Goal: Task Accomplishment & Management: Manage account settings

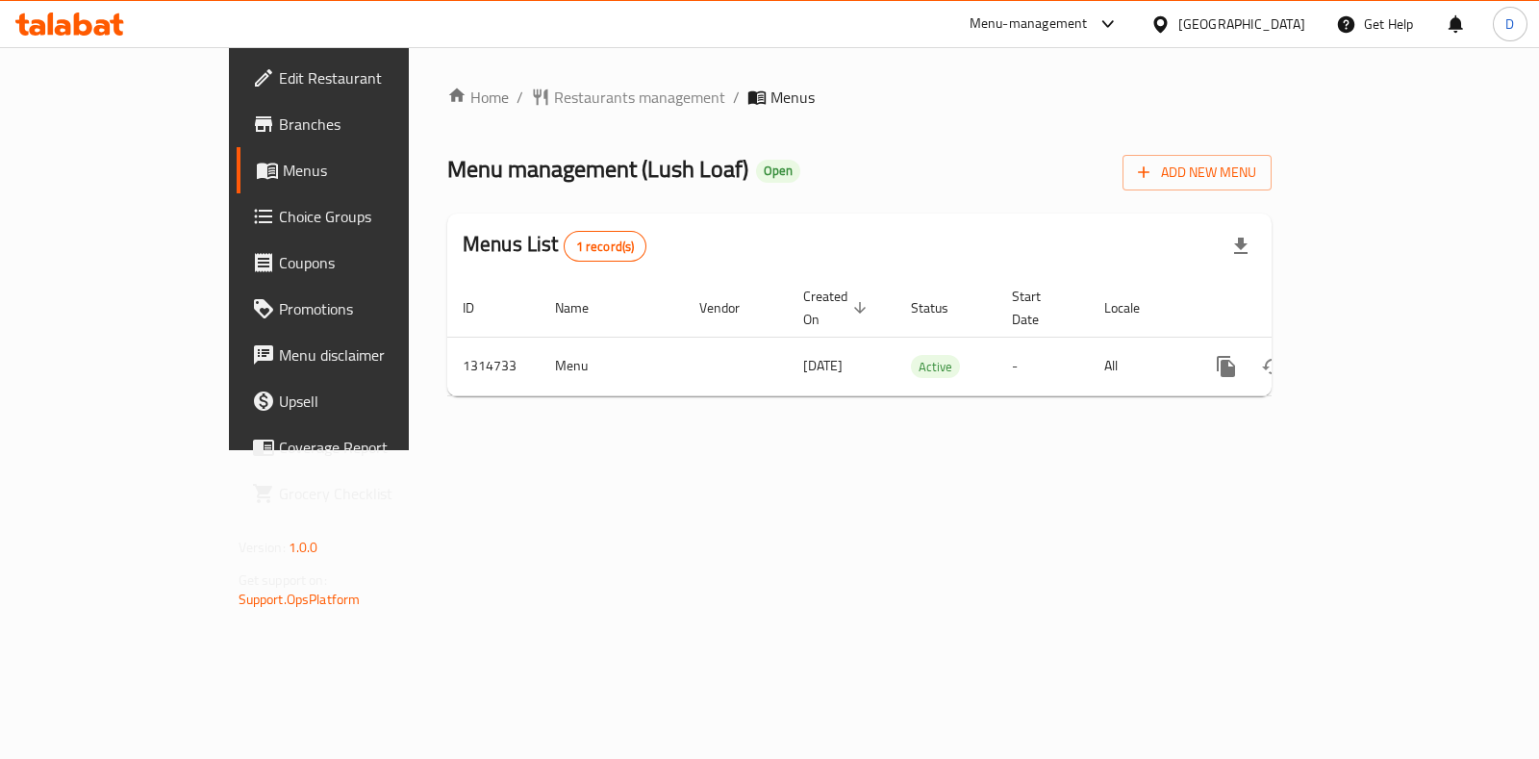
click at [1110, 180] on div "Menu management ( Lush Loaf ) Open Add New Menu" at bounding box center [859, 168] width 824 height 43
click at [516, 117] on div "Home / Restaurants management / Menus Menu management ( Lush Loaf ) Open Add Ne…" at bounding box center [859, 249] width 824 height 326
click at [554, 93] on span "Restaurants management" at bounding box center [639, 97] width 171 height 23
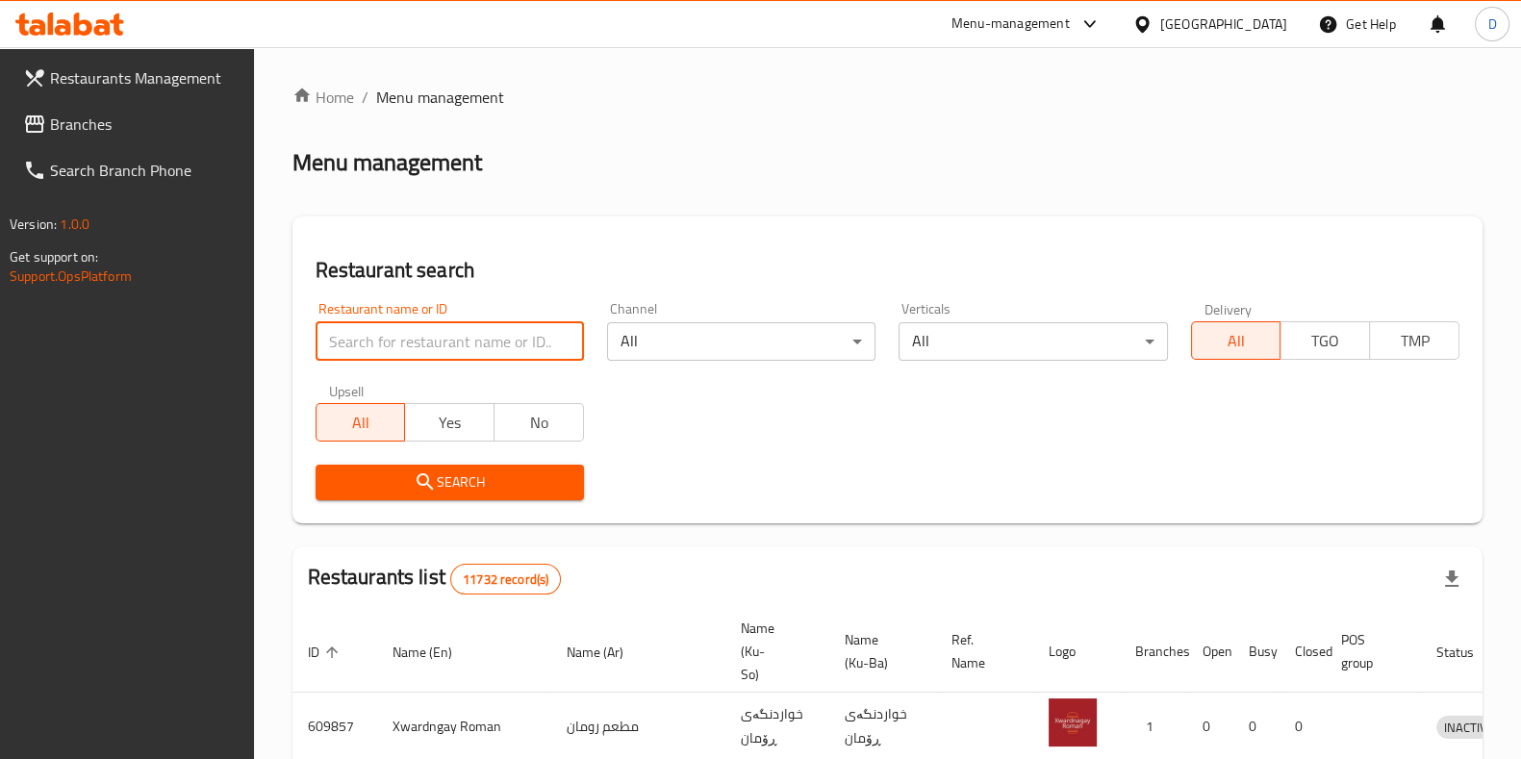
click at [460, 329] on input "search" at bounding box center [449, 341] width 268 height 38
click at [1030, 302] on div "Verticals All ​" at bounding box center [1032, 331] width 268 height 59
click at [539, 353] on input "search" at bounding box center [449, 341] width 268 height 38
click at [393, 342] on input "search" at bounding box center [449, 341] width 268 height 38
type input "shexani"
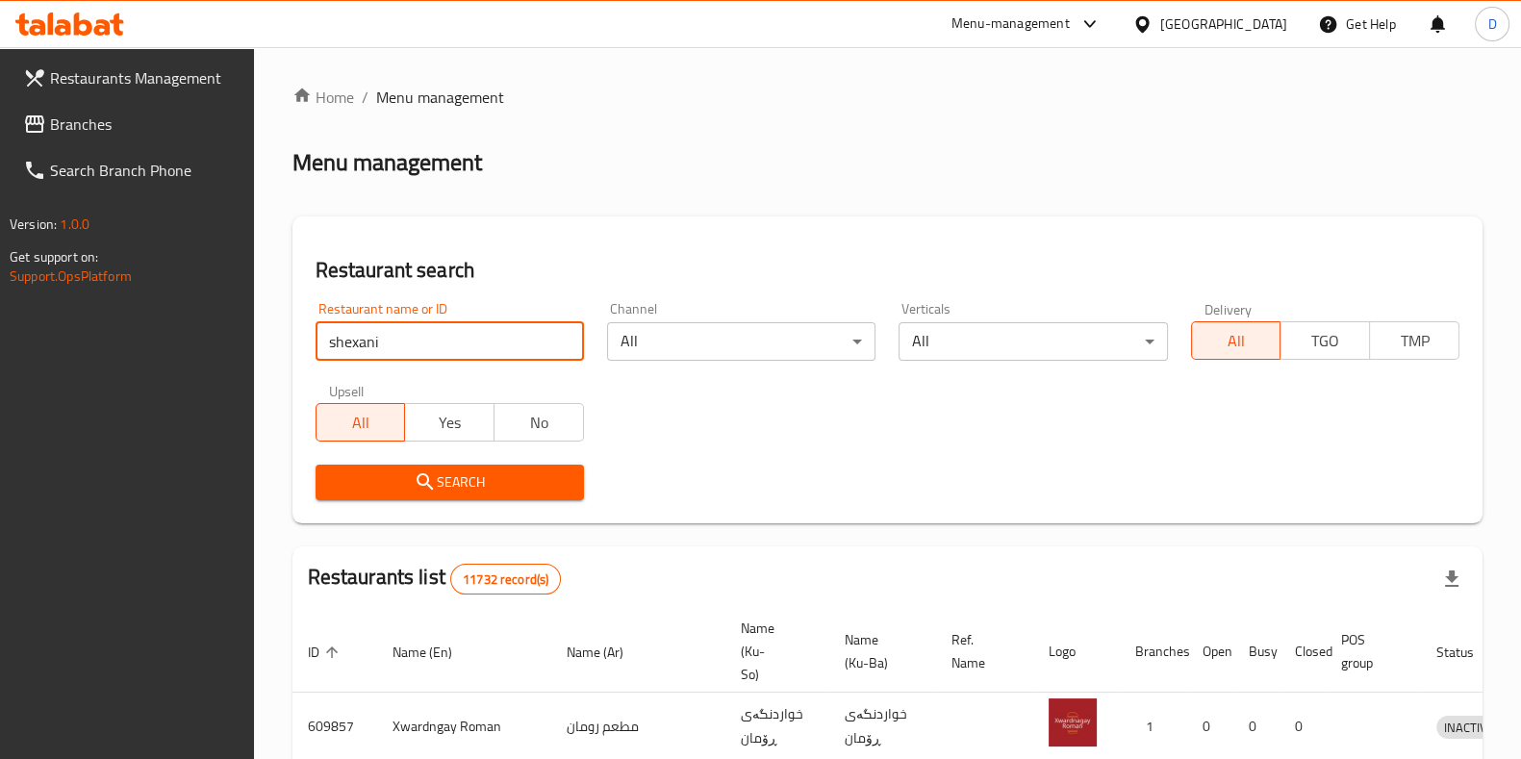
click button "Search" at bounding box center [449, 483] width 268 height 36
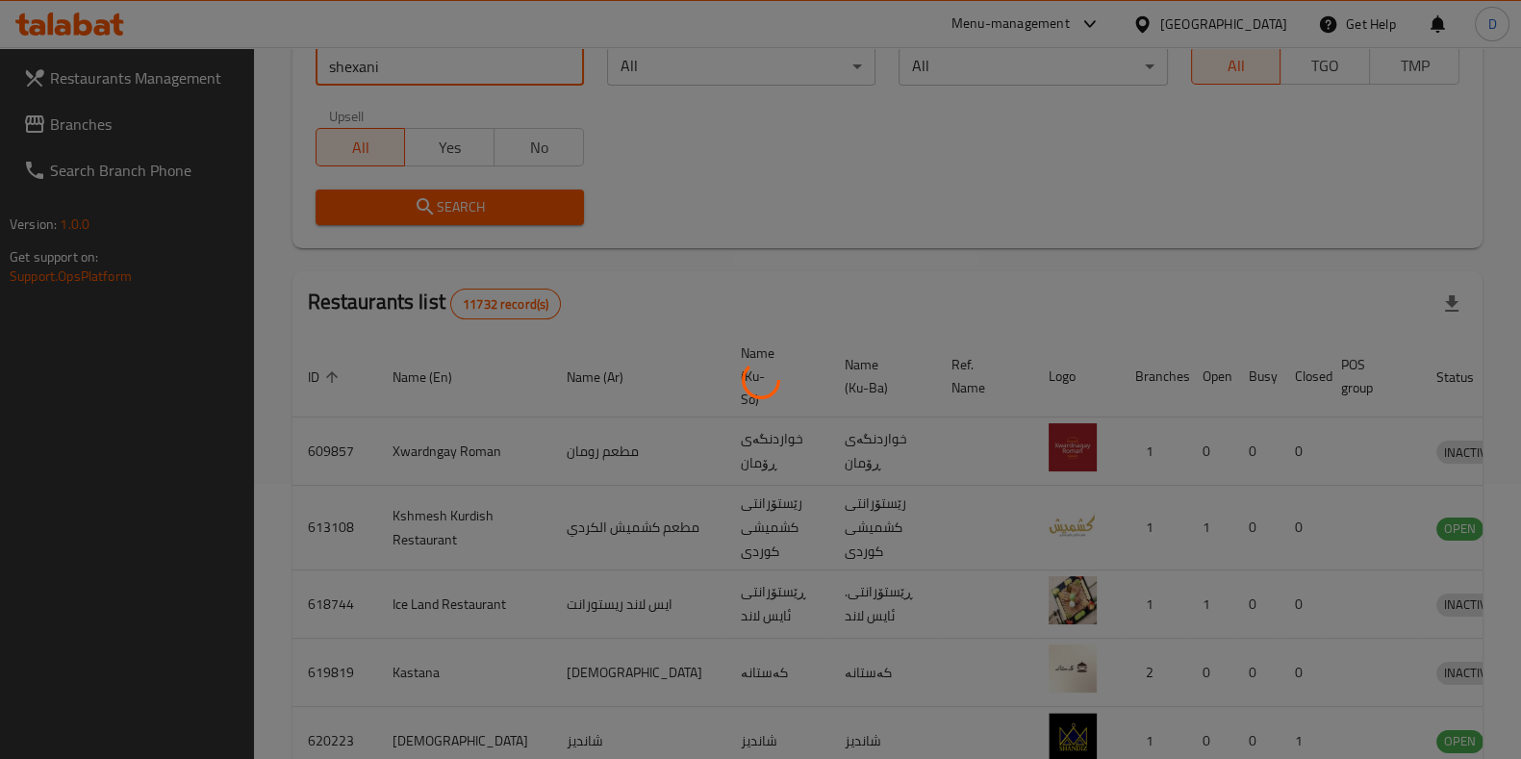
scroll to position [191, 0]
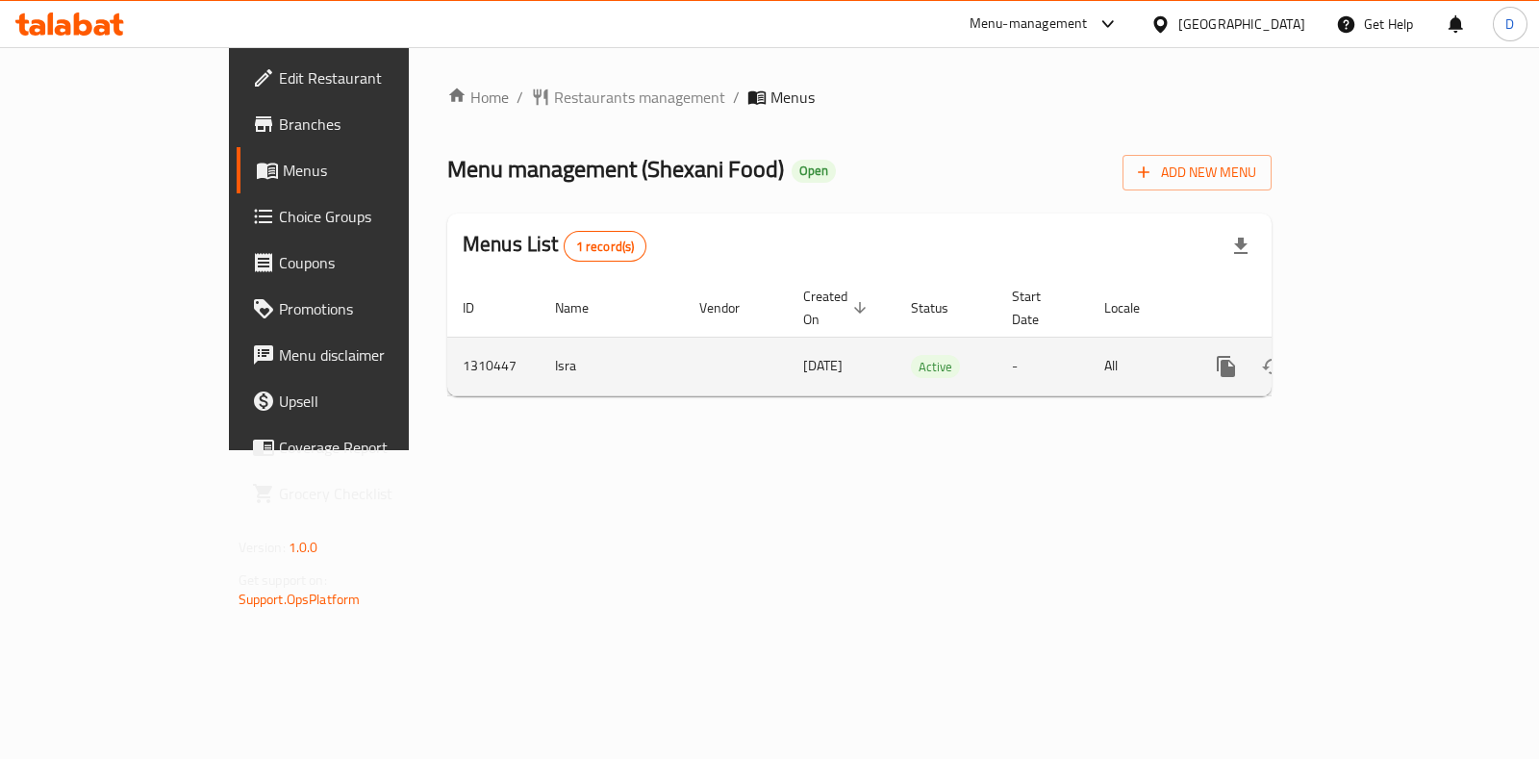
click at [1376, 355] on icon "enhanced table" at bounding box center [1364, 366] width 23 height 23
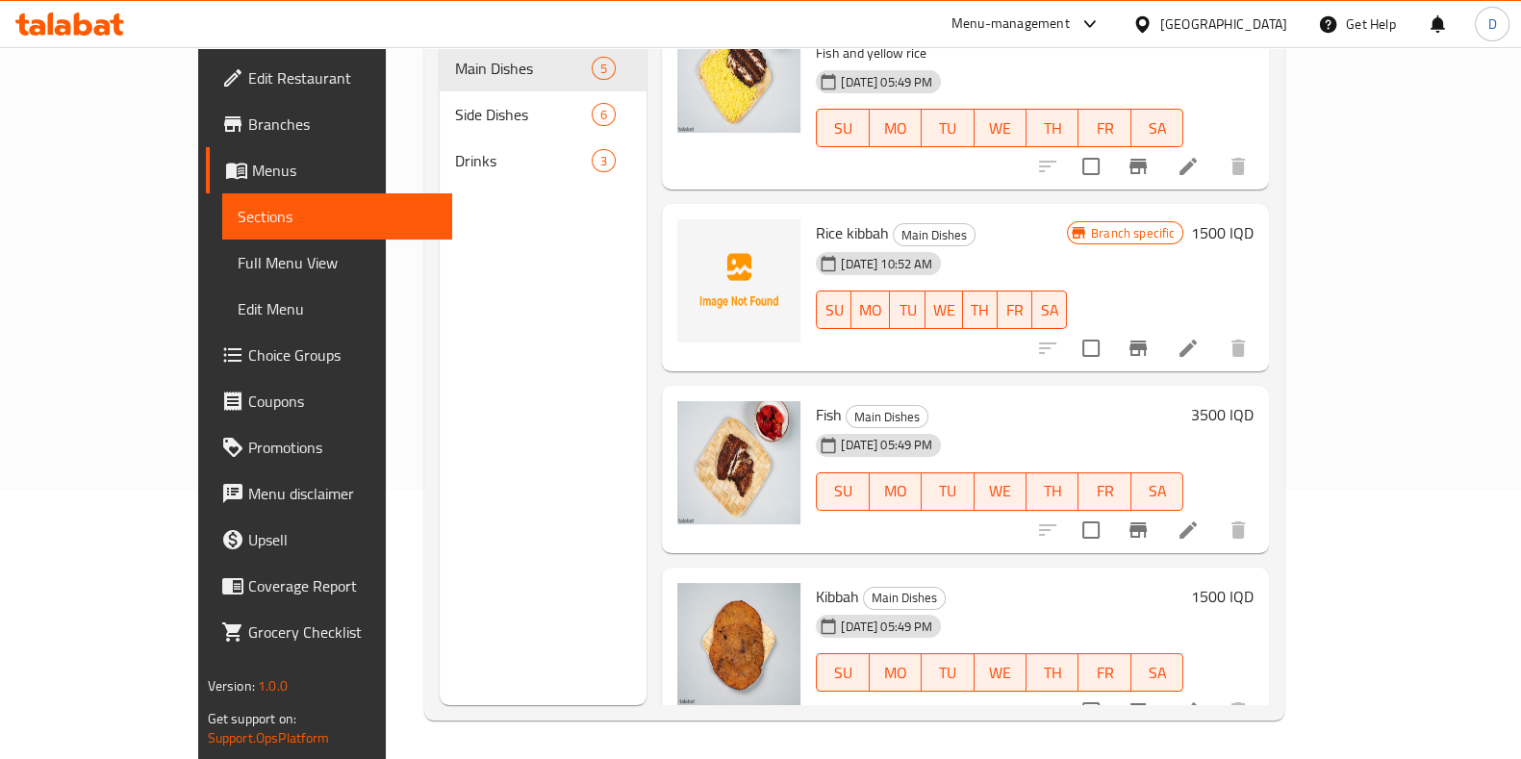
scroll to position [34, 0]
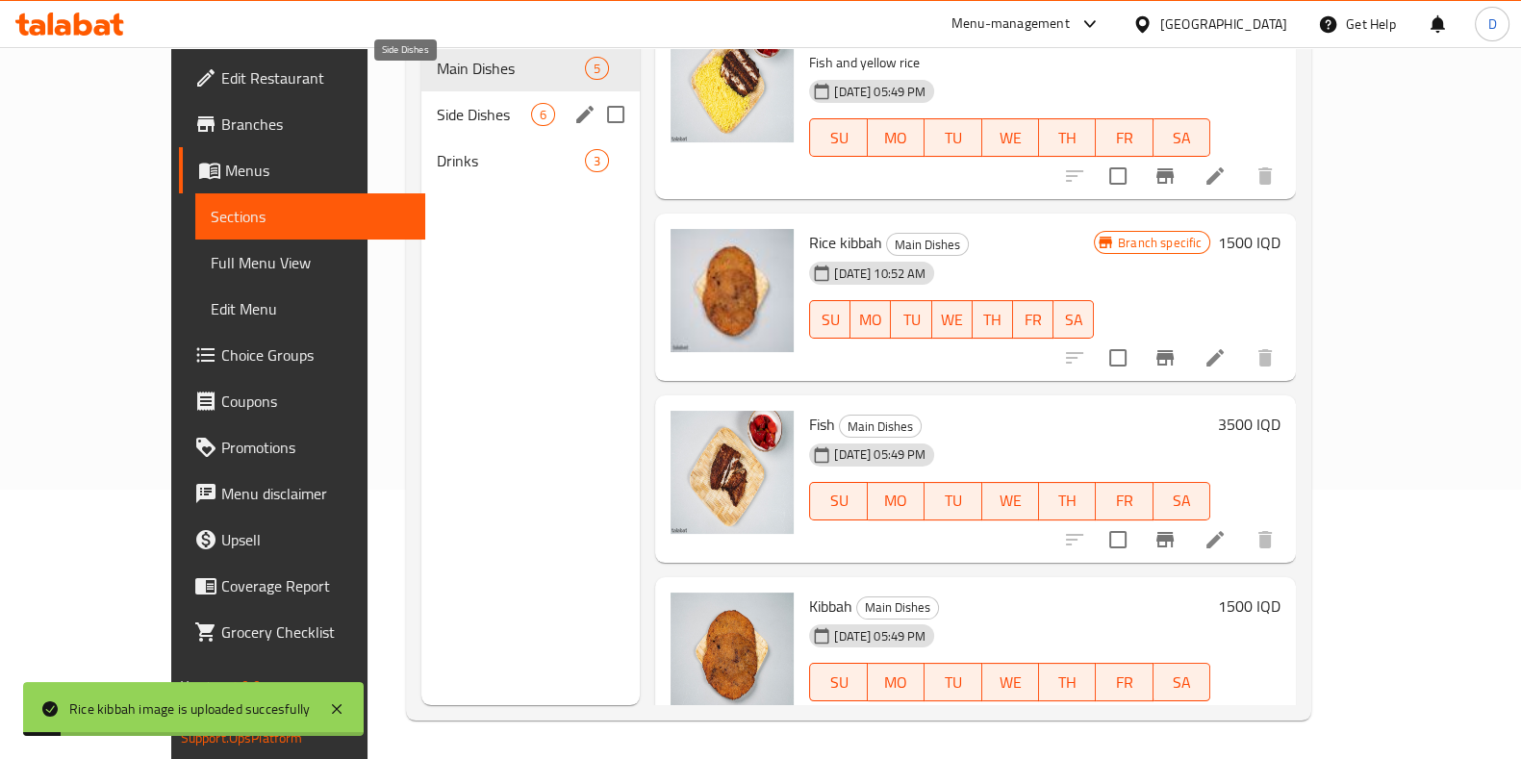
click at [437, 103] on span "Side Dishes" at bounding box center [484, 114] width 94 height 23
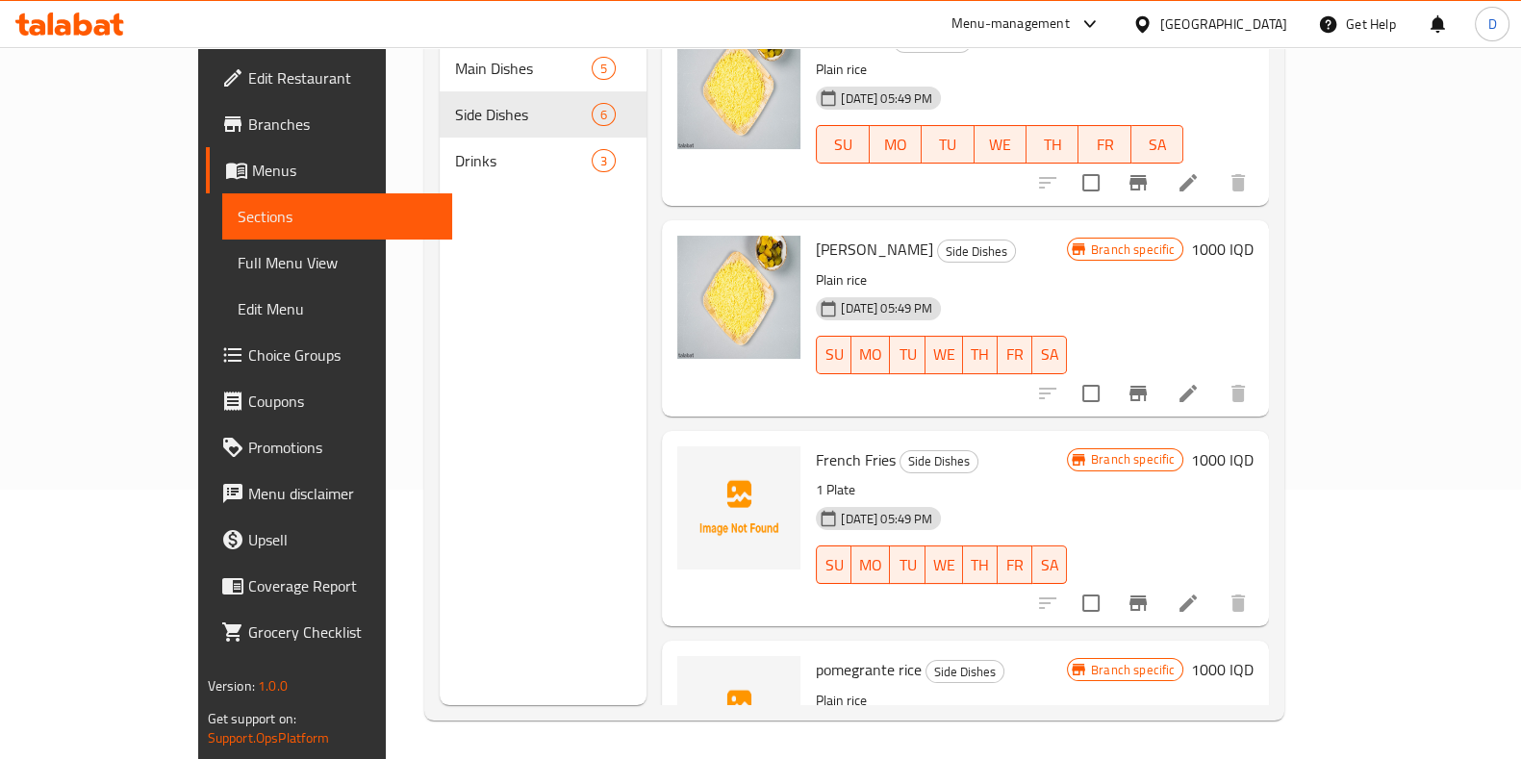
scroll to position [548, 0]
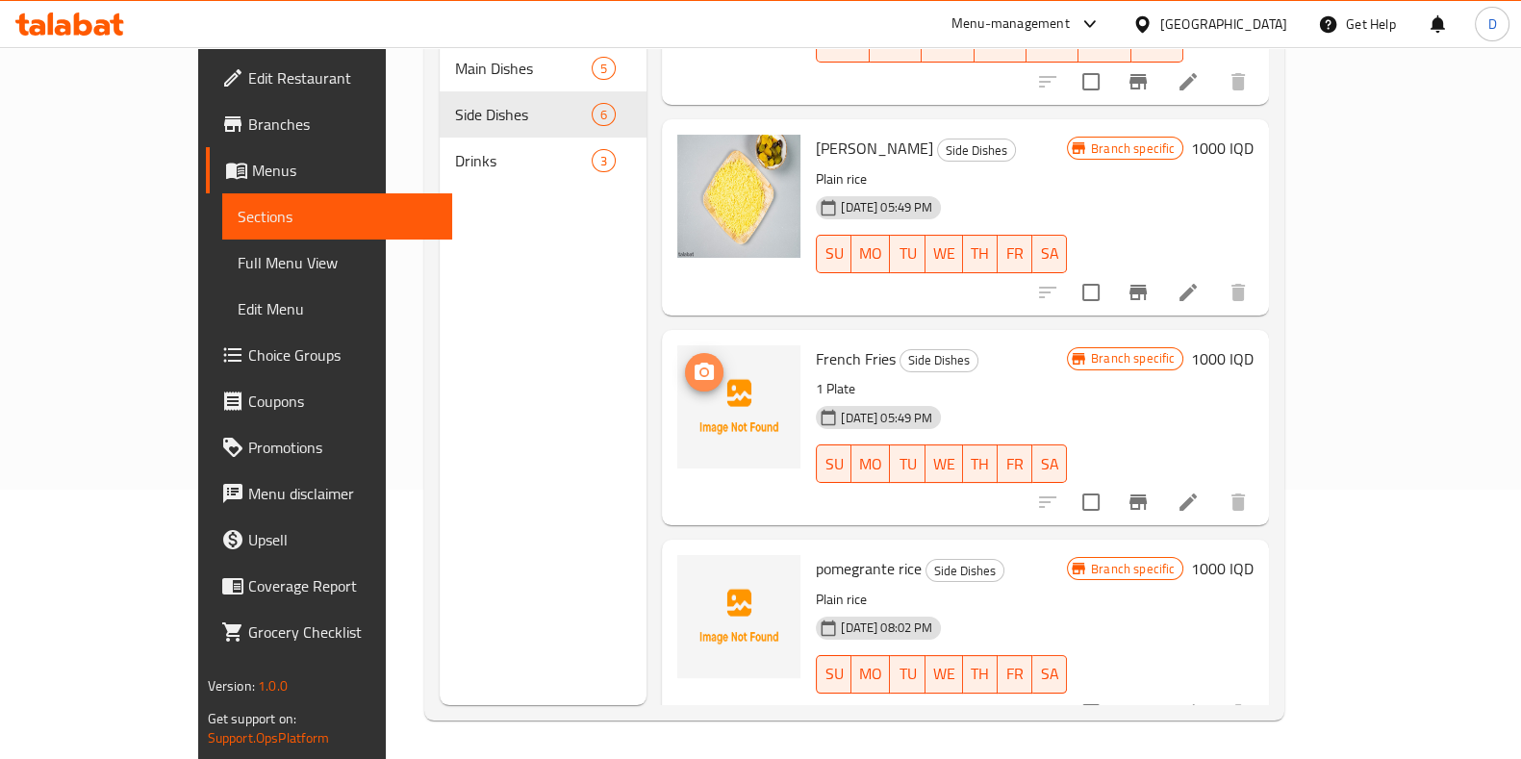
click at [692, 361] on icon "upload picture" at bounding box center [703, 372] width 23 height 23
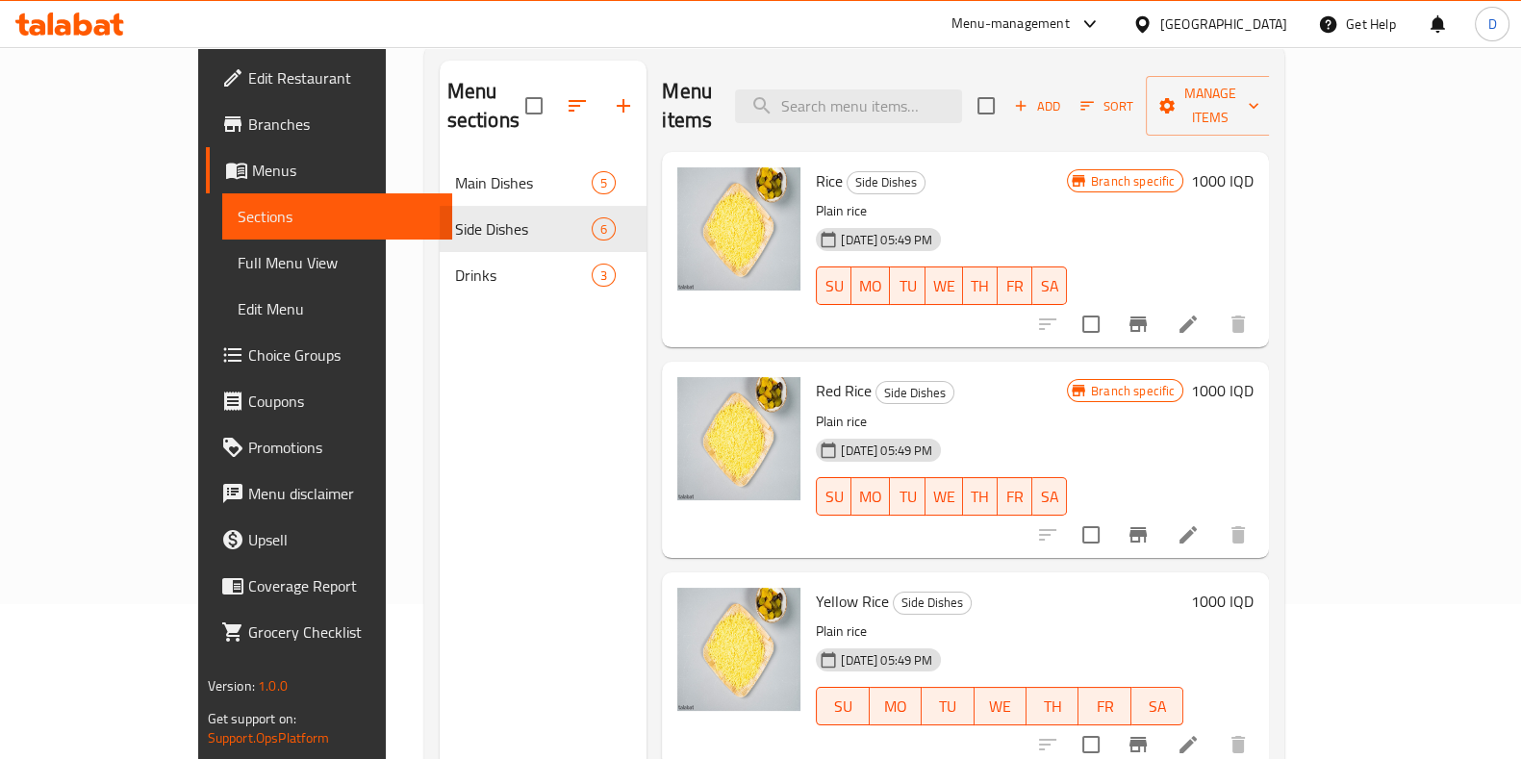
scroll to position [149, 0]
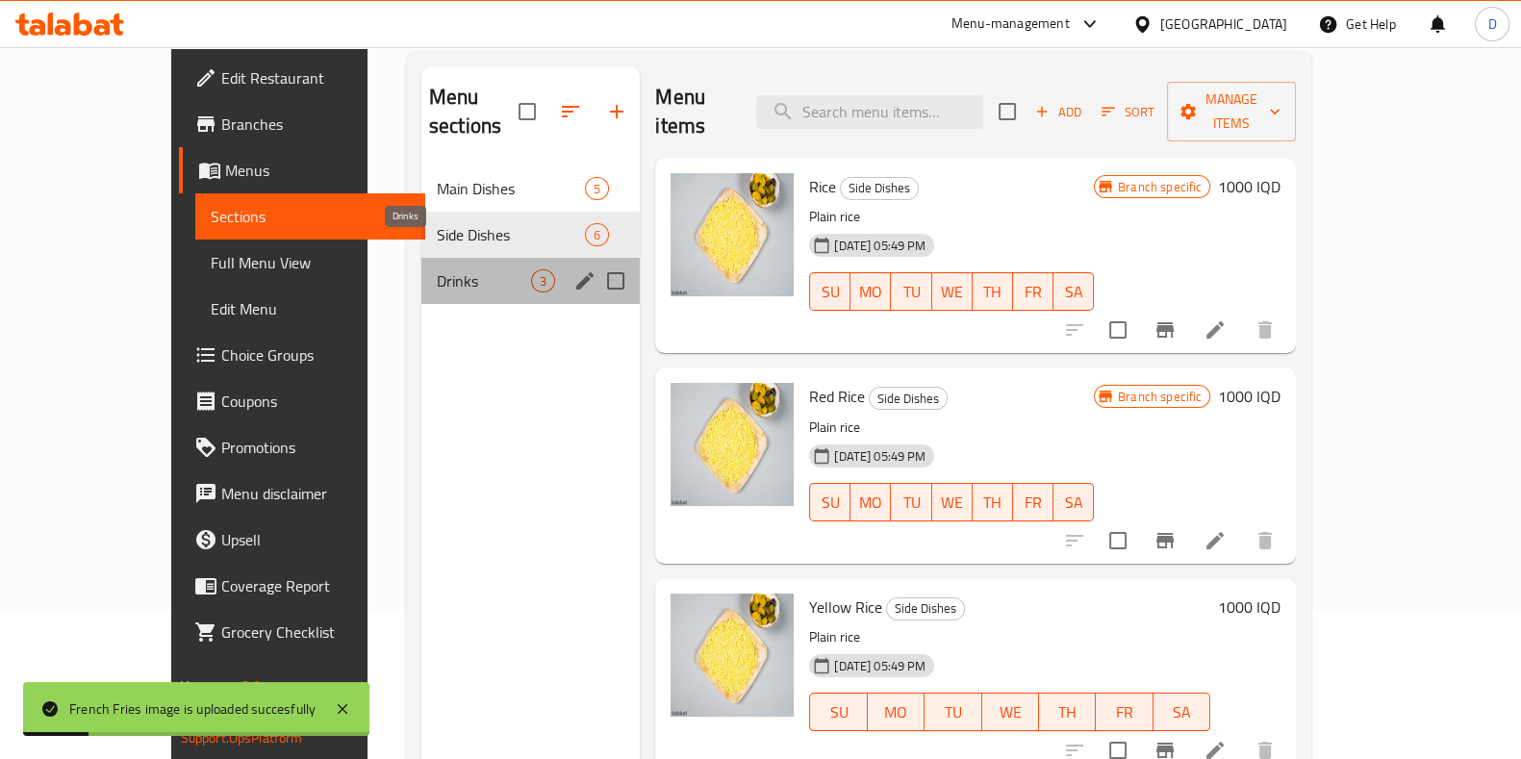
click at [437, 269] on span "Drinks" at bounding box center [484, 280] width 94 height 23
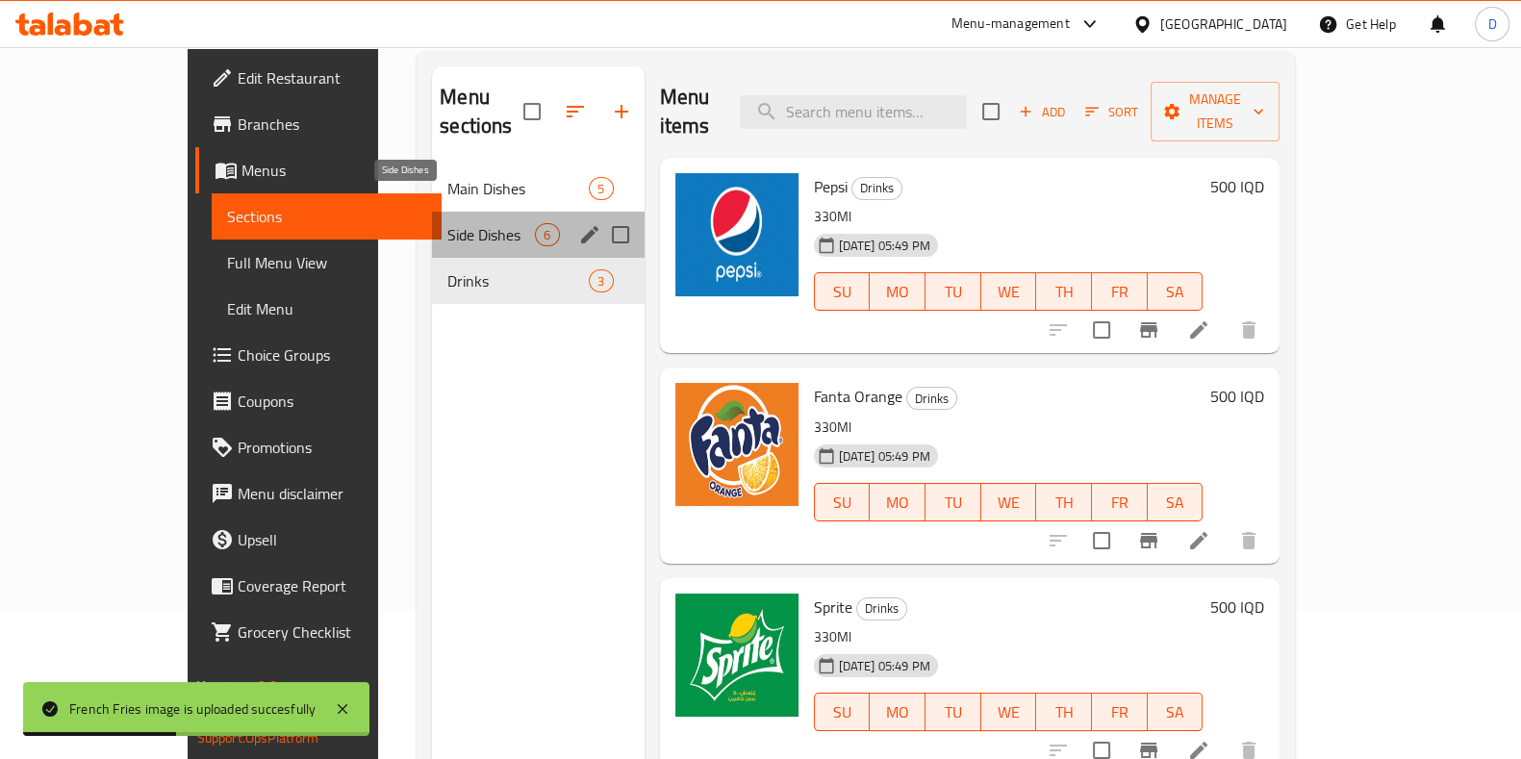
click at [447, 223] on span "Side Dishes" at bounding box center [491, 234] width 88 height 23
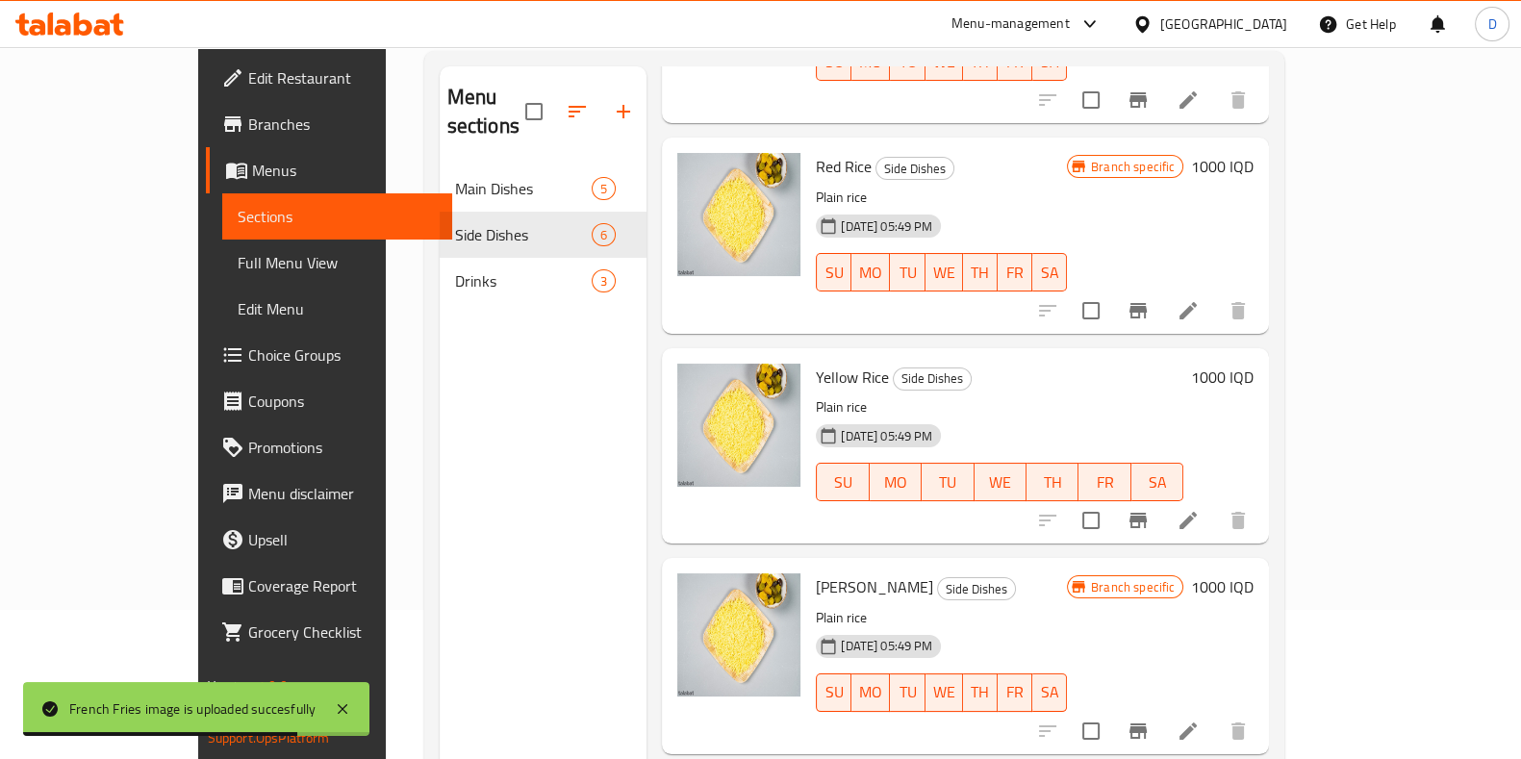
scroll to position [208, 0]
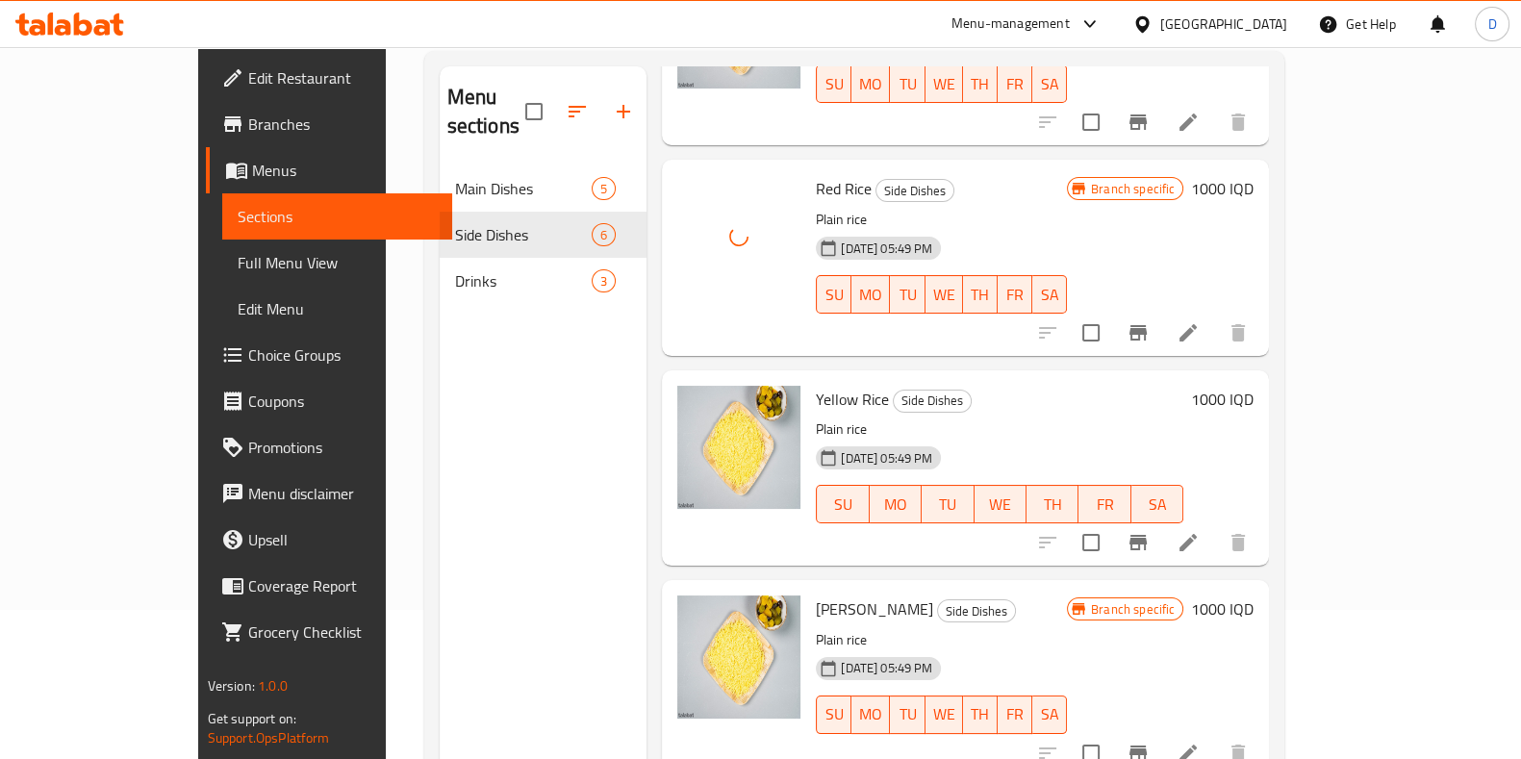
click at [754, 315] on div at bounding box center [738, 257] width 138 height 180
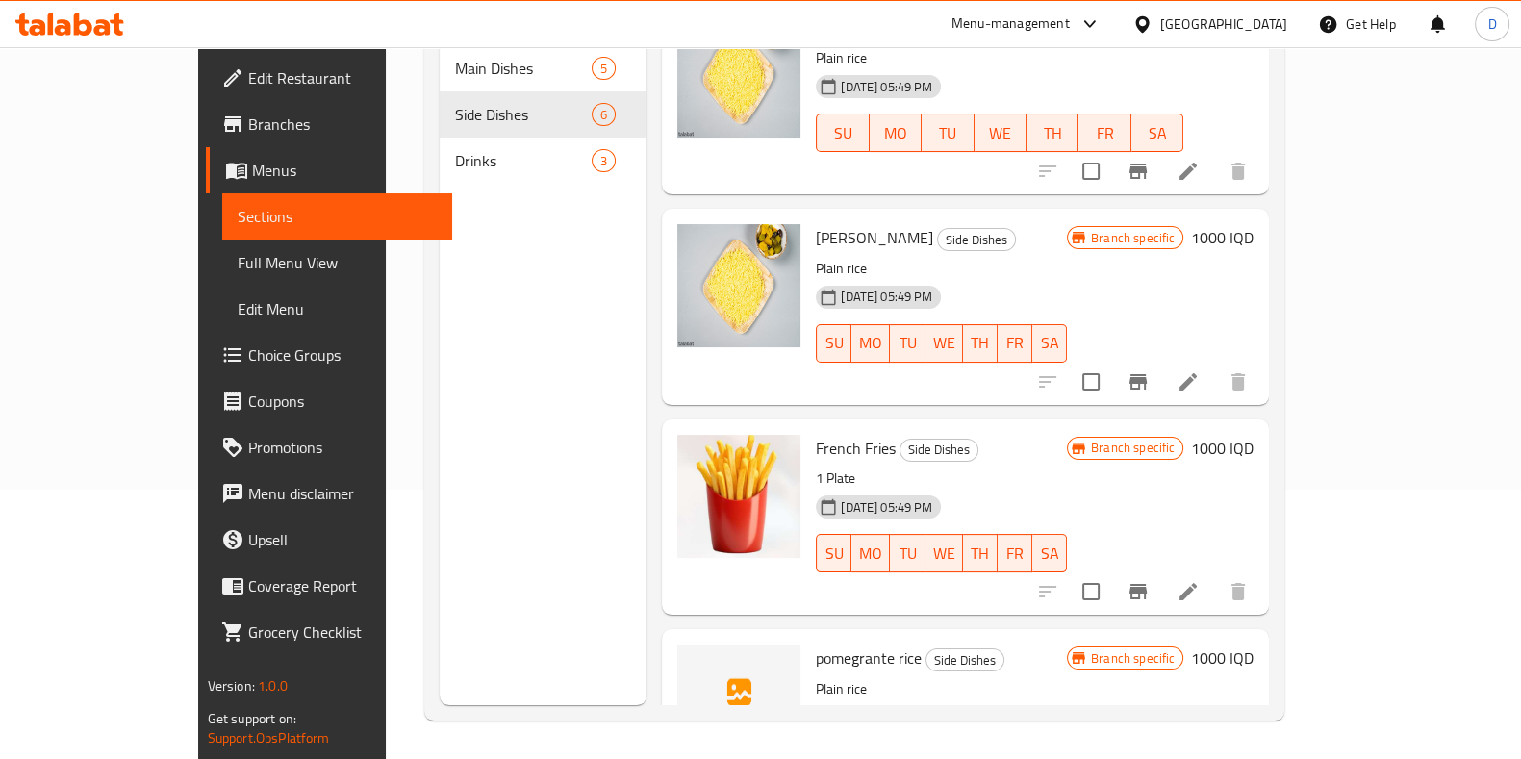
scroll to position [415, 0]
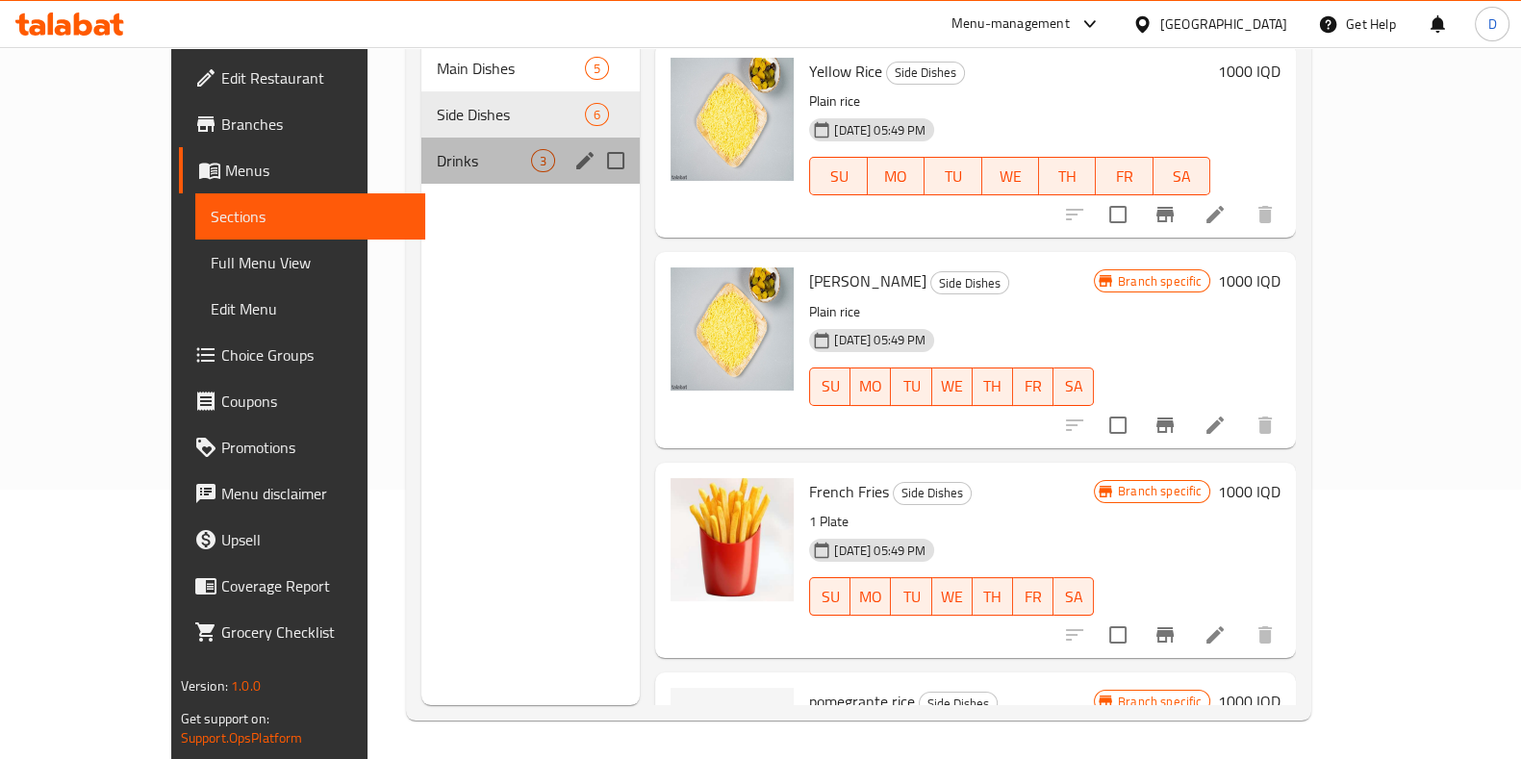
click at [431, 146] on div "Drinks 3" at bounding box center [530, 161] width 218 height 46
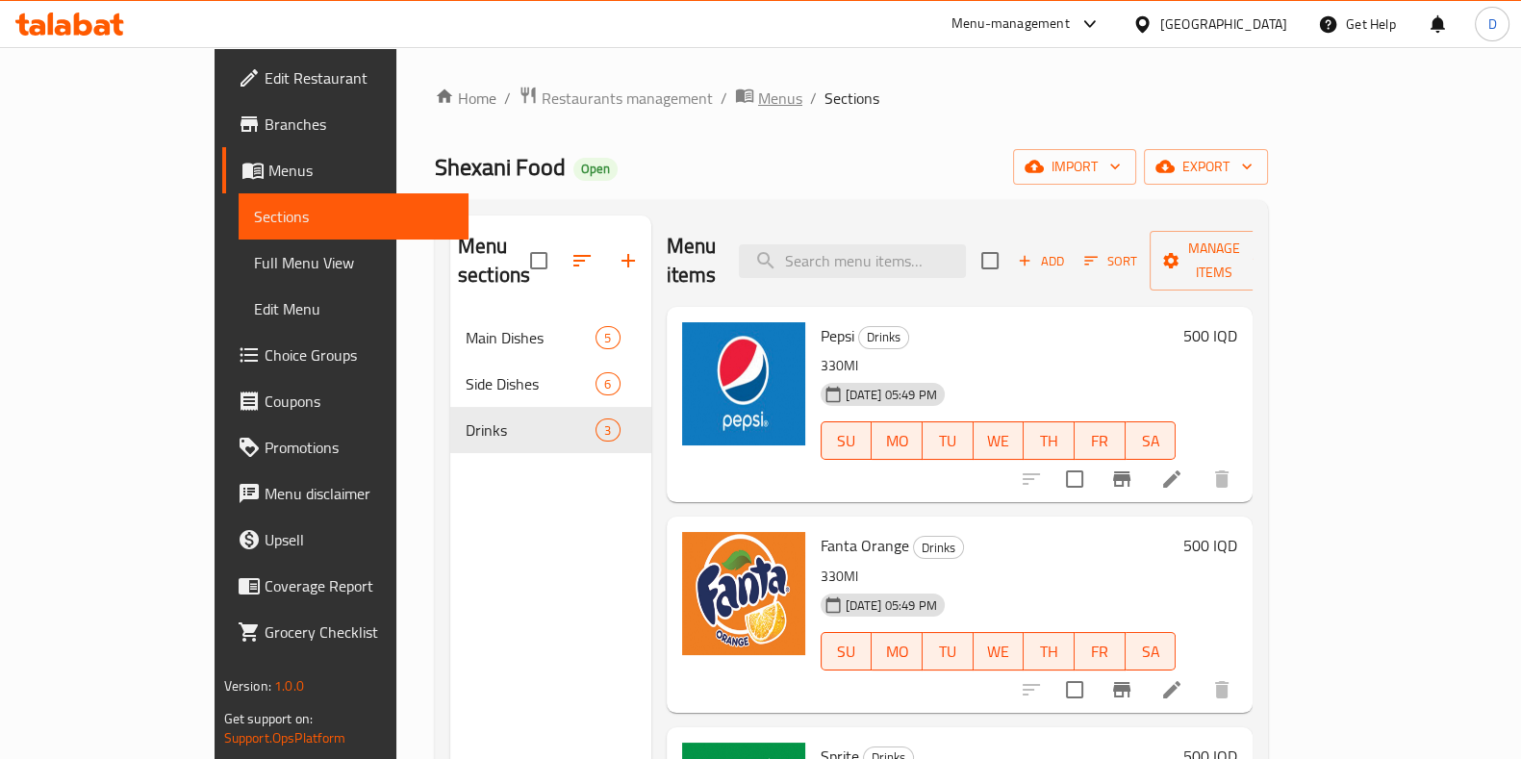
click at [758, 107] on span "Menus" at bounding box center [780, 98] width 44 height 23
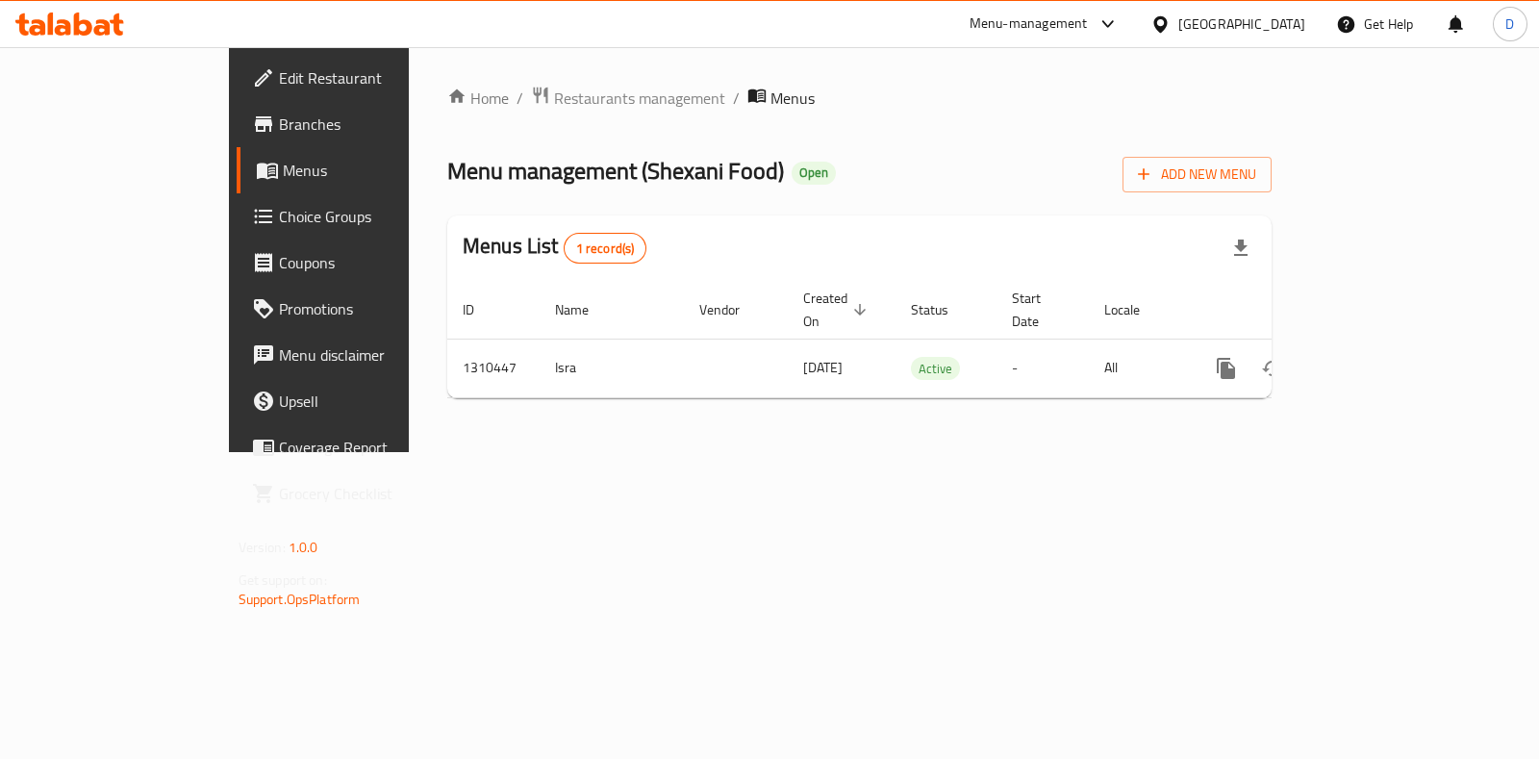
click at [523, 78] on div "Home / Restaurants management / Menus Menu management ( Shexani Food ) Open Add…" at bounding box center [859, 249] width 901 height 405
click at [554, 106] on span "Restaurants management" at bounding box center [639, 98] width 171 height 23
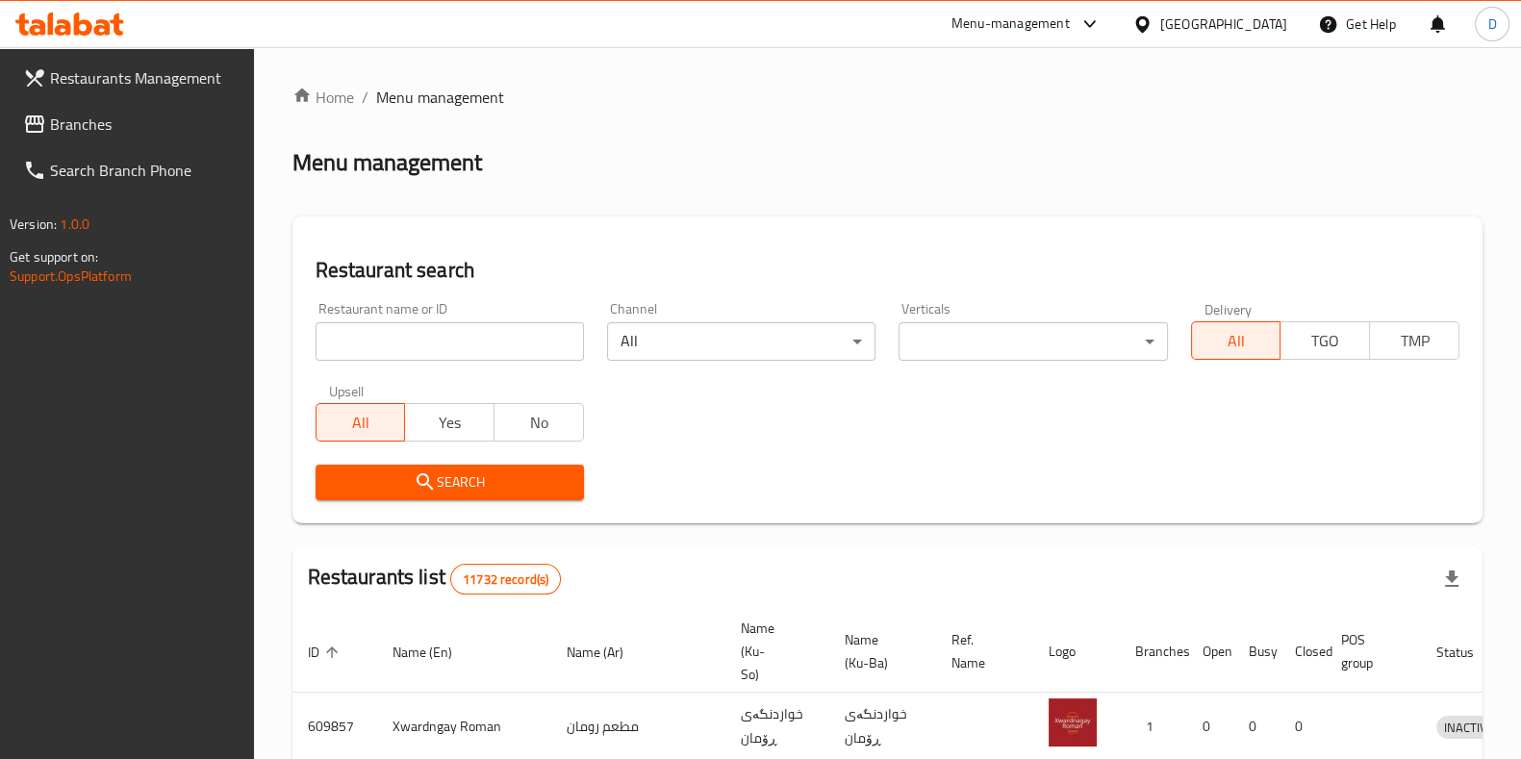
click at [465, 310] on div "Restaurant name or ID Restaurant name or ID" at bounding box center [449, 331] width 268 height 59
click at [456, 334] on input "search" at bounding box center [449, 341] width 268 height 38
click at [505, 342] on input "search" at bounding box center [449, 341] width 268 height 38
type input "muhsin"
click button "Search" at bounding box center [449, 483] width 268 height 36
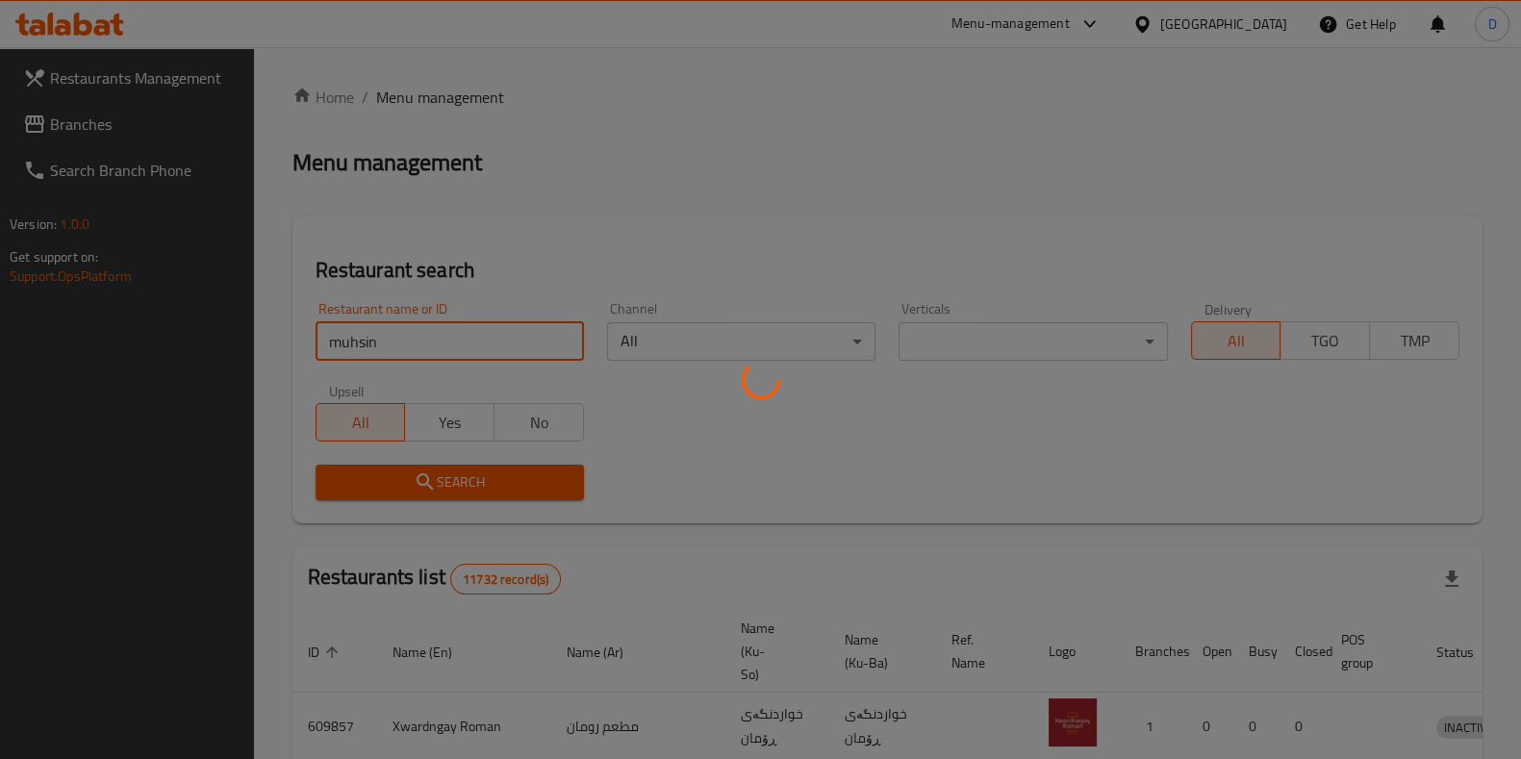
scroll to position [151, 0]
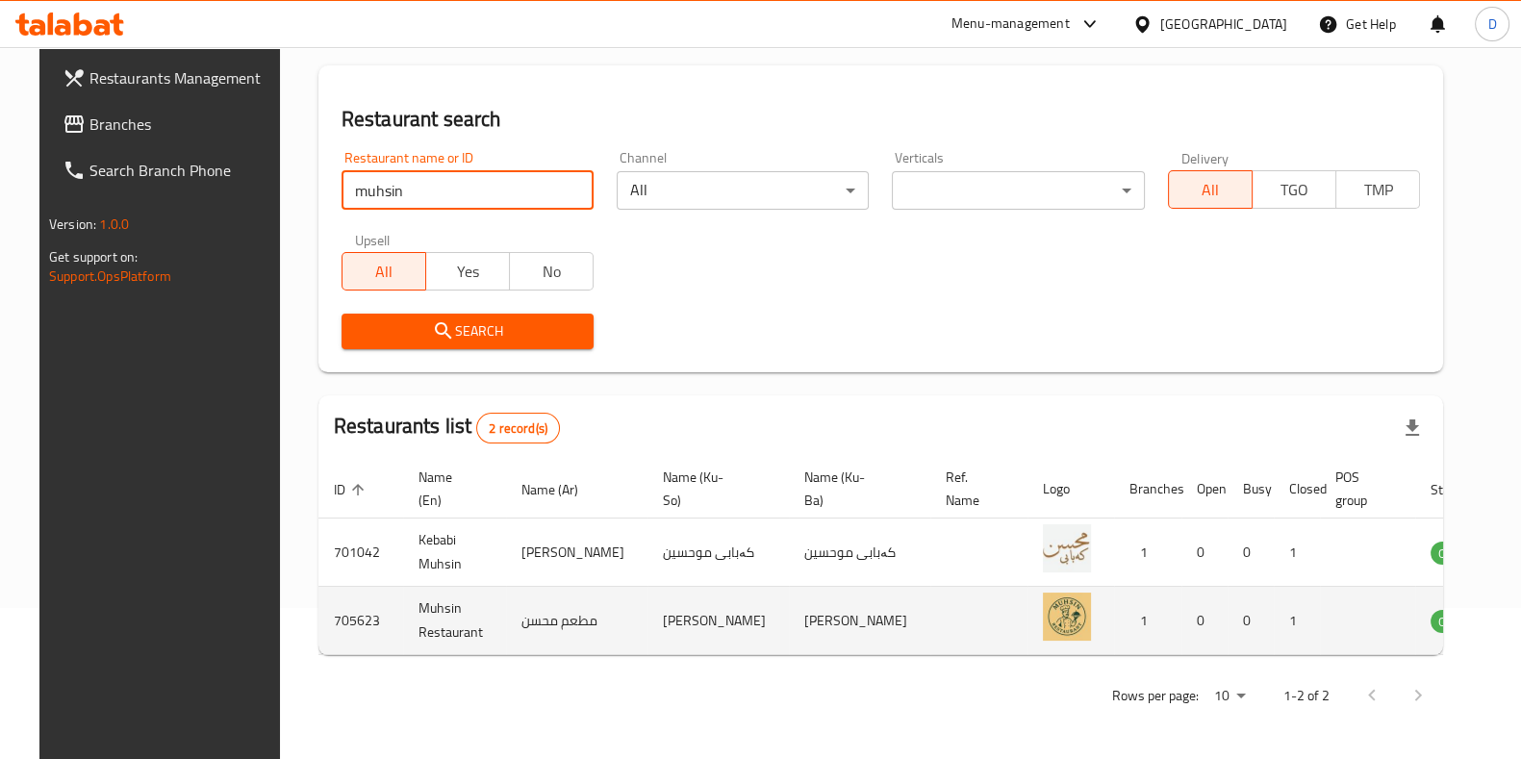
click at [1516, 619] on td "enhanced table" at bounding box center [1549, 621] width 66 height 68
click at [1531, 619] on icon "enhanced table" at bounding box center [1542, 620] width 23 height 23
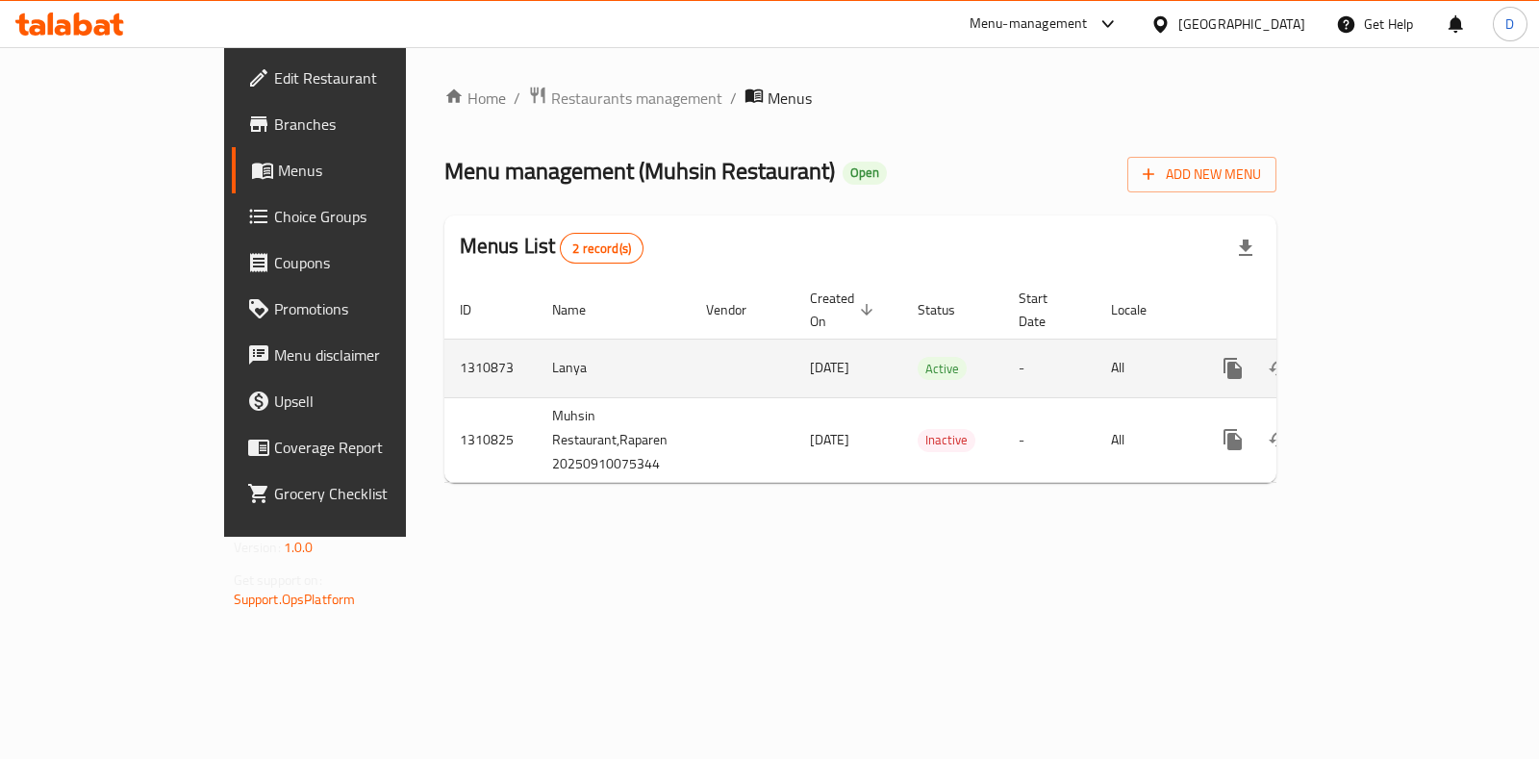
click at [1095, 356] on td "-" at bounding box center [1049, 368] width 92 height 59
click at [1383, 357] on icon "enhanced table" at bounding box center [1371, 368] width 23 height 23
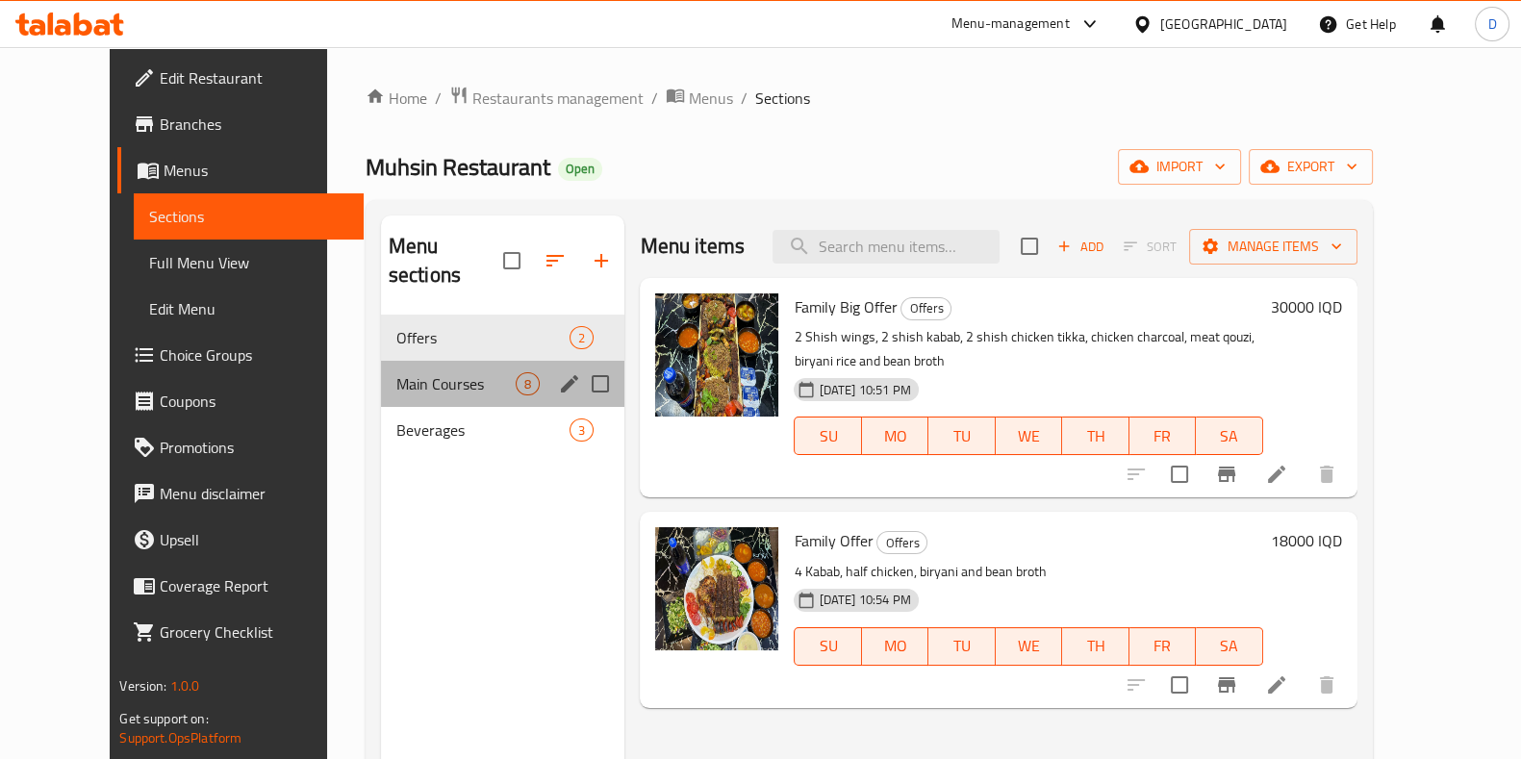
click at [432, 361] on div "Main Courses 8" at bounding box center [503, 384] width 244 height 46
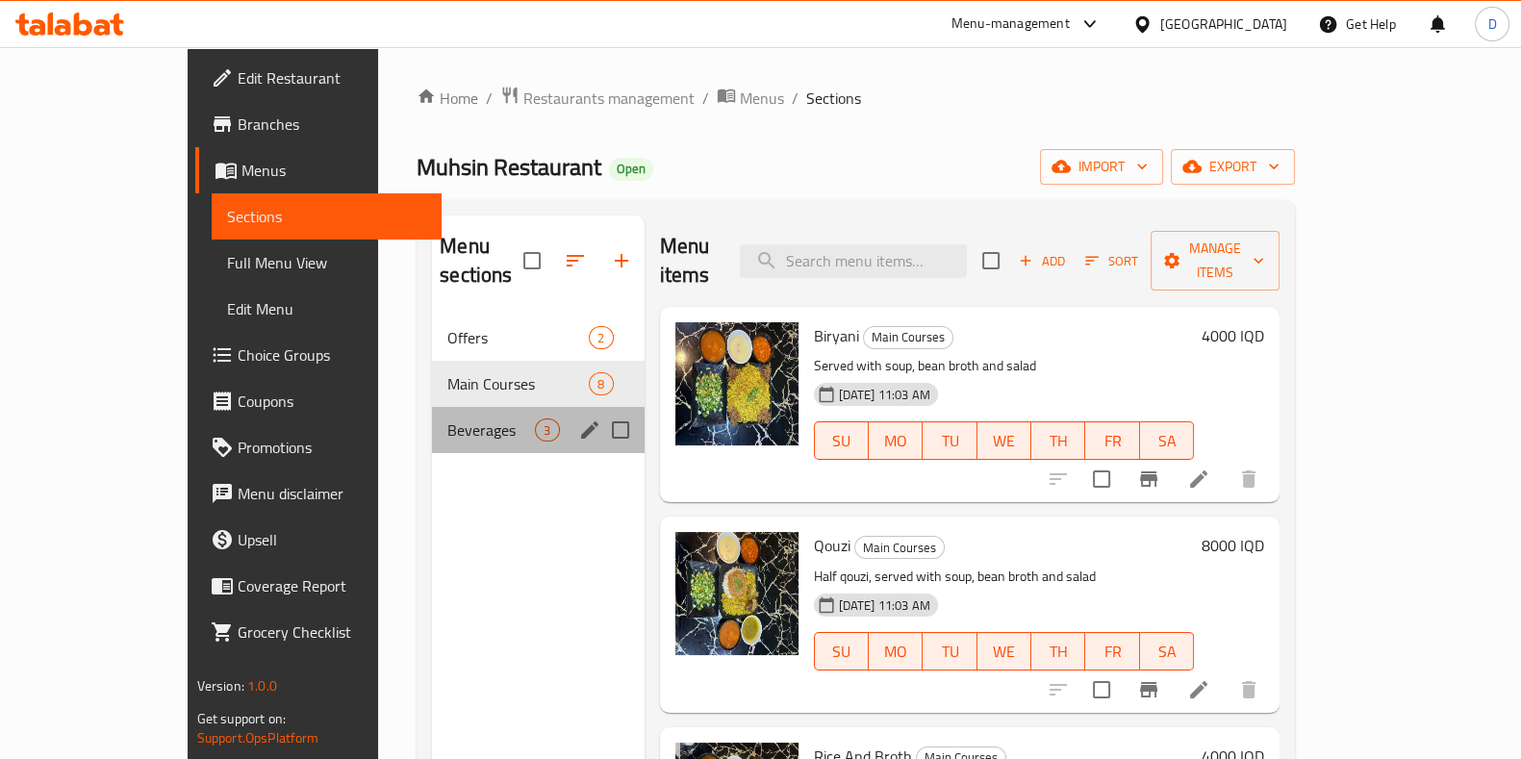
click at [432, 407] on div "Beverages 3" at bounding box center [538, 430] width 212 height 46
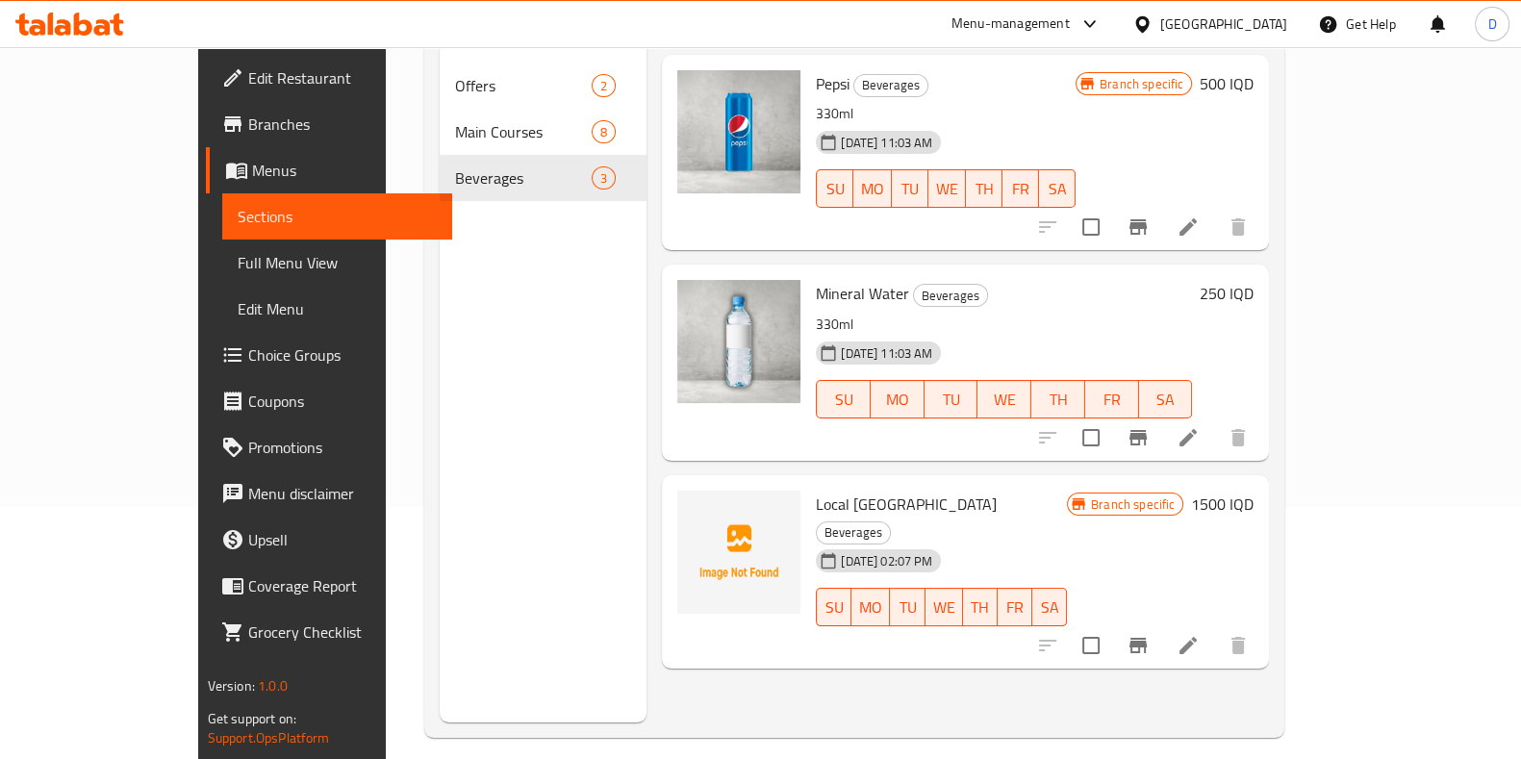
scroll to position [265, 0]
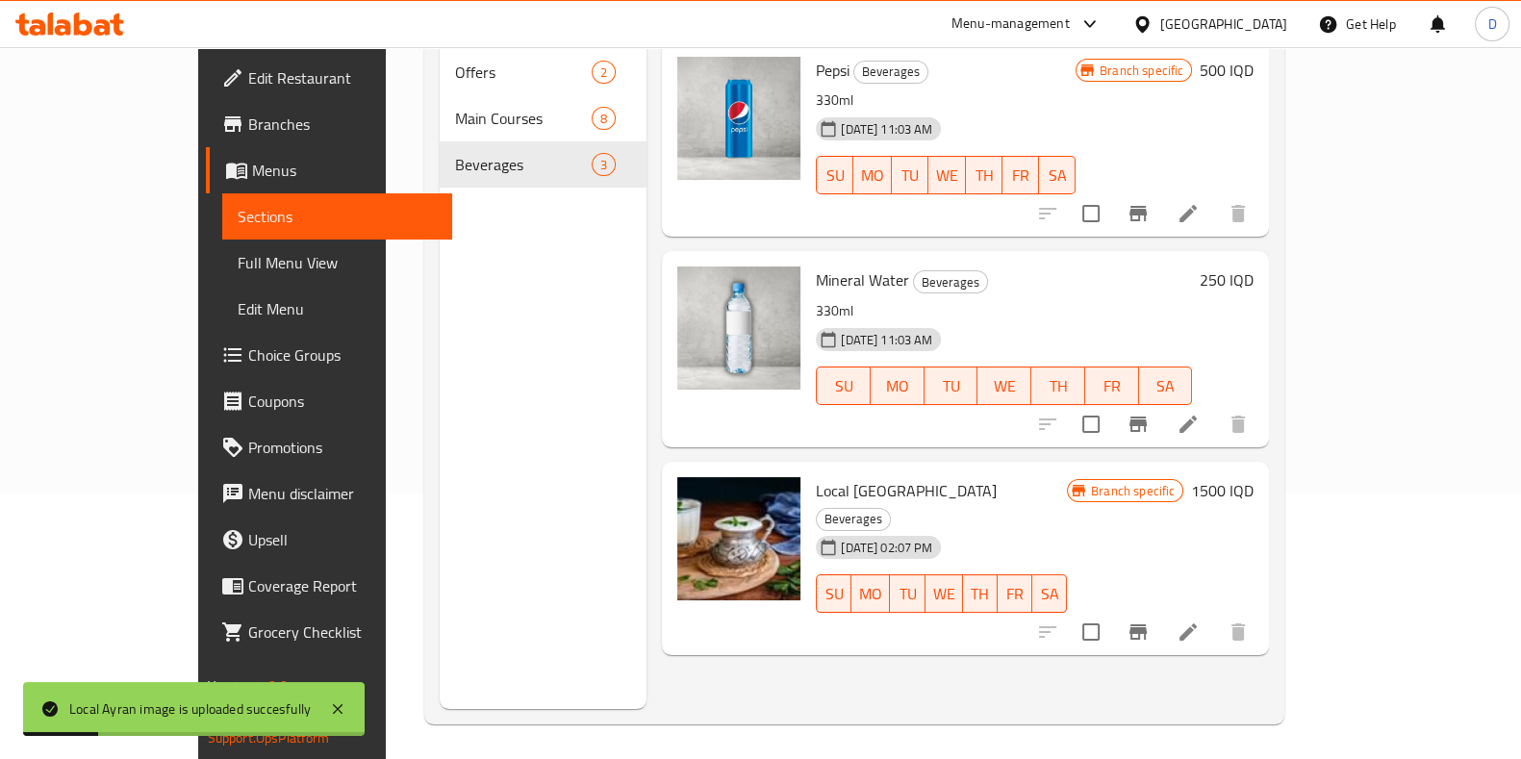
click at [722, 651] on div "Menu items Add Sort Manage items Pepsi Beverages 330ml 10-09-2025 11:03 AM SU M…" at bounding box center [957, 329] width 622 height 759
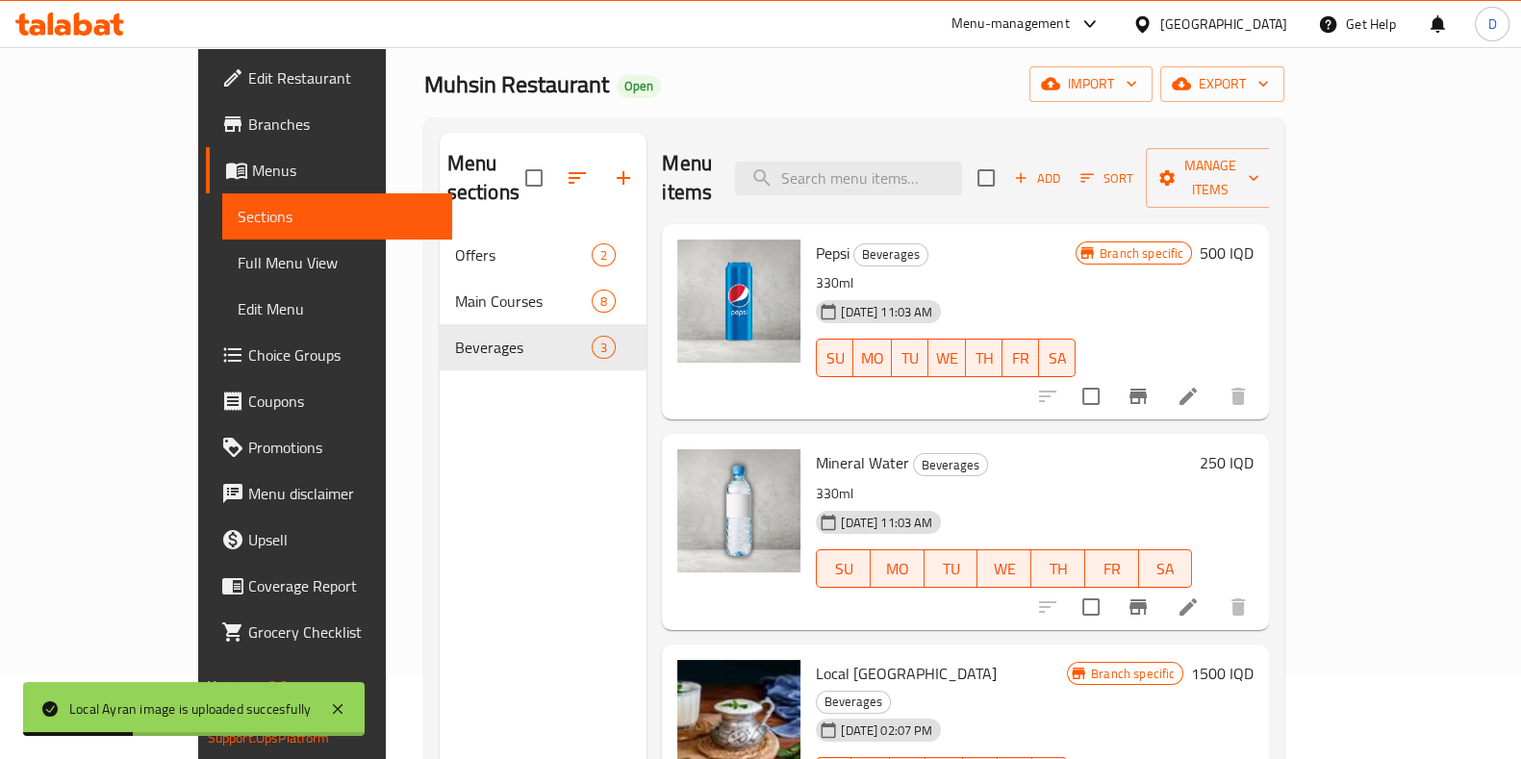
scroll to position [0, 0]
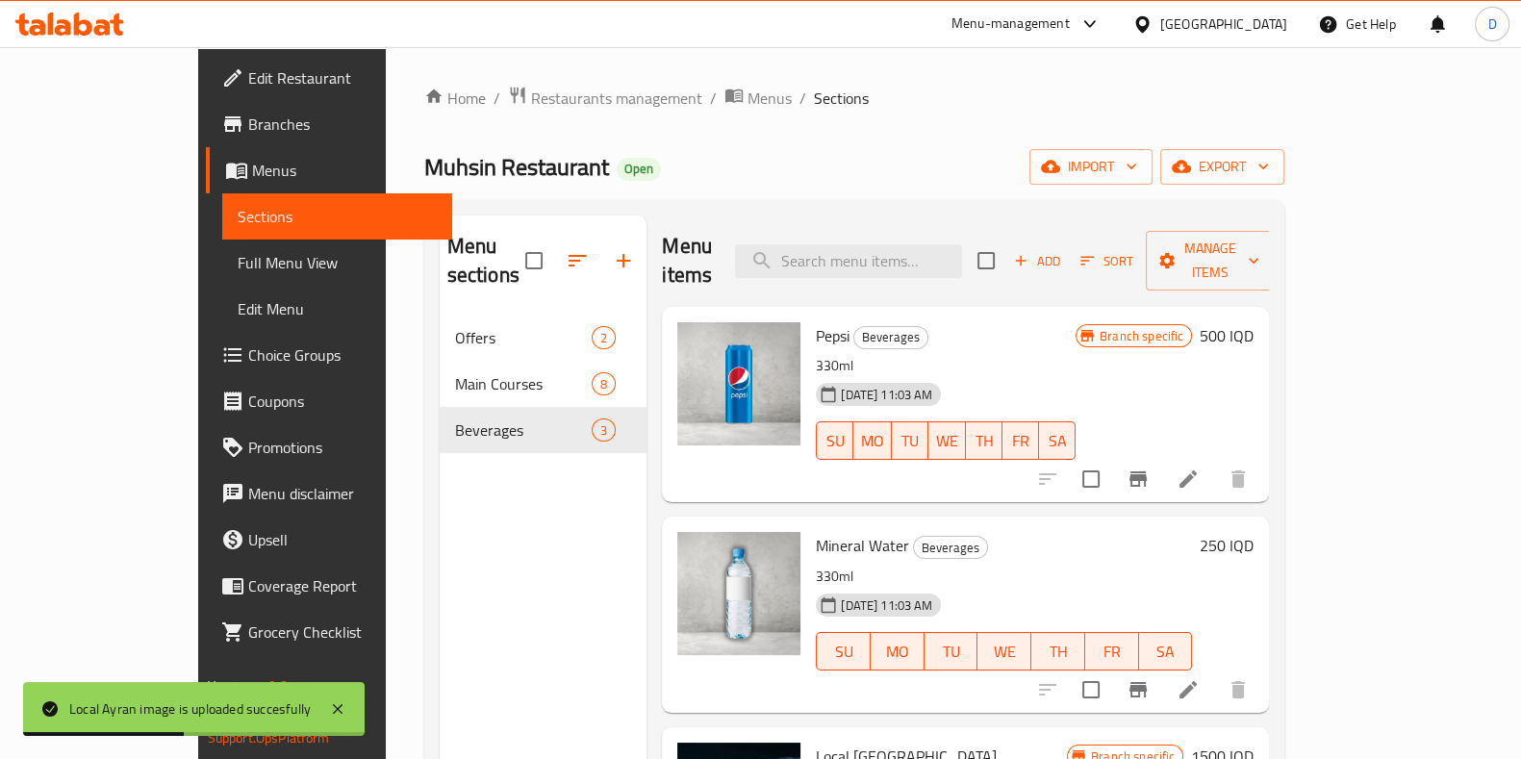
click at [636, 76] on div "Home / Restaurants management / Menus / Sections Muhsin Restaurant Open import …" at bounding box center [855, 537] width 938 height 981
click at [747, 93] on span "Menus" at bounding box center [769, 98] width 44 height 23
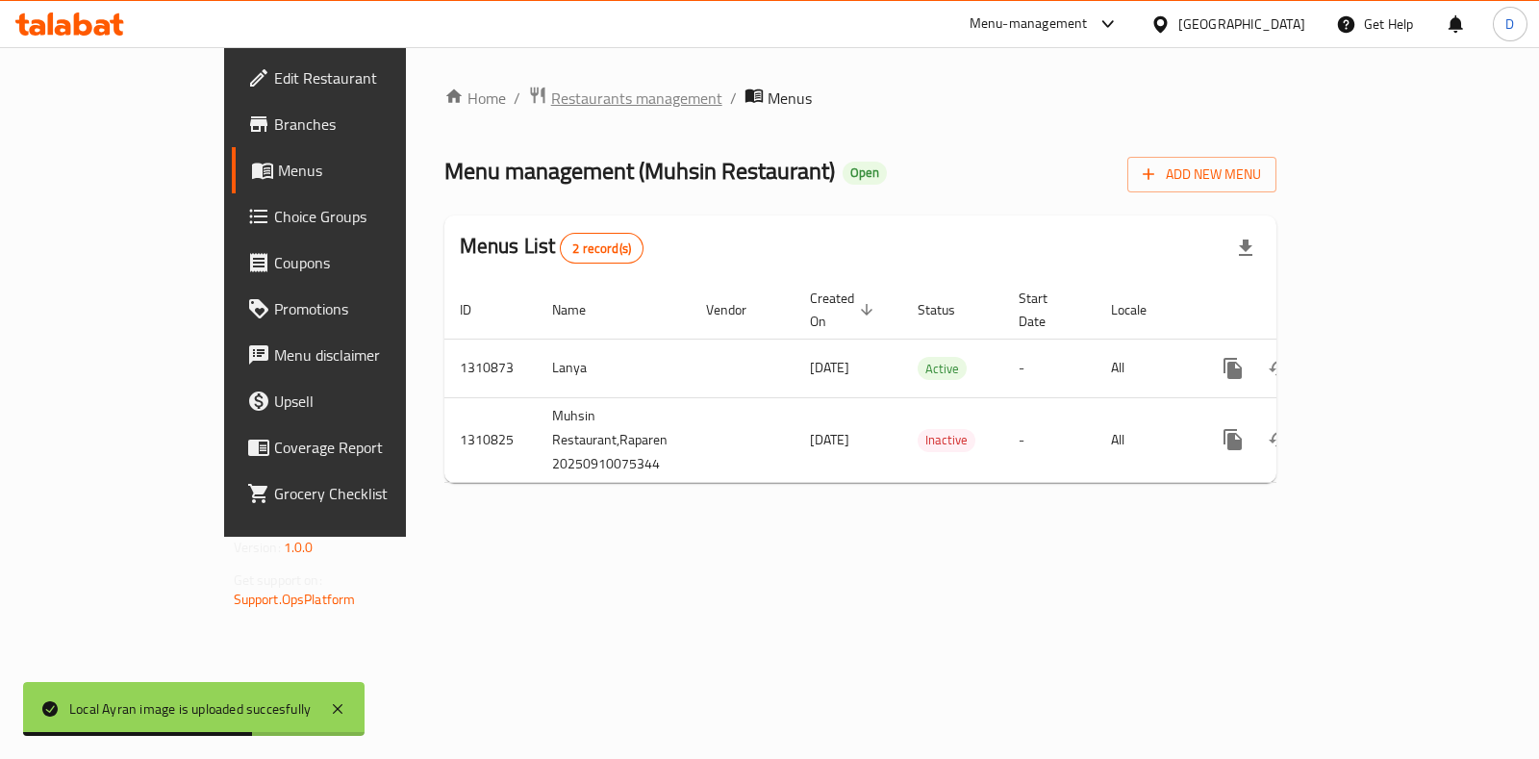
click at [551, 87] on span "Restaurants management" at bounding box center [636, 98] width 171 height 23
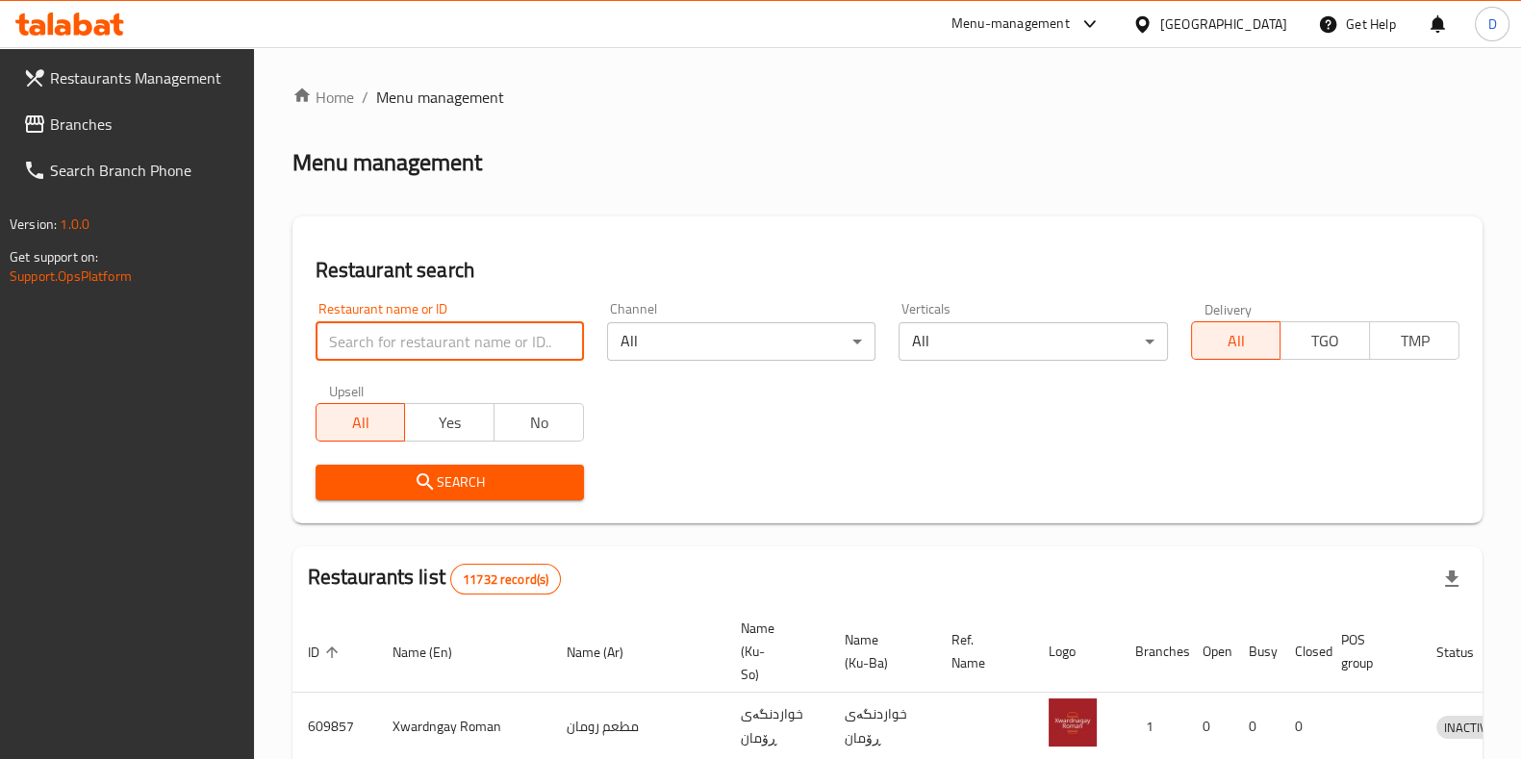
click at [534, 358] on input "search" at bounding box center [449, 341] width 268 height 38
type input "okay"
click button "Search" at bounding box center [449, 483] width 268 height 36
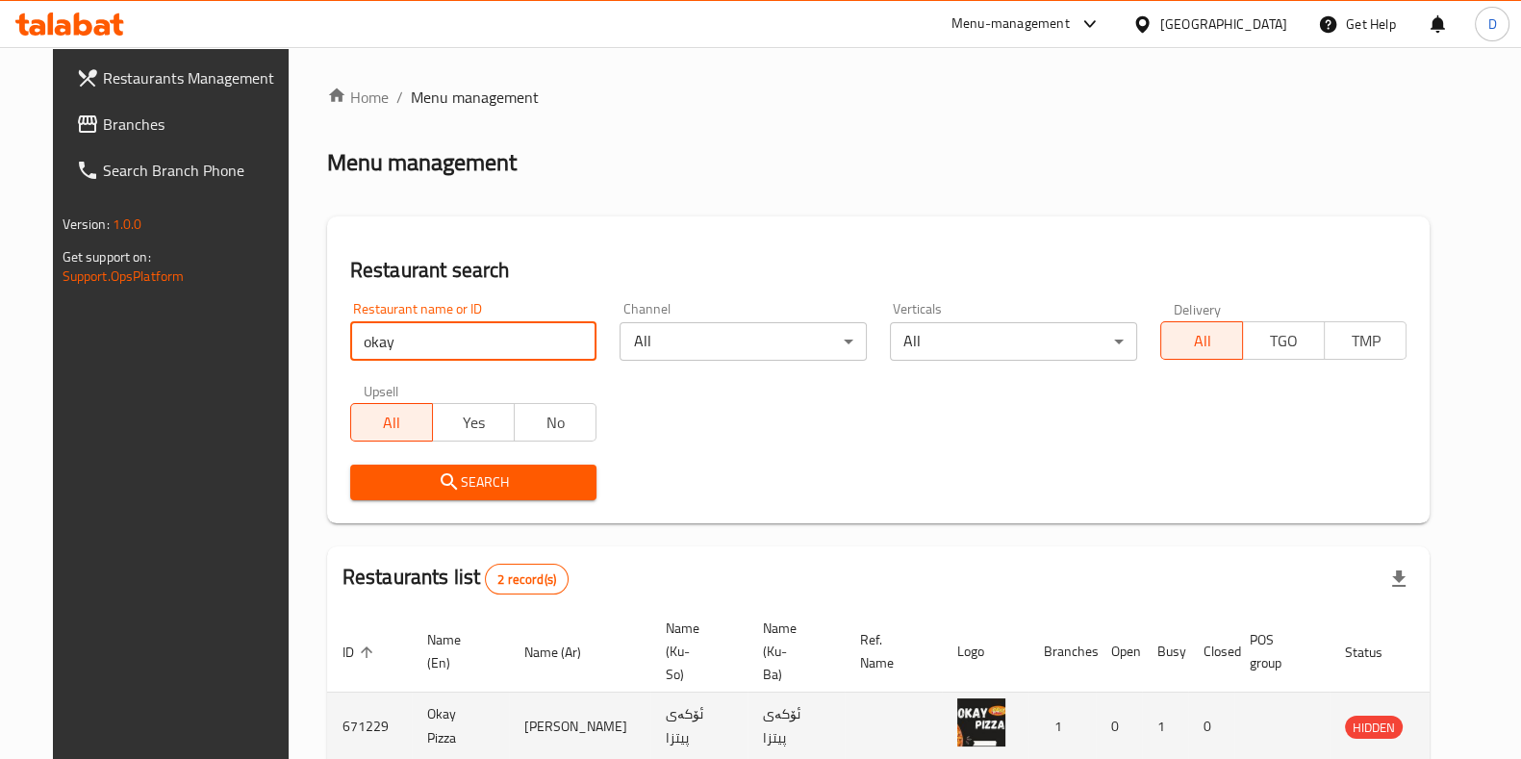
scroll to position [151, 0]
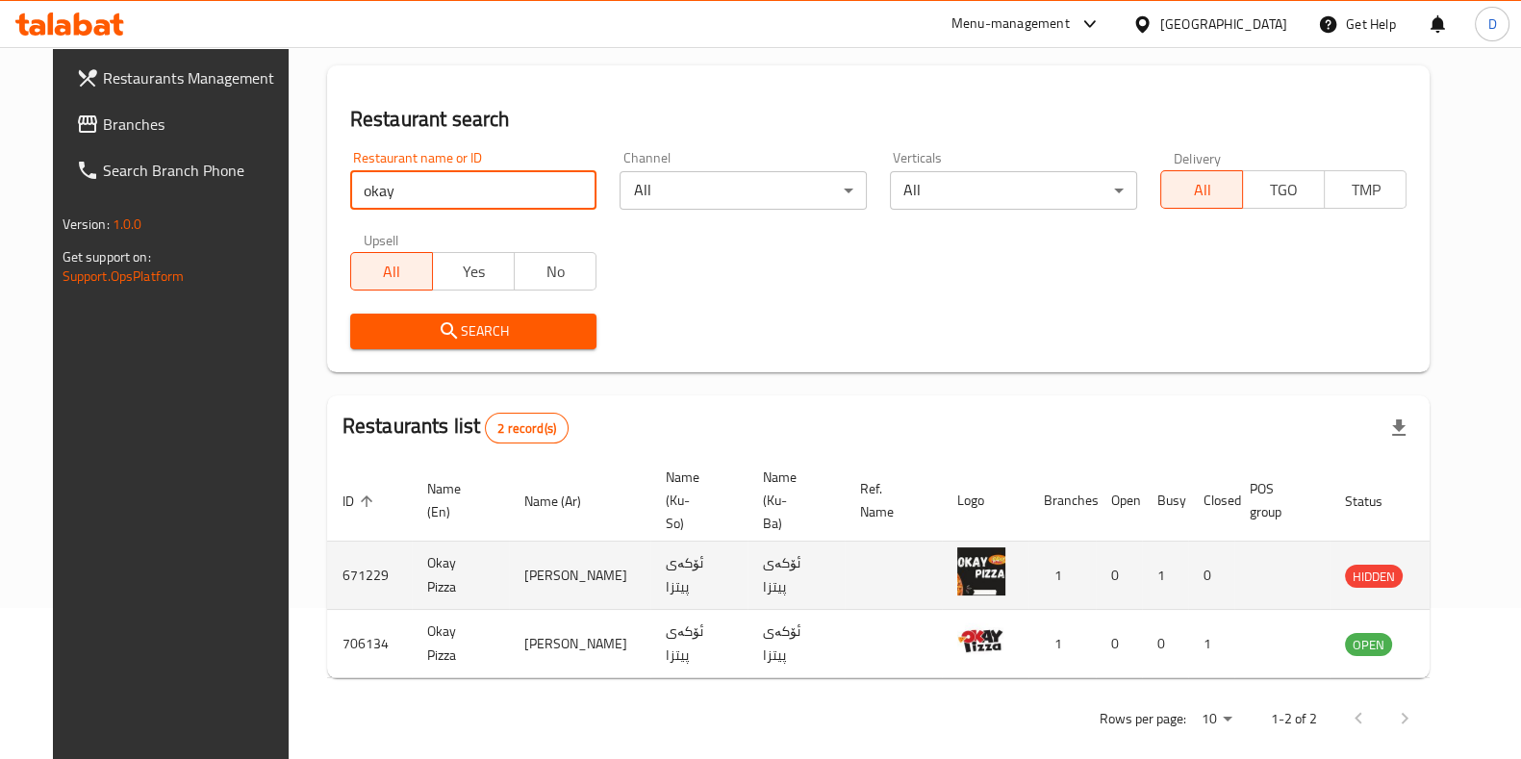
click at [1447, 568] on icon "enhanced table" at bounding box center [1457, 576] width 21 height 16
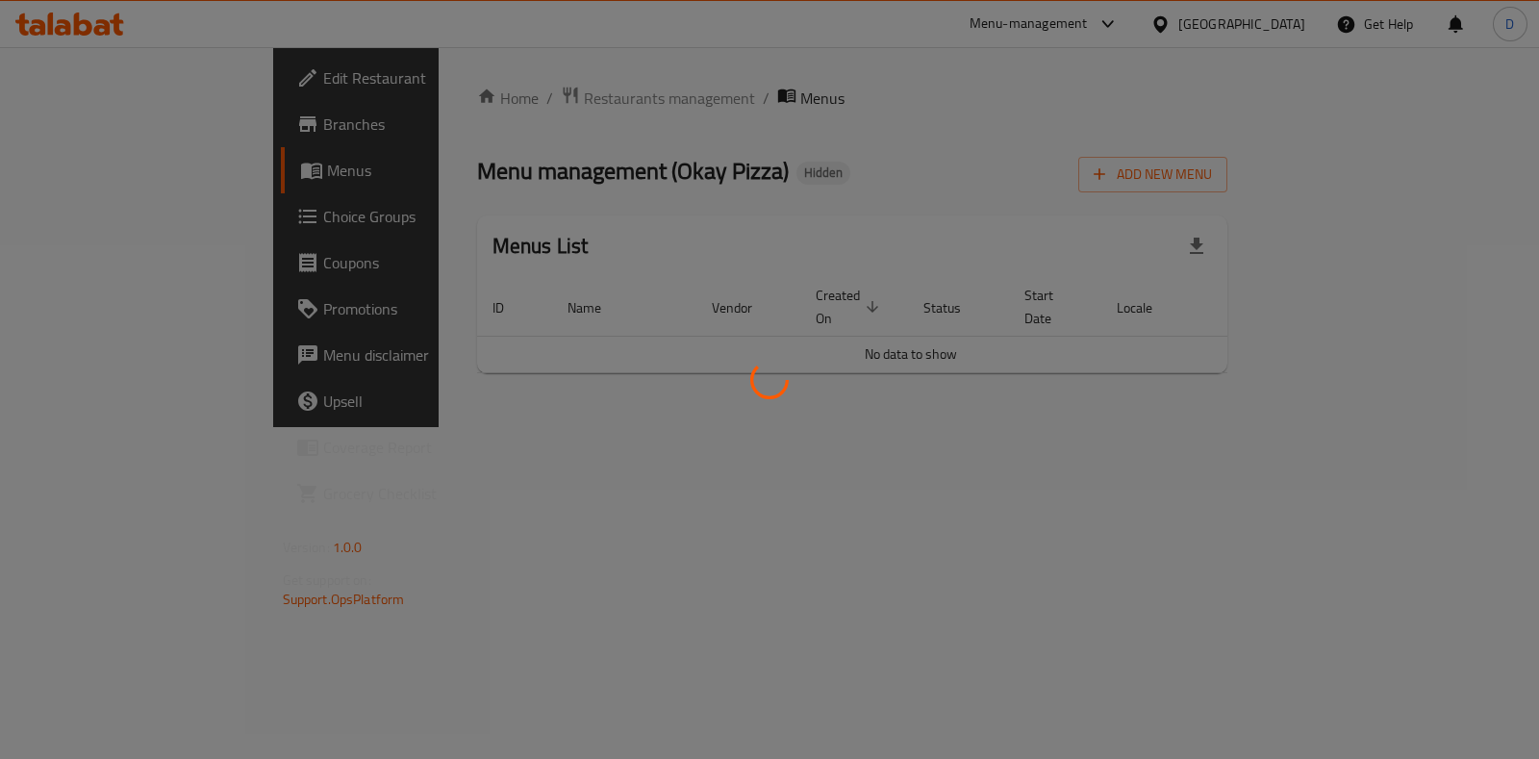
click at [563, 103] on div at bounding box center [769, 379] width 1539 height 759
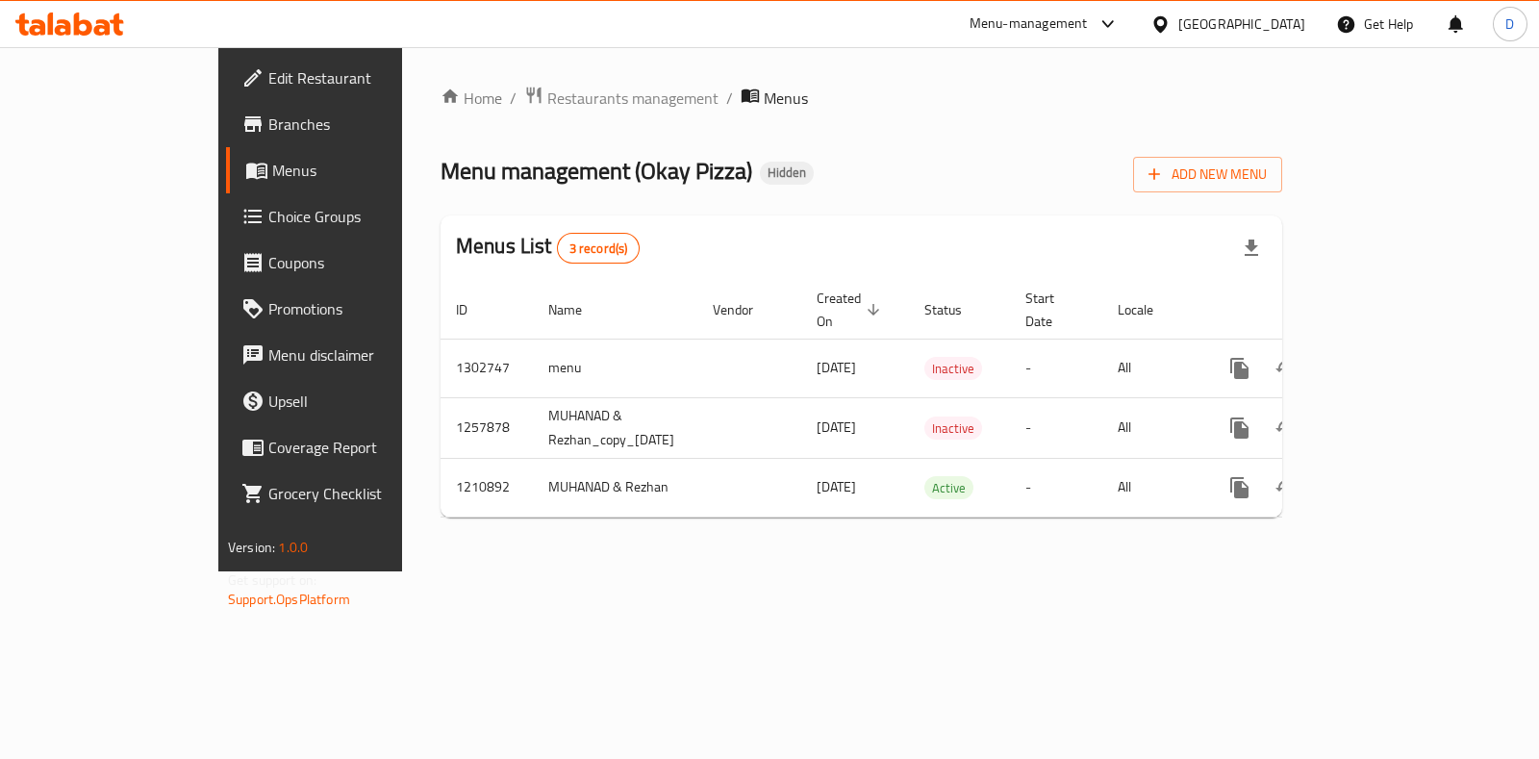
click at [543, 98] on div "Home / Restaurants management / Menus Menu management ( Okay Pizza ) Hidden Add…" at bounding box center [861, 309] width 842 height 447
click at [547, 98] on span "Restaurants management" at bounding box center [632, 98] width 171 height 23
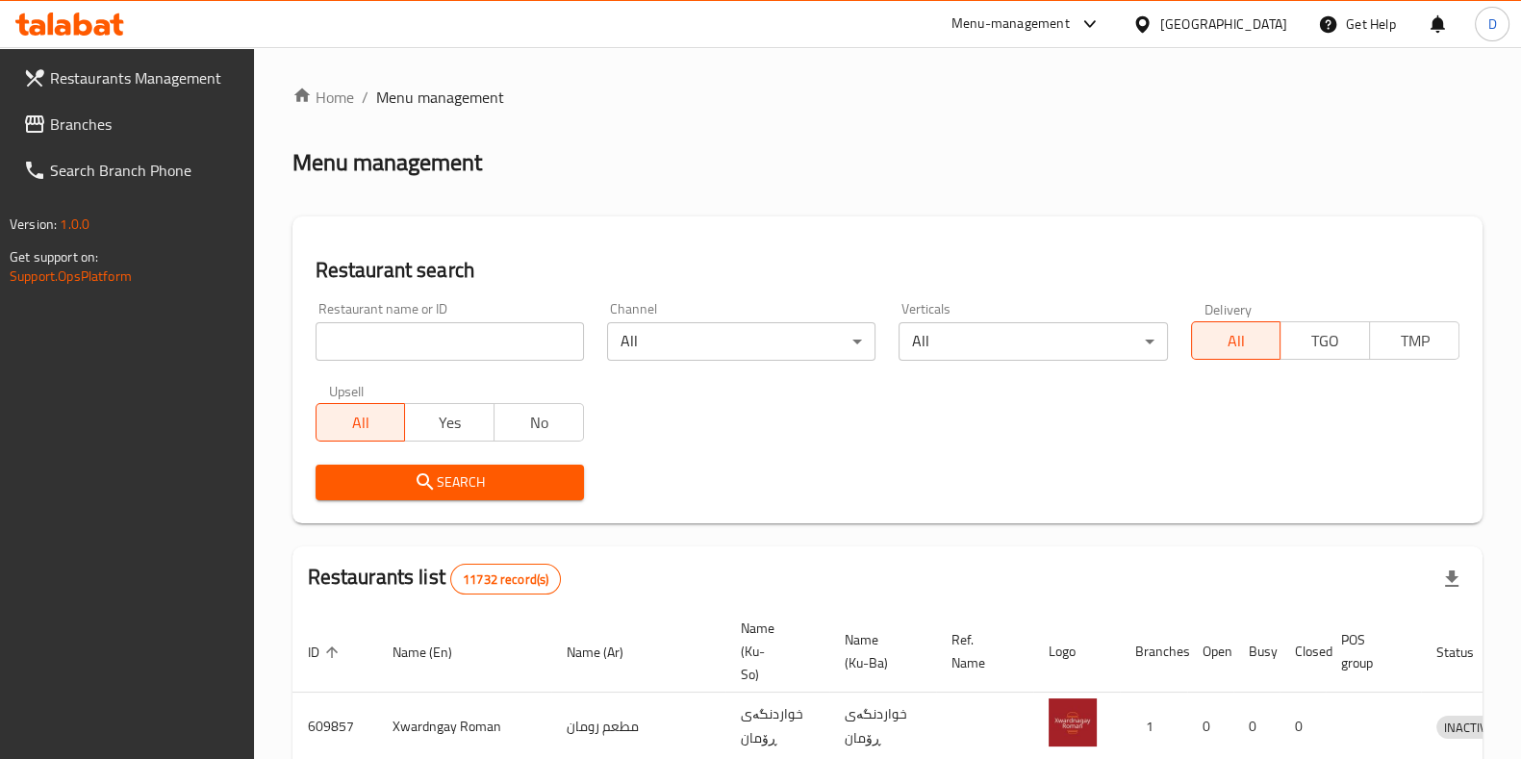
click at [409, 319] on div "Restaurant name or ID Restaurant name or ID" at bounding box center [449, 331] width 268 height 59
click at [458, 398] on div "Restaurant name or ID Restaurant name or ID Channel All ​ Verticals All ​ Deliv…" at bounding box center [887, 400] width 1167 height 221
click at [452, 342] on input "search" at bounding box center [449, 341] width 268 height 38
type input "okay pizza"
click button "Search" at bounding box center [449, 483] width 268 height 36
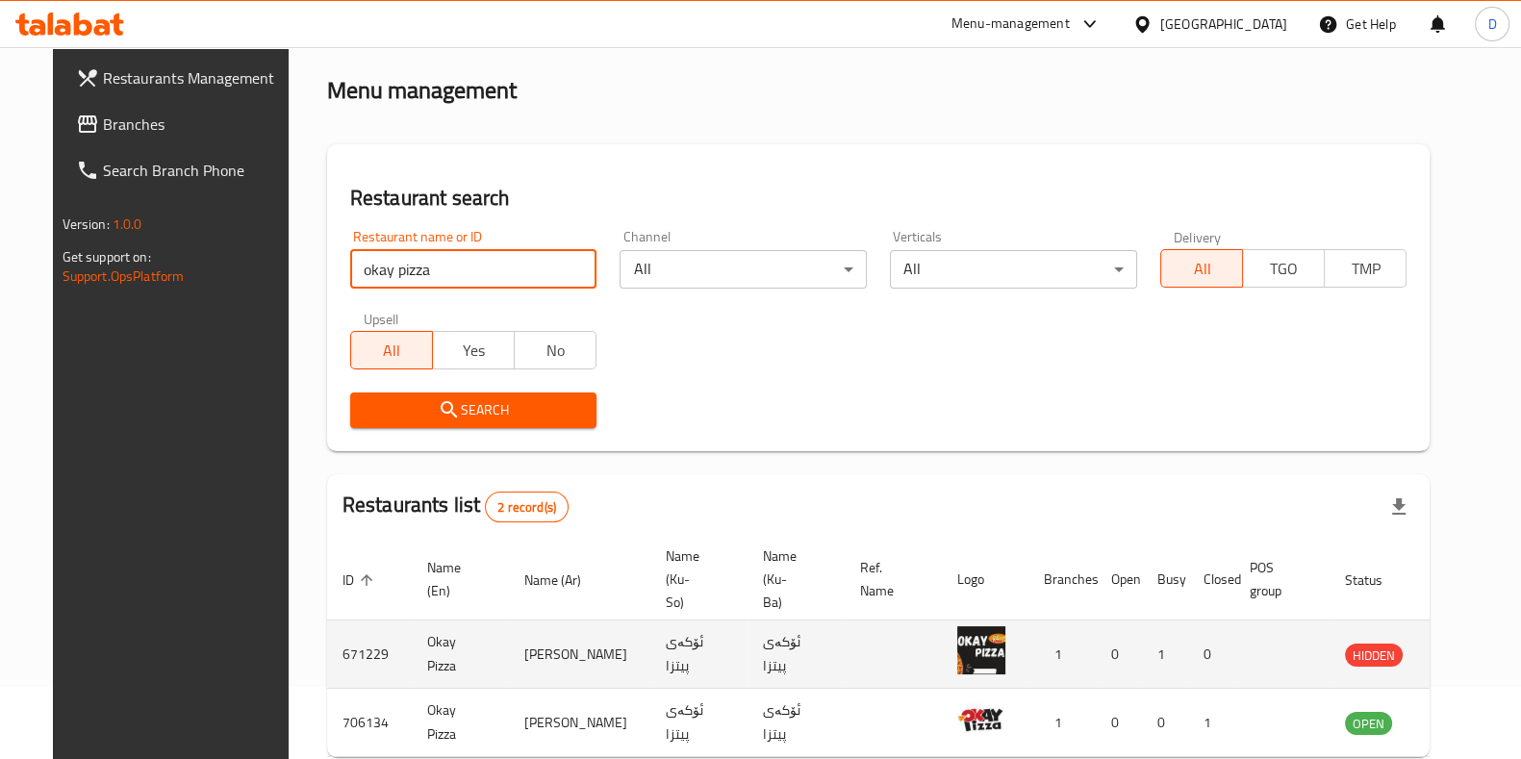
scroll to position [151, 0]
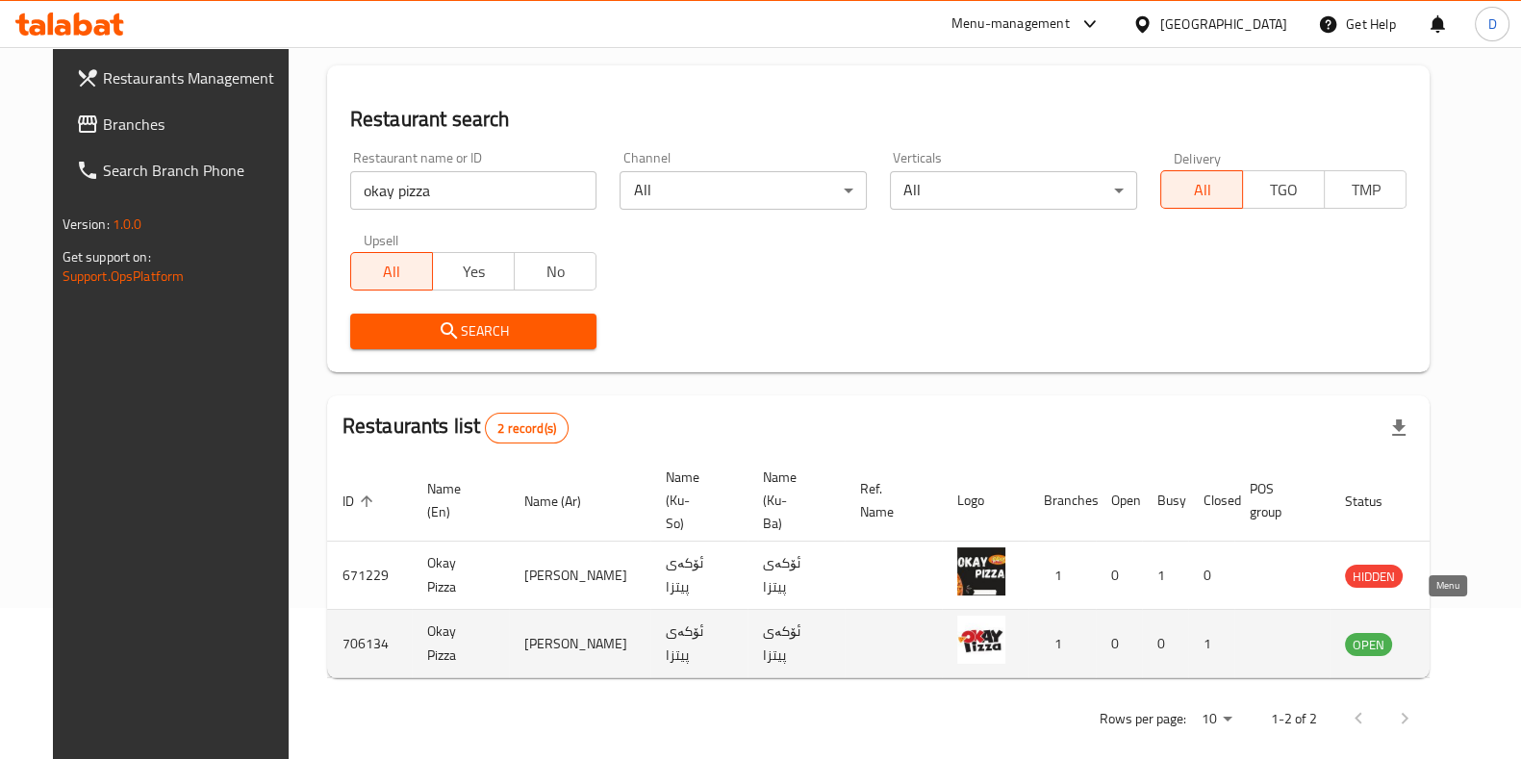
click at [1447, 632] on icon "enhanced table" at bounding box center [1457, 643] width 23 height 23
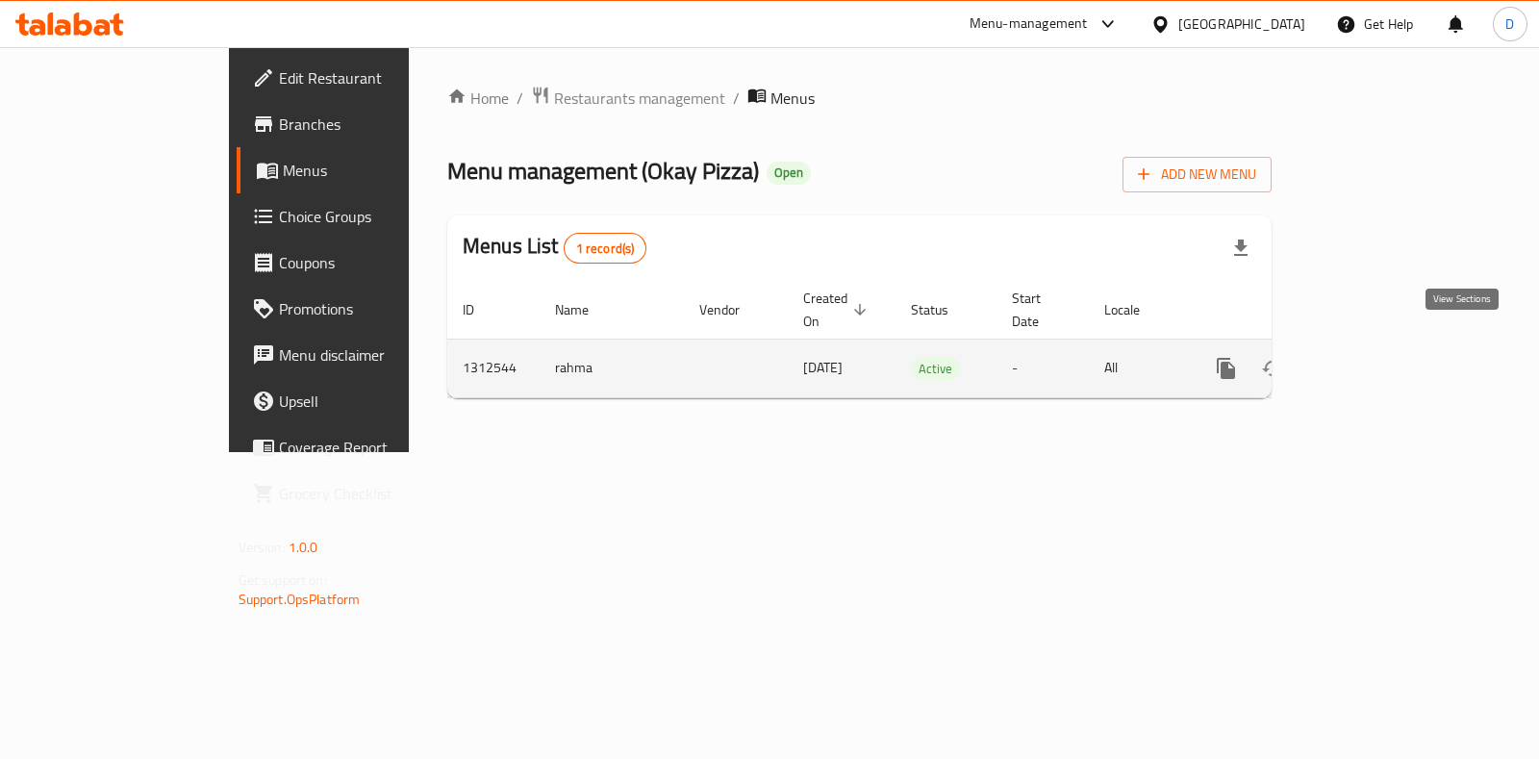
click at [1388, 352] on link "enhanced table" at bounding box center [1365, 368] width 46 height 46
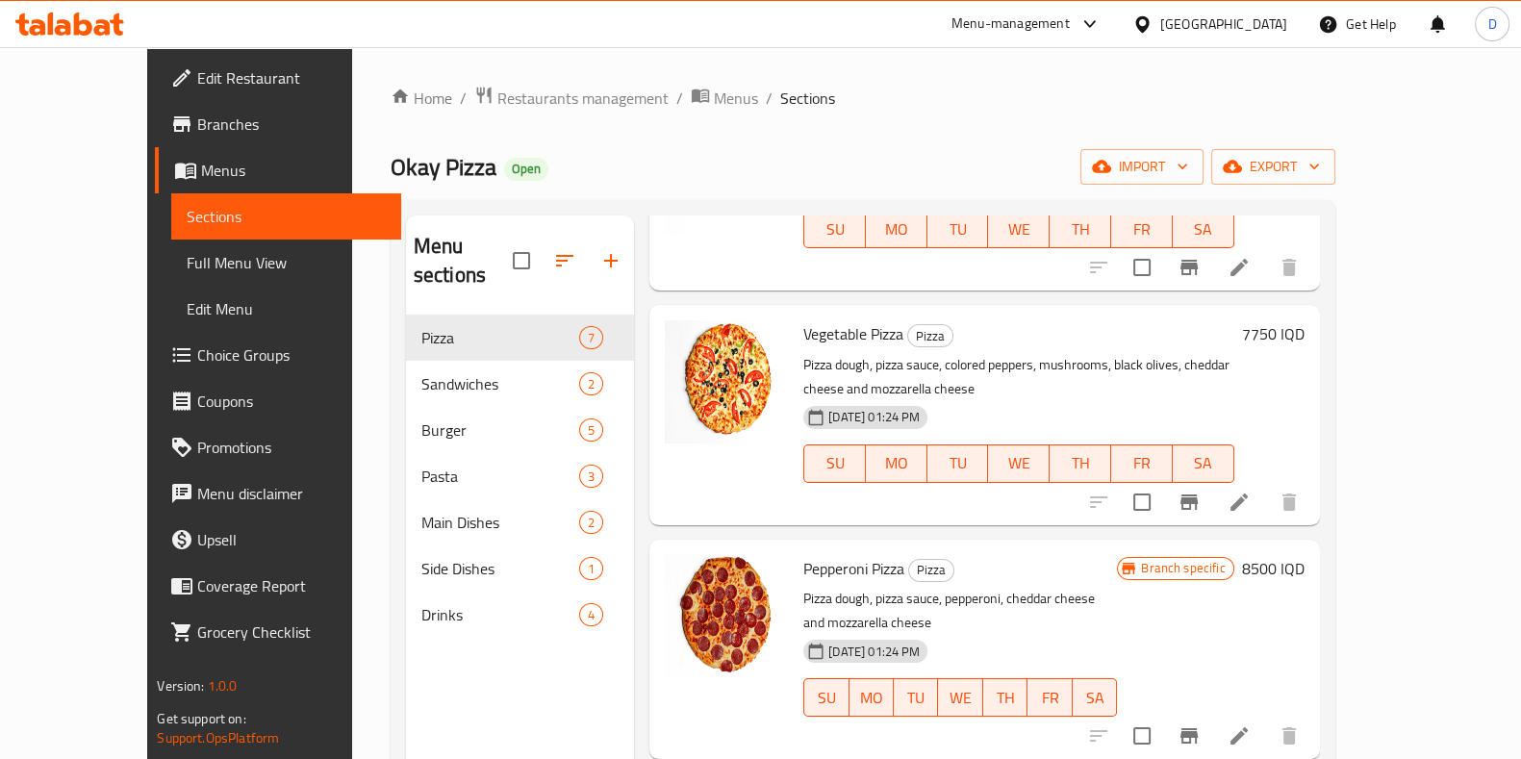
scroll to position [783, 0]
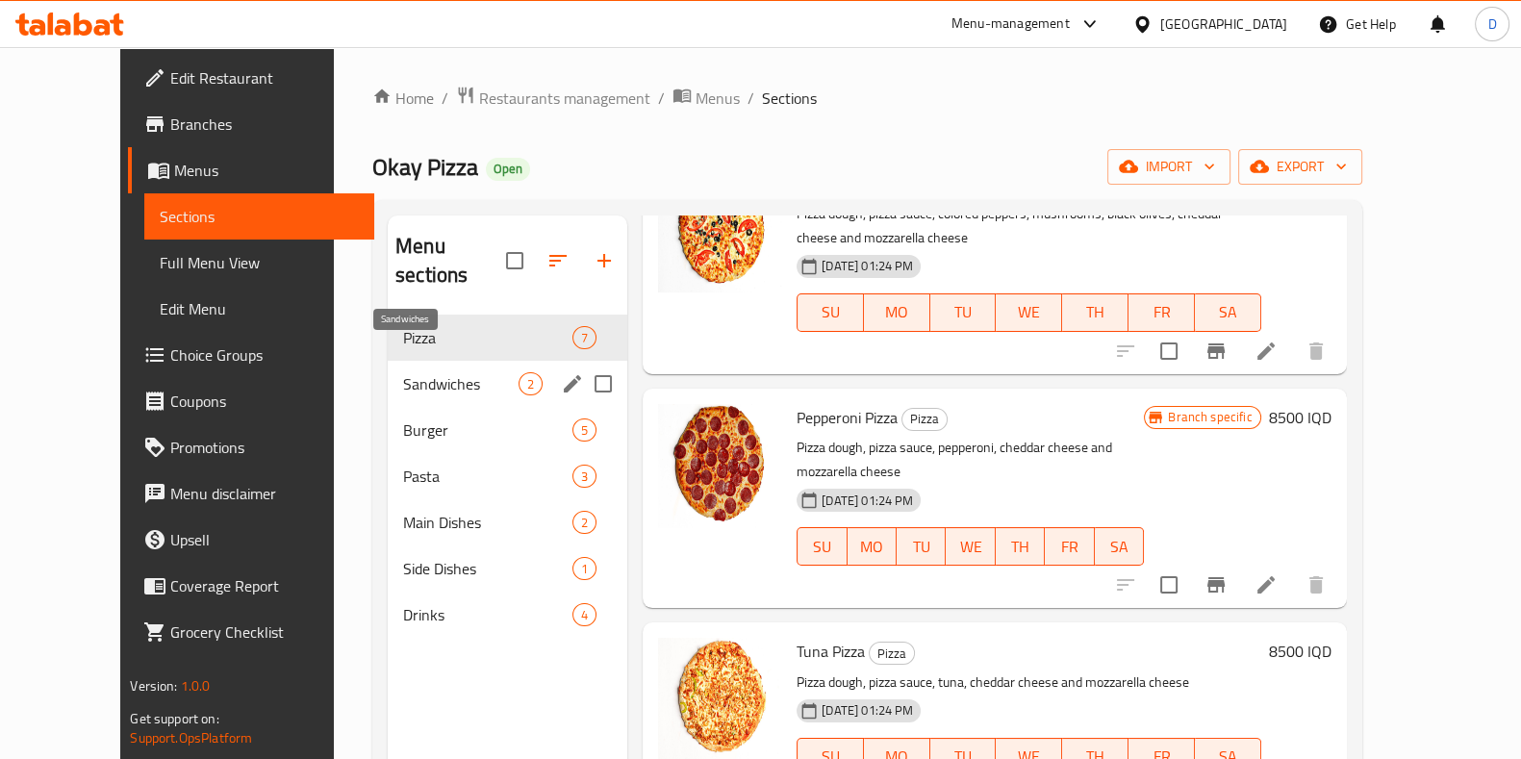
click at [405, 372] on span "Sandwiches" at bounding box center [460, 383] width 115 height 23
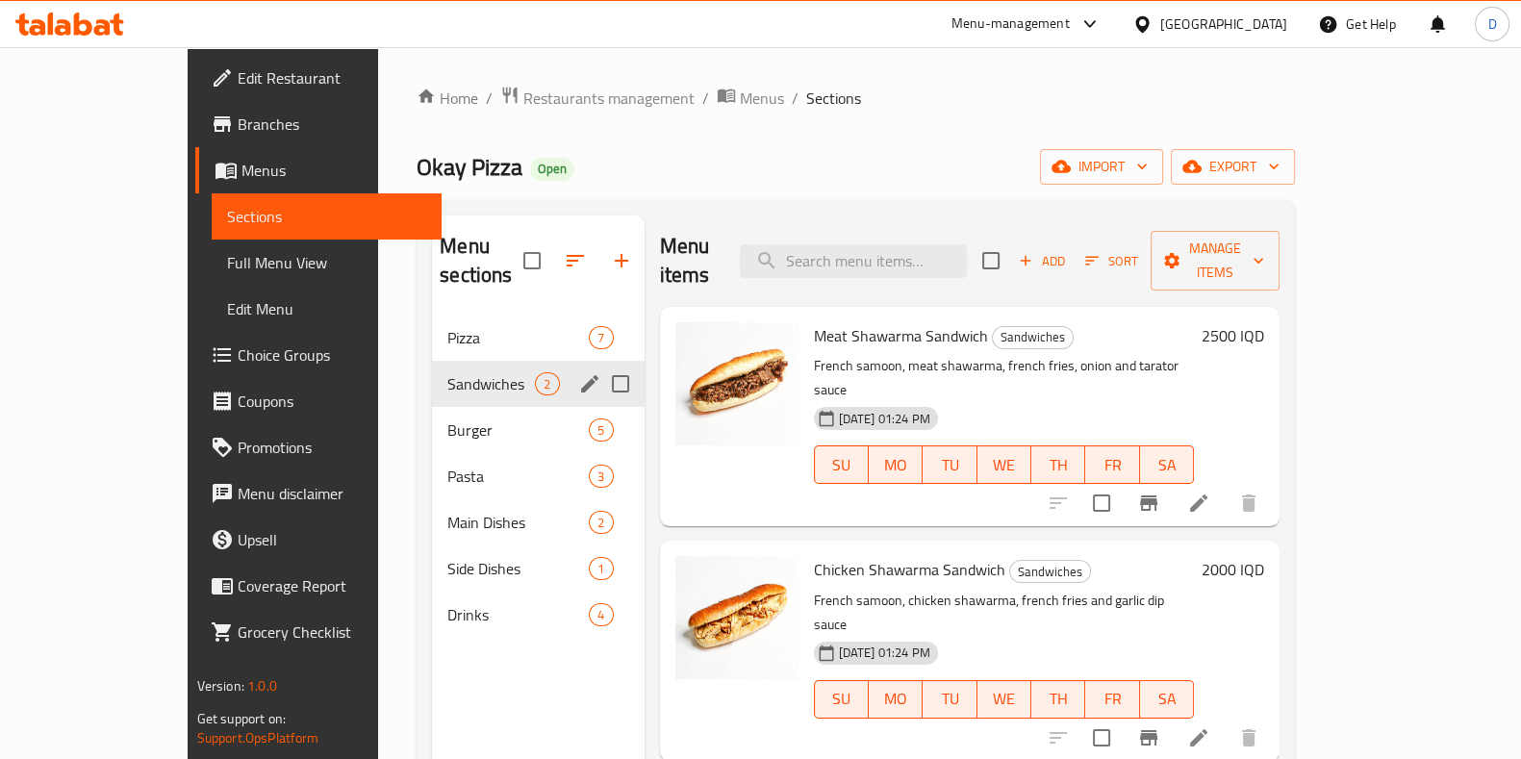
click at [432, 372] on div "Sandwiches 2" at bounding box center [538, 384] width 212 height 46
click at [447, 418] on span "Burger" at bounding box center [491, 429] width 88 height 23
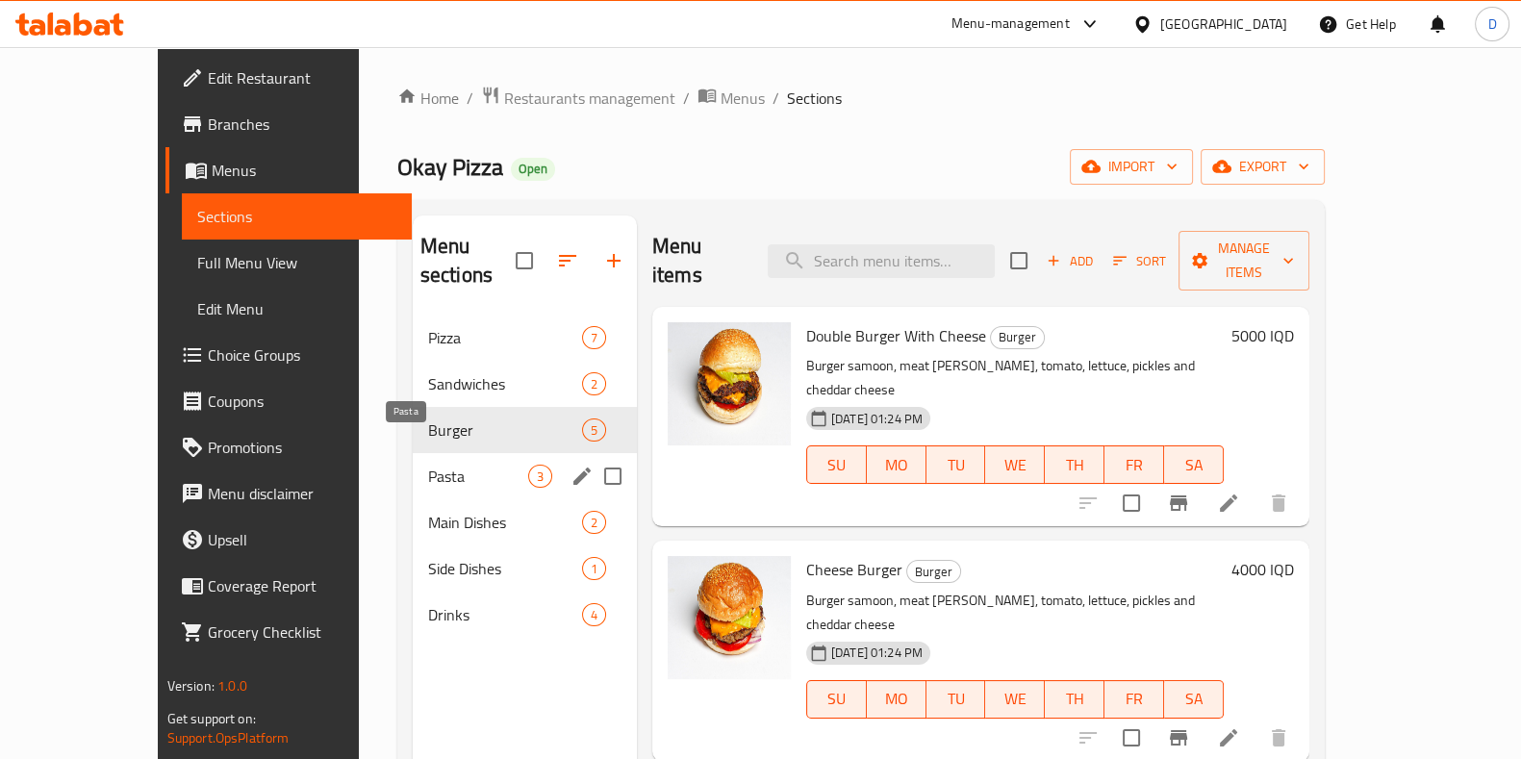
click at [428, 465] on span "Pasta" at bounding box center [478, 476] width 100 height 23
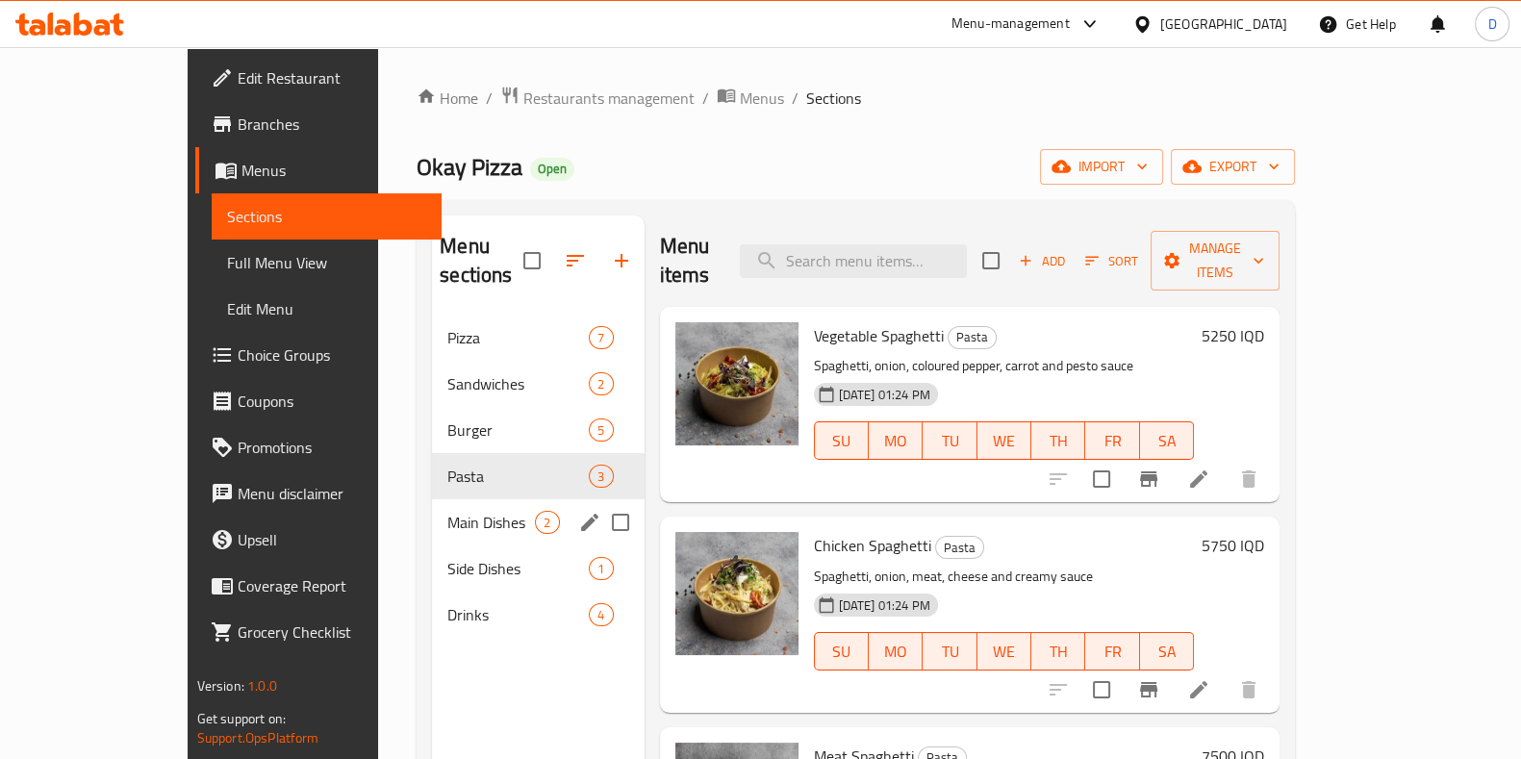
click at [447, 511] on span "Main Dishes" at bounding box center [491, 522] width 88 height 23
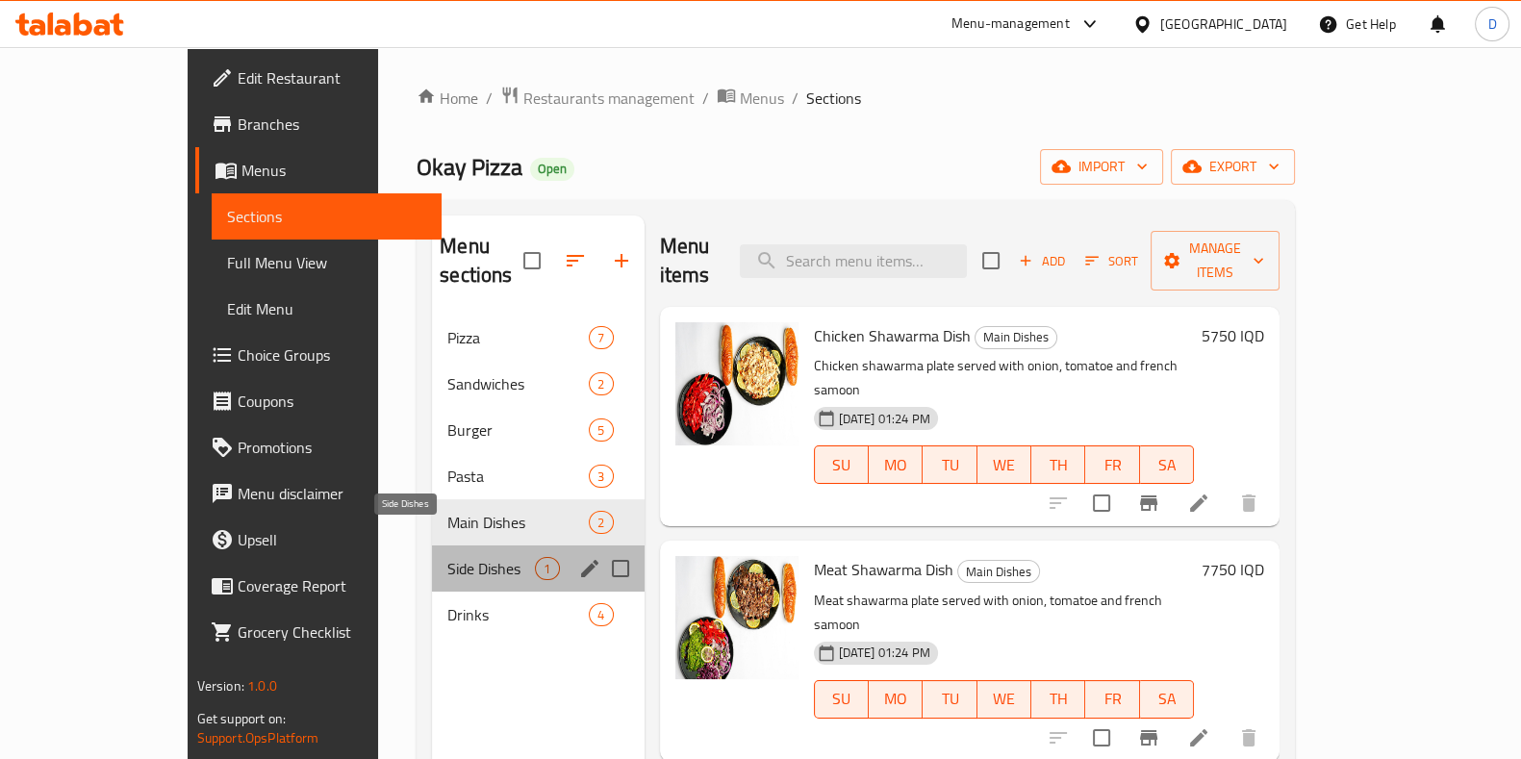
click at [450, 557] on span "Side Dishes" at bounding box center [491, 568] width 88 height 23
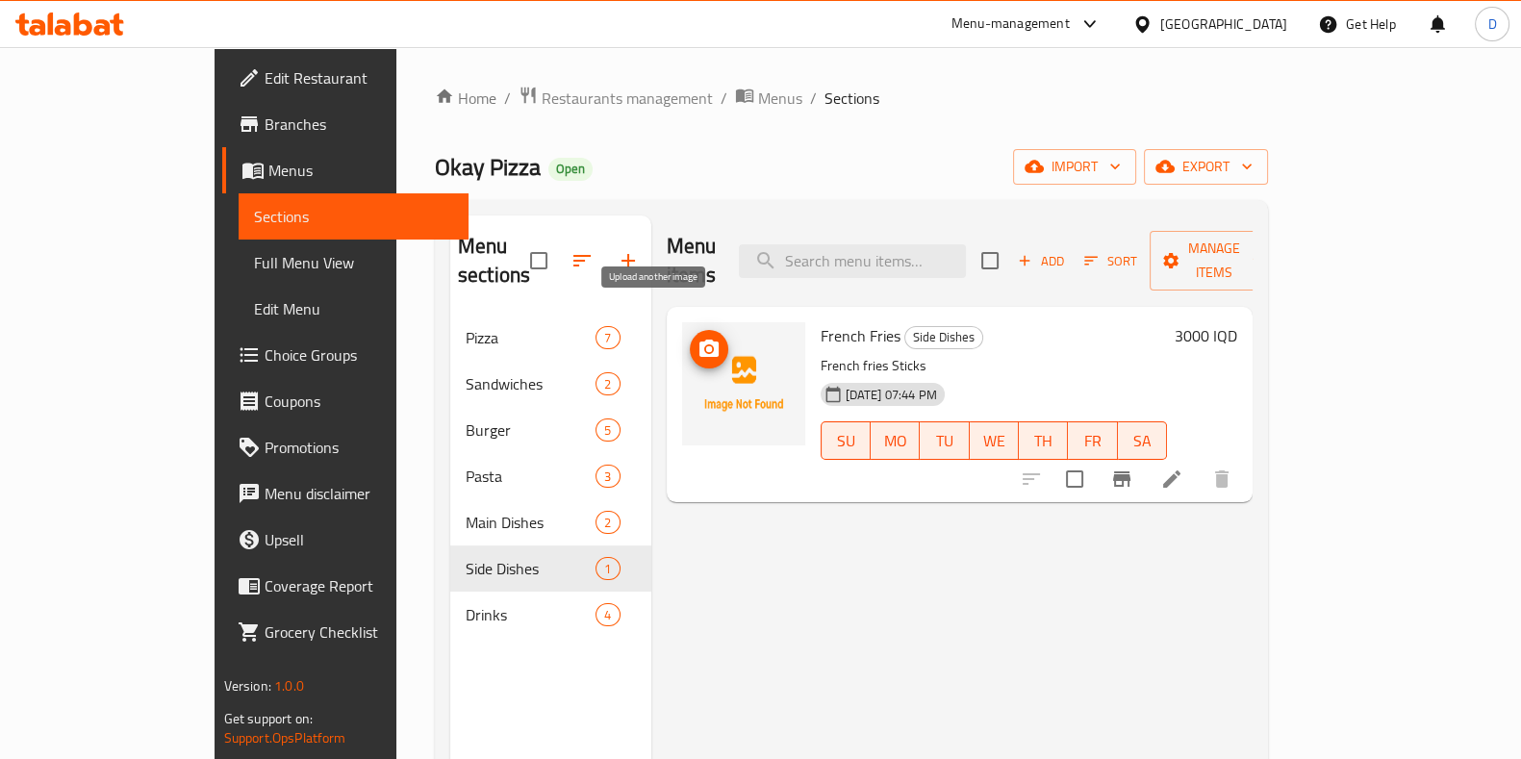
click at [690, 339] on button "upload picture" at bounding box center [709, 349] width 38 height 38
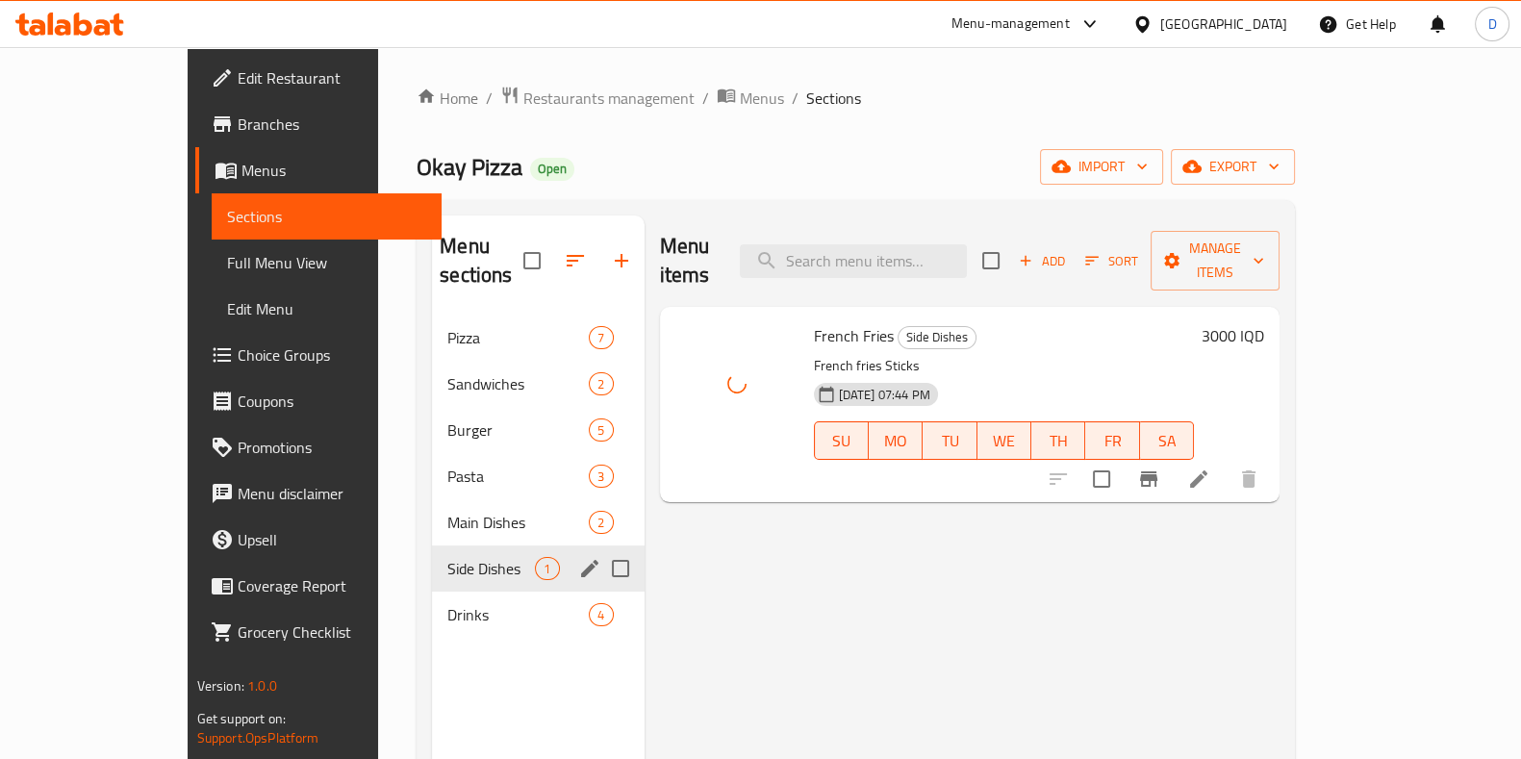
click at [432, 591] on div "Drinks 4" at bounding box center [538, 614] width 212 height 46
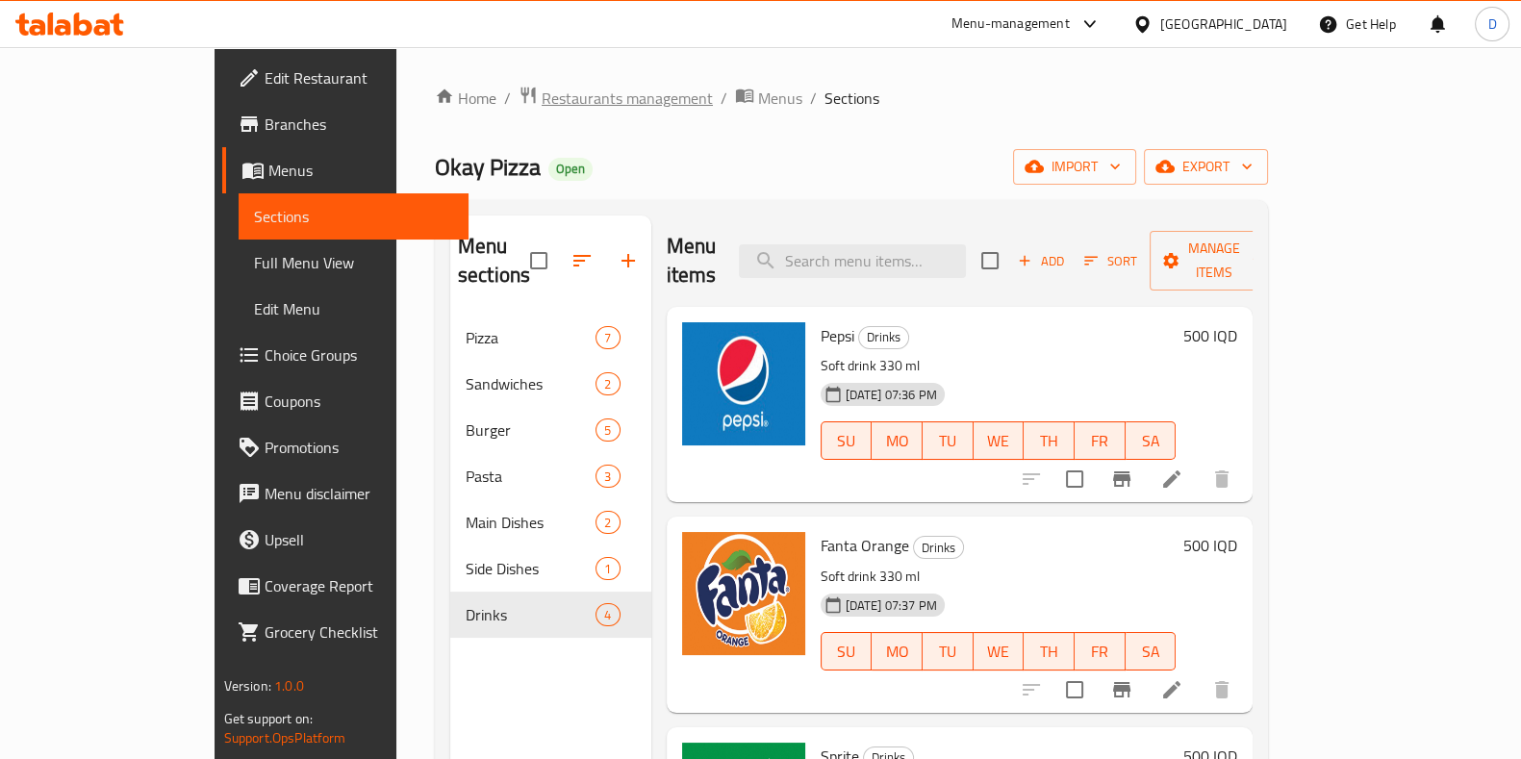
click at [551, 88] on span "Restaurants management" at bounding box center [626, 98] width 171 height 23
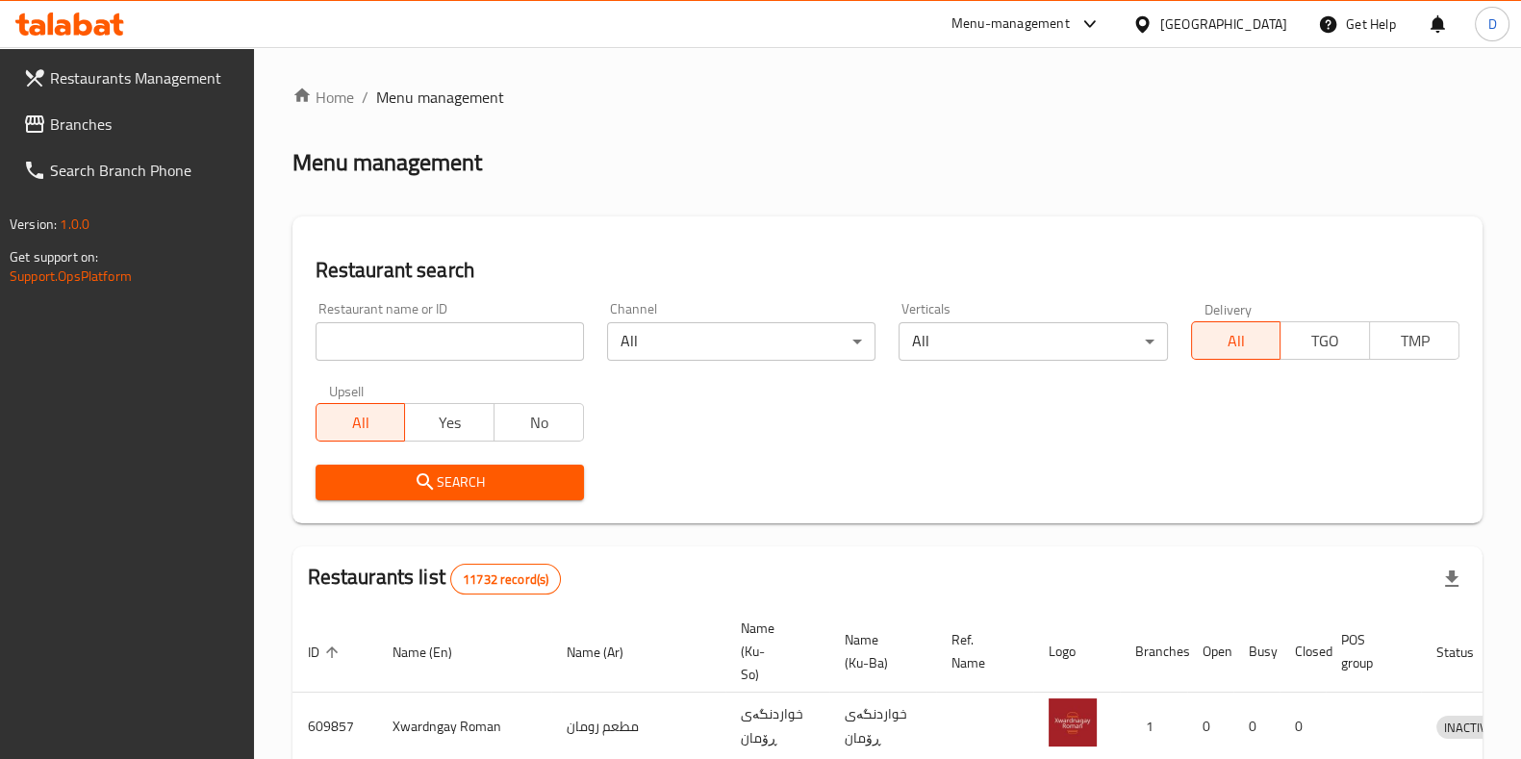
click at [495, 349] on input "search" at bounding box center [449, 341] width 268 height 38
type input "kentova"
click button "Search" at bounding box center [449, 483] width 268 height 36
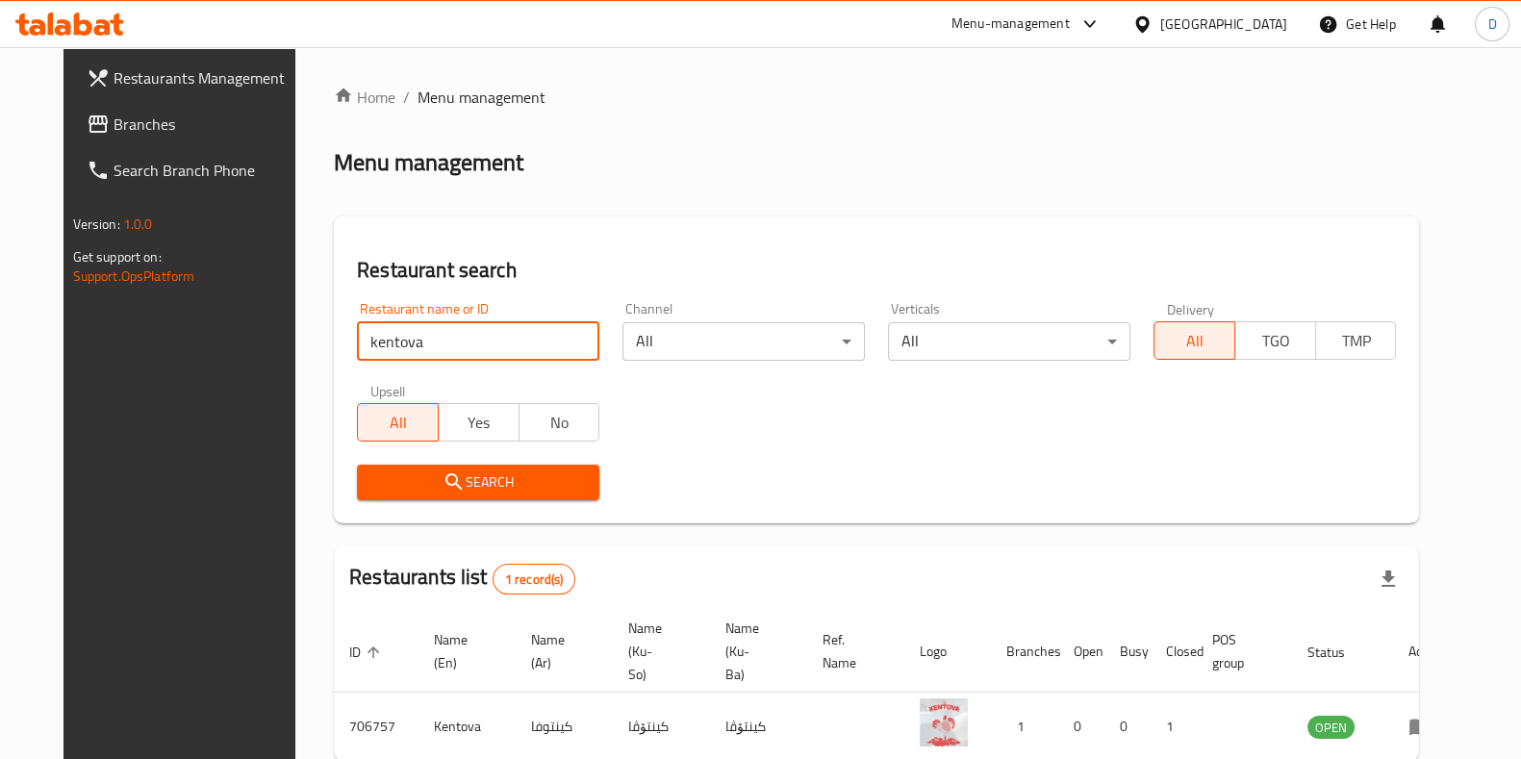
scroll to position [83, 0]
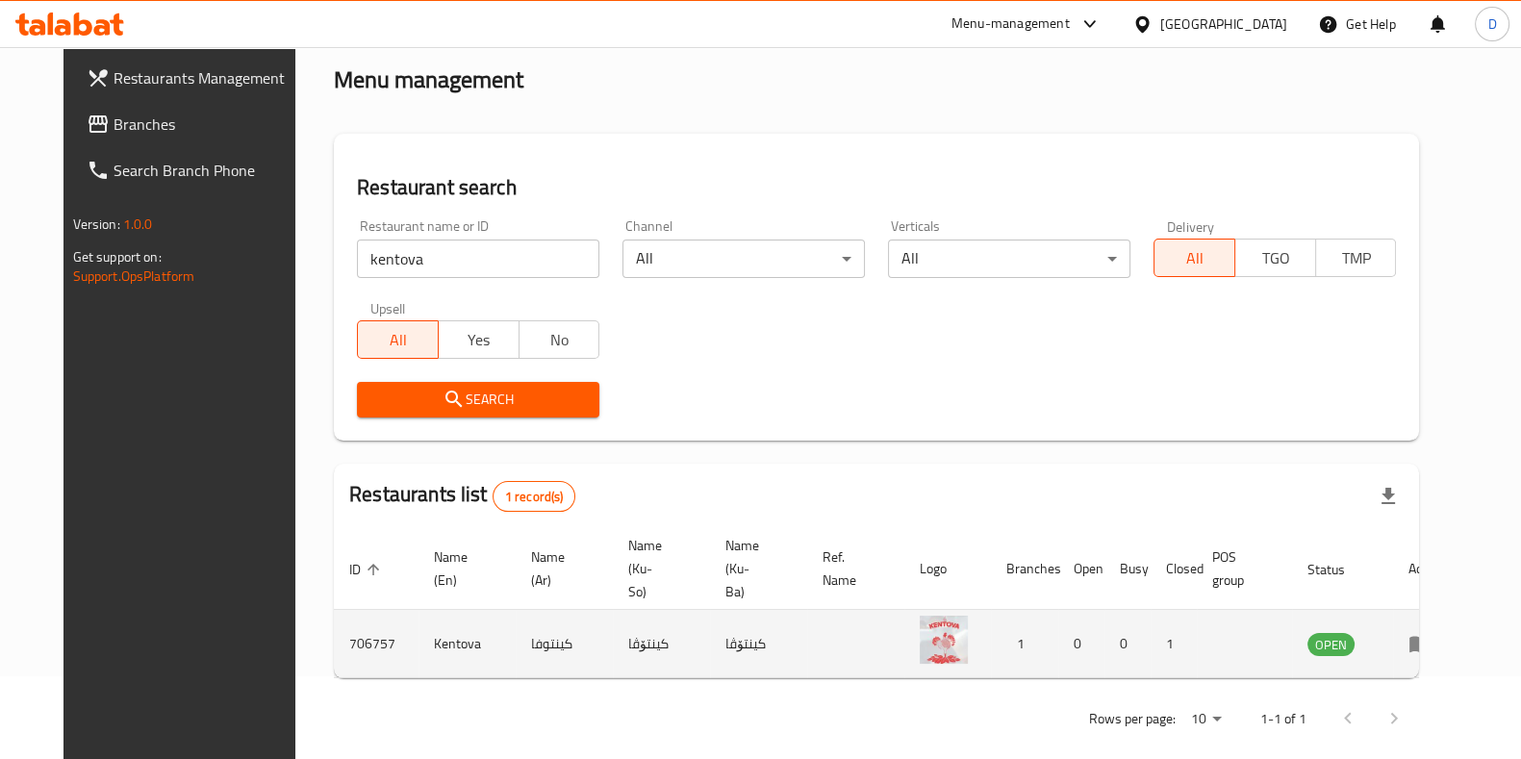
click at [1438, 632] on td "enhanced table" at bounding box center [1426, 644] width 66 height 68
click at [1430, 637] on icon "enhanced table" at bounding box center [1419, 645] width 21 height 16
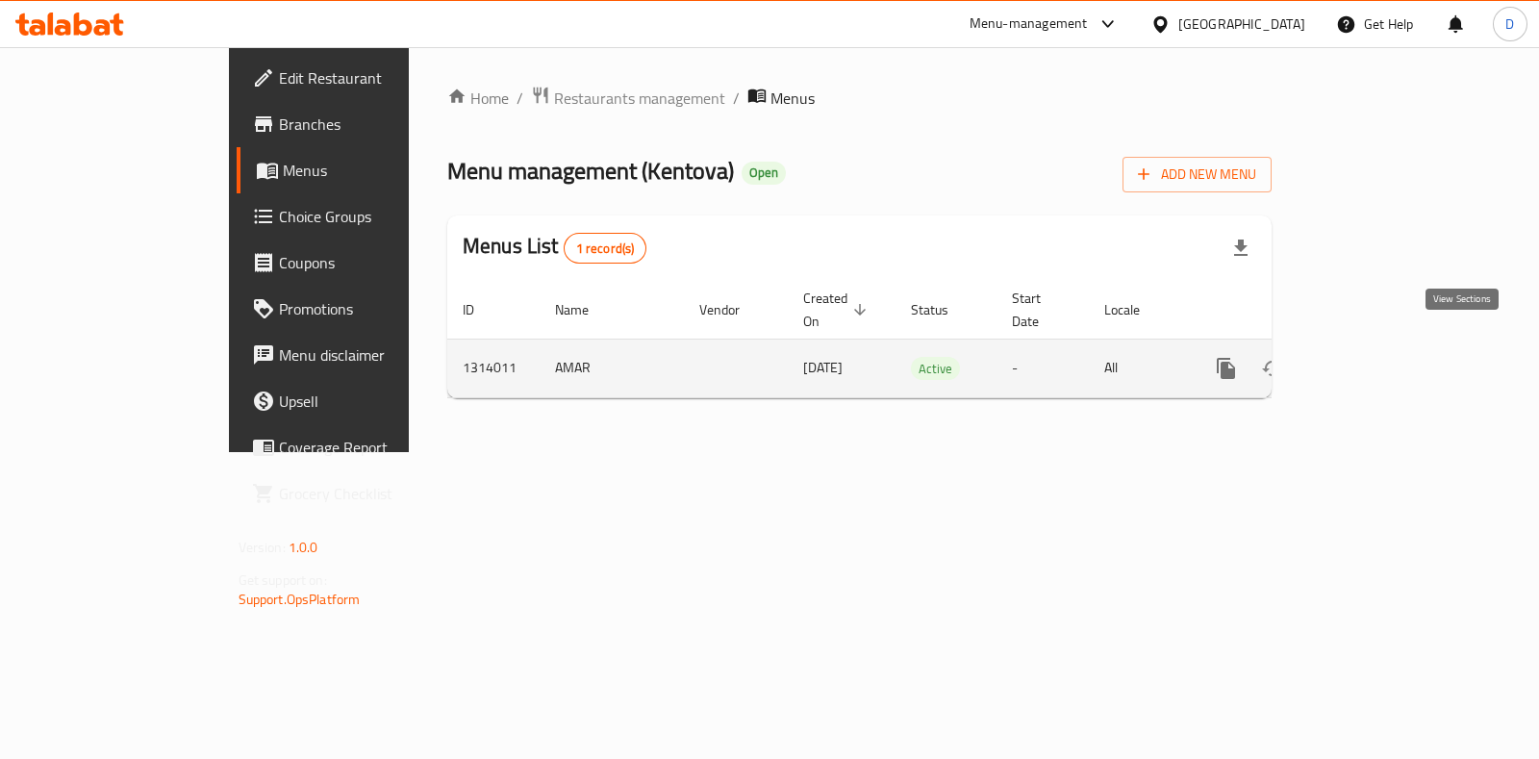
click at [1376, 357] on icon "enhanced table" at bounding box center [1364, 368] width 23 height 23
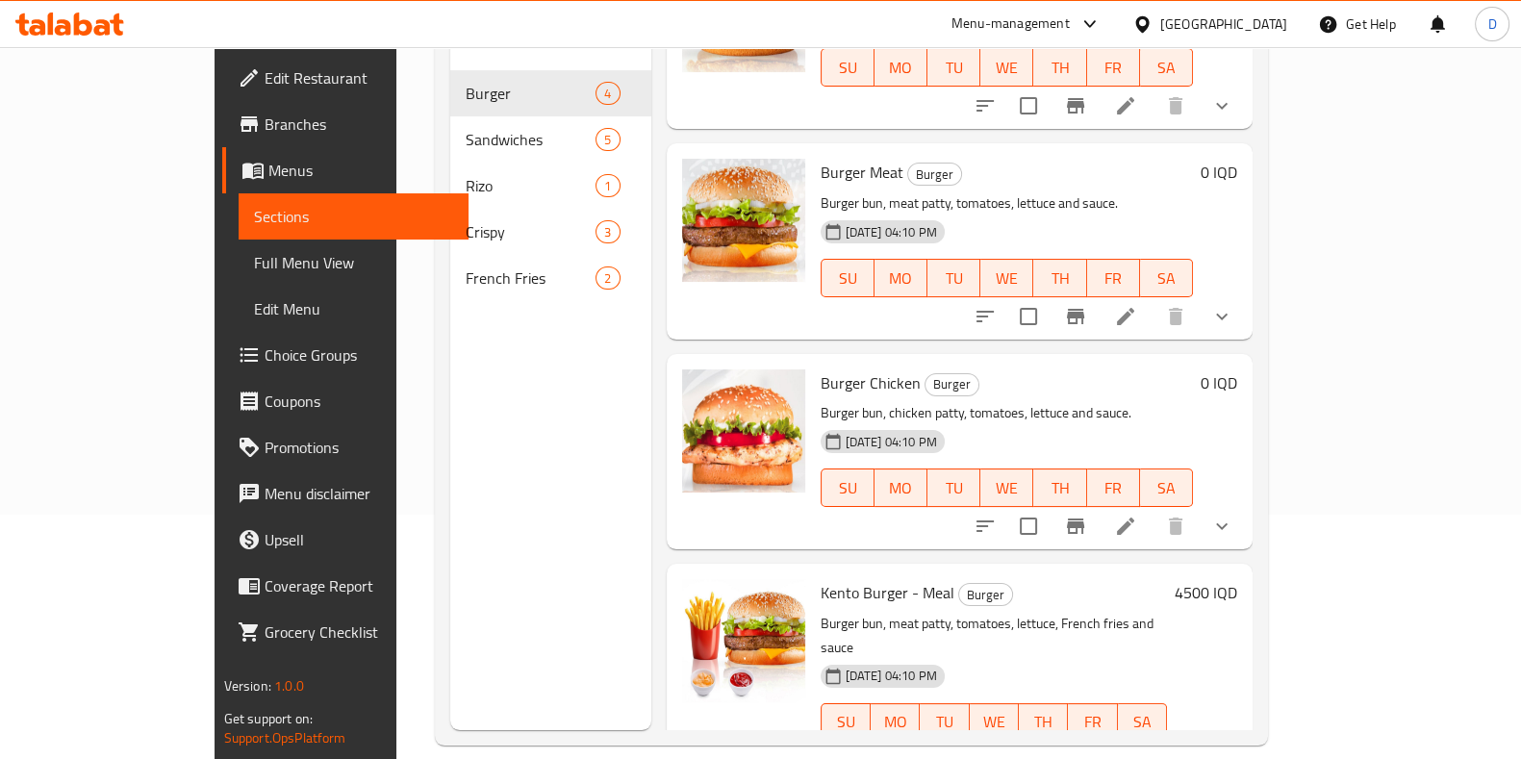
scroll to position [246, 0]
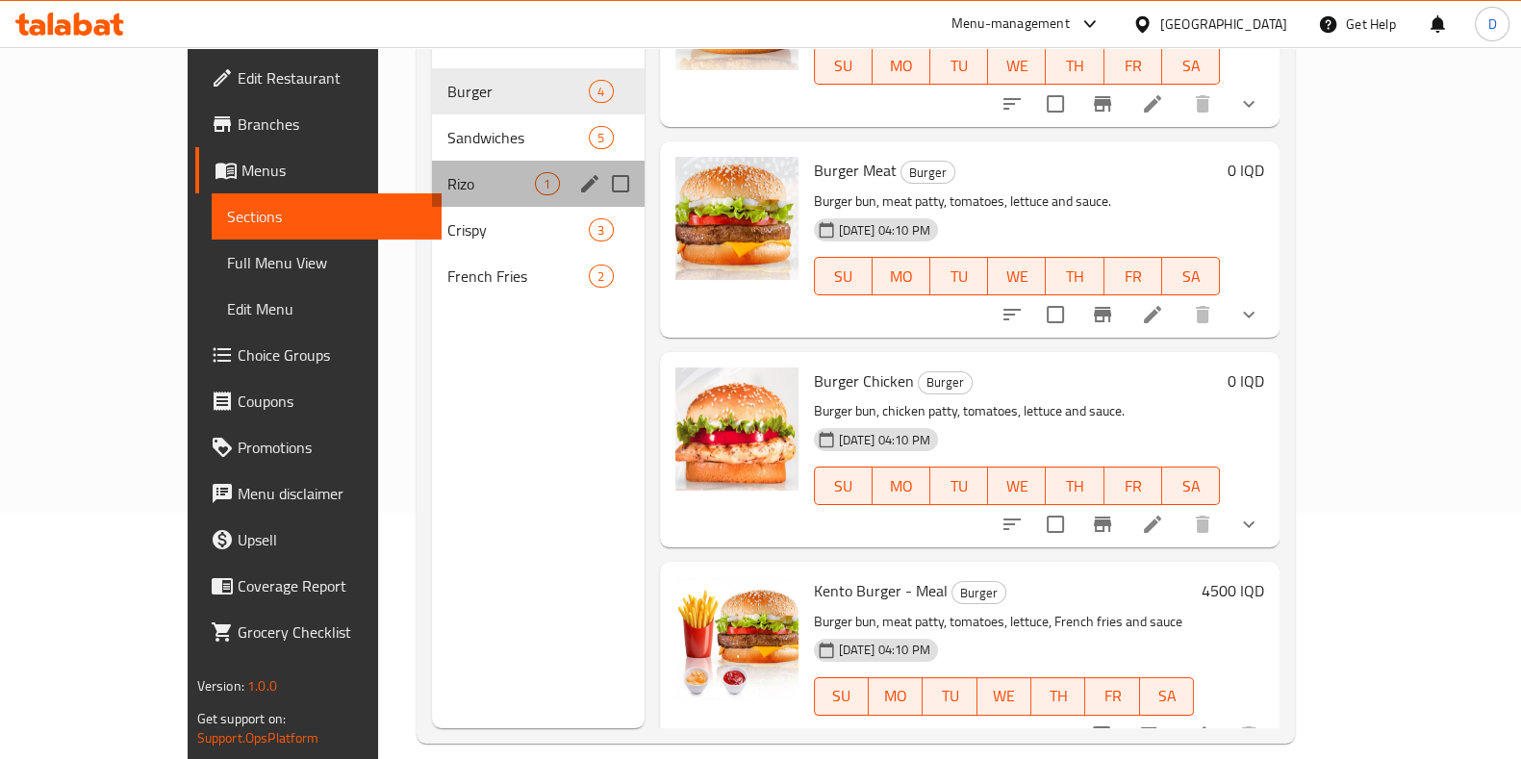
click at [432, 161] on div "Rizo 1" at bounding box center [538, 184] width 212 height 46
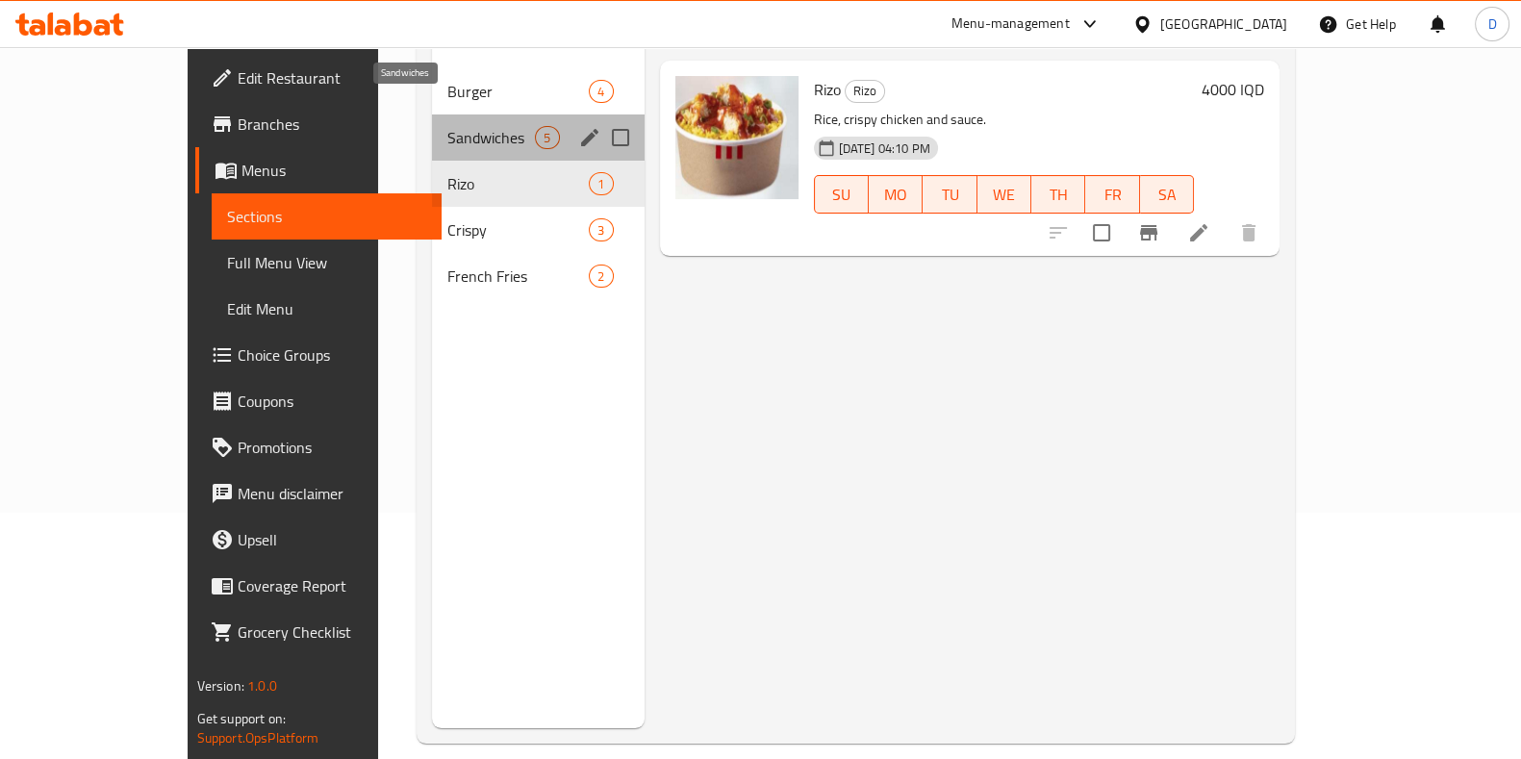
click at [447, 126] on span "Sandwiches" at bounding box center [491, 137] width 88 height 23
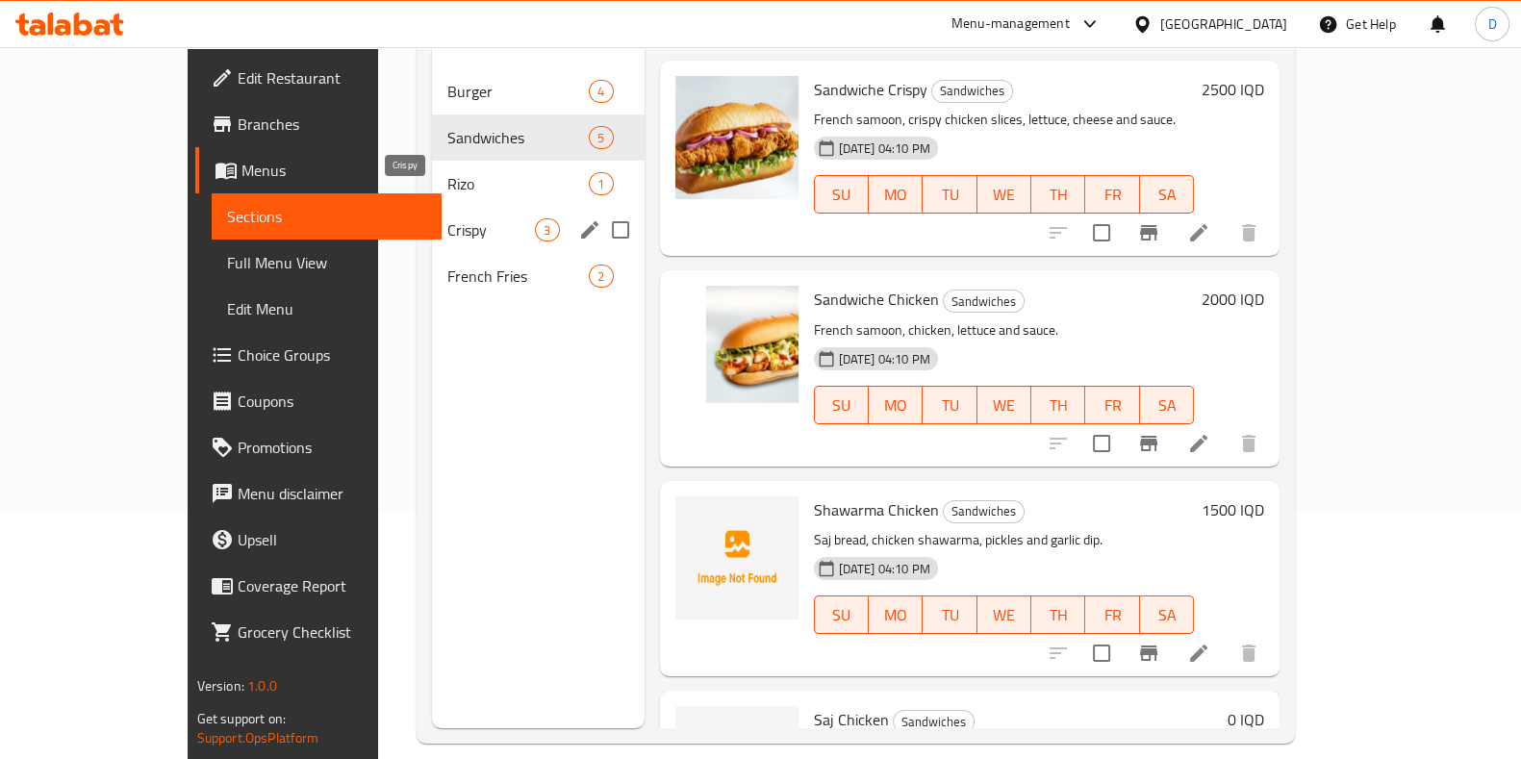
click at [447, 218] on span "Crispy" at bounding box center [491, 229] width 88 height 23
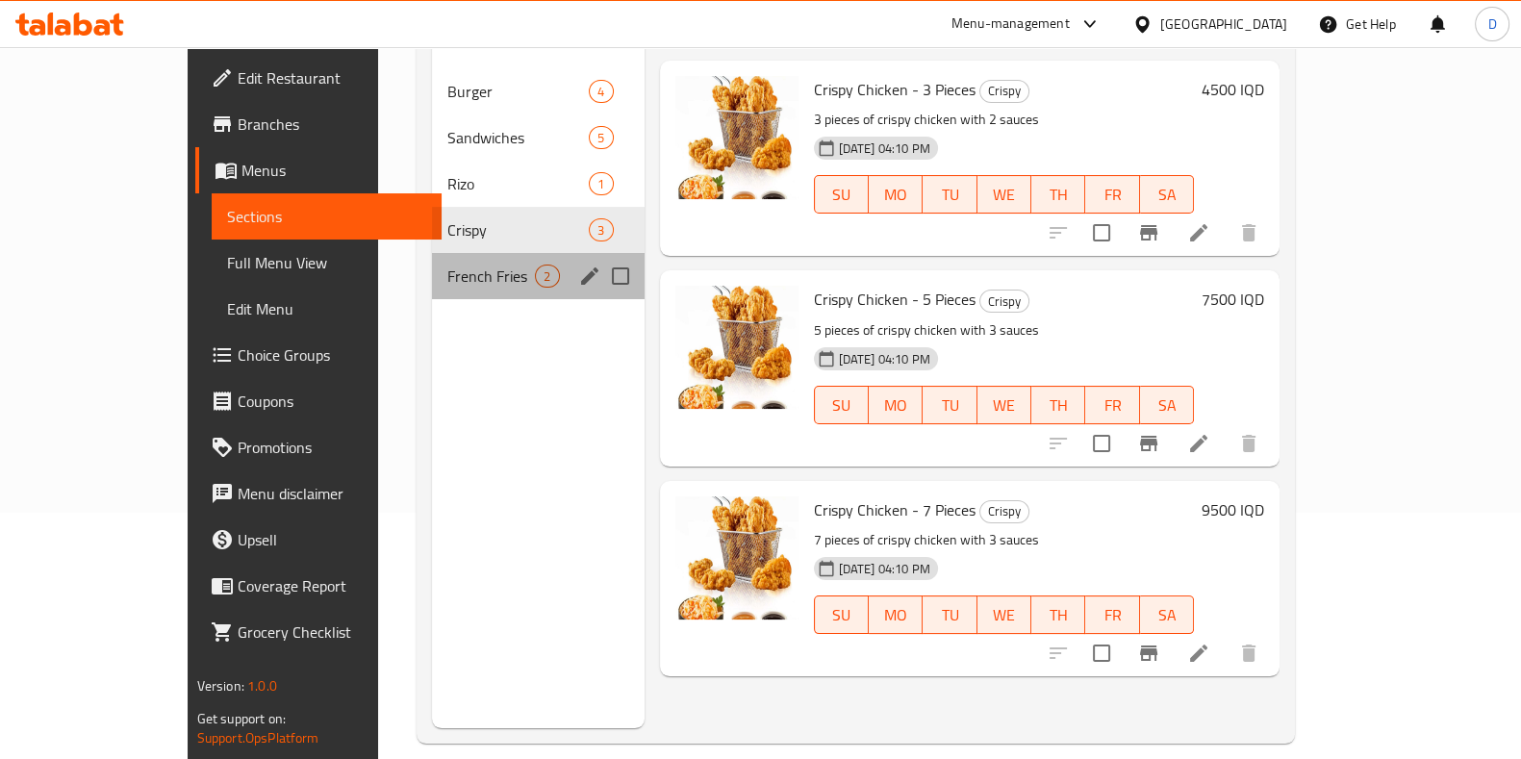
click at [432, 259] on div "French Fries 2" at bounding box center [538, 276] width 212 height 46
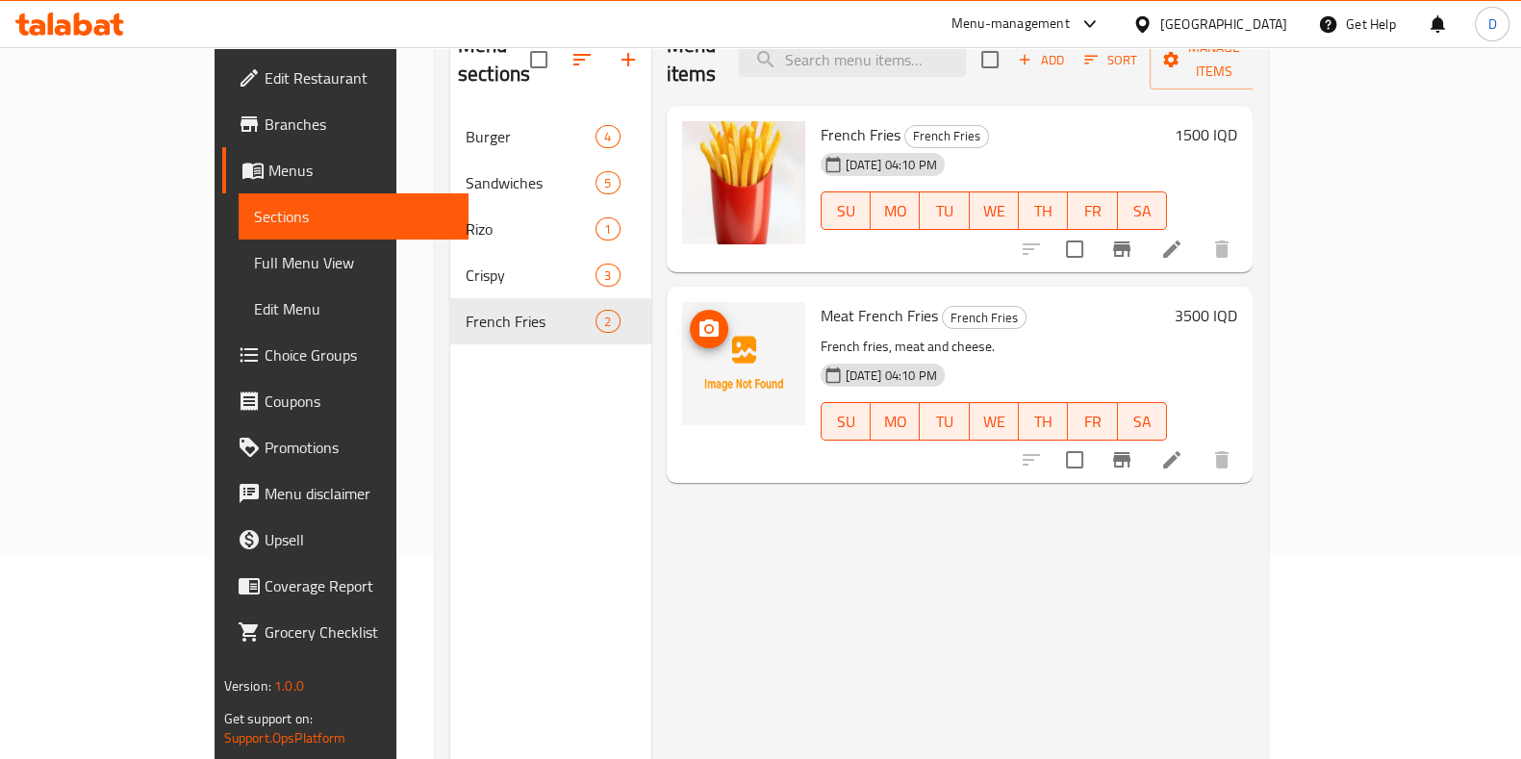
scroll to position [201, 0]
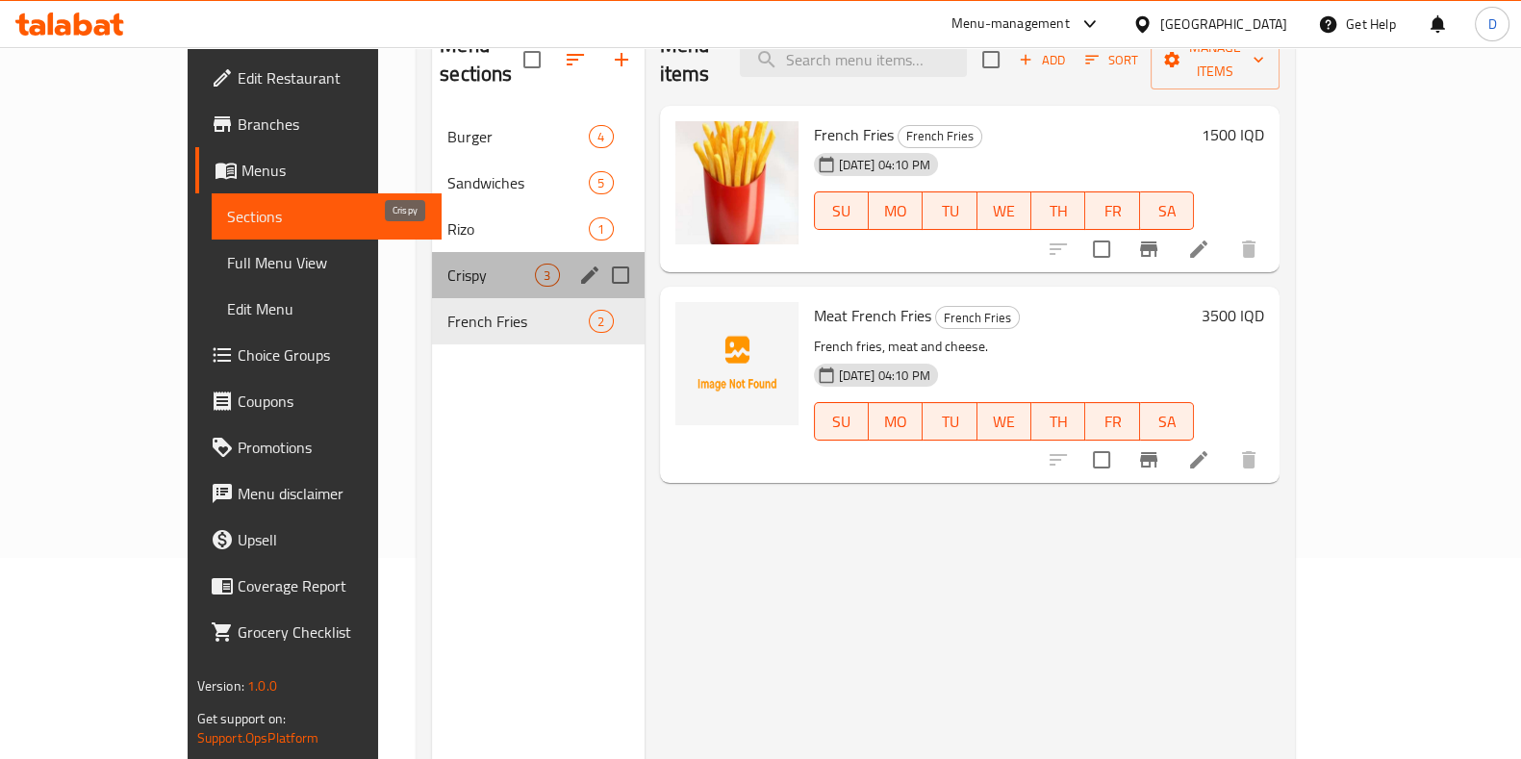
click at [447, 264] on span "Crispy" at bounding box center [491, 275] width 88 height 23
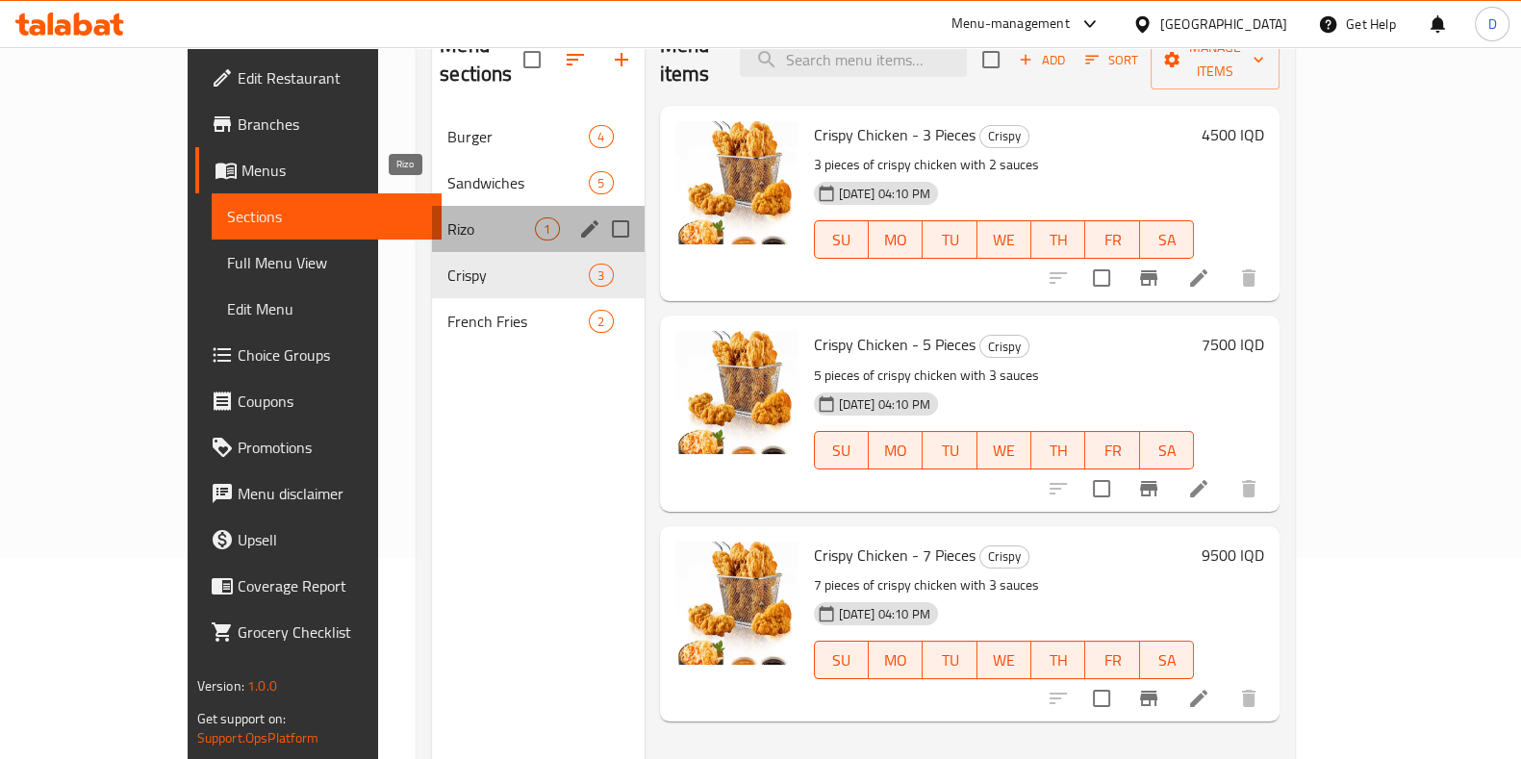
click at [469, 217] on span "Rizo" at bounding box center [491, 228] width 88 height 23
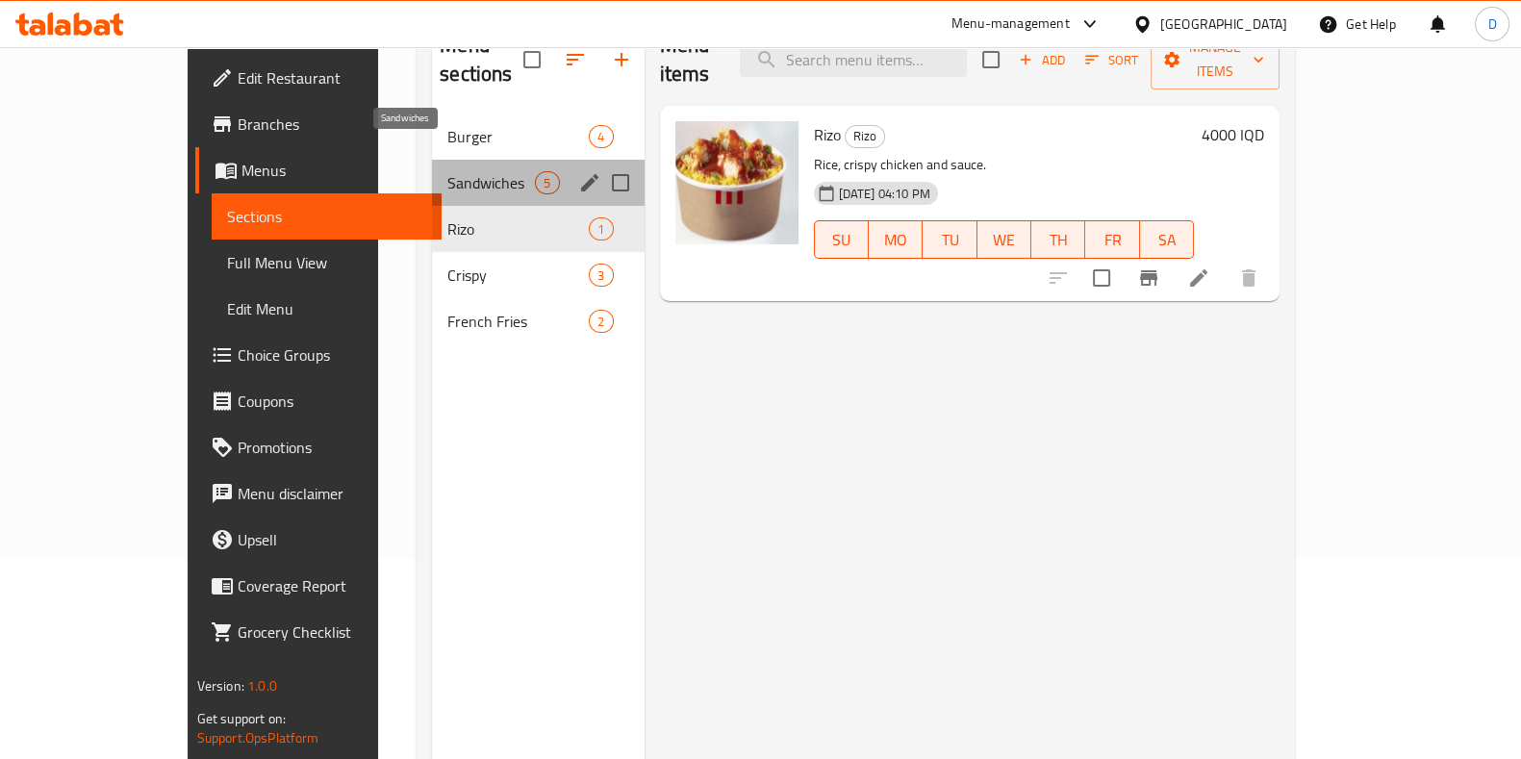
click at [469, 171] on span "Sandwiches" at bounding box center [491, 182] width 88 height 23
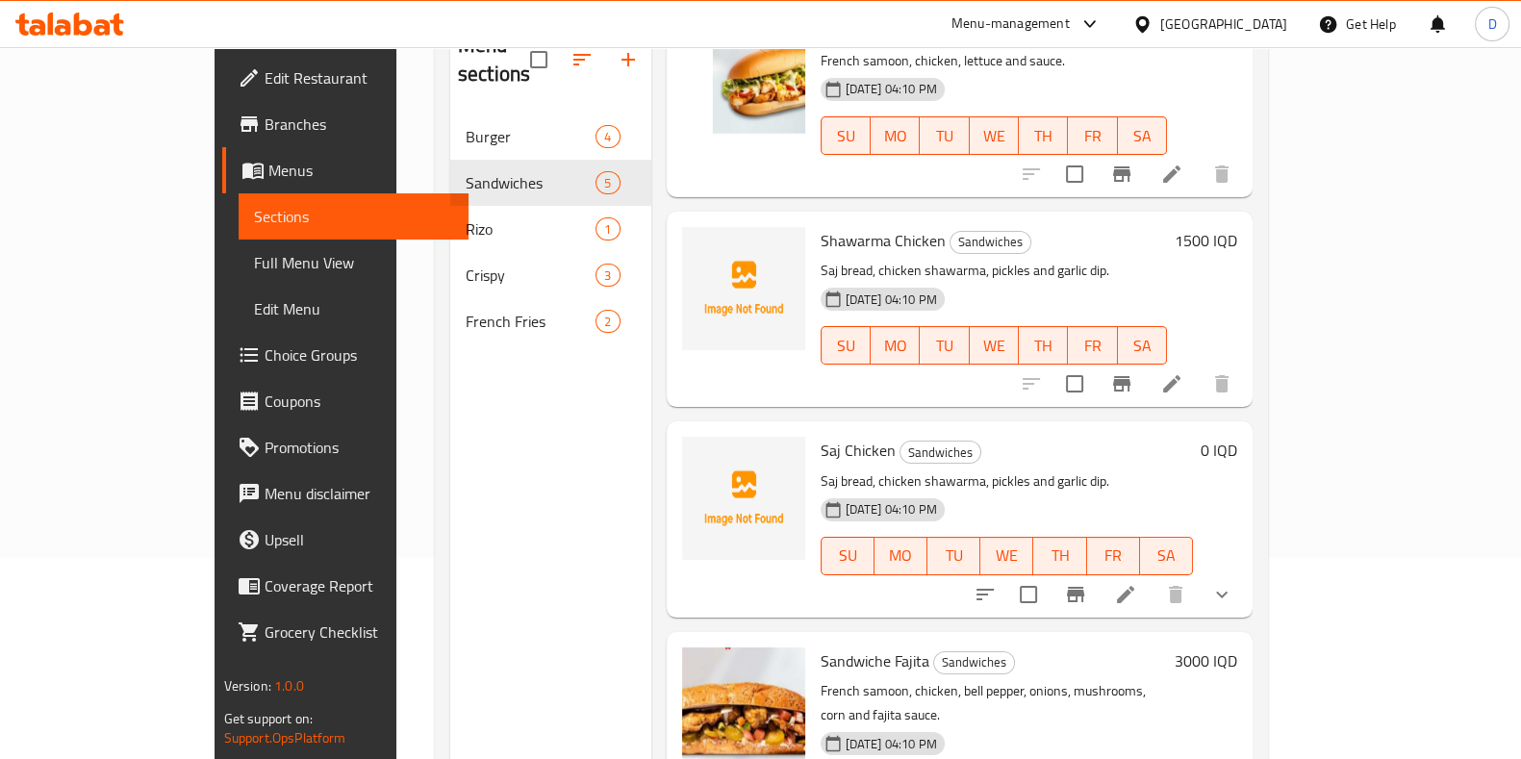
scroll to position [269, 0]
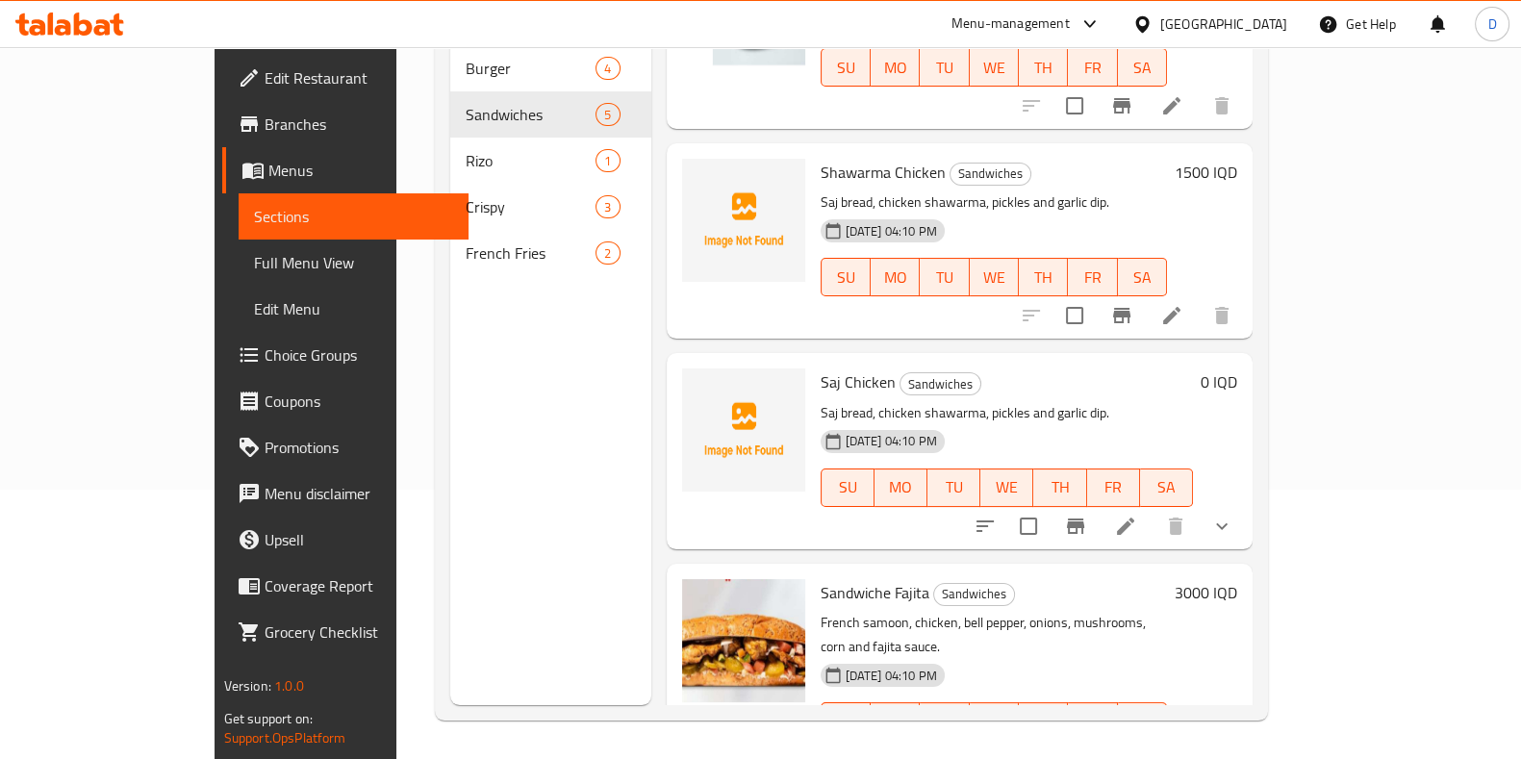
click at [526, 584] on div "Menu sections Burger 4 Sandwiches 5 Rizo 1 Crispy 3 French Fries 2" at bounding box center [550, 325] width 201 height 759
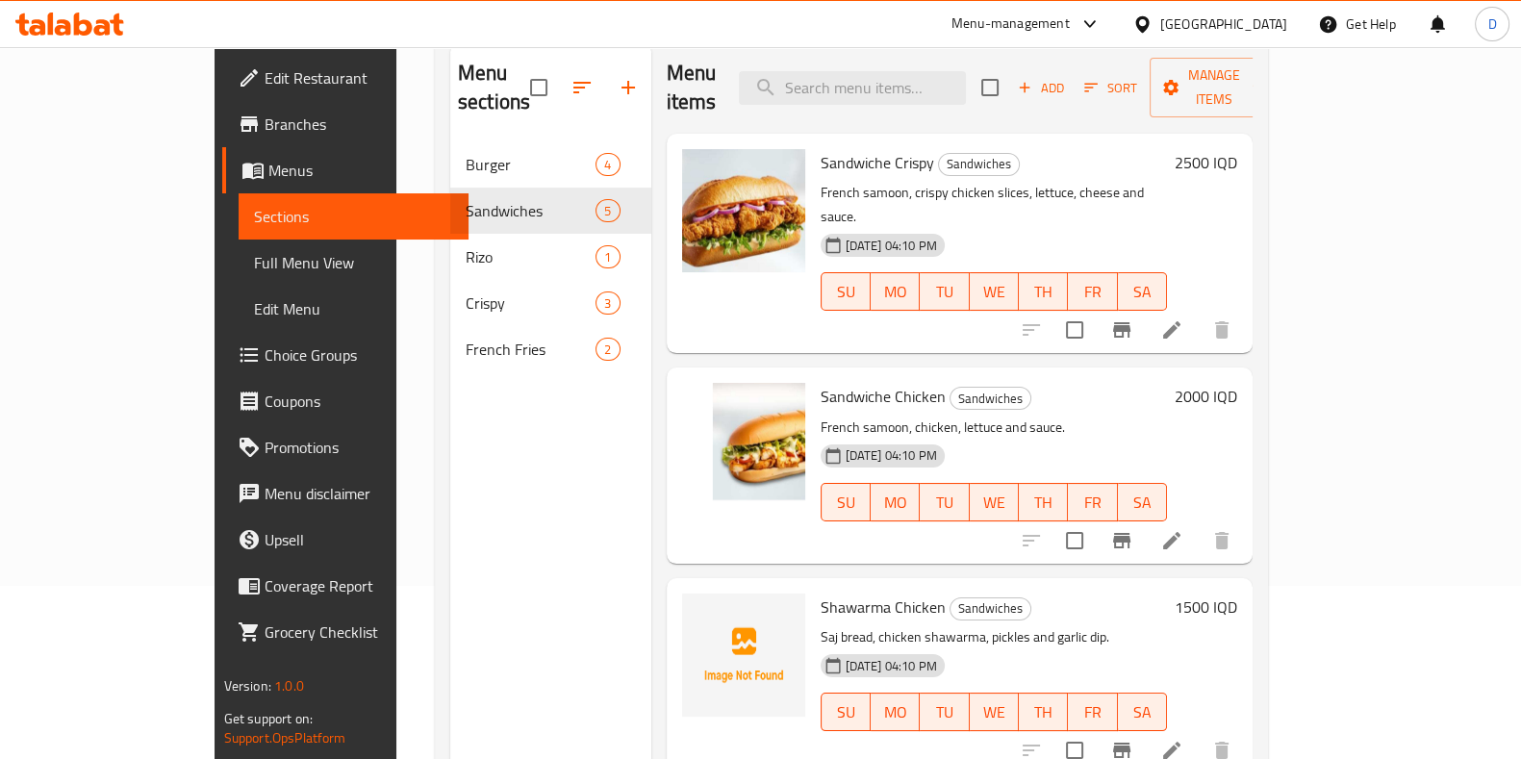
scroll to position [170, 0]
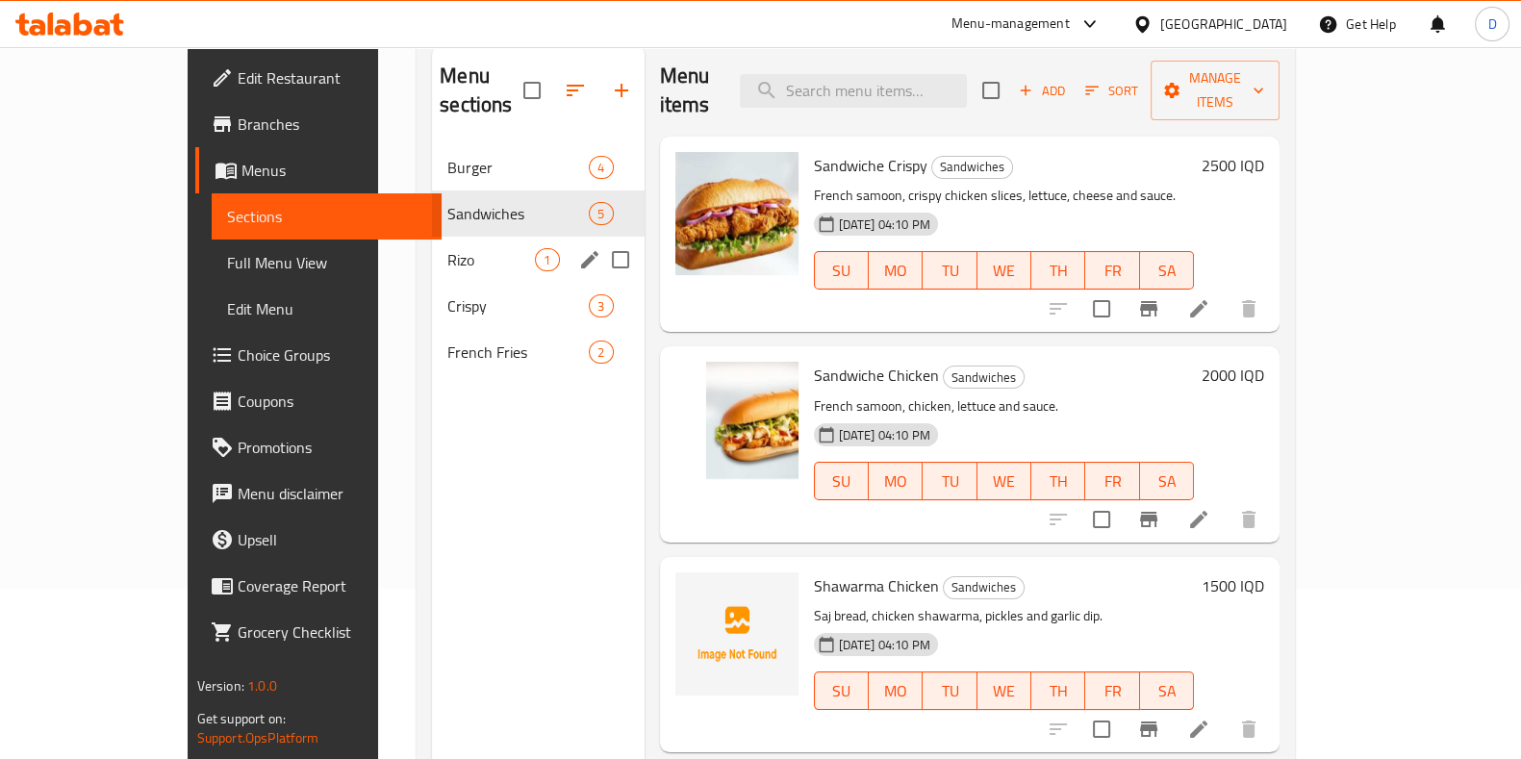
click at [432, 237] on div "Rizo 1" at bounding box center [538, 260] width 212 height 46
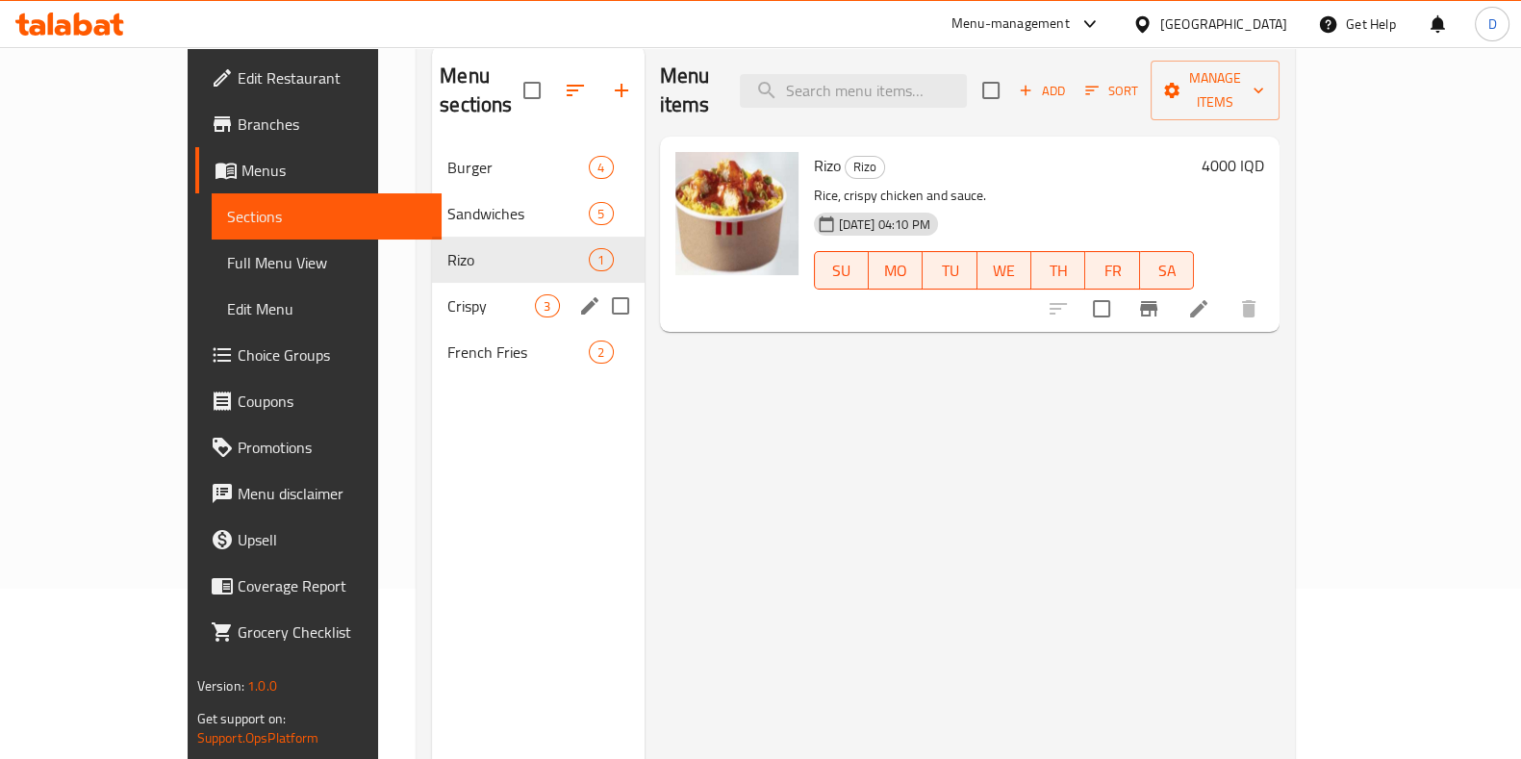
click at [447, 294] on span "Crispy" at bounding box center [491, 305] width 88 height 23
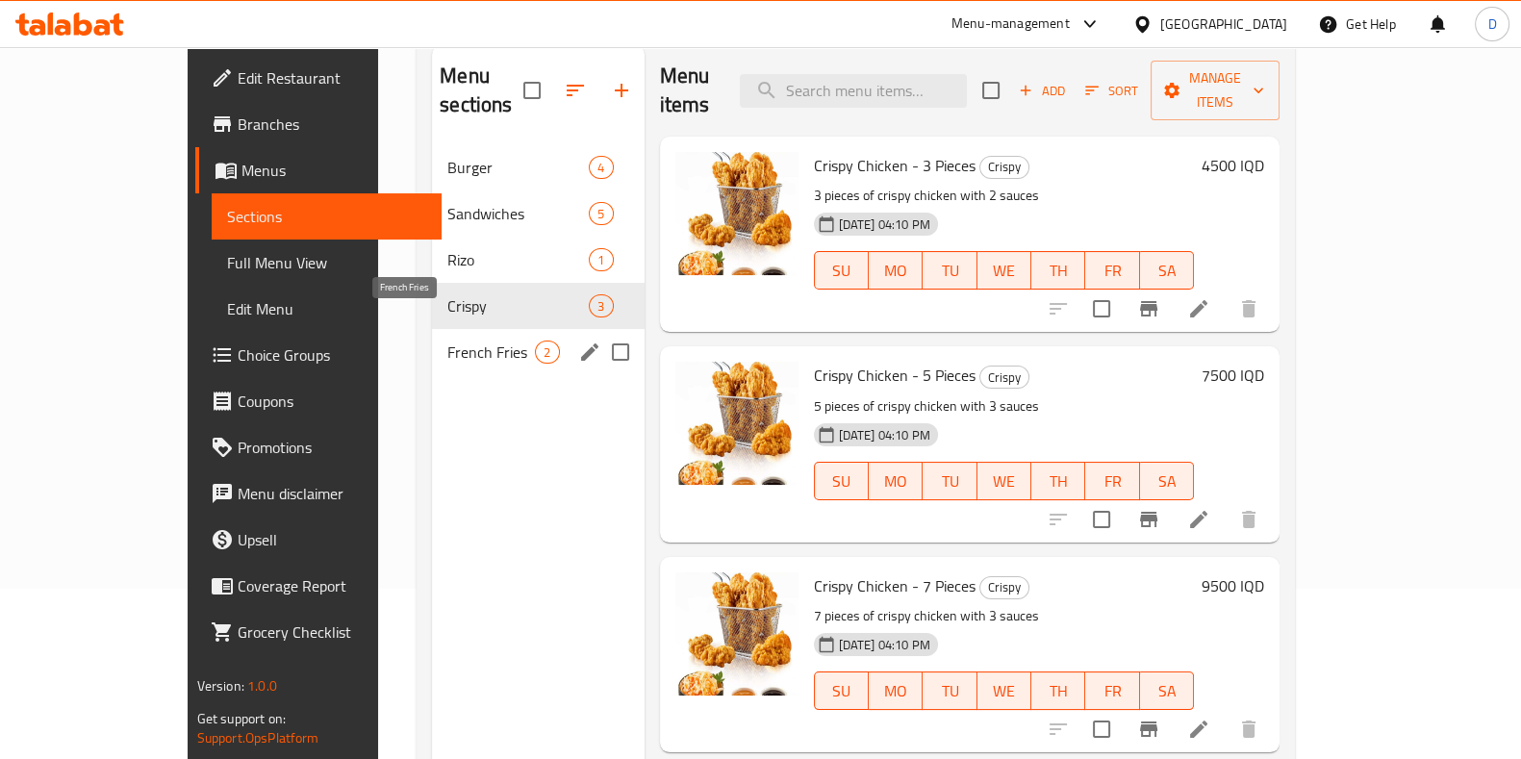
click at [447, 340] on span "French Fries" at bounding box center [491, 351] width 88 height 23
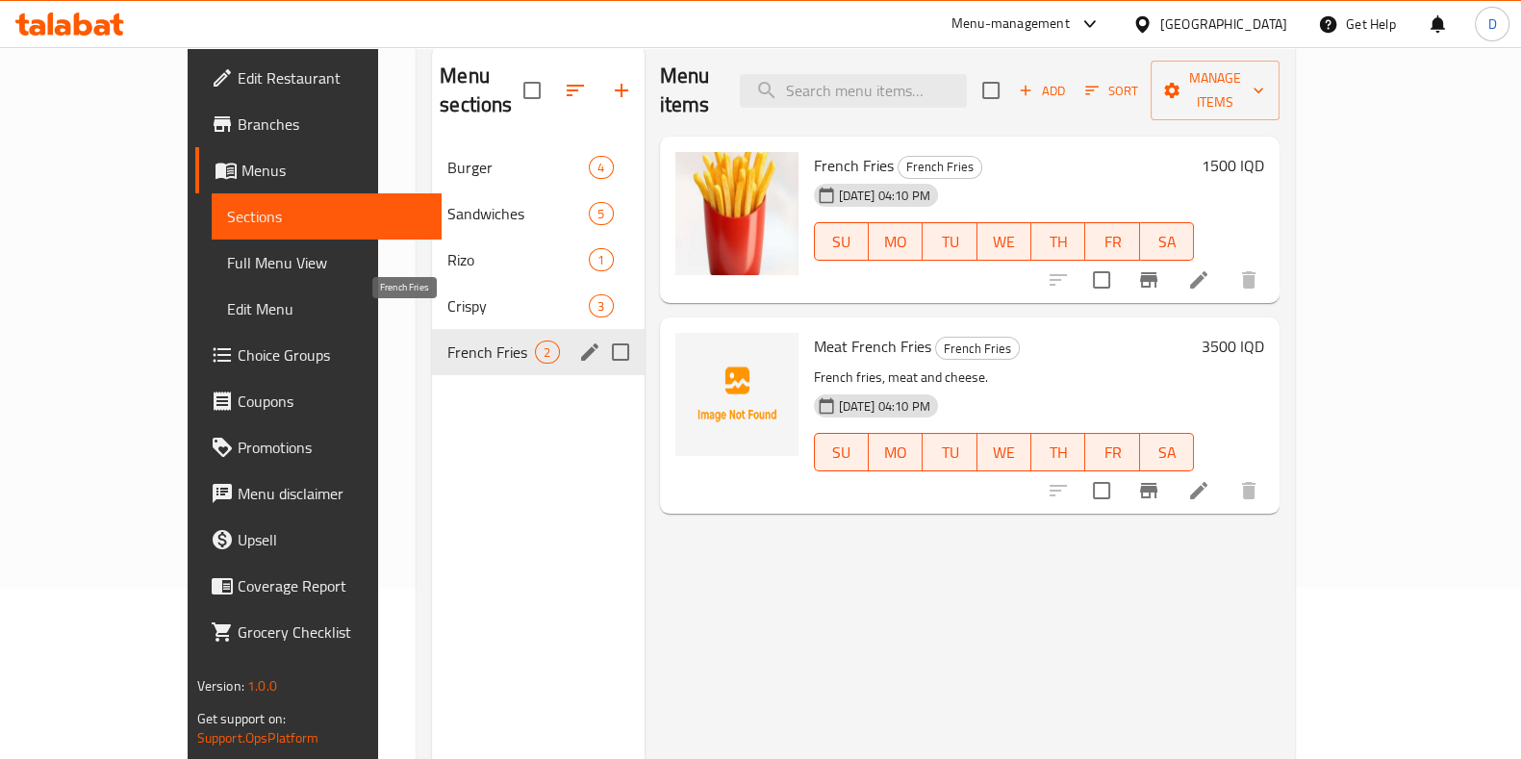
click at [432, 283] on div "Crispy 3" at bounding box center [538, 306] width 212 height 46
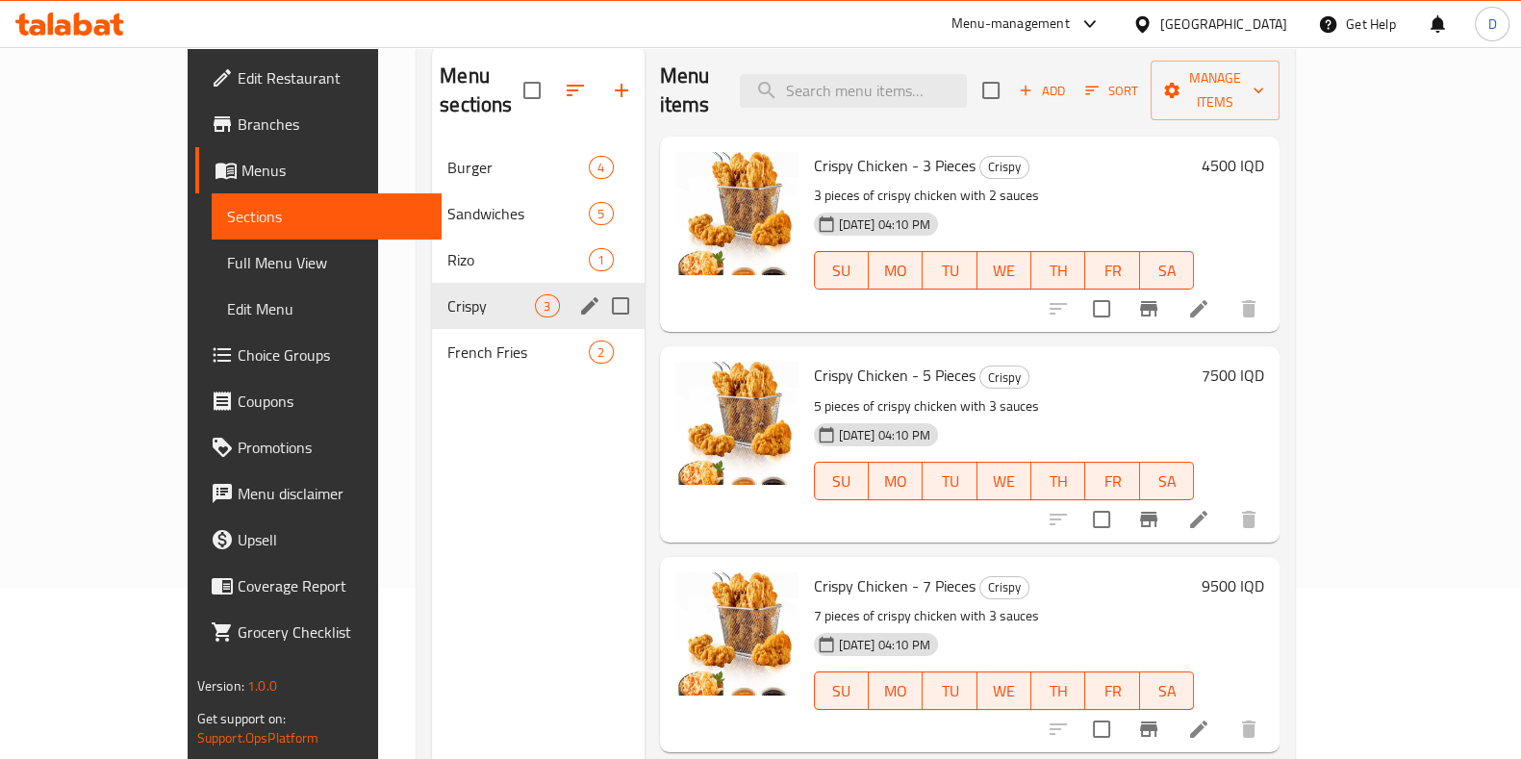
click at [432, 248] on div "Rizo 1" at bounding box center [538, 260] width 212 height 46
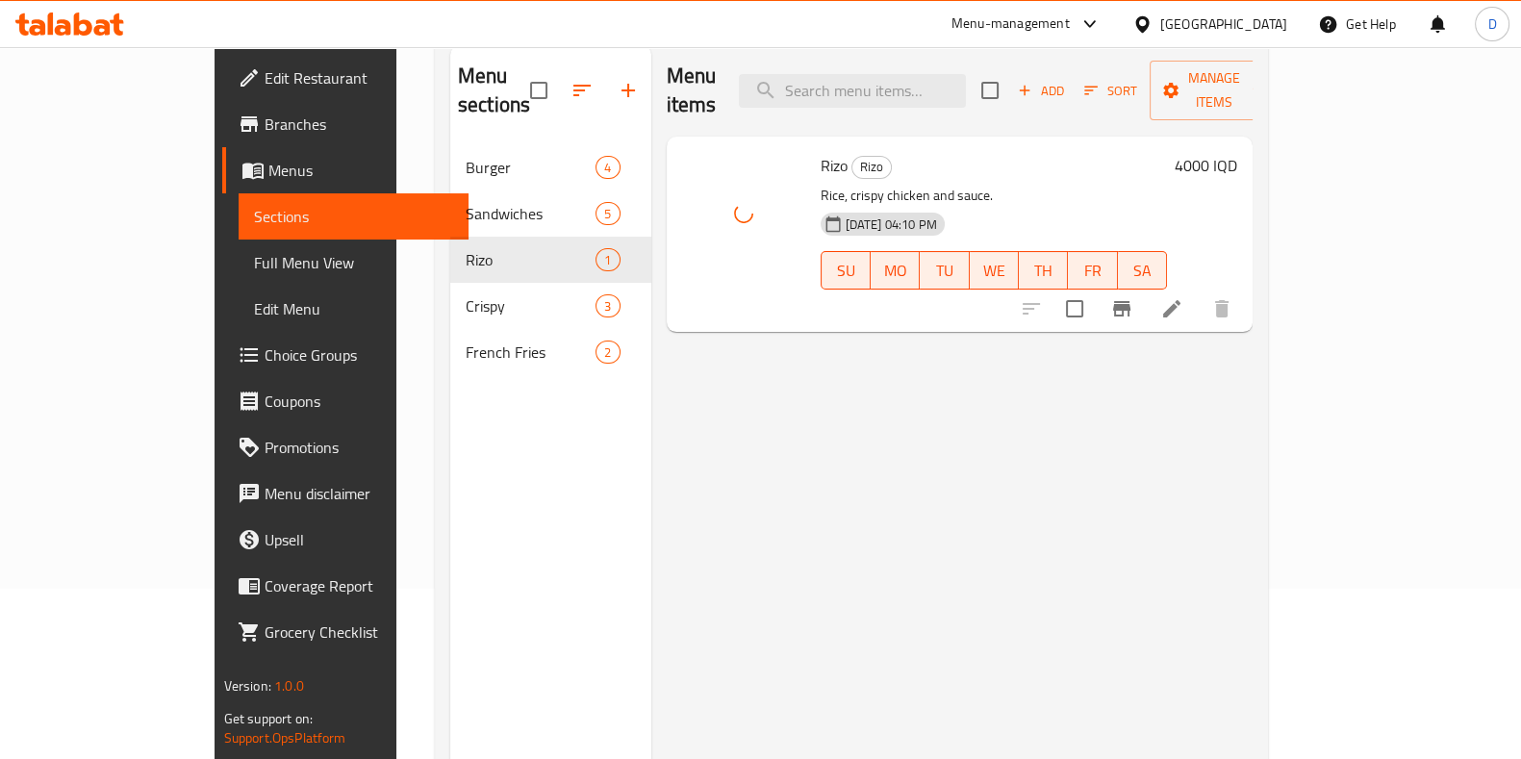
click at [757, 516] on div "Menu items Add Sort Manage items Rizo Rizo Rice, crispy chicken and sauce. 24-0…" at bounding box center [952, 424] width 602 height 759
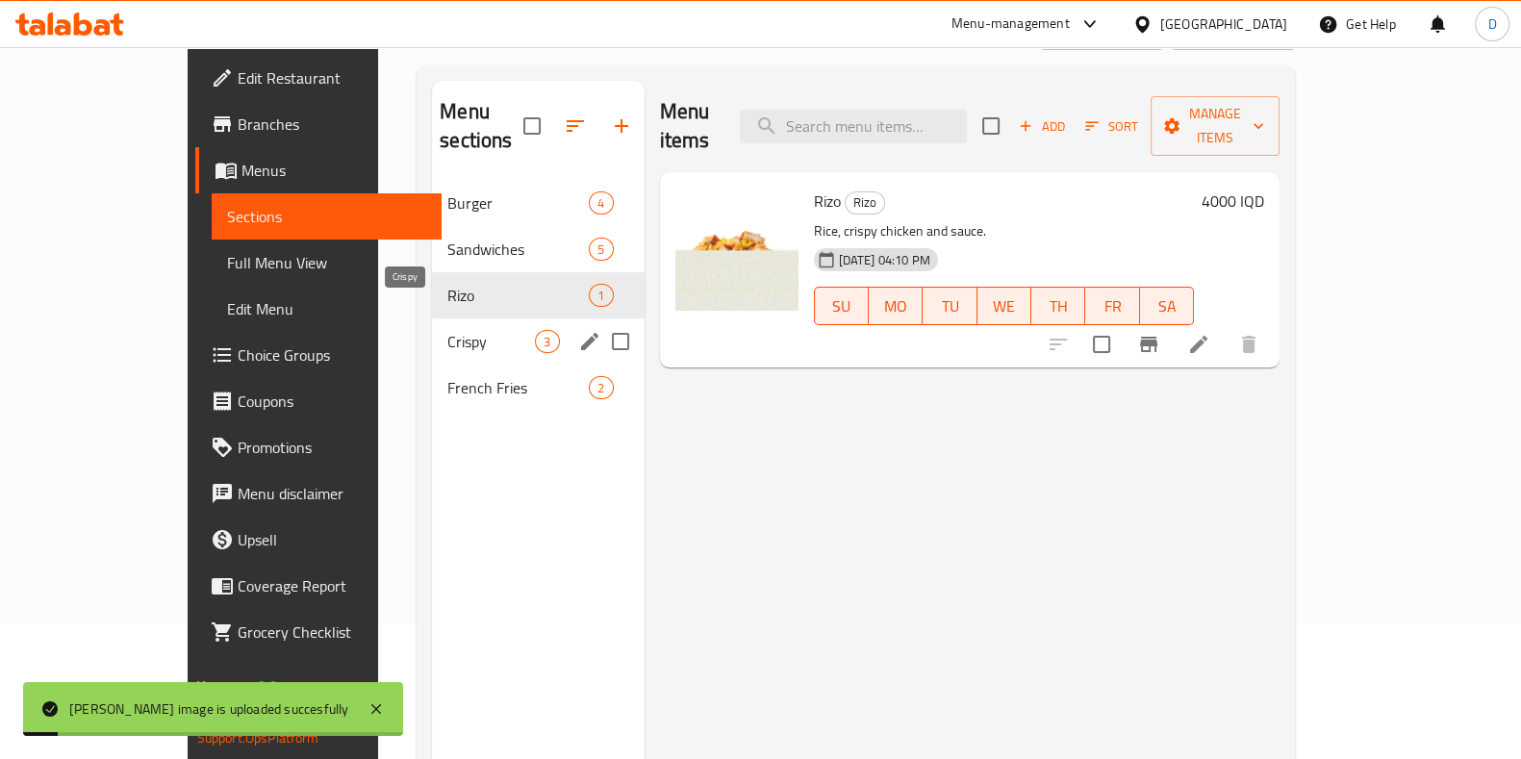
scroll to position [134, 0]
click at [447, 331] on span "Crispy" at bounding box center [491, 342] width 88 height 23
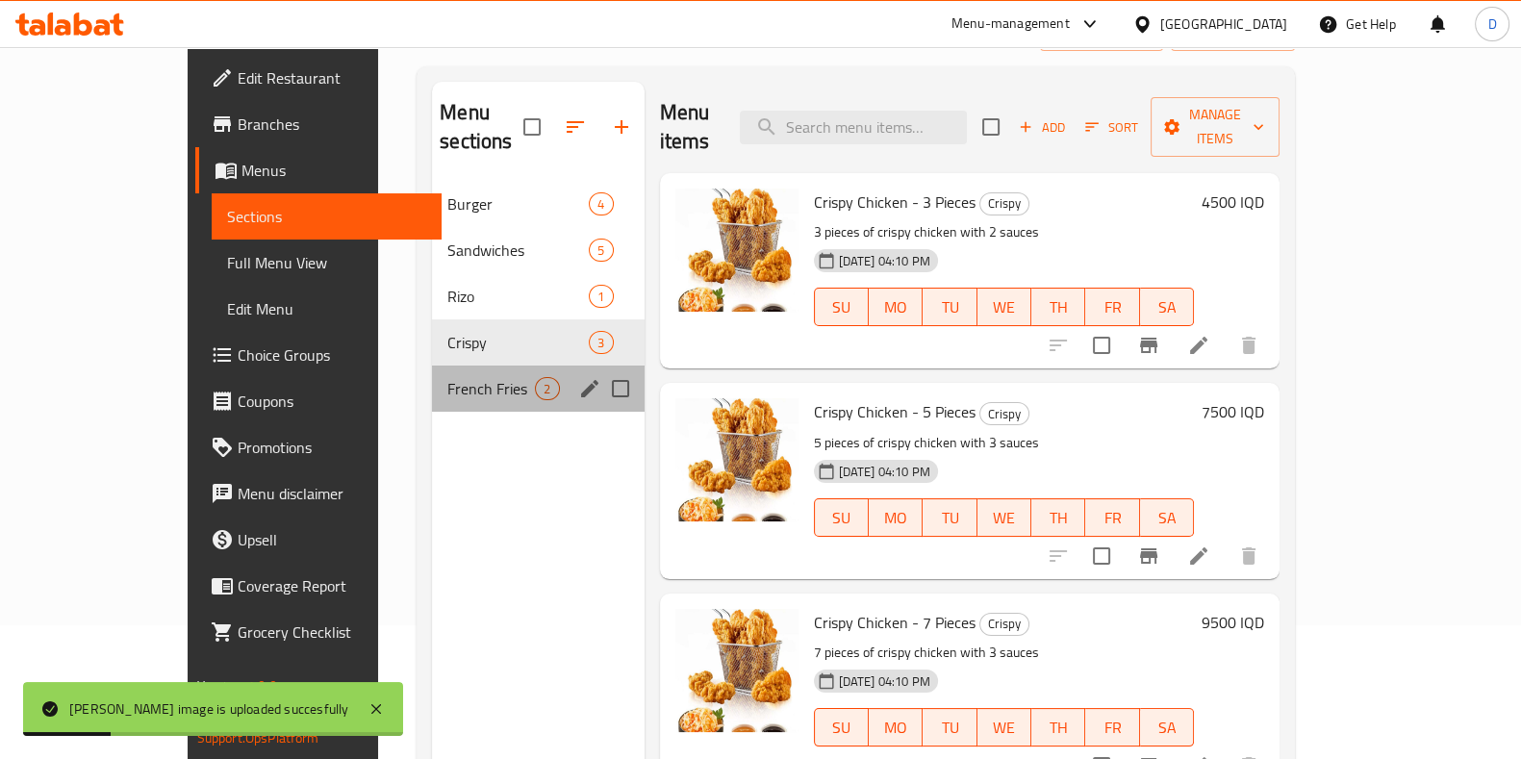
click at [432, 365] on div "French Fries 2" at bounding box center [538, 388] width 212 height 46
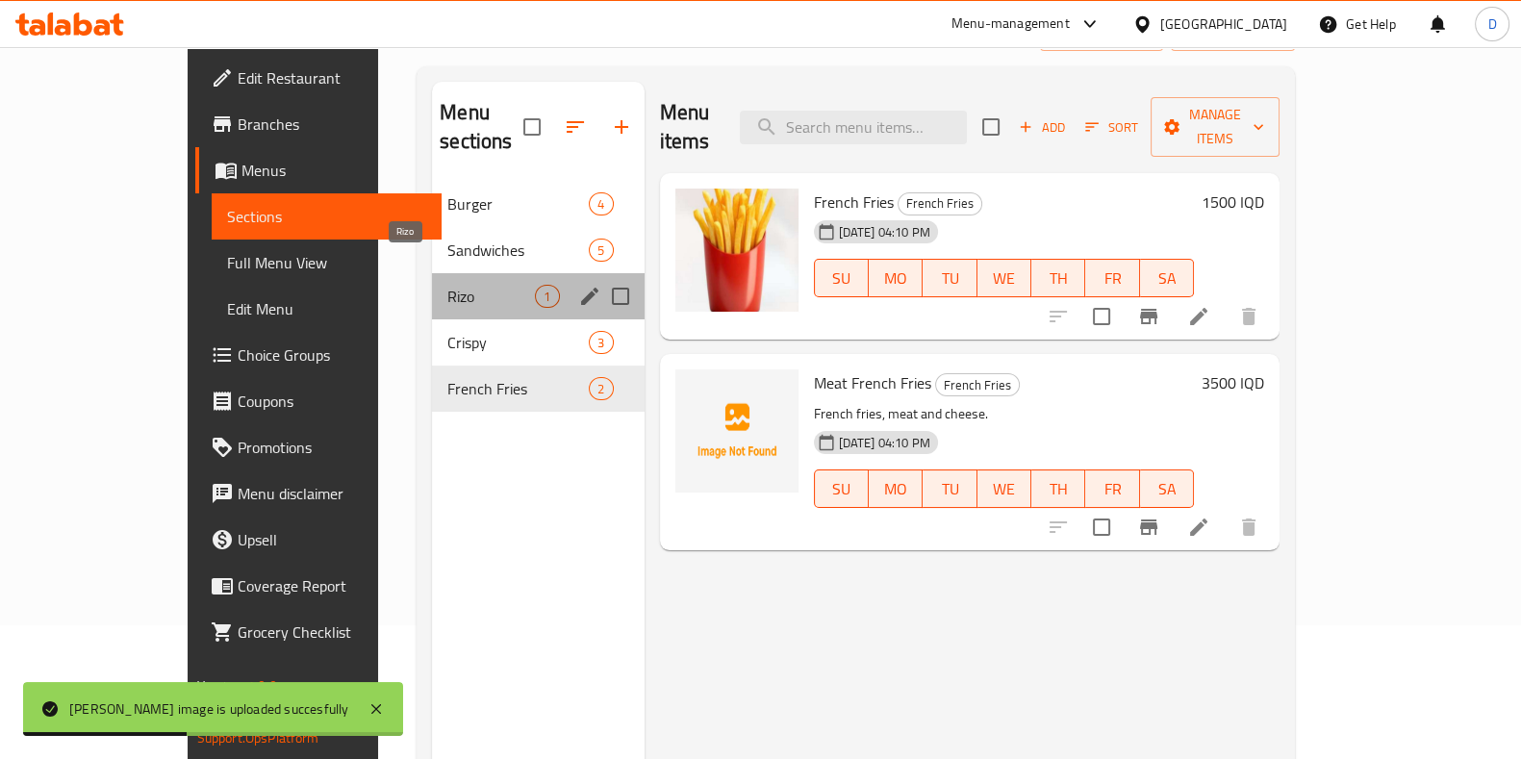
click at [447, 285] on span "Rizo" at bounding box center [491, 296] width 88 height 23
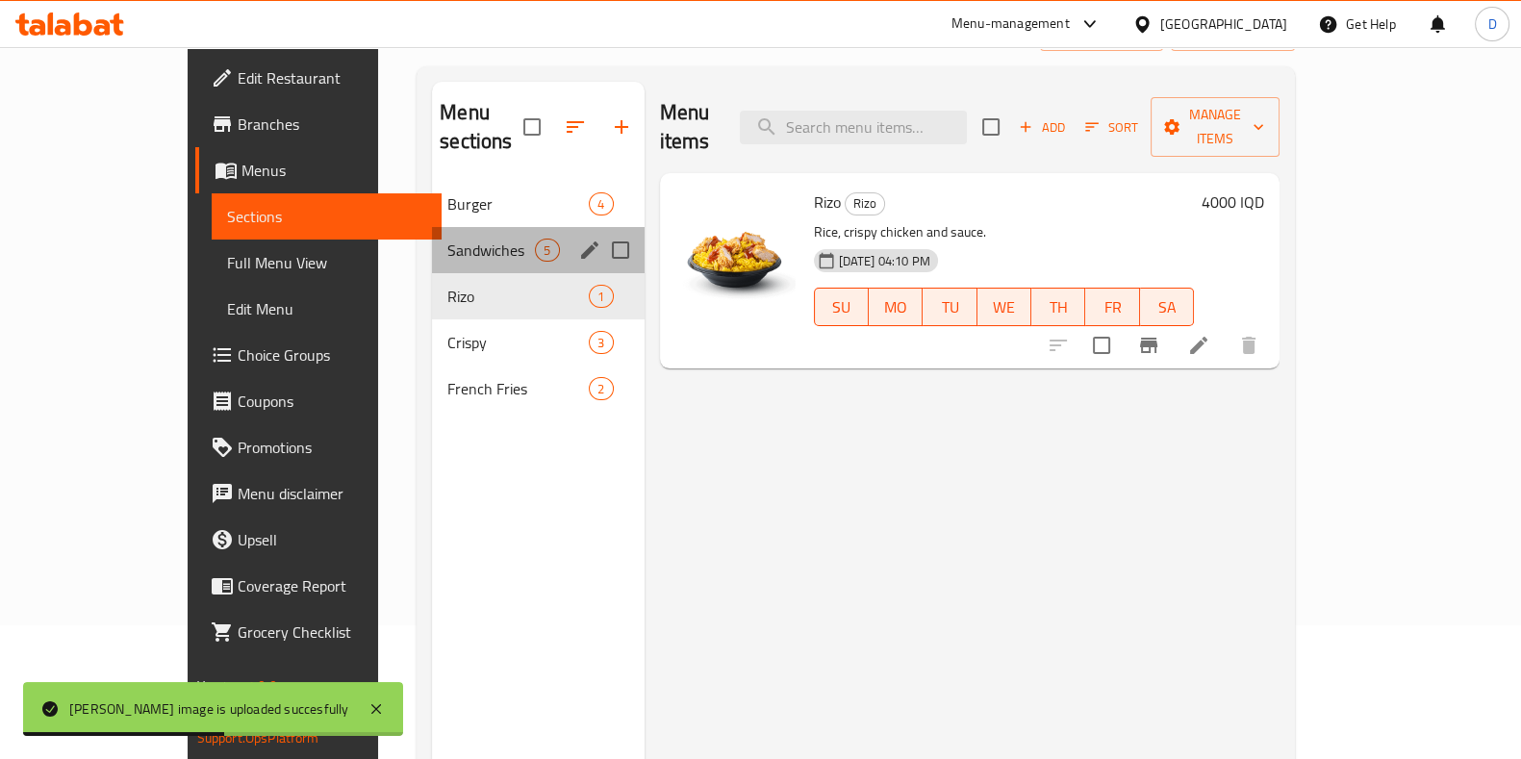
click at [432, 227] on div "Sandwiches 5" at bounding box center [538, 250] width 212 height 46
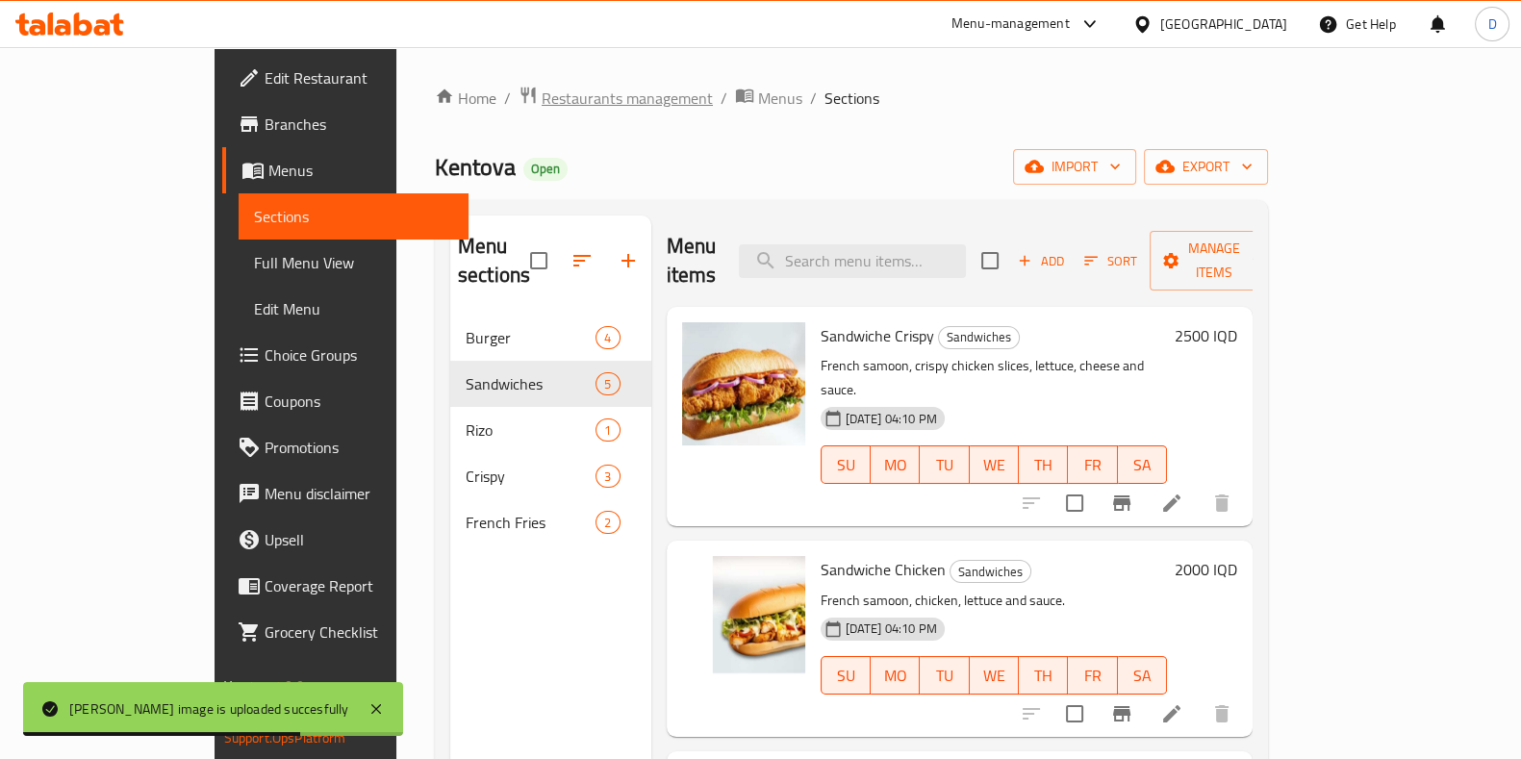
click at [541, 103] on span "Restaurants management" at bounding box center [626, 98] width 171 height 23
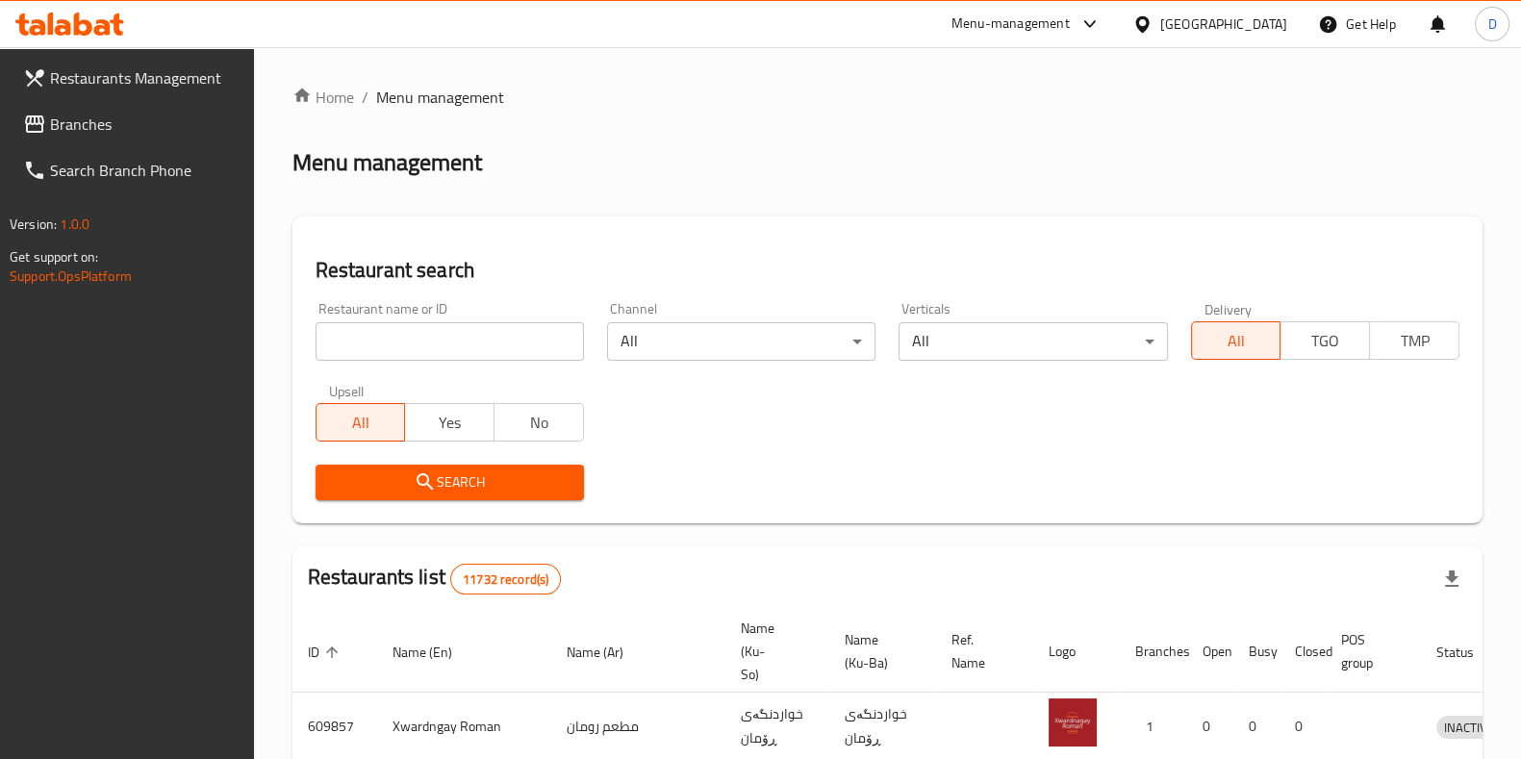
click at [488, 323] on input "search" at bounding box center [449, 341] width 268 height 38
type input "max diet"
click button "Search" at bounding box center [449, 483] width 268 height 36
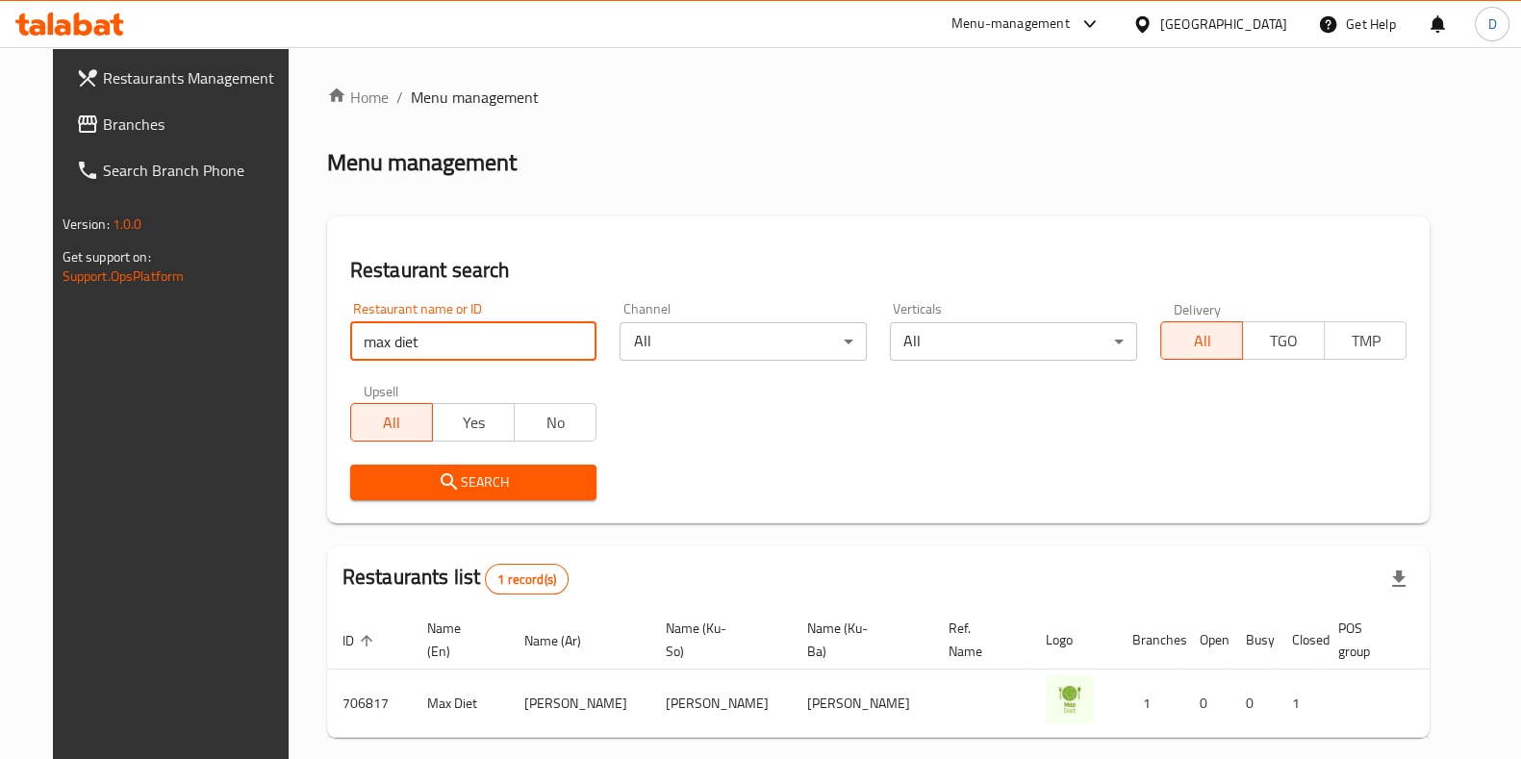
scroll to position [83, 0]
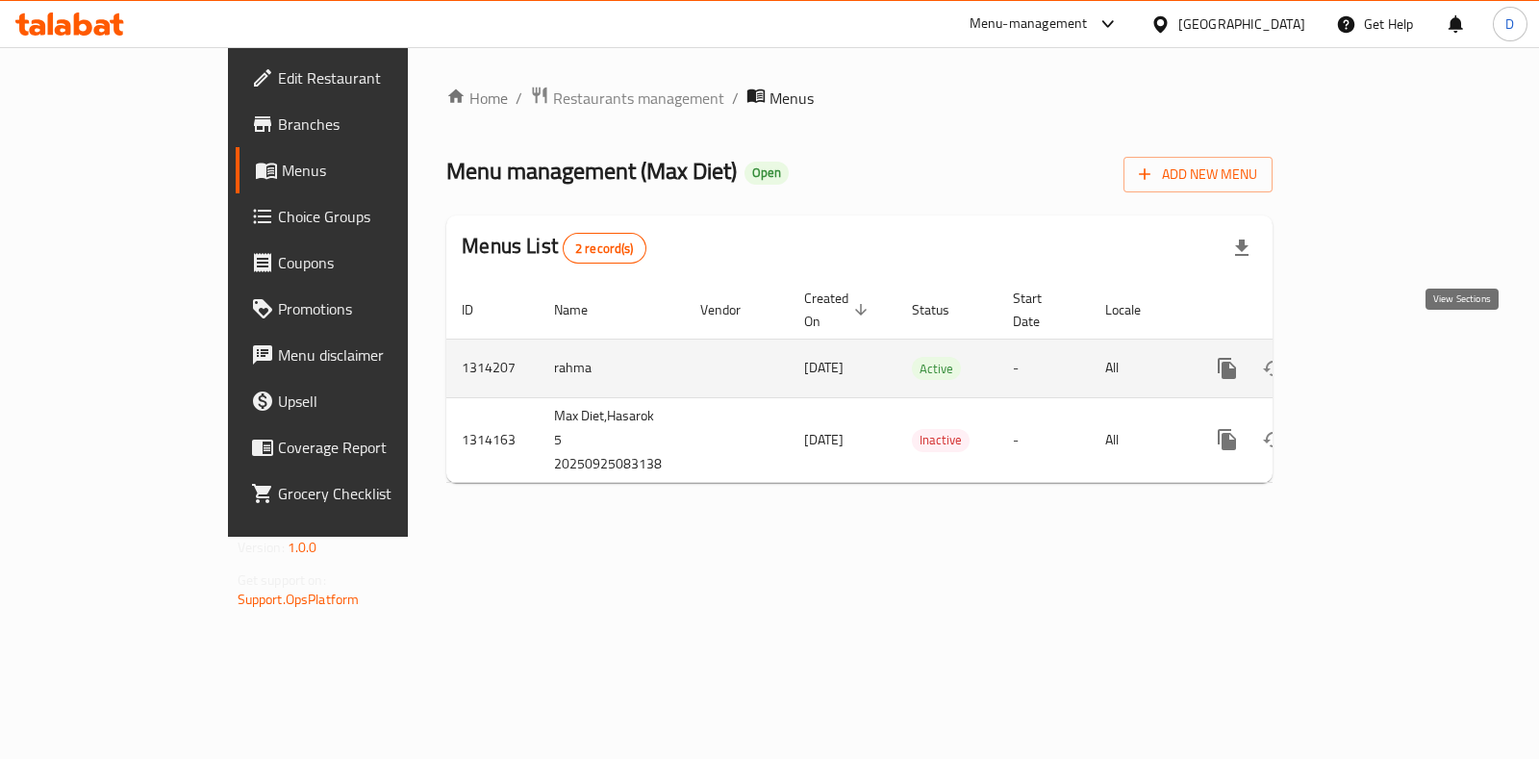
click at [1389, 365] on link "enhanced table" at bounding box center [1366, 368] width 46 height 46
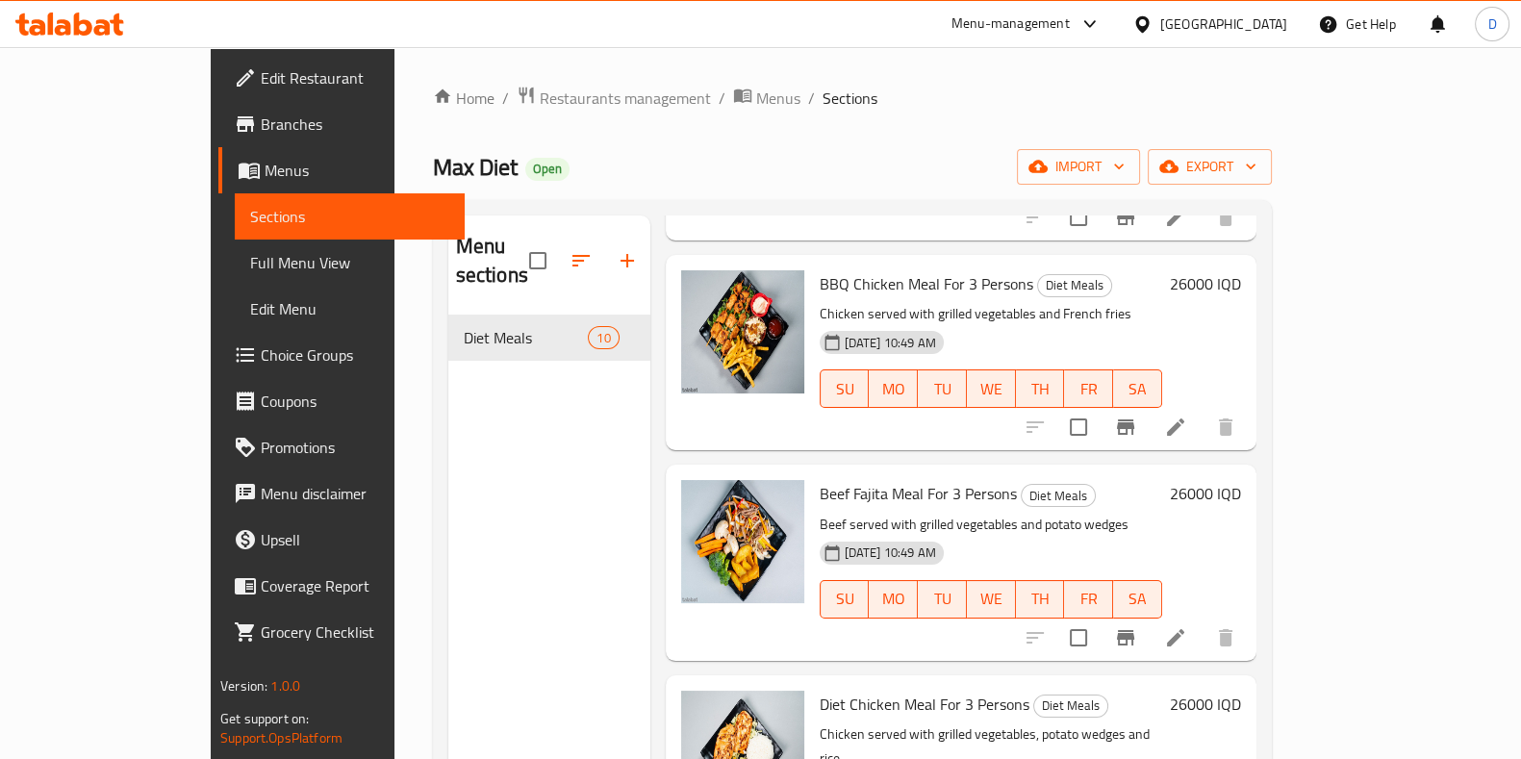
click at [515, 116] on div "Home / Restaurants management / Menus / Sections Max Diet Open import export Me…" at bounding box center [852, 538] width 839 height 904
click at [540, 102] on span "Restaurants management" at bounding box center [625, 98] width 171 height 23
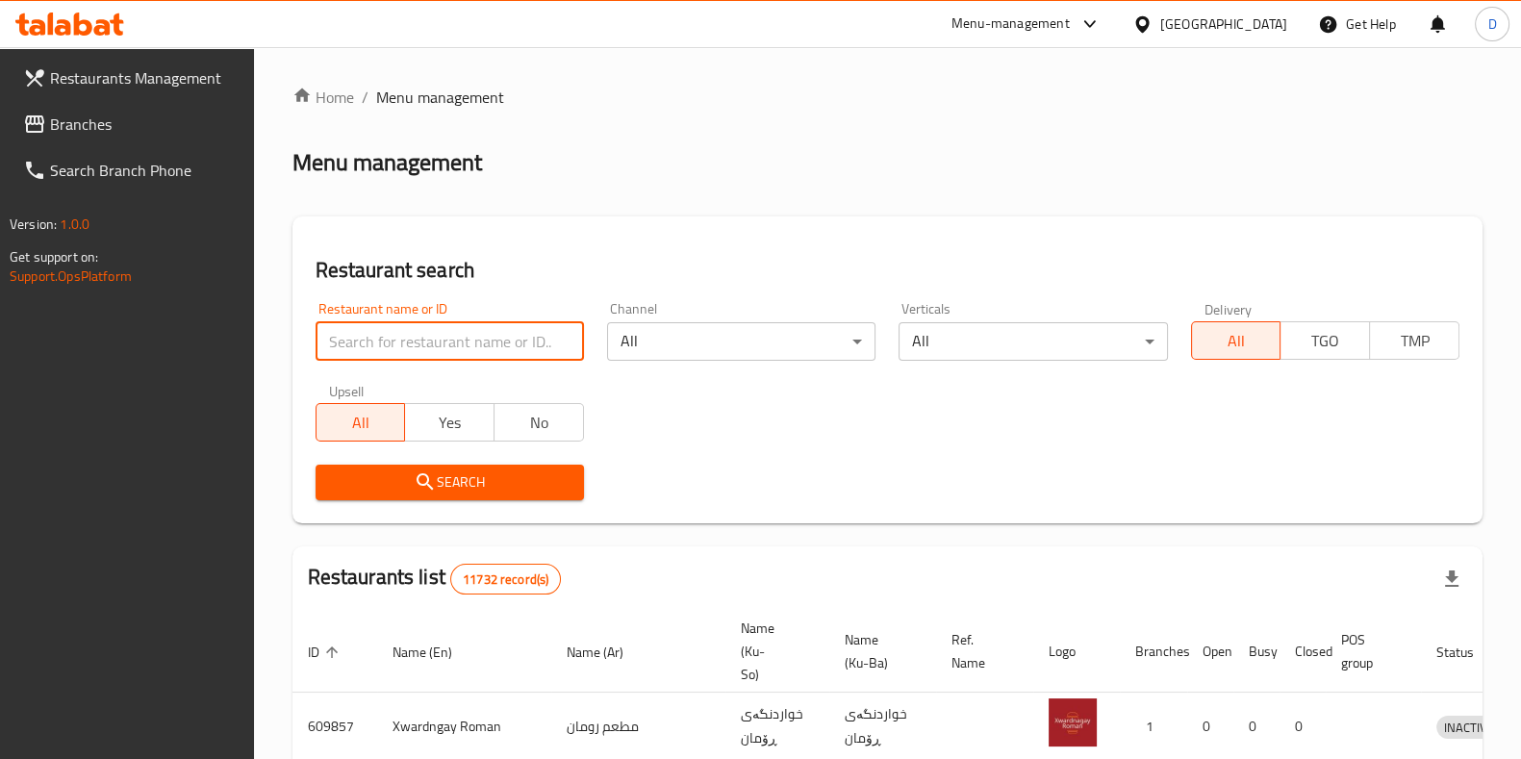
click at [518, 352] on input "search" at bounding box center [449, 341] width 268 height 38
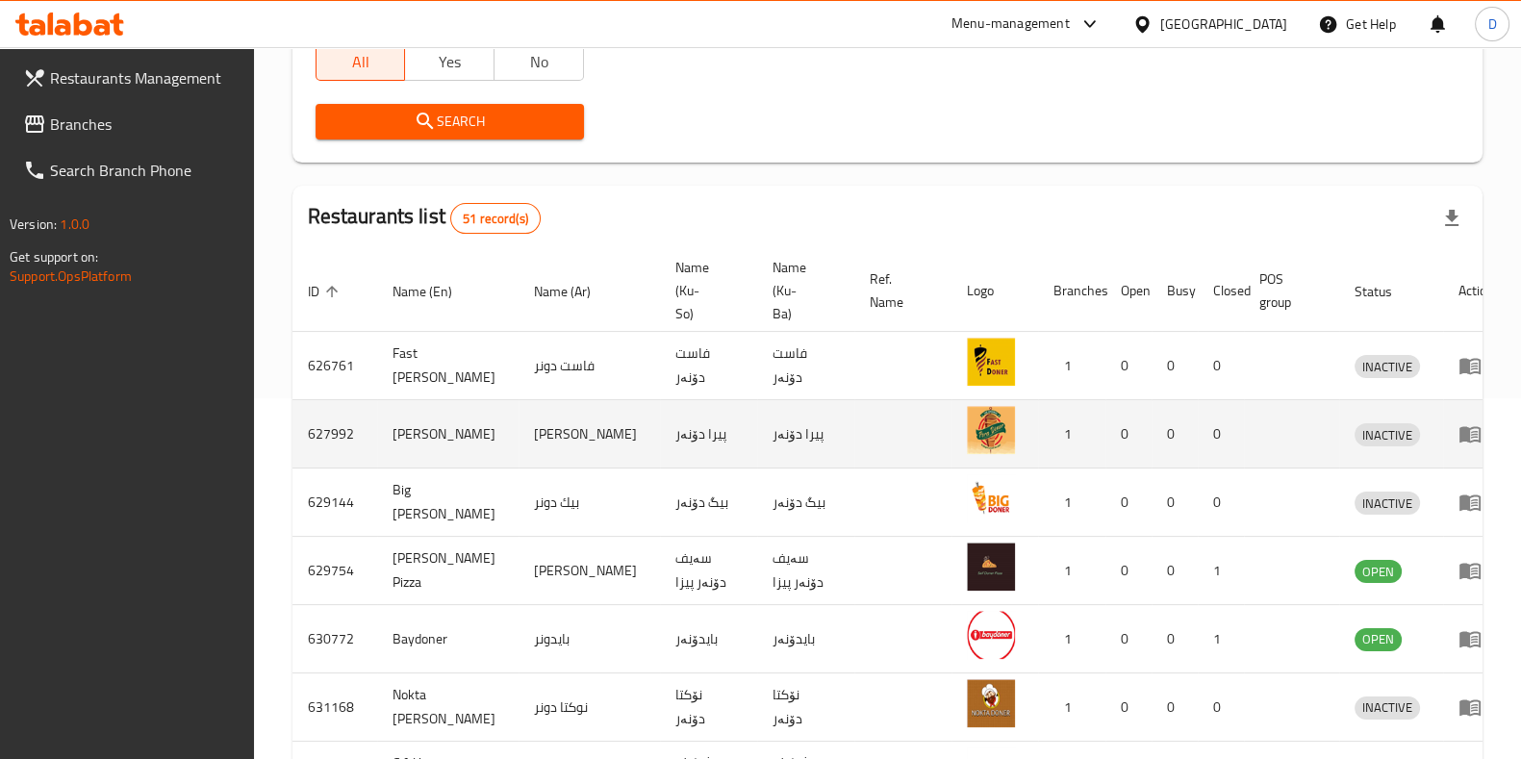
scroll to position [327, 0]
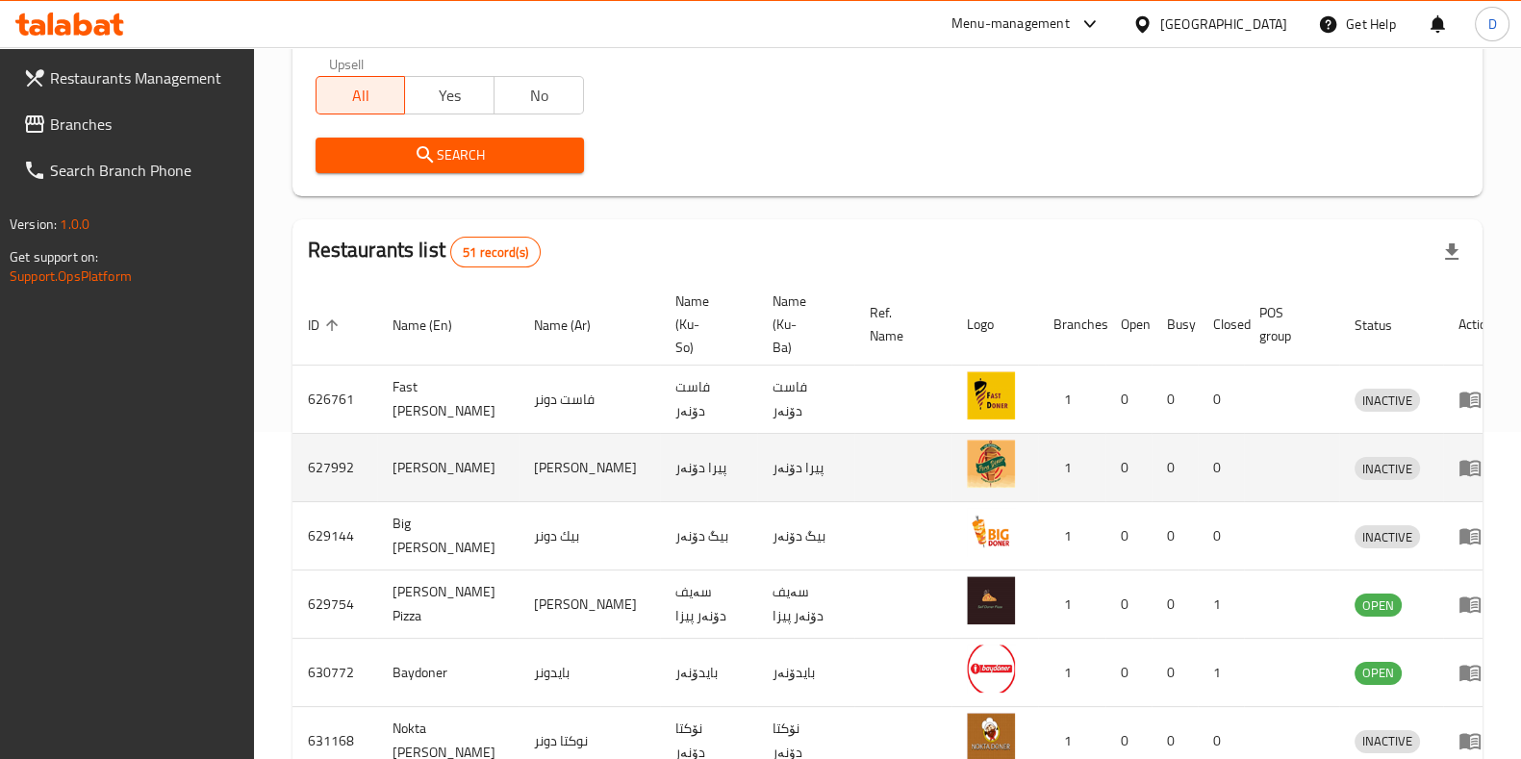
type input "doner hous"
click button "Search" at bounding box center [449, 156] width 268 height 36
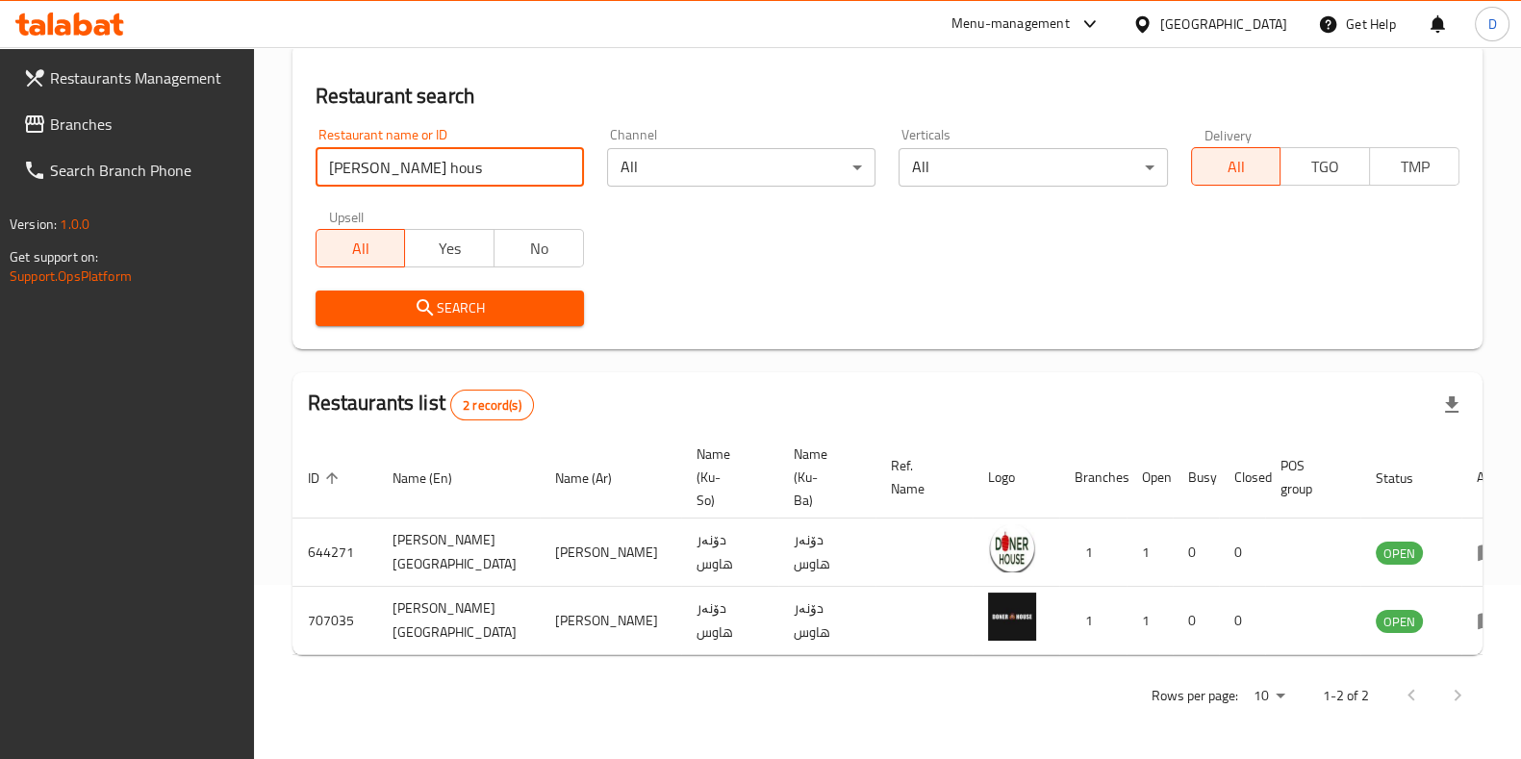
scroll to position [151, 0]
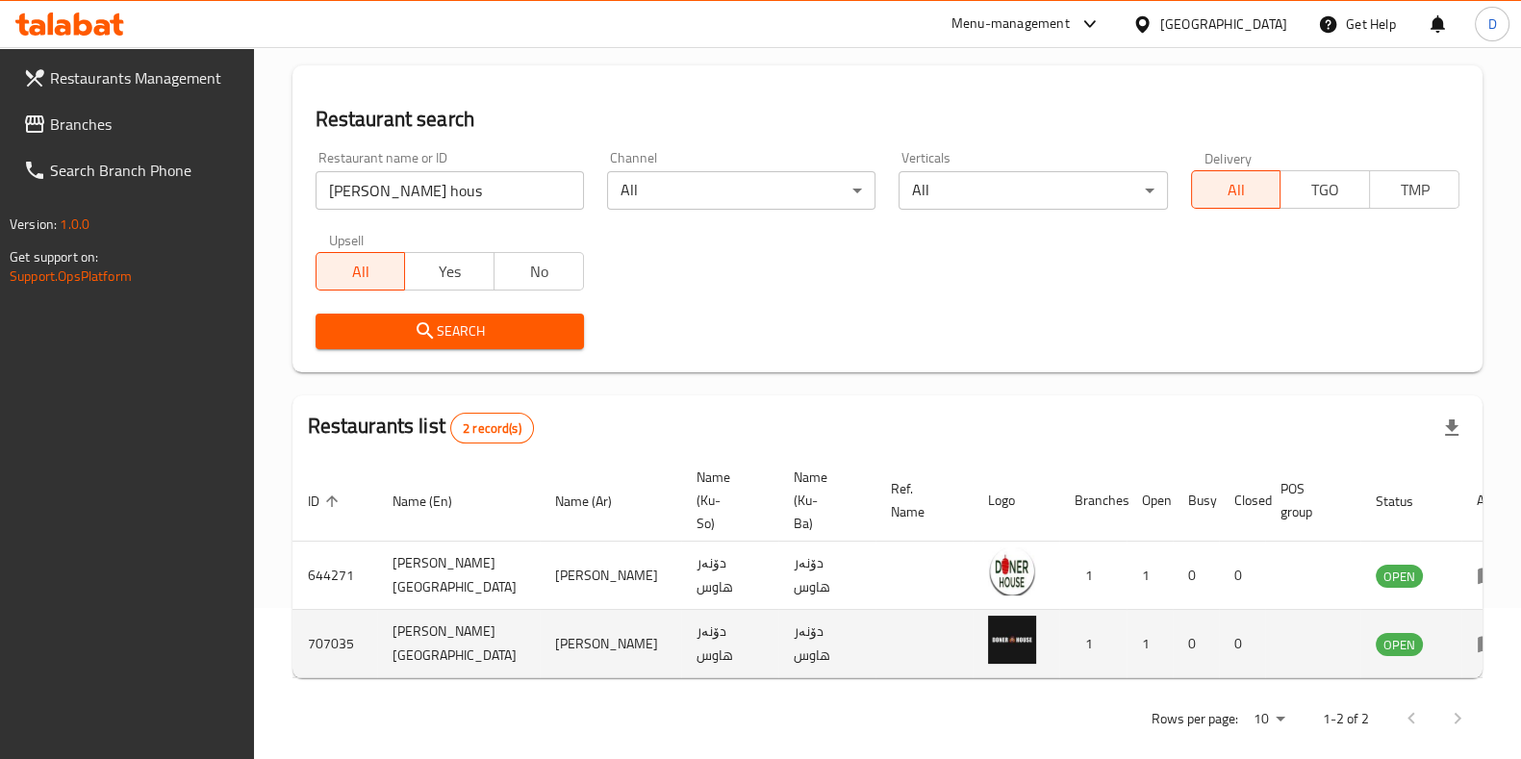
click at [1461, 619] on td "enhanced table" at bounding box center [1494, 644] width 66 height 68
click at [1477, 637] on icon "enhanced table" at bounding box center [1487, 645] width 21 height 16
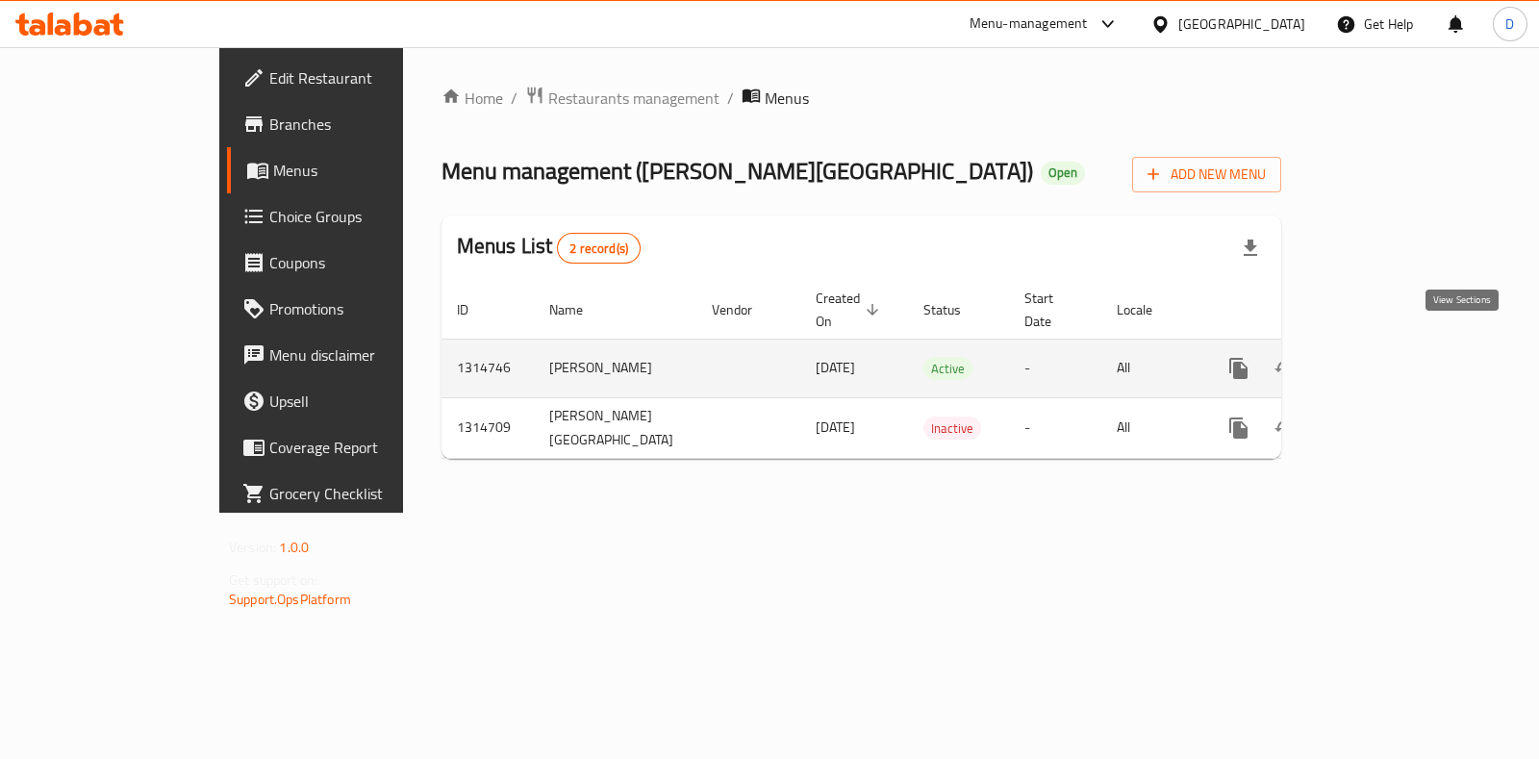
click at [1389, 357] on icon "enhanced table" at bounding box center [1377, 368] width 23 height 23
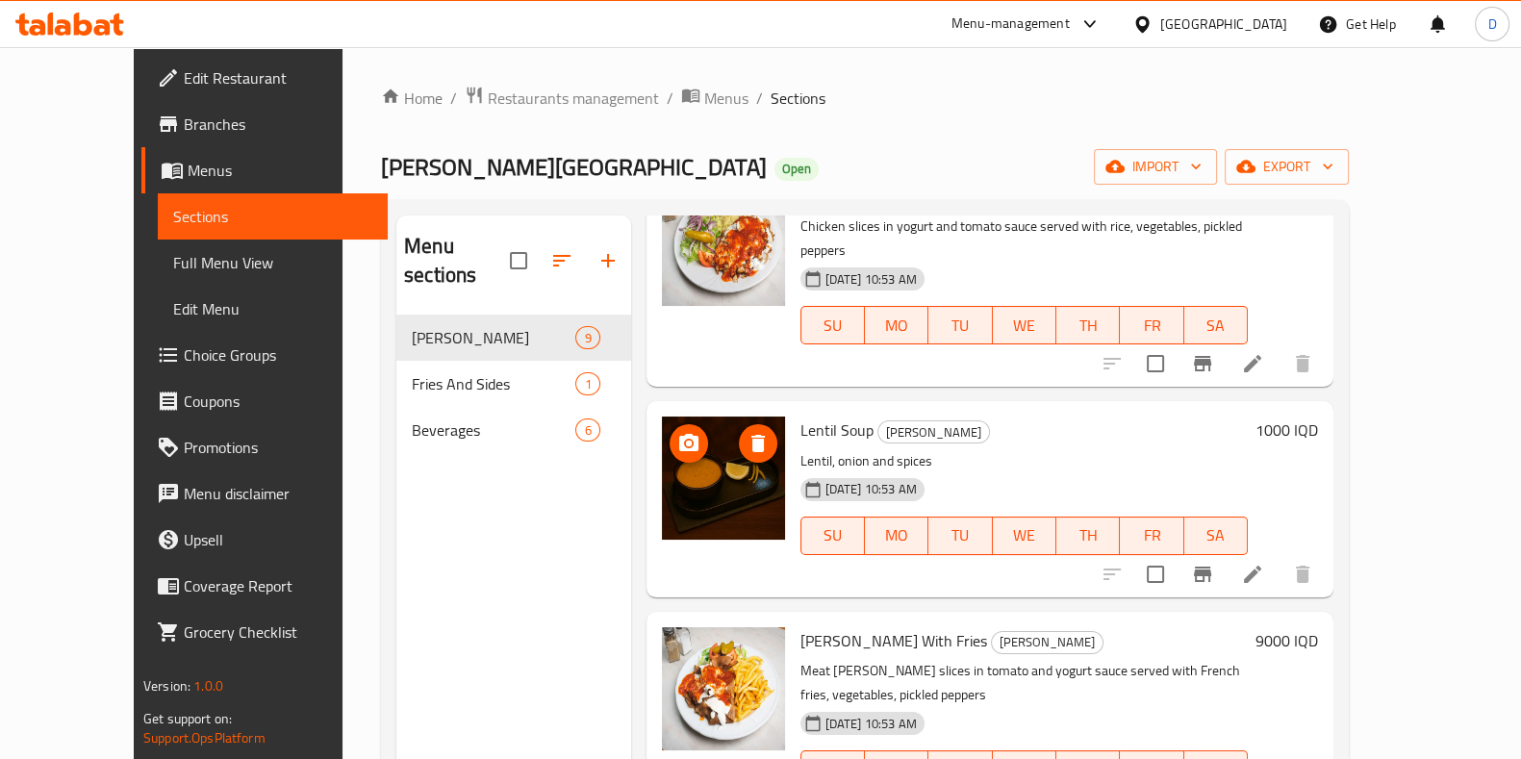
scroll to position [1179, 0]
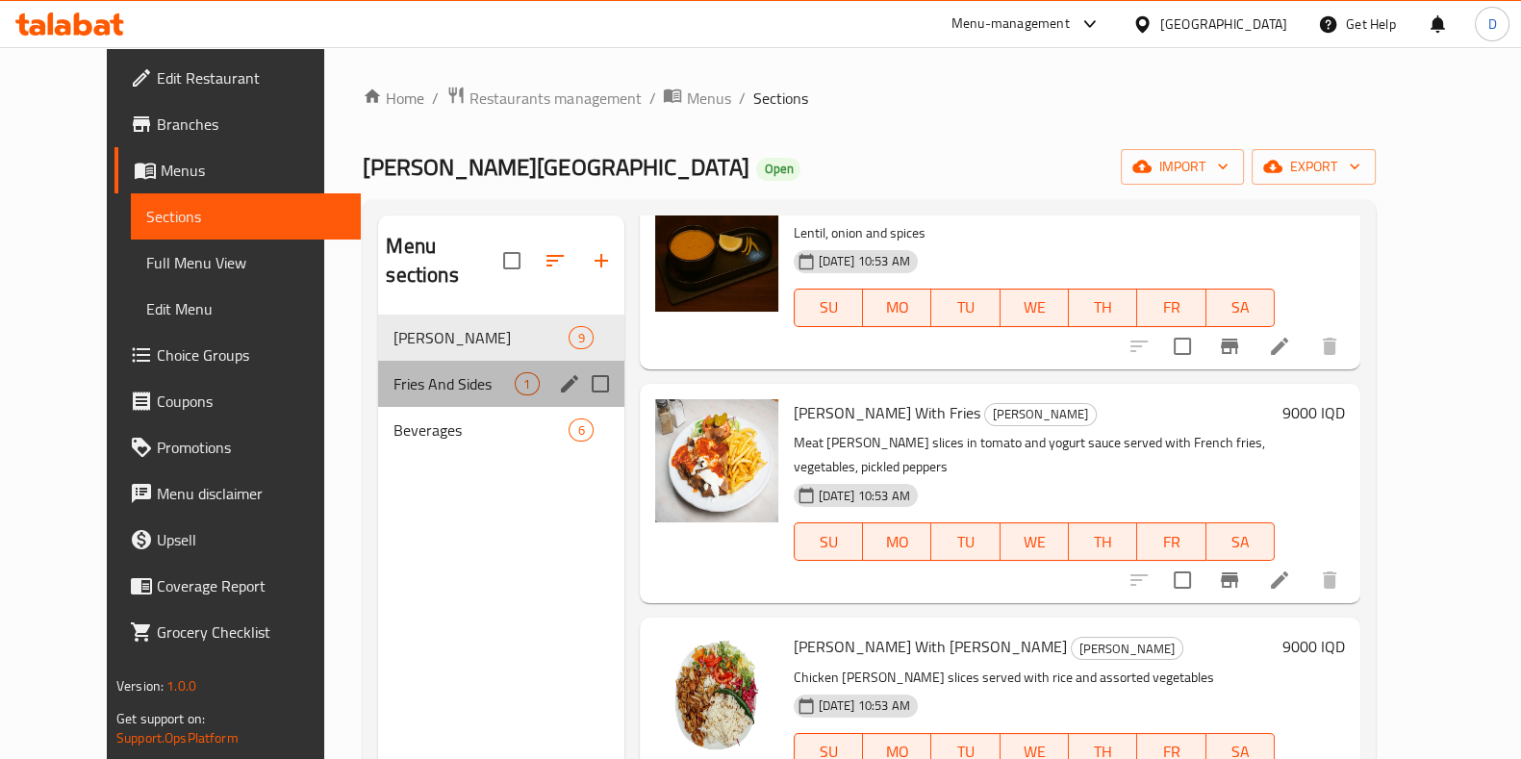
click at [485, 361] on div "Fries And Sides 1" at bounding box center [500, 384] width 245 height 46
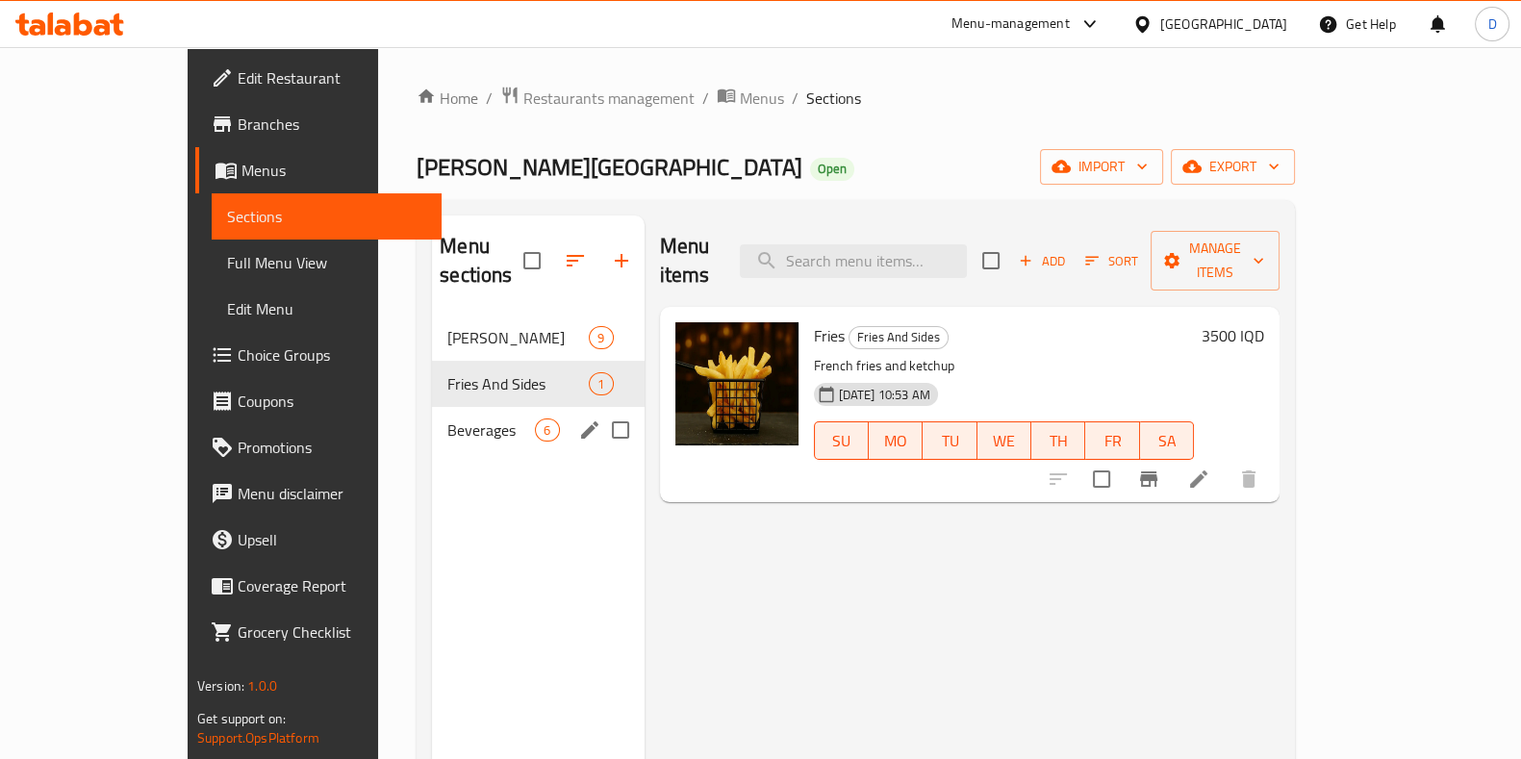
click at [456, 407] on div "Beverages 6" at bounding box center [538, 430] width 212 height 46
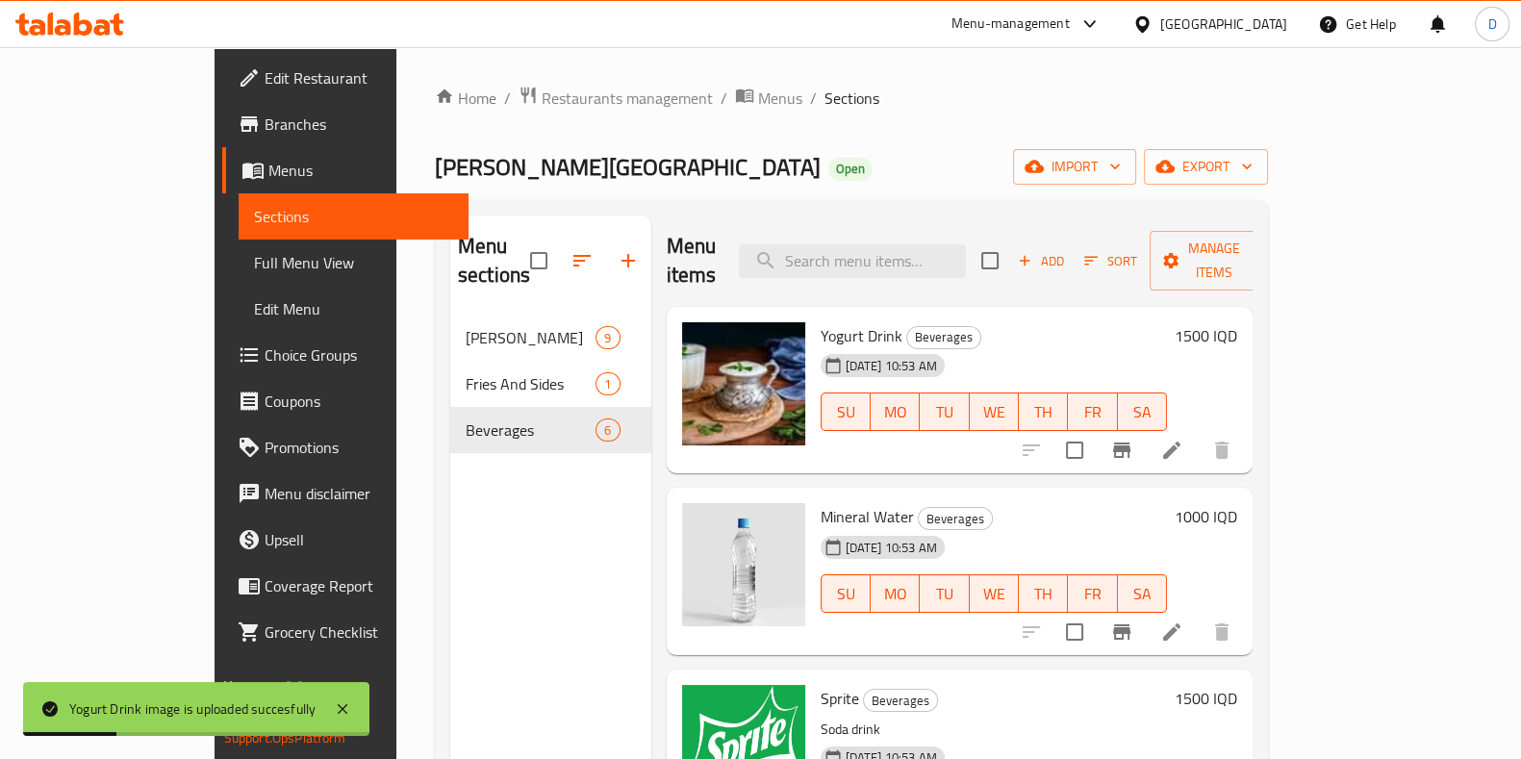
click at [664, 75] on div "Home / Restaurants management / Menus / Sections Doner House Open import export…" at bounding box center [851, 537] width 910 height 981
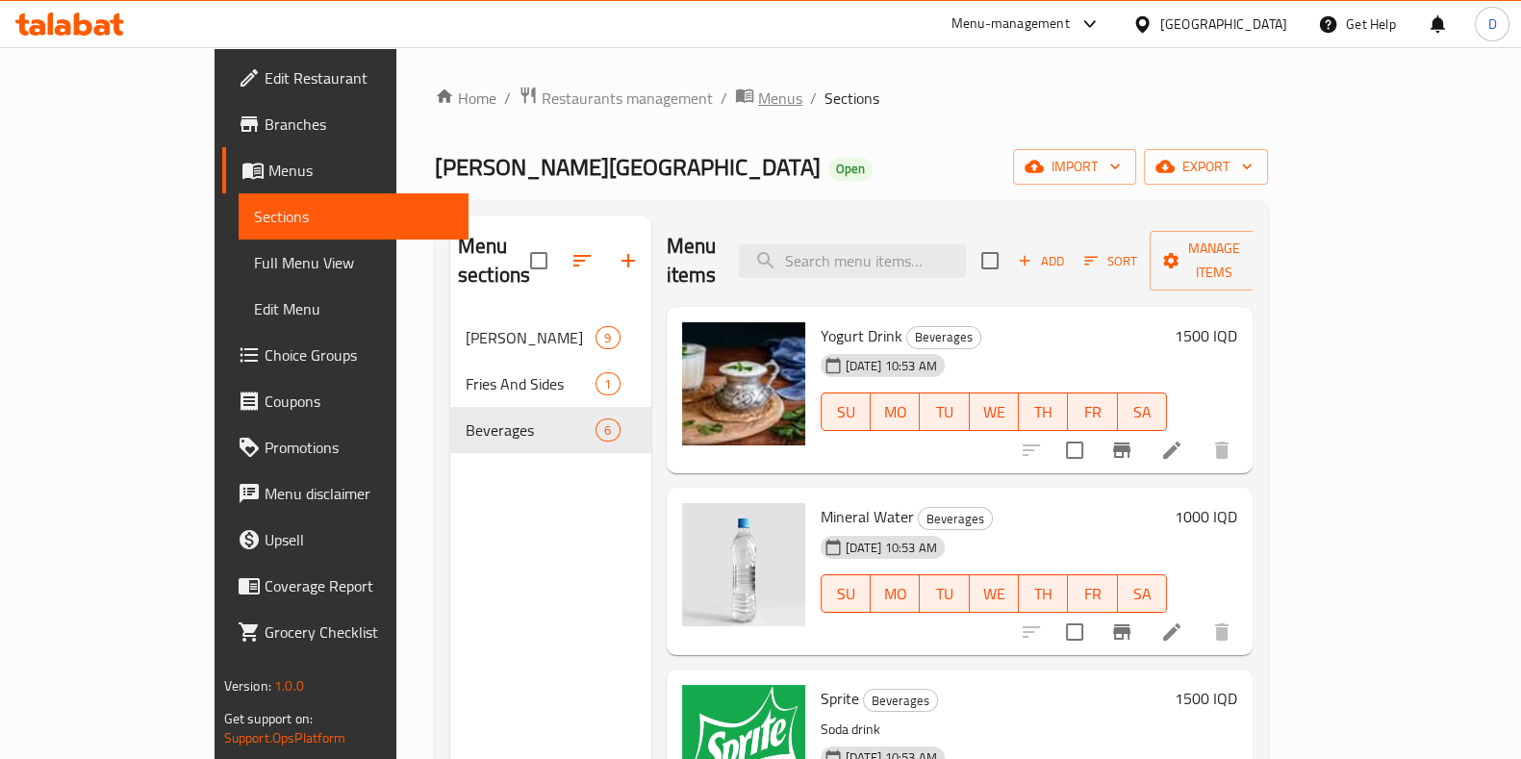
click at [736, 101] on icon "breadcrumb" at bounding box center [744, 95] width 17 height 13
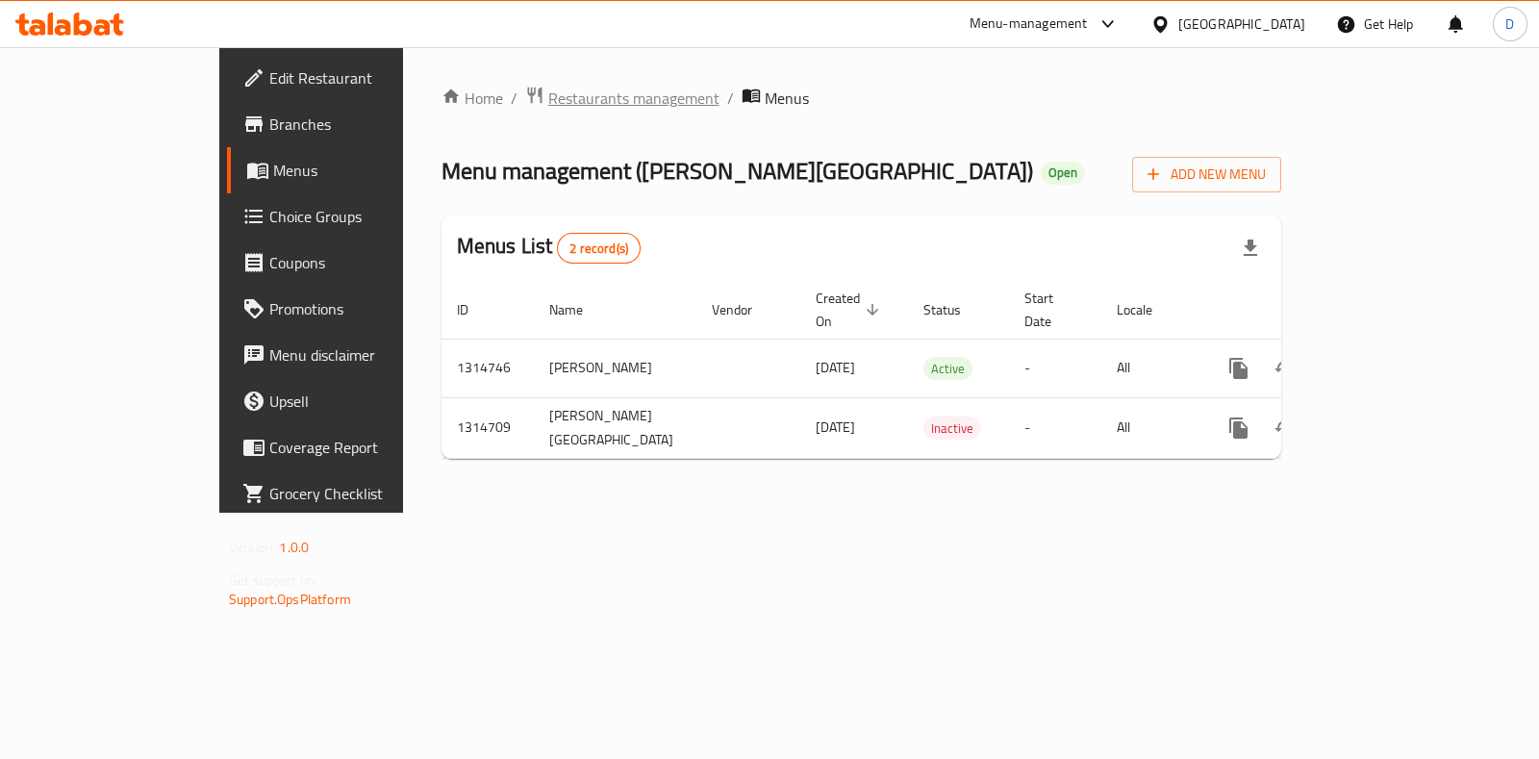
click at [548, 110] on span "Restaurants management" at bounding box center [633, 98] width 171 height 23
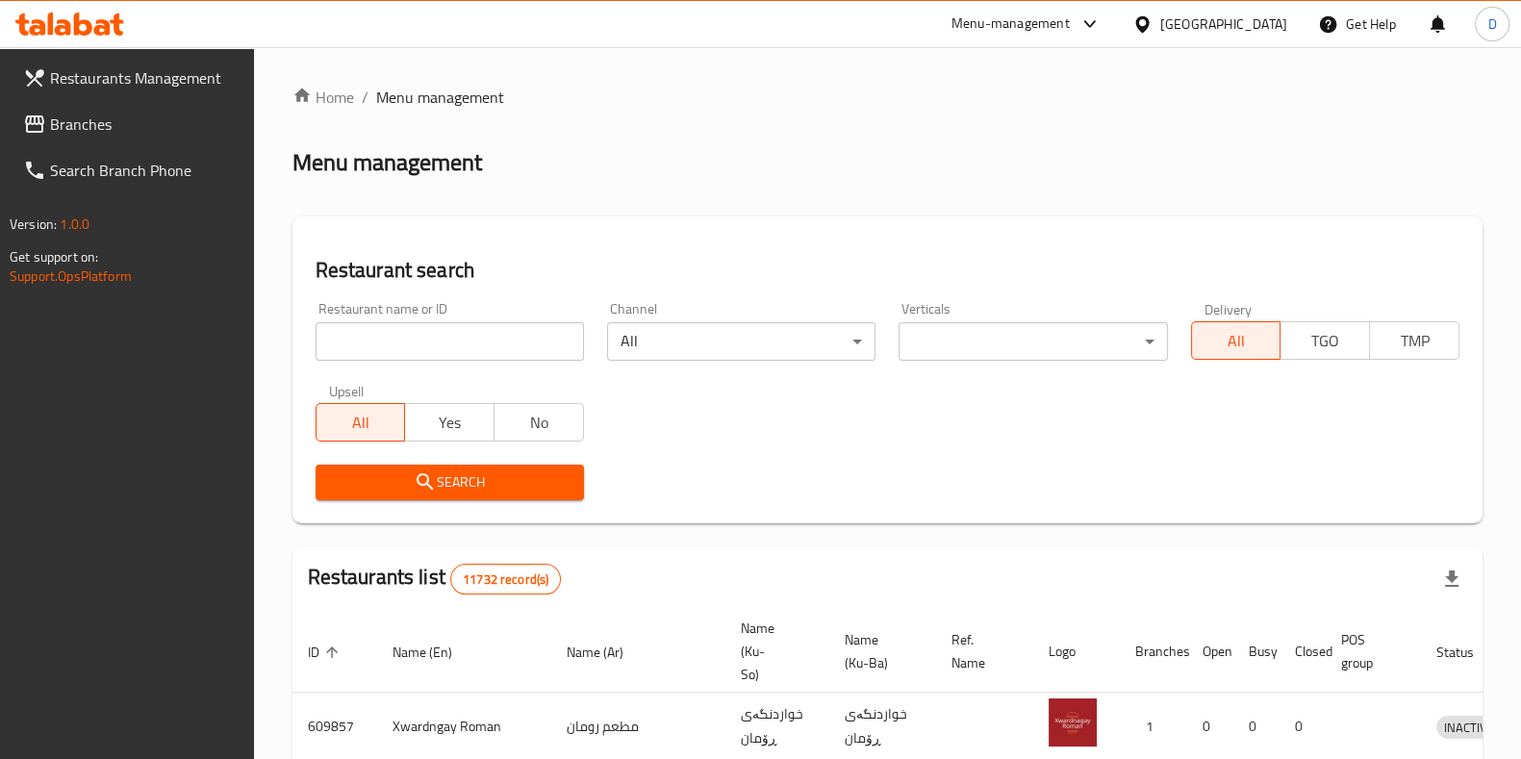
click at [543, 106] on ol "Home / Menu management" at bounding box center [887, 97] width 1190 height 23
click at [483, 345] on input "search" at bounding box center [449, 341] width 268 height 38
type input "ice cake"
click button "Search" at bounding box center [449, 483] width 268 height 36
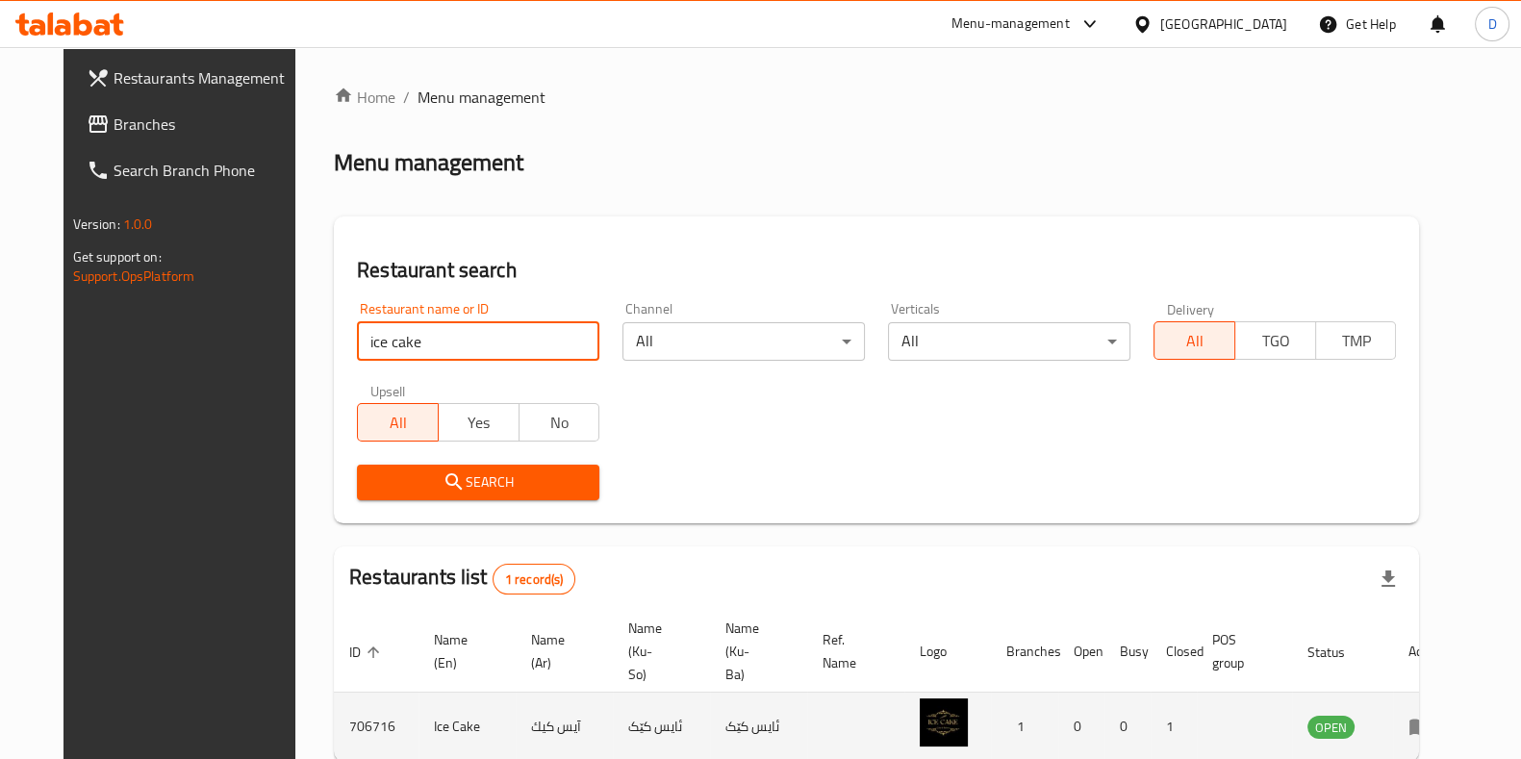
scroll to position [83, 0]
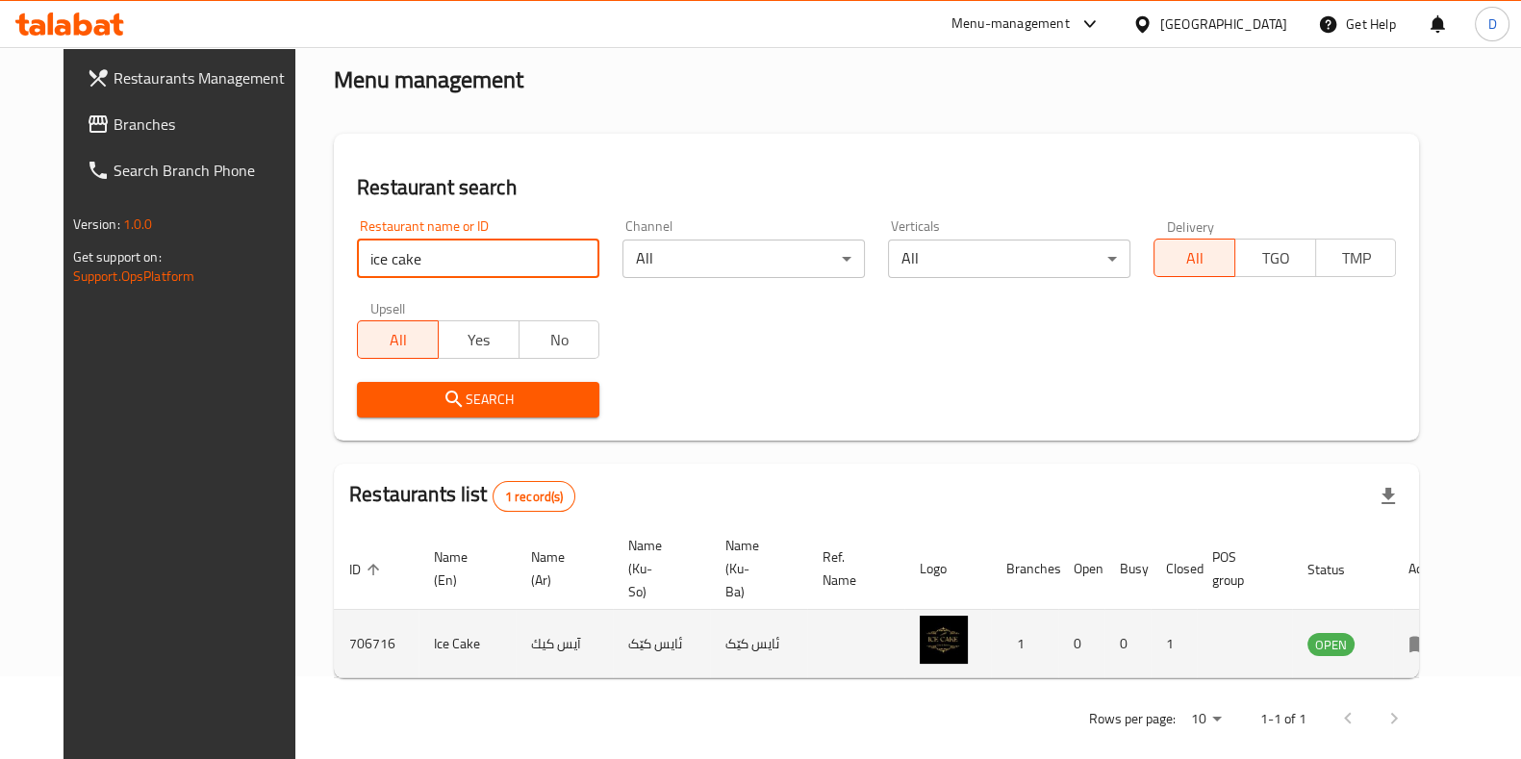
click at [1444, 632] on link "enhanced table" at bounding box center [1426, 643] width 36 height 23
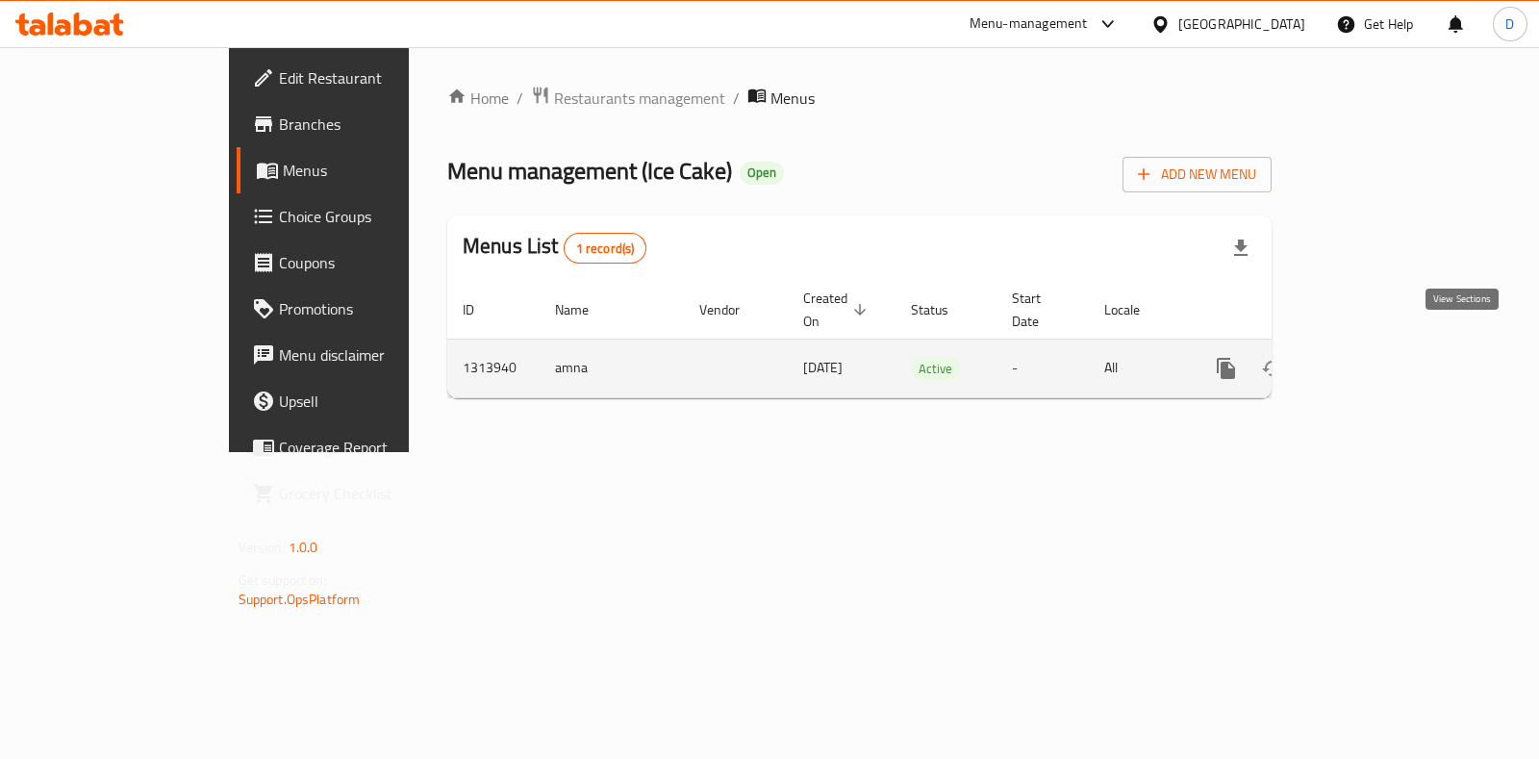
click at [1376, 357] on icon "enhanced table" at bounding box center [1364, 368] width 23 height 23
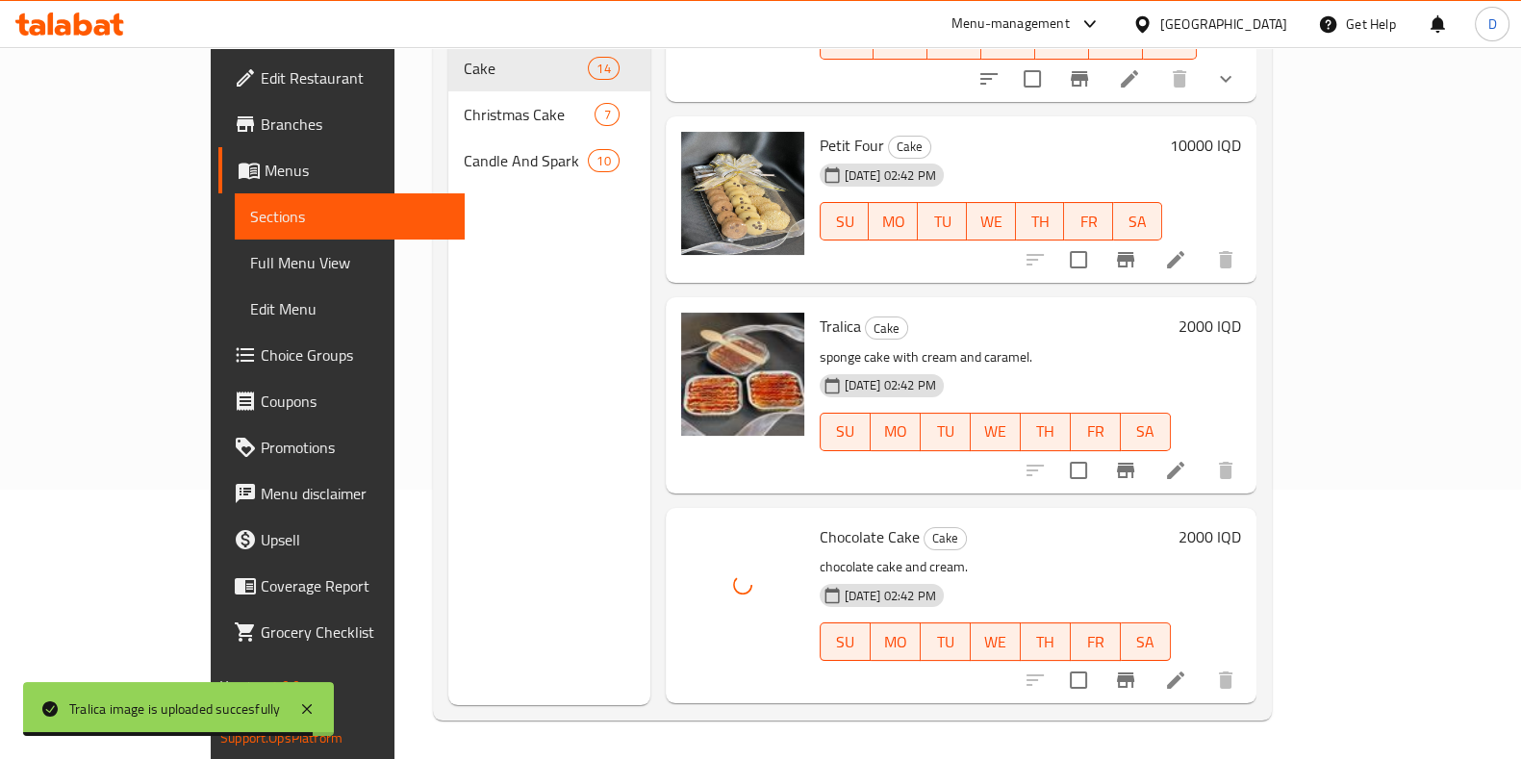
scroll to position [2201, 0]
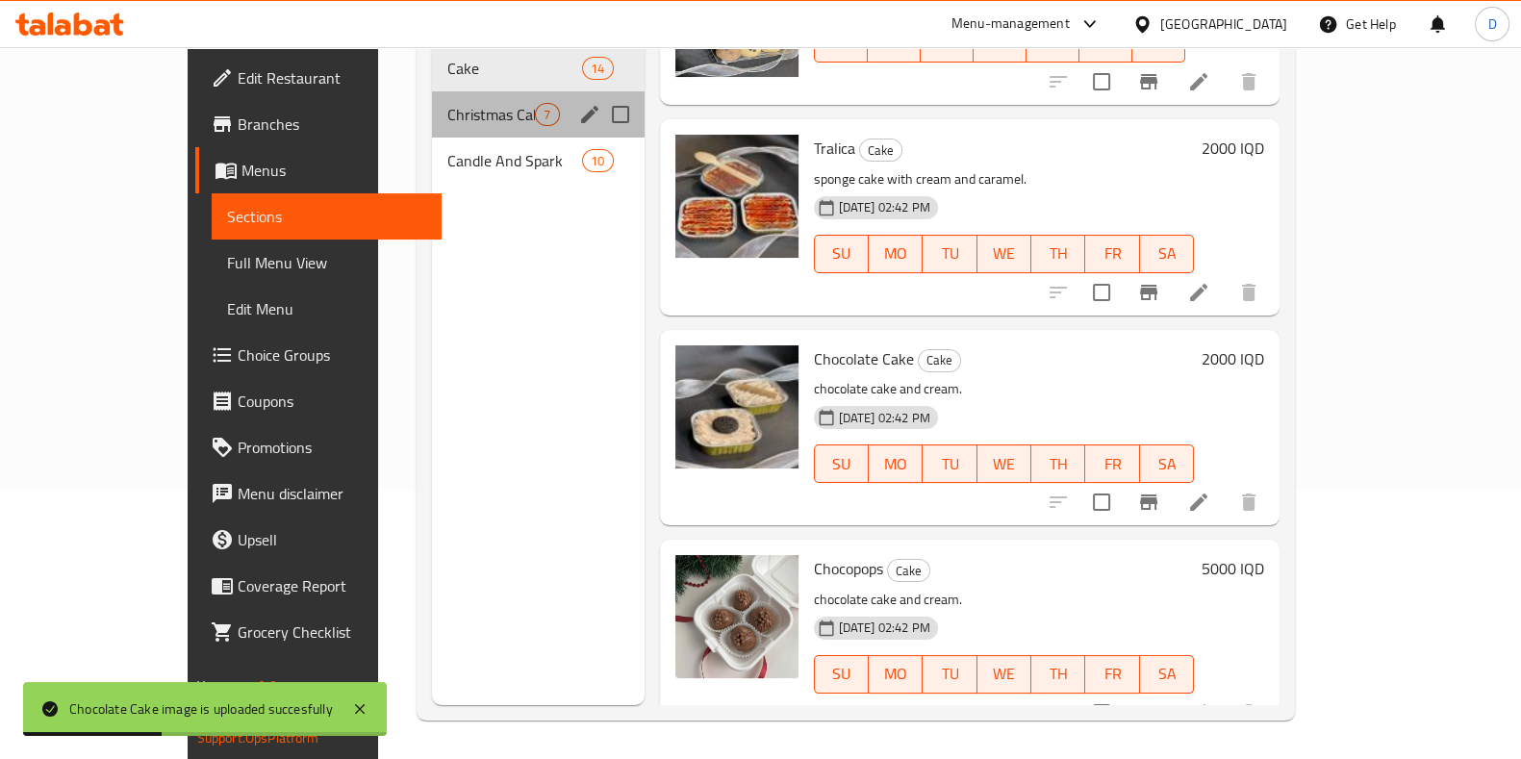
click at [432, 91] on div "Christmas Cake 7" at bounding box center [538, 114] width 212 height 46
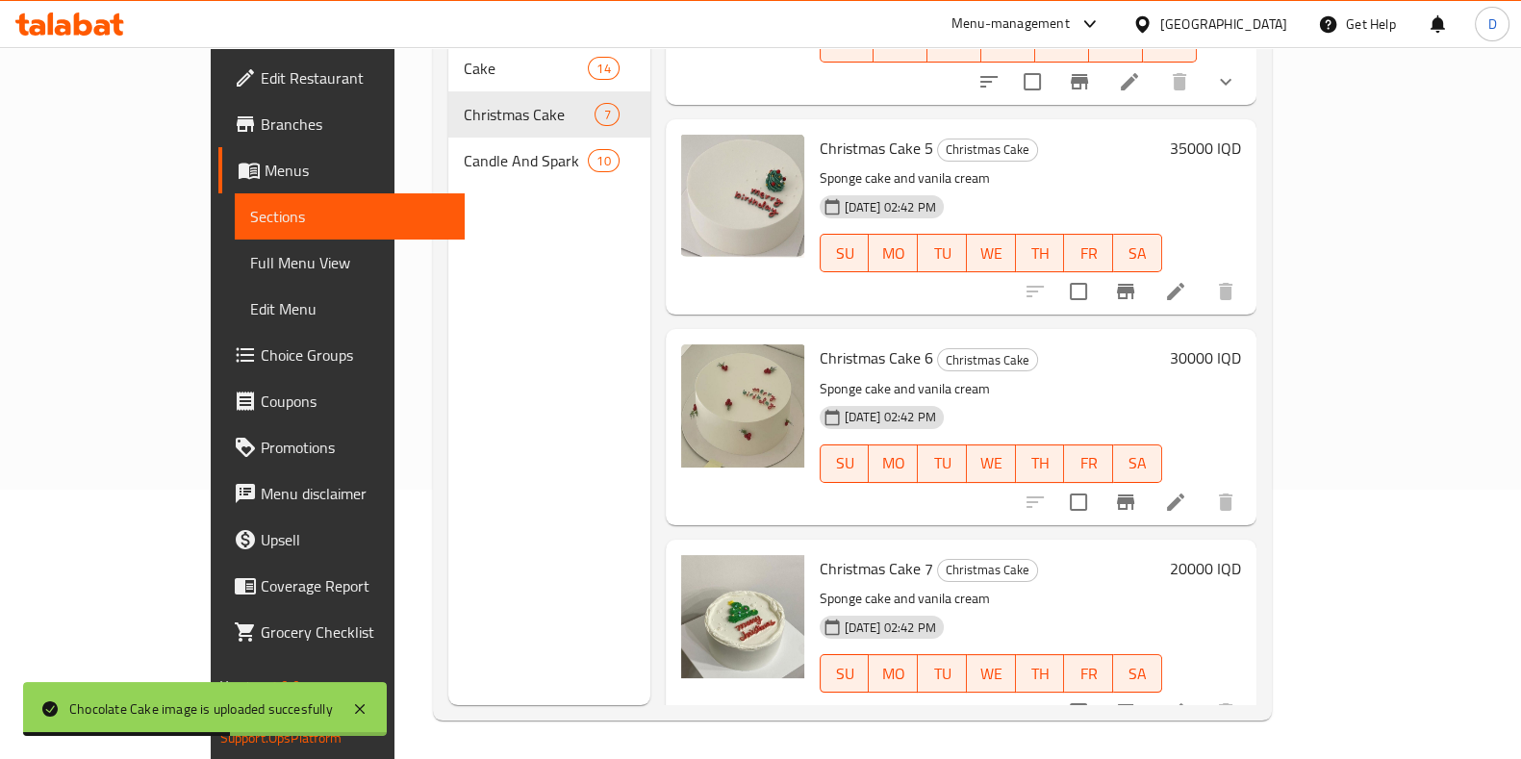
scroll to position [640, 0]
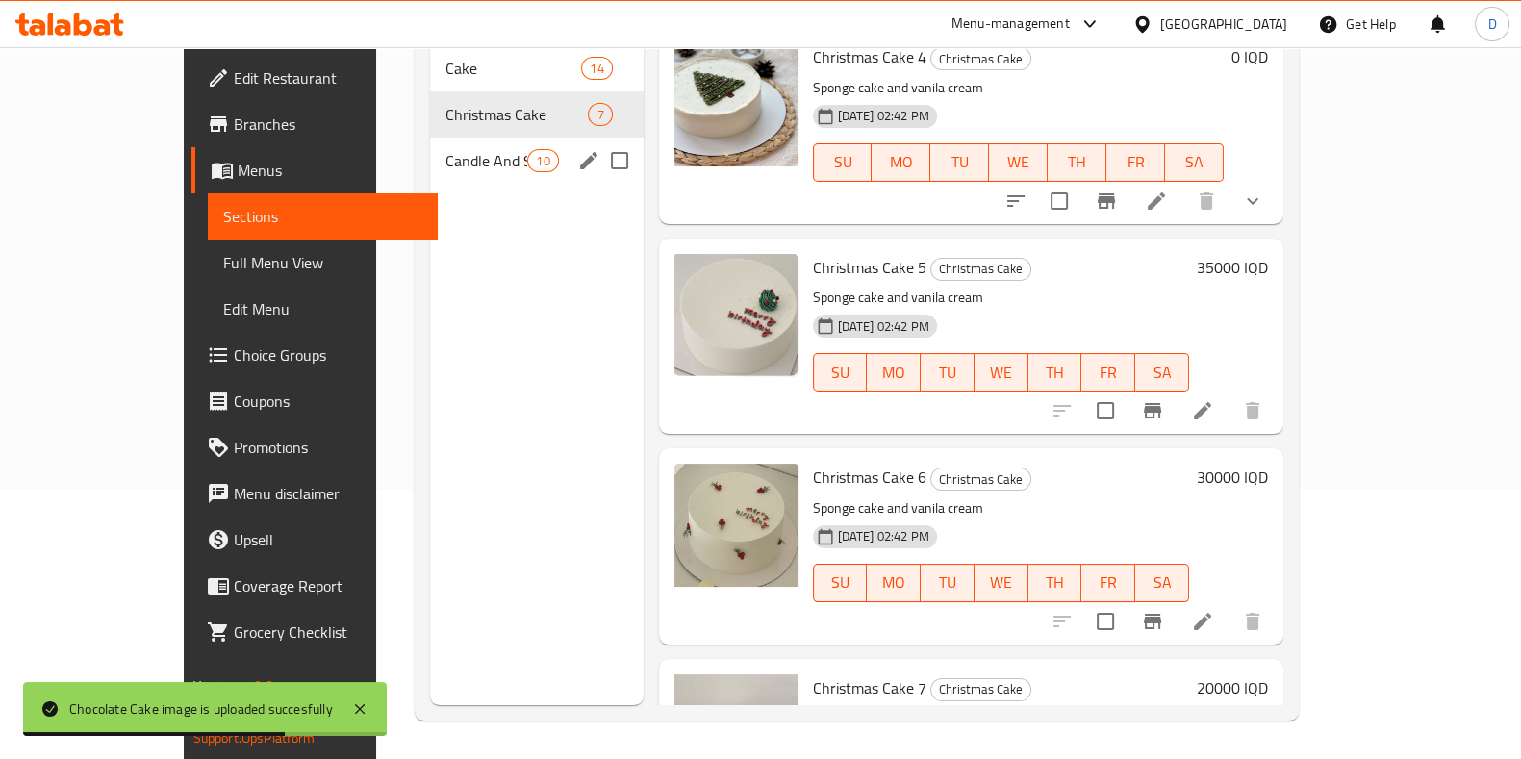
click at [445, 149] on span "Candle And Spark" at bounding box center [486, 160] width 82 height 23
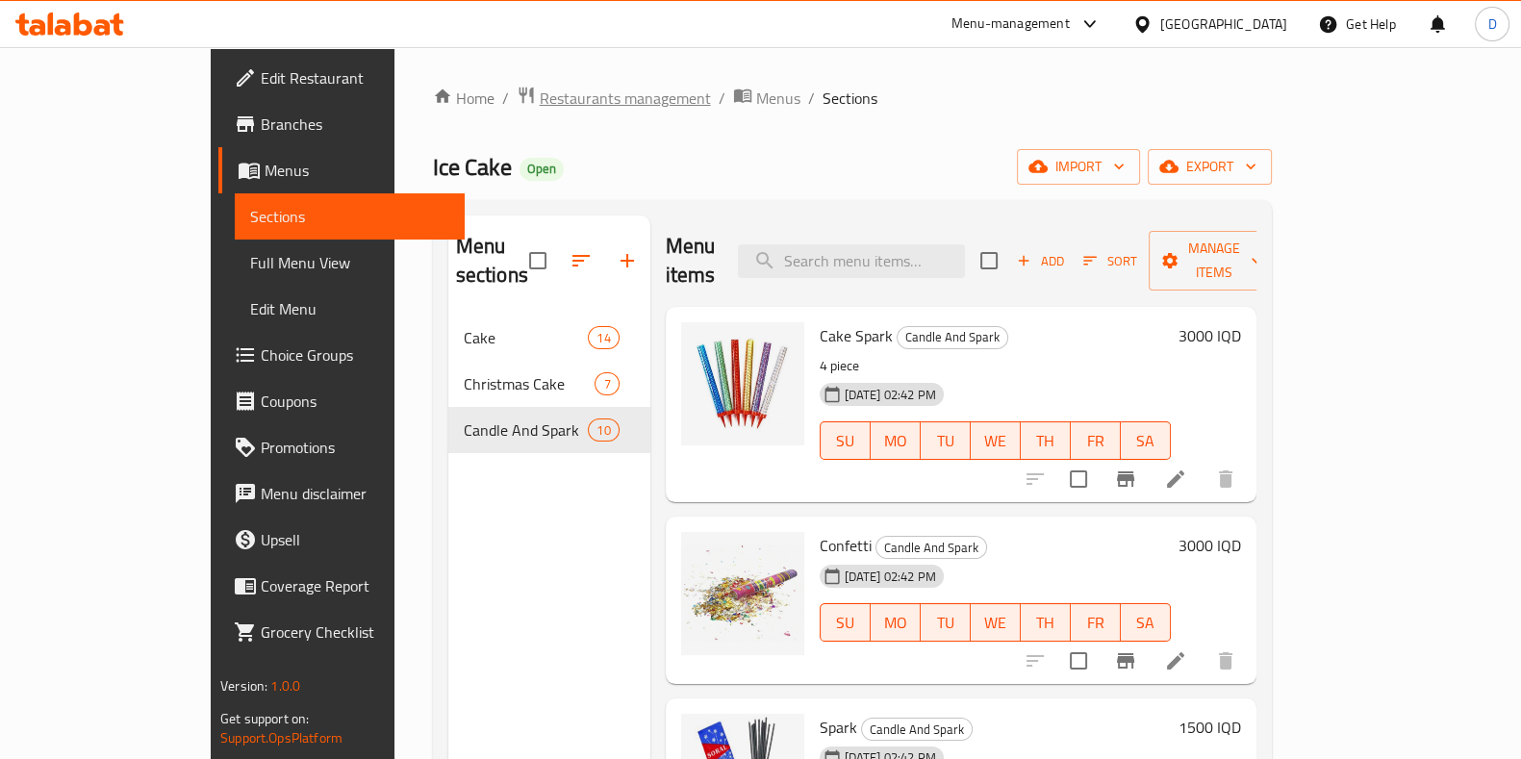
click at [543, 106] on span "Restaurants management" at bounding box center [625, 98] width 171 height 23
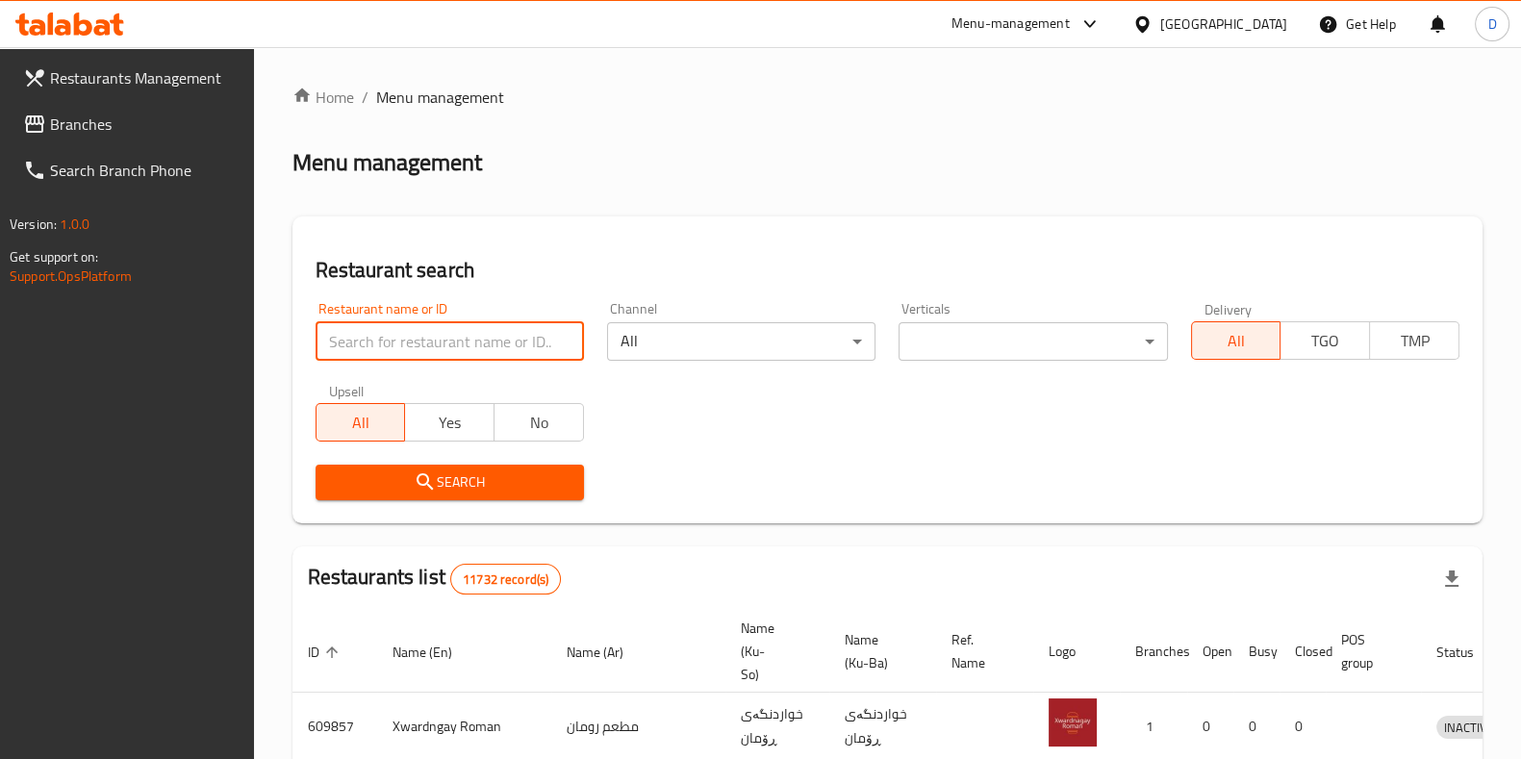
click at [541, 358] on input "search" at bounding box center [449, 341] width 268 height 38
click button "Search" at bounding box center [449, 483] width 268 height 36
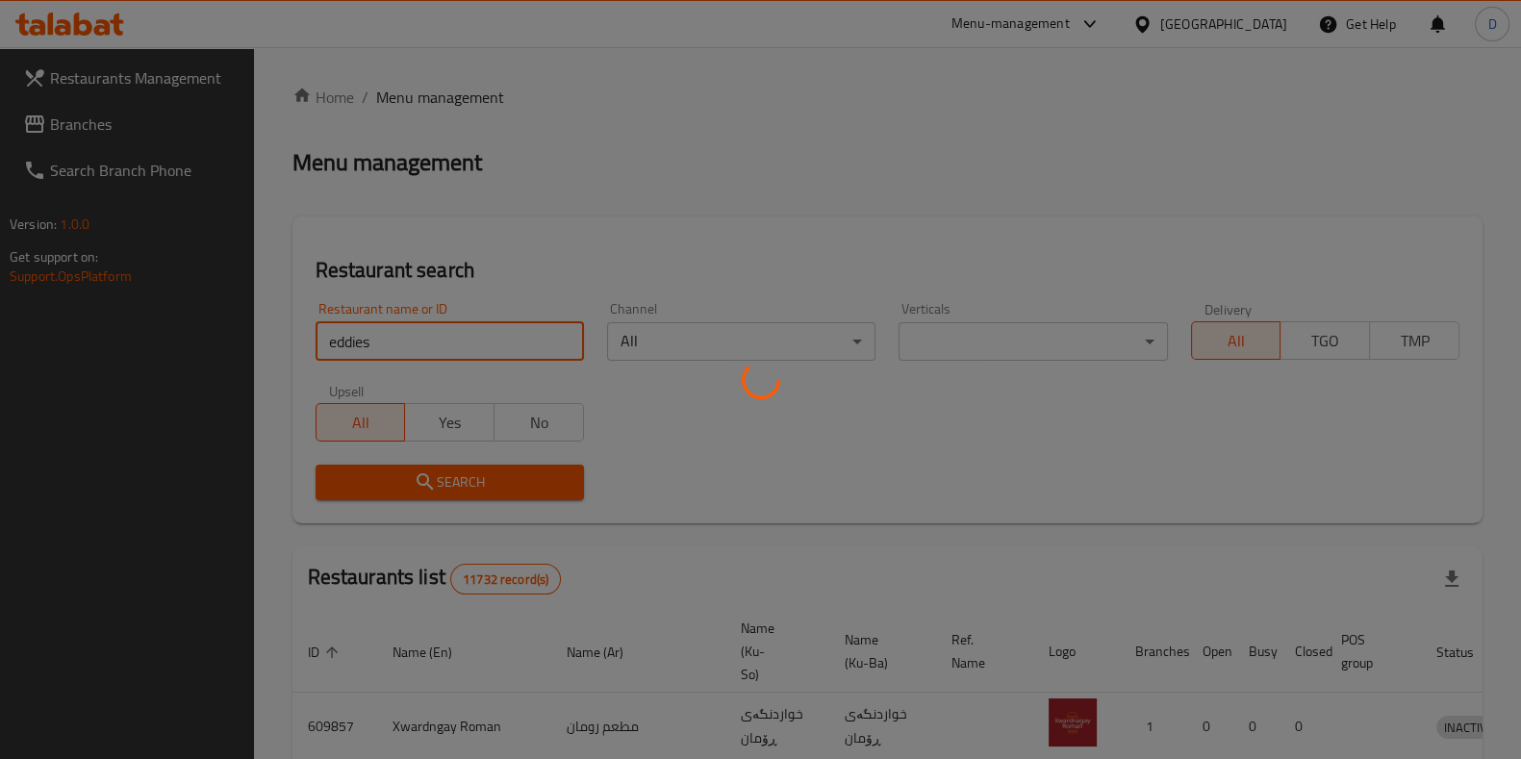
scroll to position [47, 0]
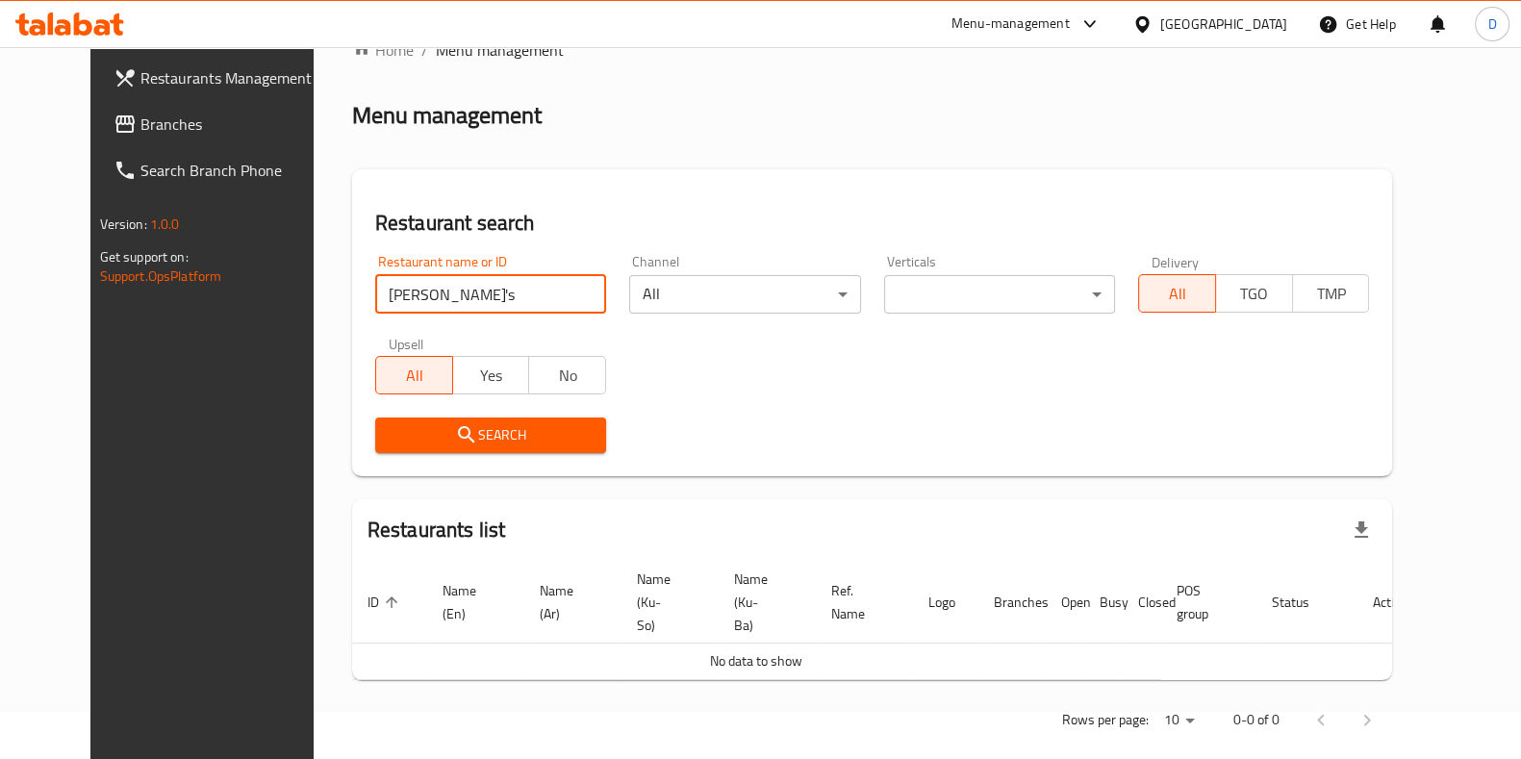
click button "Search" at bounding box center [490, 435] width 231 height 36
click at [399, 310] on input "eddie's" at bounding box center [490, 294] width 231 height 38
click button "Search" at bounding box center [490, 435] width 231 height 36
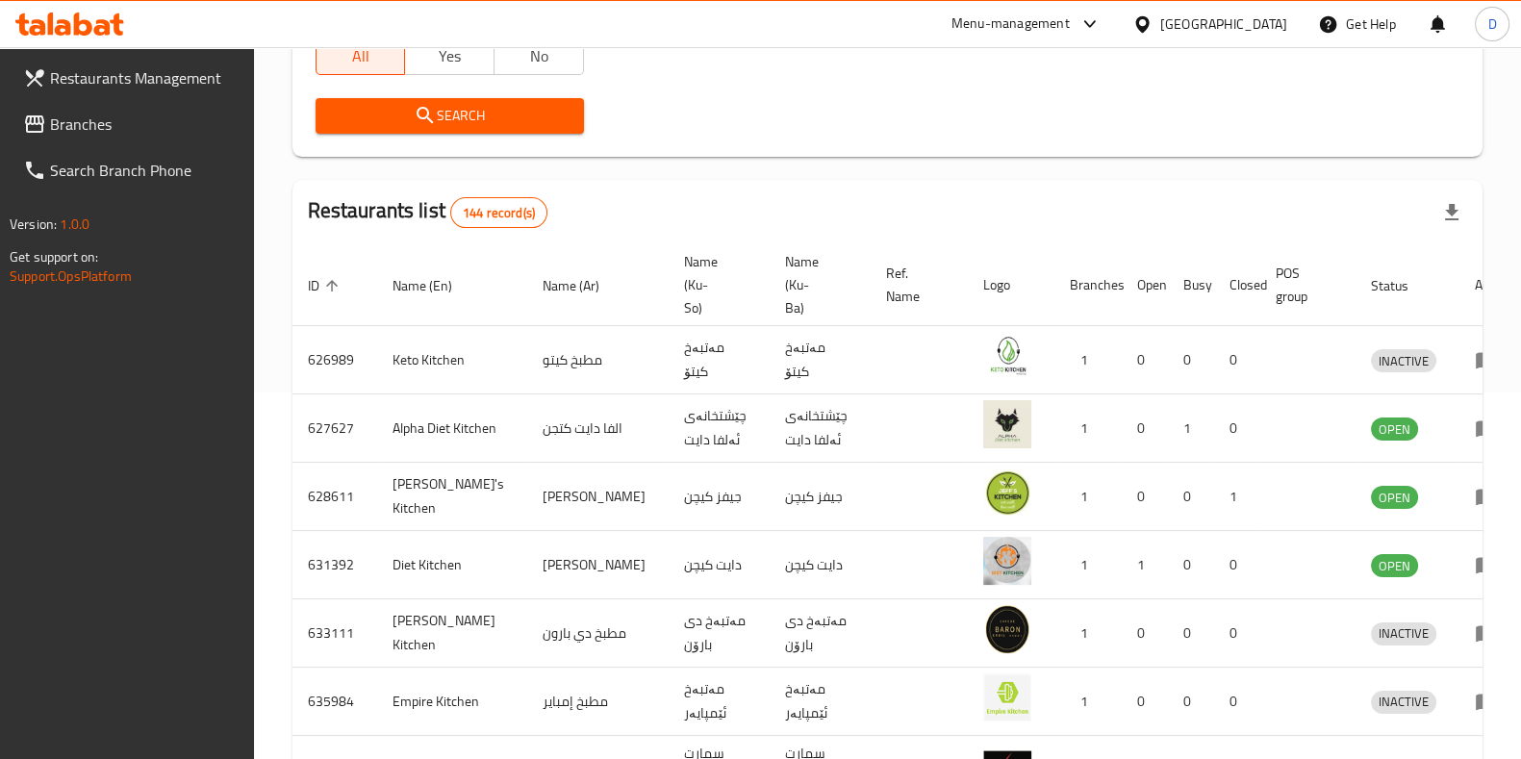
scroll to position [0, 0]
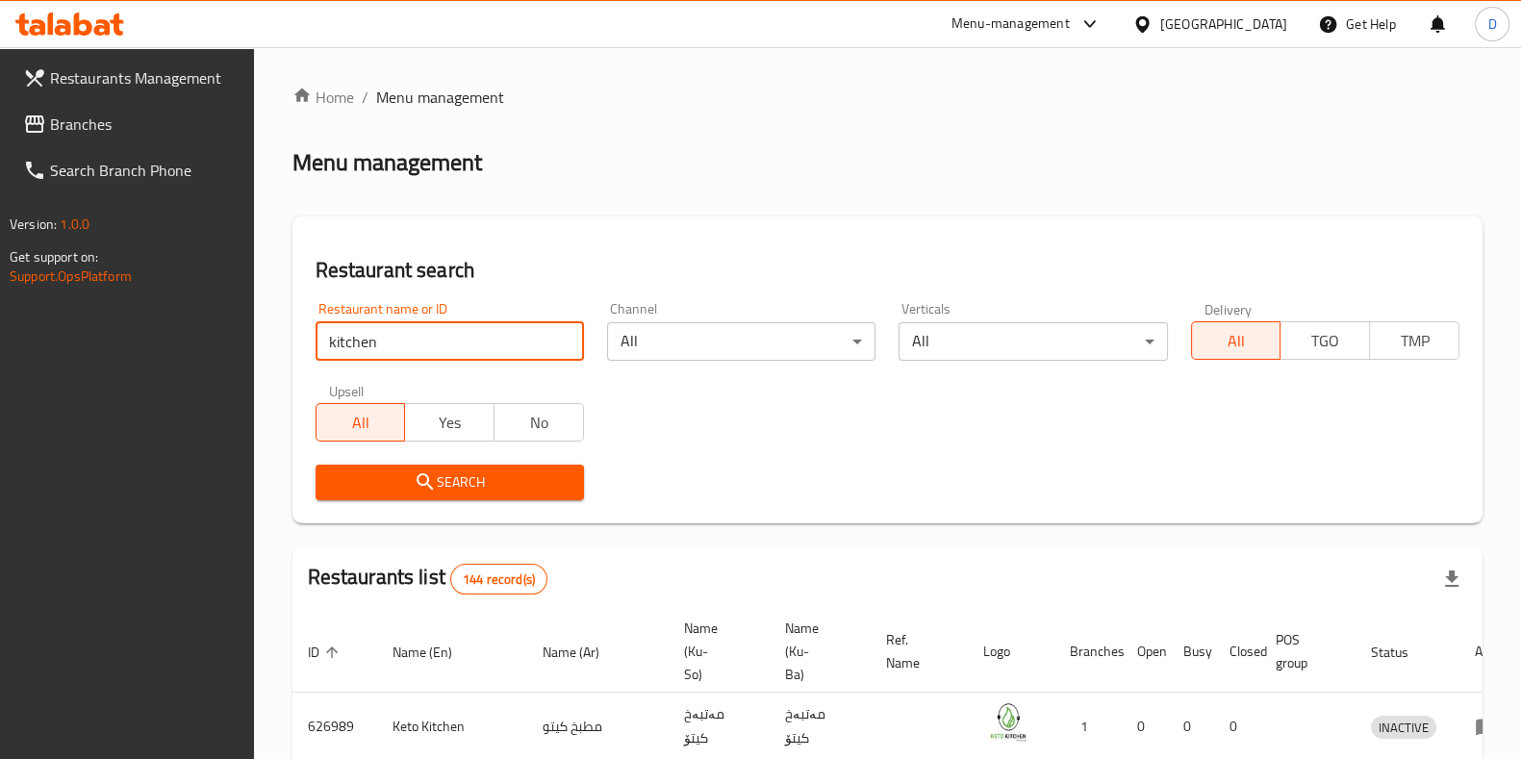
click at [417, 342] on input "kitchen" at bounding box center [449, 341] width 268 height 38
type input "Eddie"
click button "Search" at bounding box center [449, 483] width 268 height 36
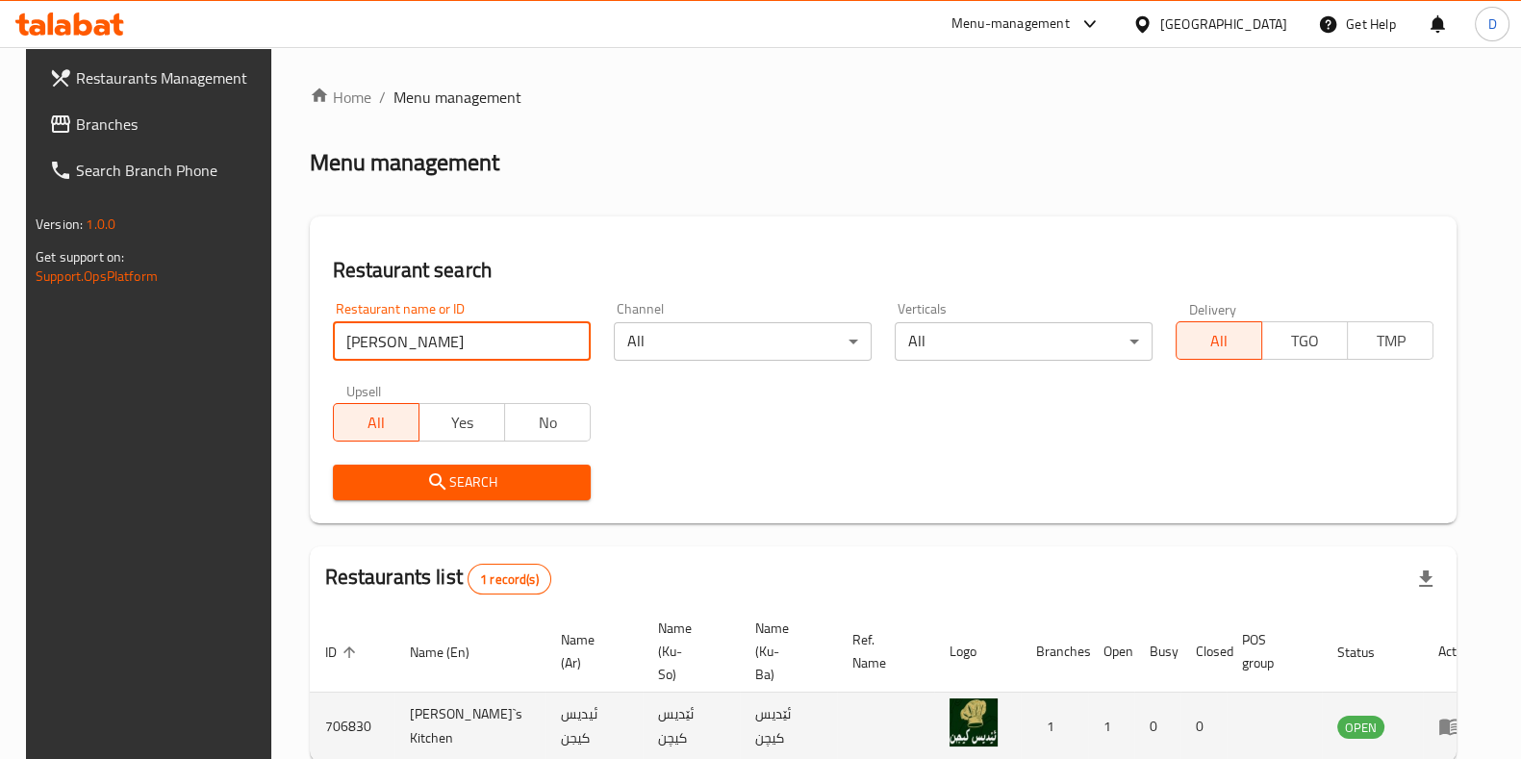
click at [1443, 715] on icon "enhanced table" at bounding box center [1449, 726] width 23 height 23
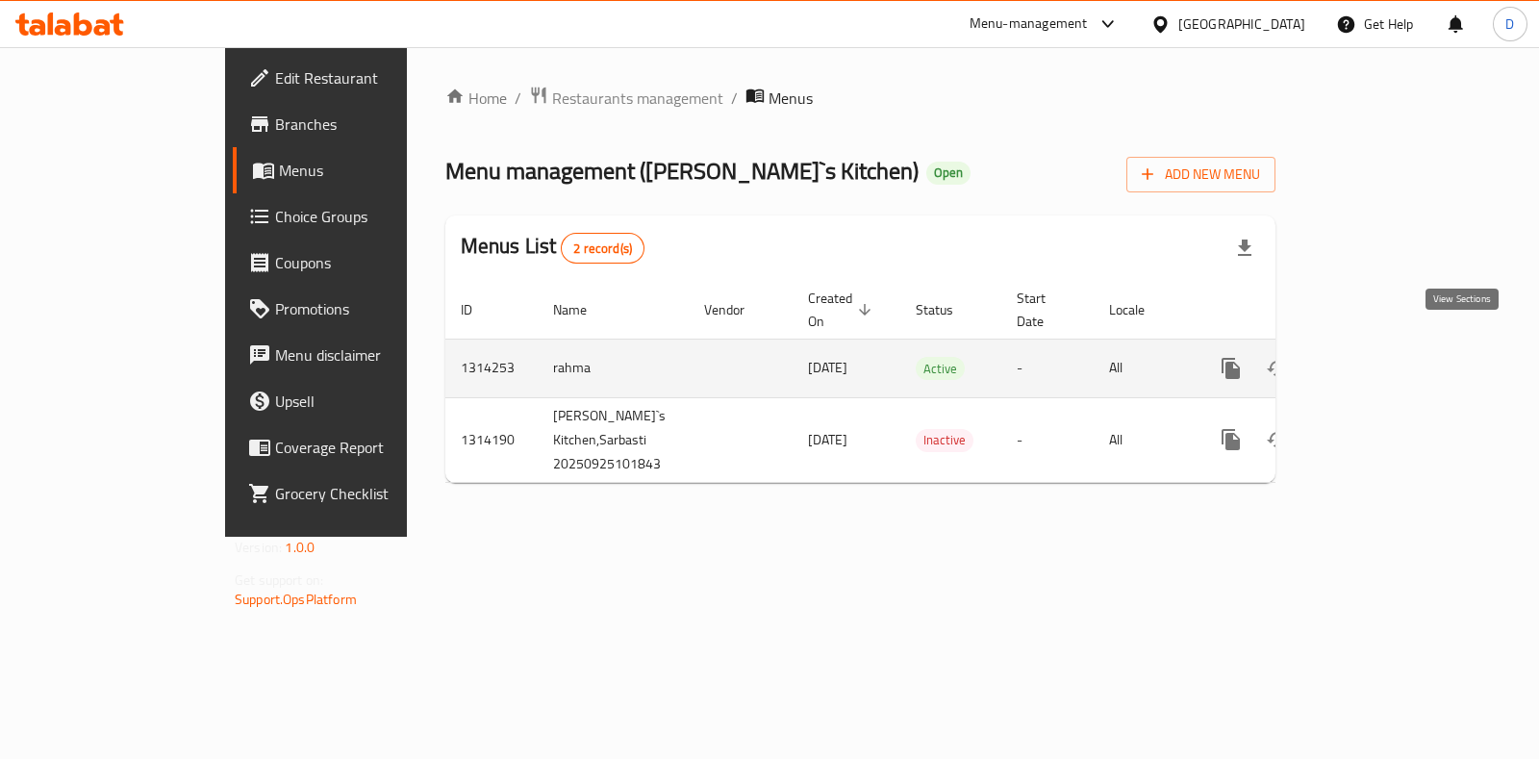
click at [1381, 357] on icon "enhanced table" at bounding box center [1369, 368] width 23 height 23
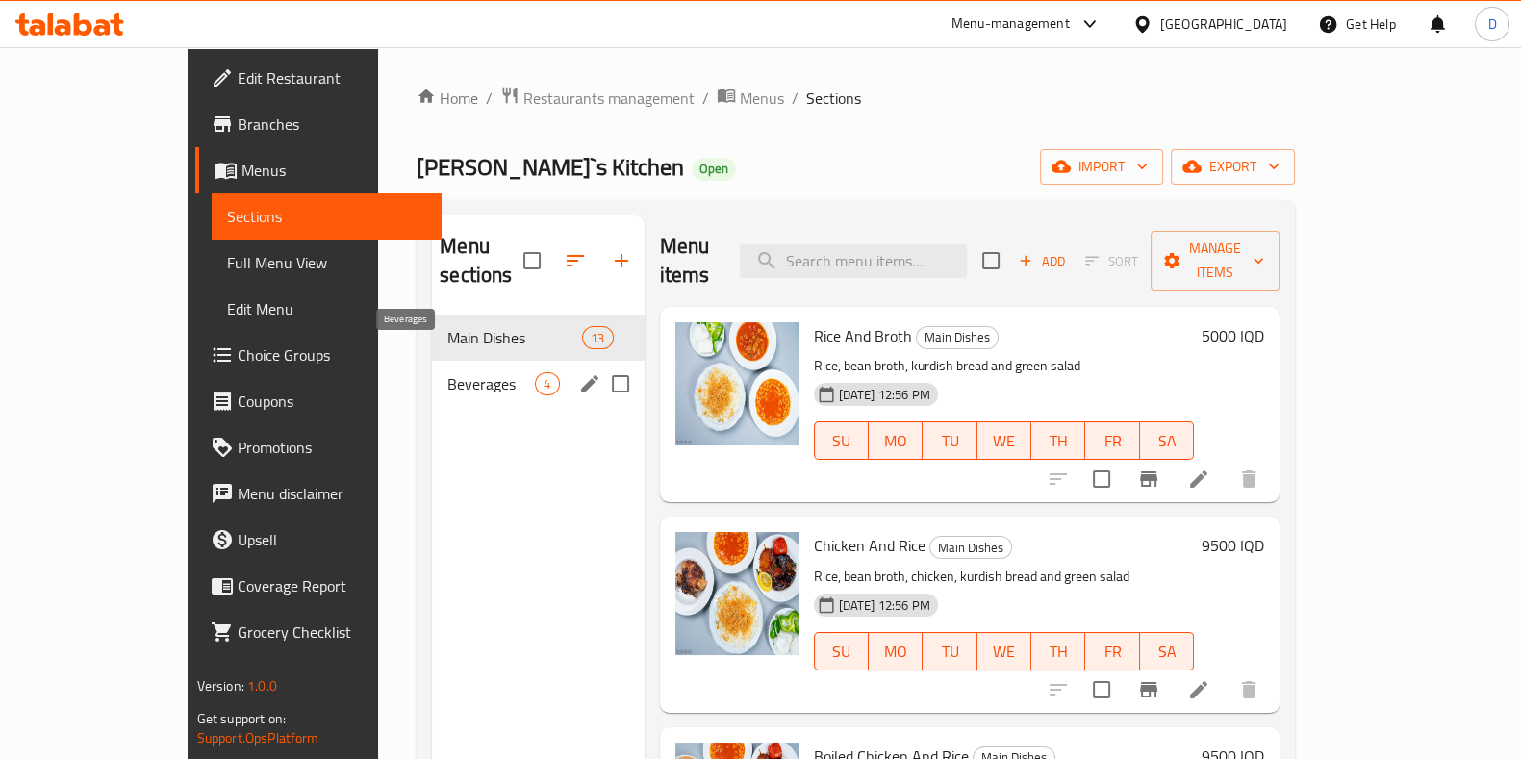
click at [482, 372] on span "Beverages" at bounding box center [491, 383] width 88 height 23
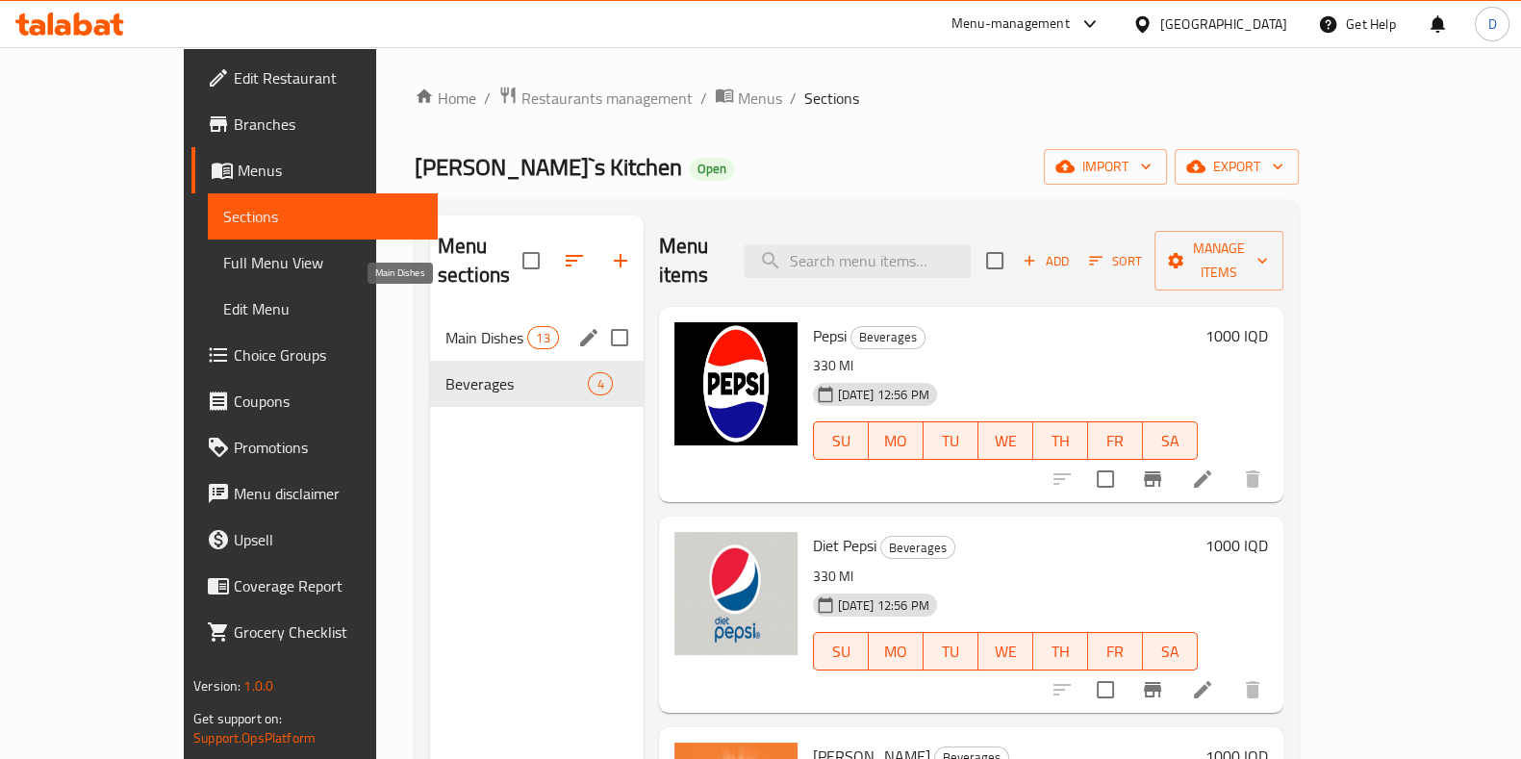
click at [458, 315] on div "Main Dishes 13" at bounding box center [537, 338] width 214 height 46
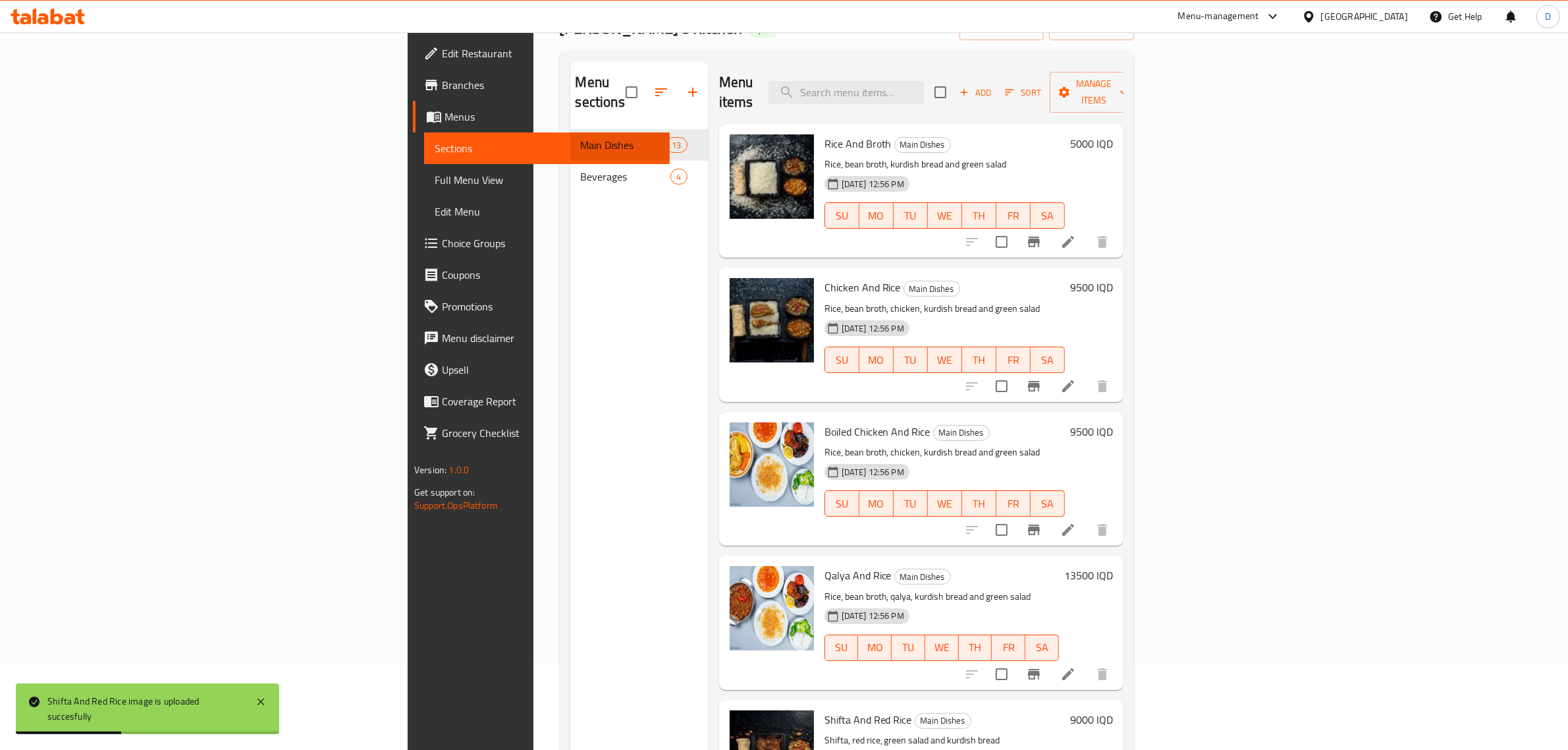
scroll to position [86, 0]
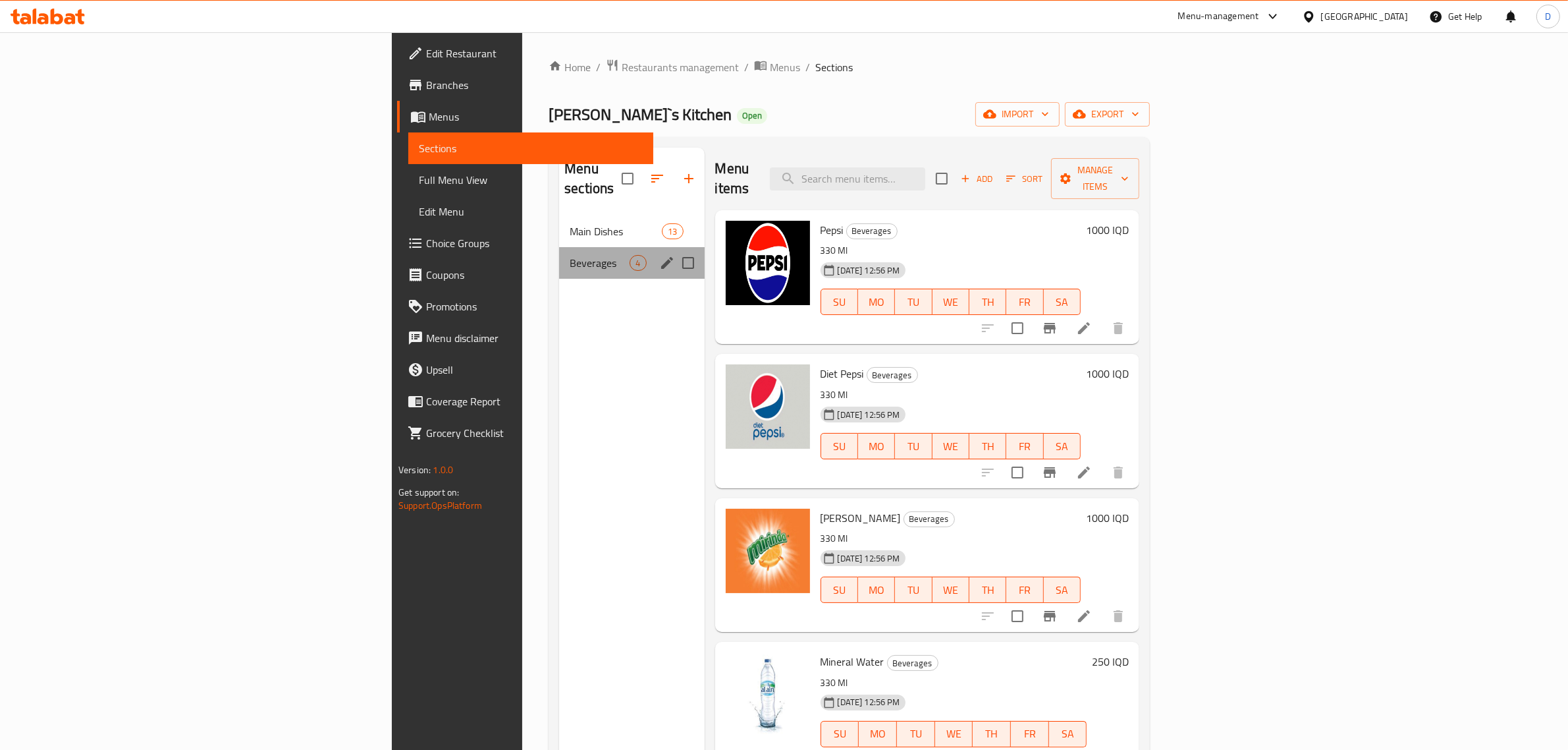
click at [559, 247] on div "Beverages 4" at bounding box center [632, 263] width 145 height 32
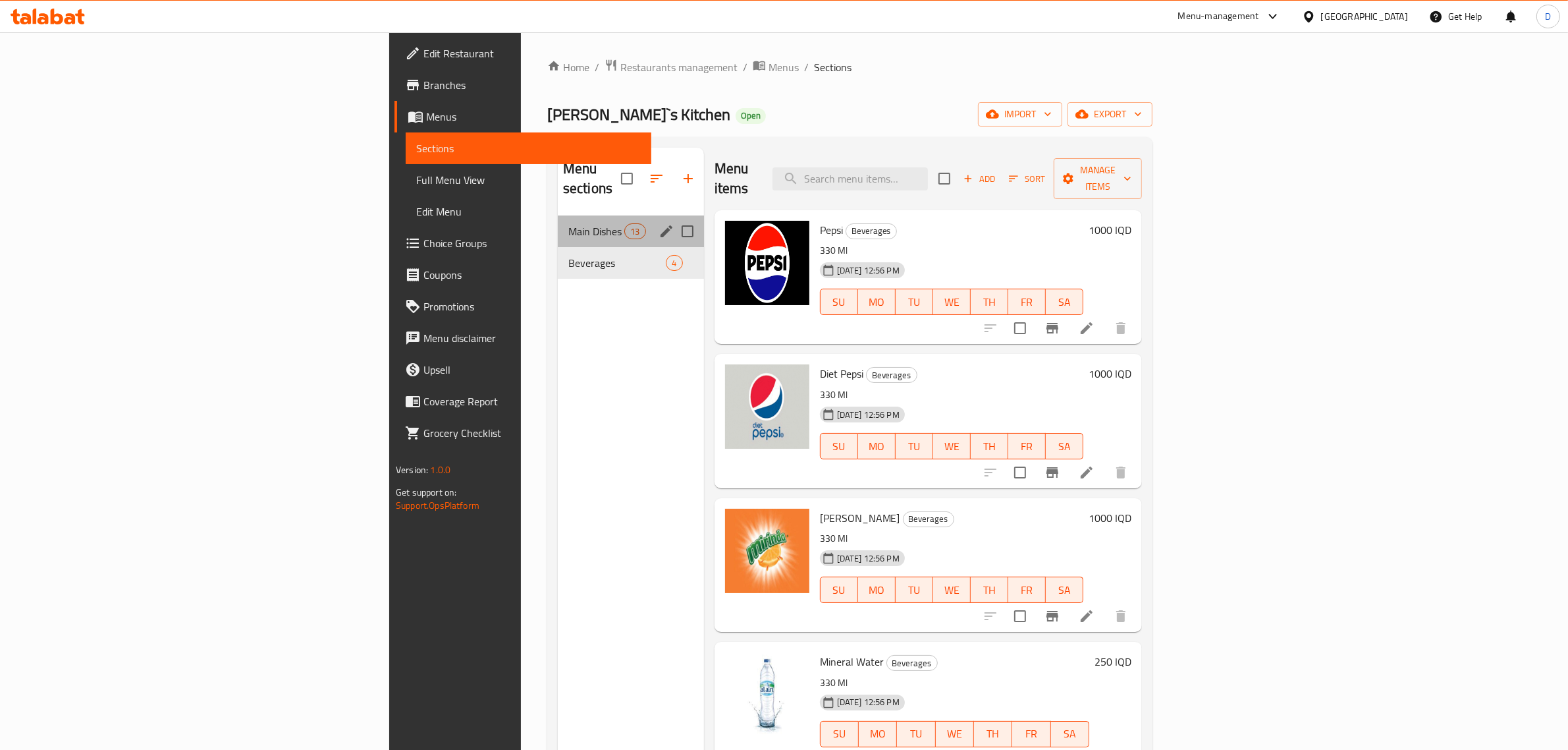
click at [568, 223] on span "Main Dishes" at bounding box center [596, 231] width 56 height 16
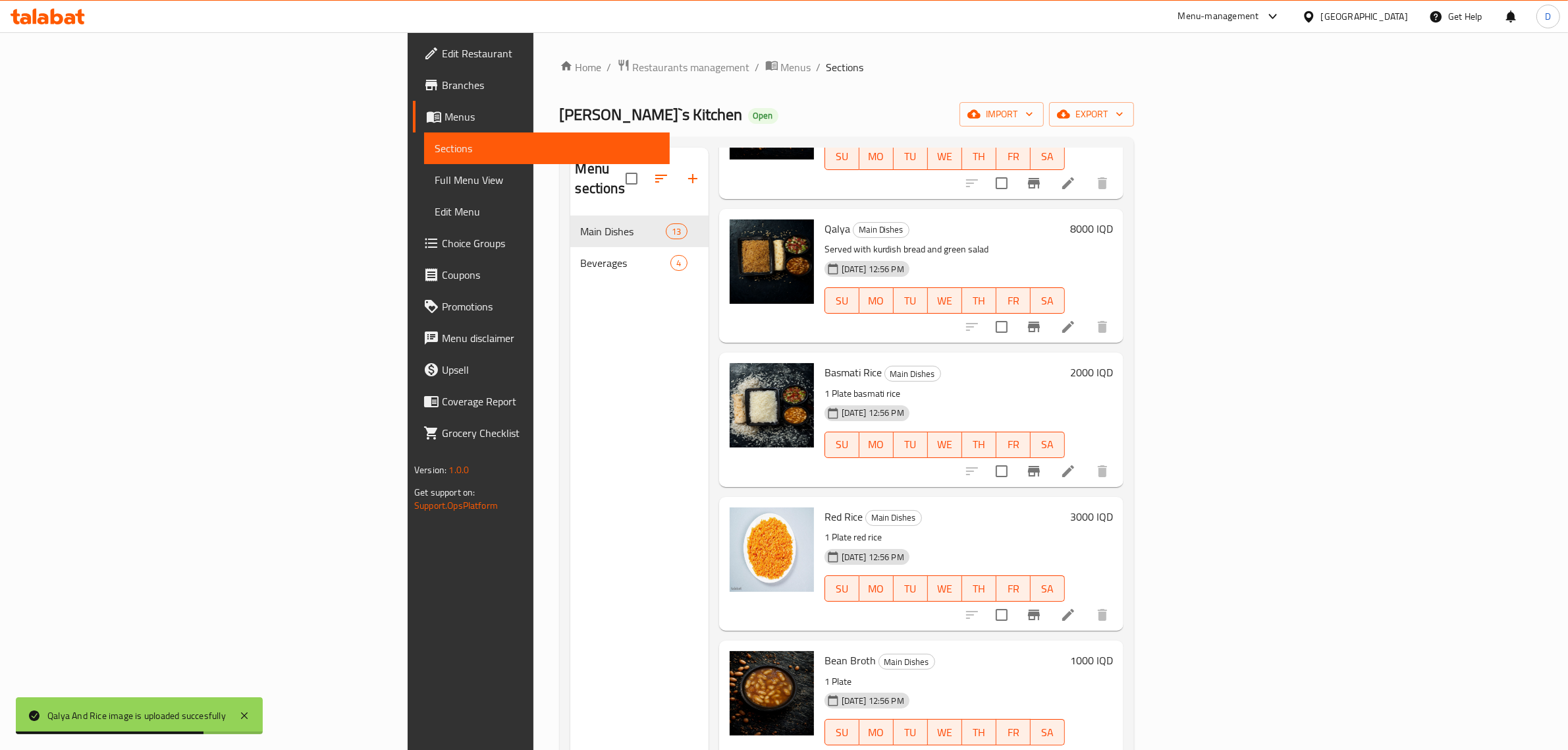
scroll to position [185, 0]
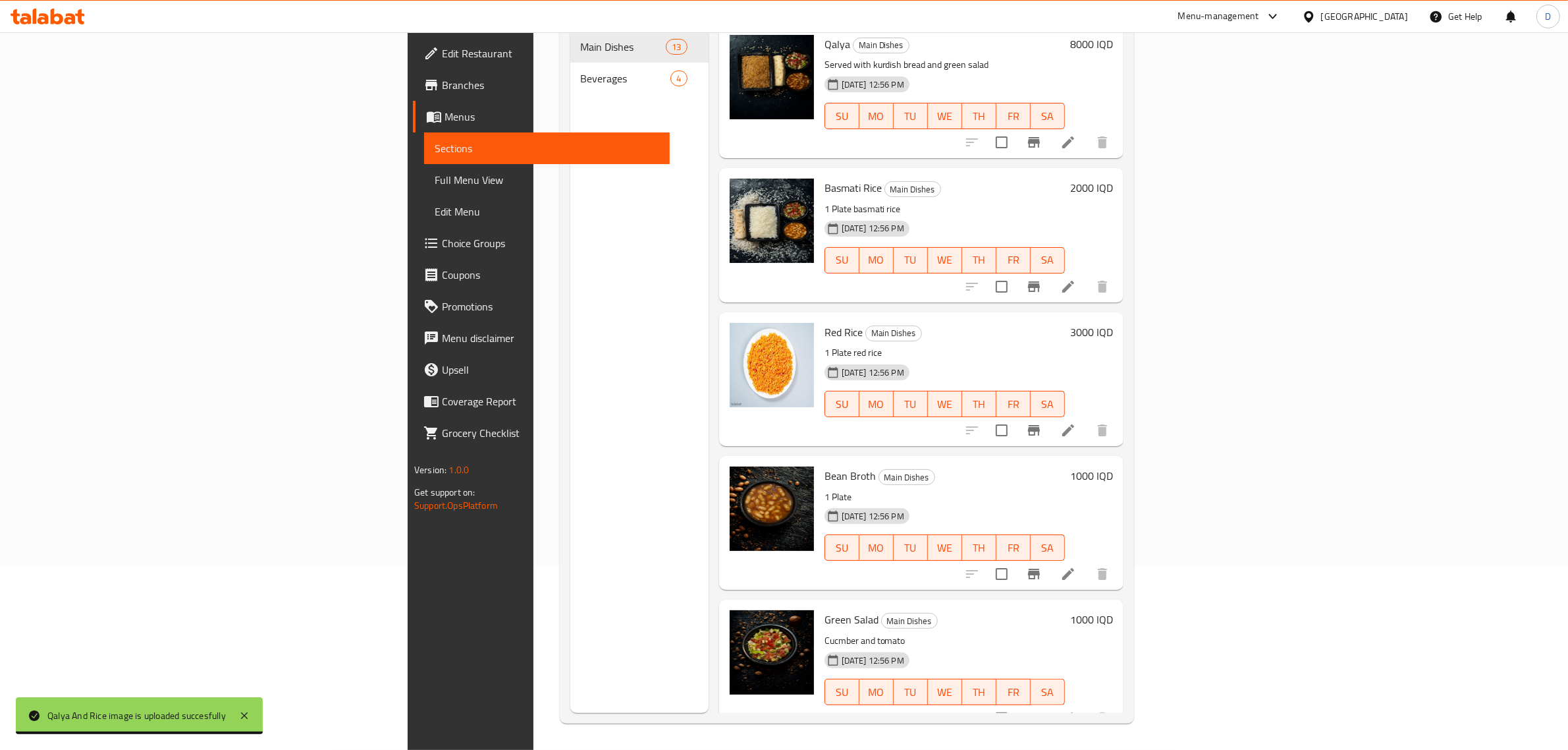
click at [581, 71] on span "Beverages" at bounding box center [626, 78] width 90 height 16
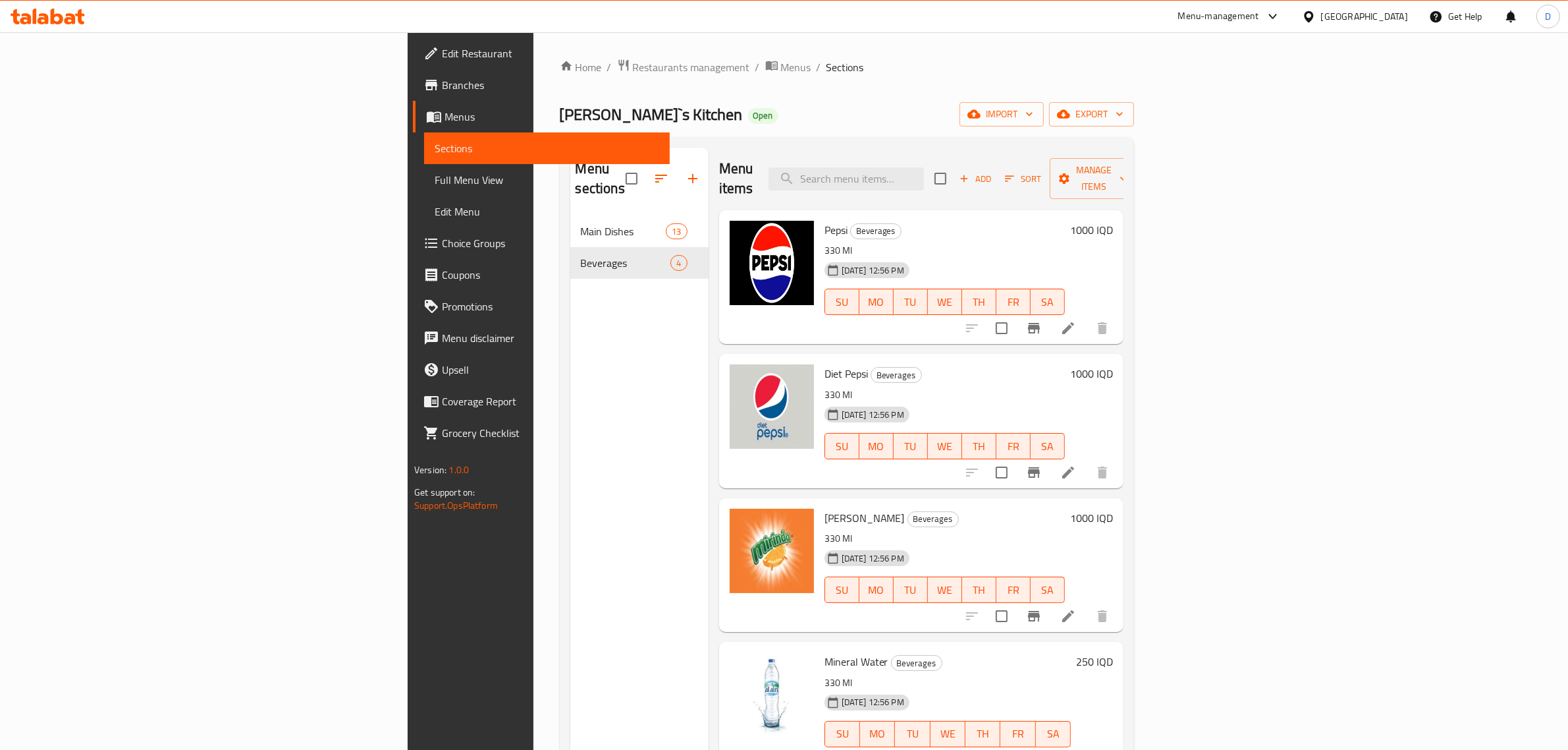
click at [533, 51] on div "Home / Restaurants management / Menus / Sections [PERSON_NAME]`s Kitchen Open i…" at bounding box center [847, 483] width 627 height 902
click at [533, 53] on div "Home / Restaurants management / Menus / Sections [PERSON_NAME]`s Kitchen Open i…" at bounding box center [847, 483] width 627 height 902
click at [766, 63] on icon "breadcrumb" at bounding box center [772, 65] width 13 height 13
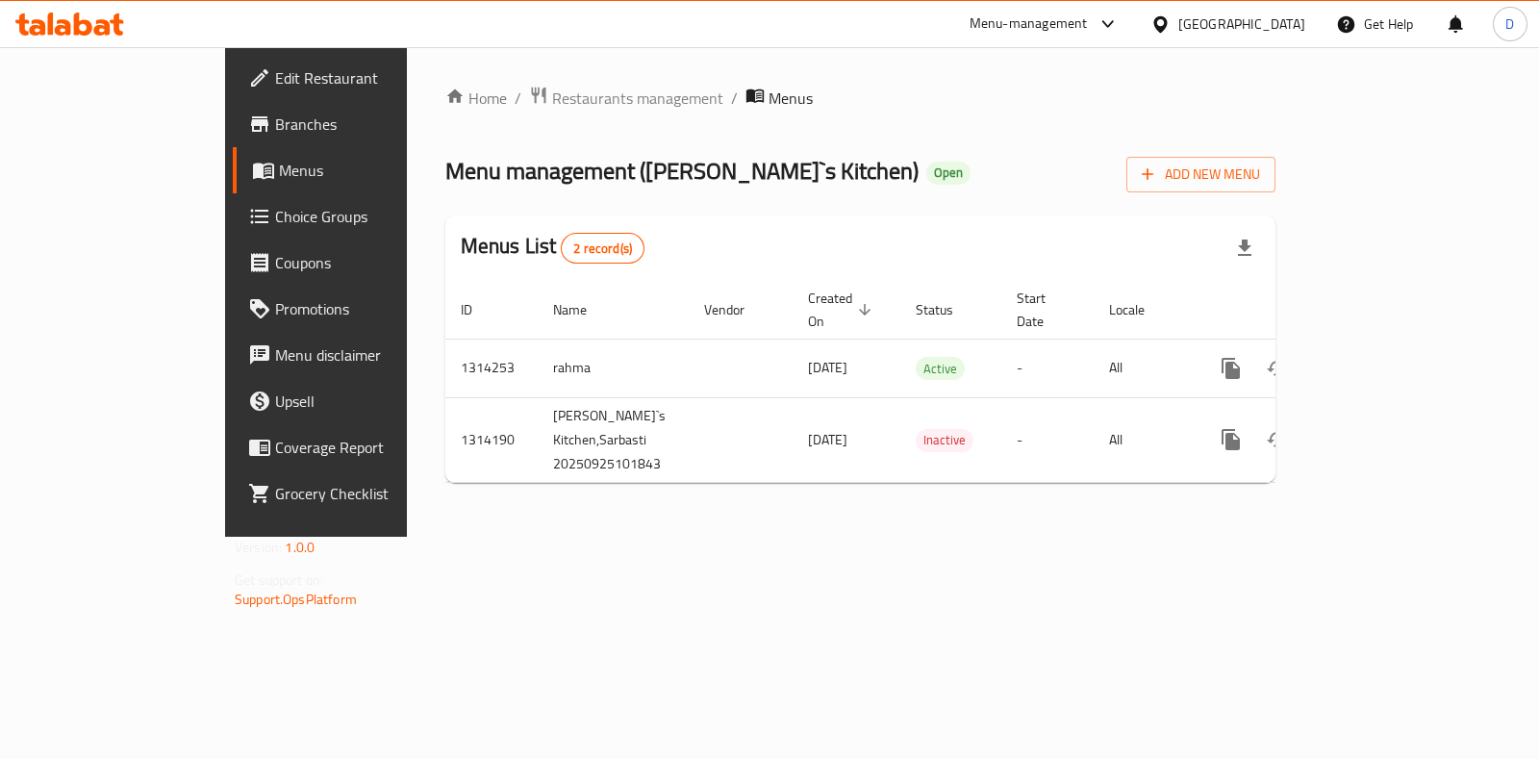
click at [486, 121] on div "Home / Restaurants management / Menus Menu management ( [PERSON_NAME]`s Kitchen…" at bounding box center [860, 292] width 830 height 413
click at [552, 89] on span "Restaurants management" at bounding box center [637, 98] width 171 height 23
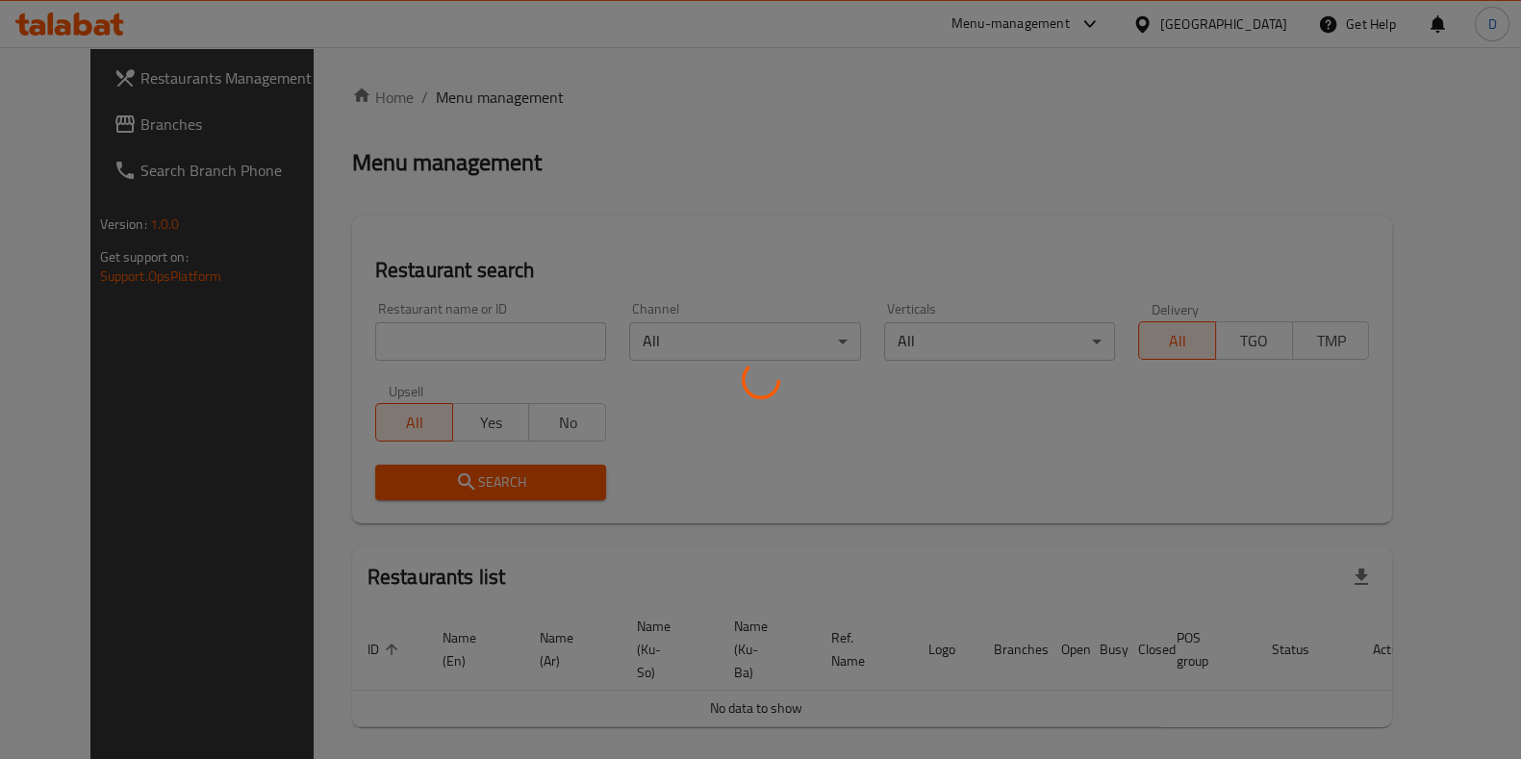
click at [433, 342] on div at bounding box center [760, 379] width 1521 height 759
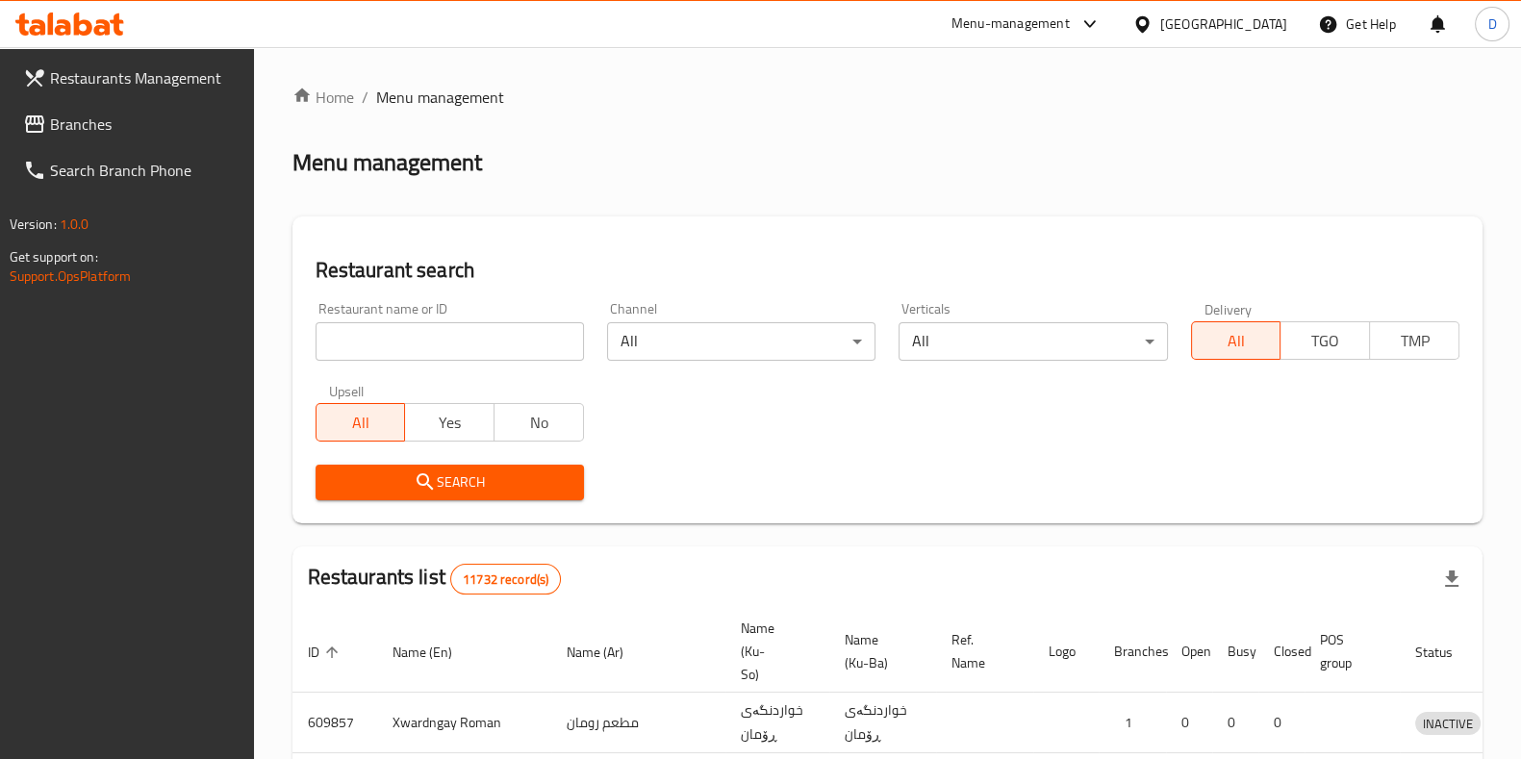
click at [438, 328] on div at bounding box center [760, 379] width 1521 height 759
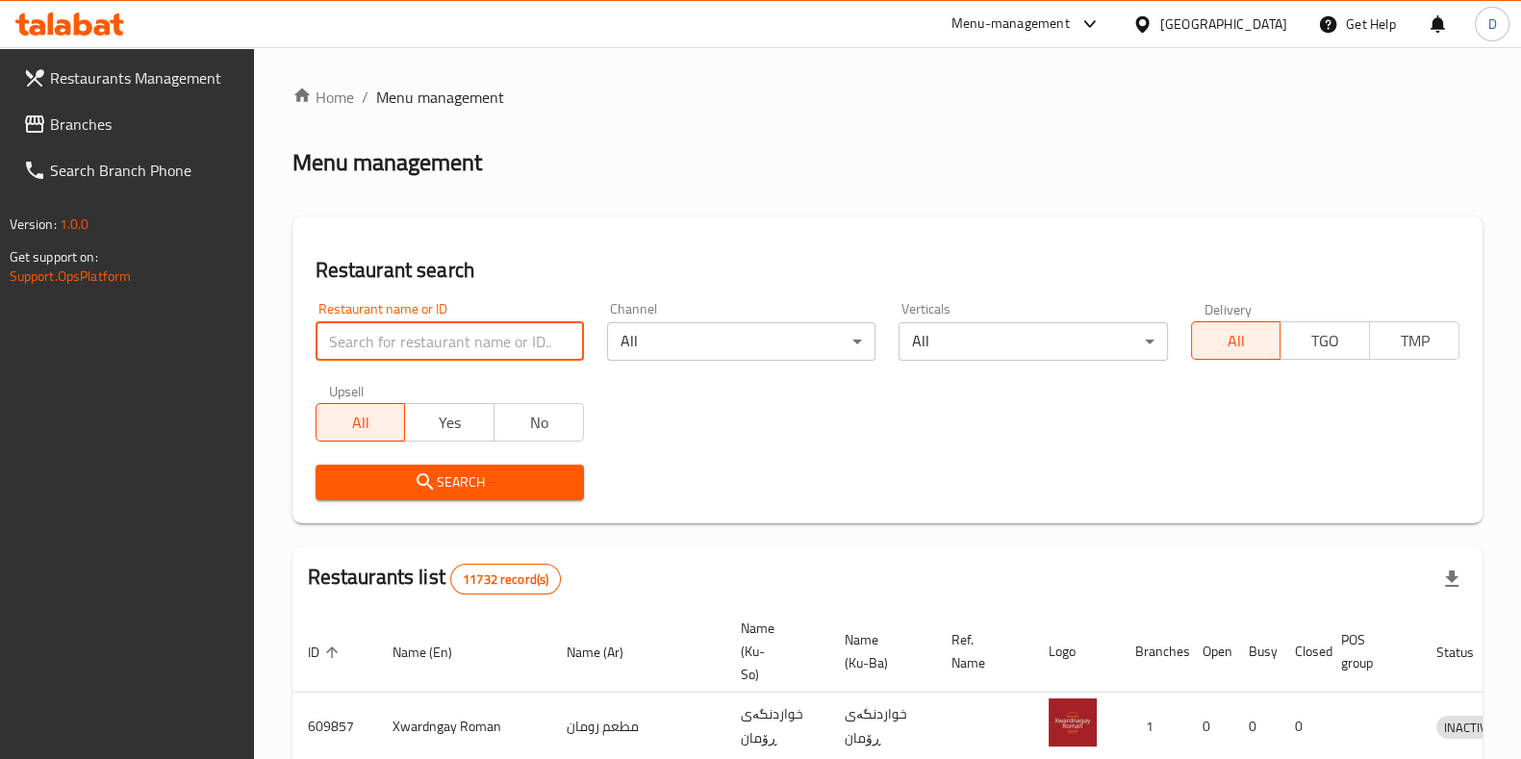
click at [438, 328] on input "search" at bounding box center [449, 341] width 268 height 38
type input "a"
type input "baghded"
click button "Search" at bounding box center [449, 483] width 268 height 36
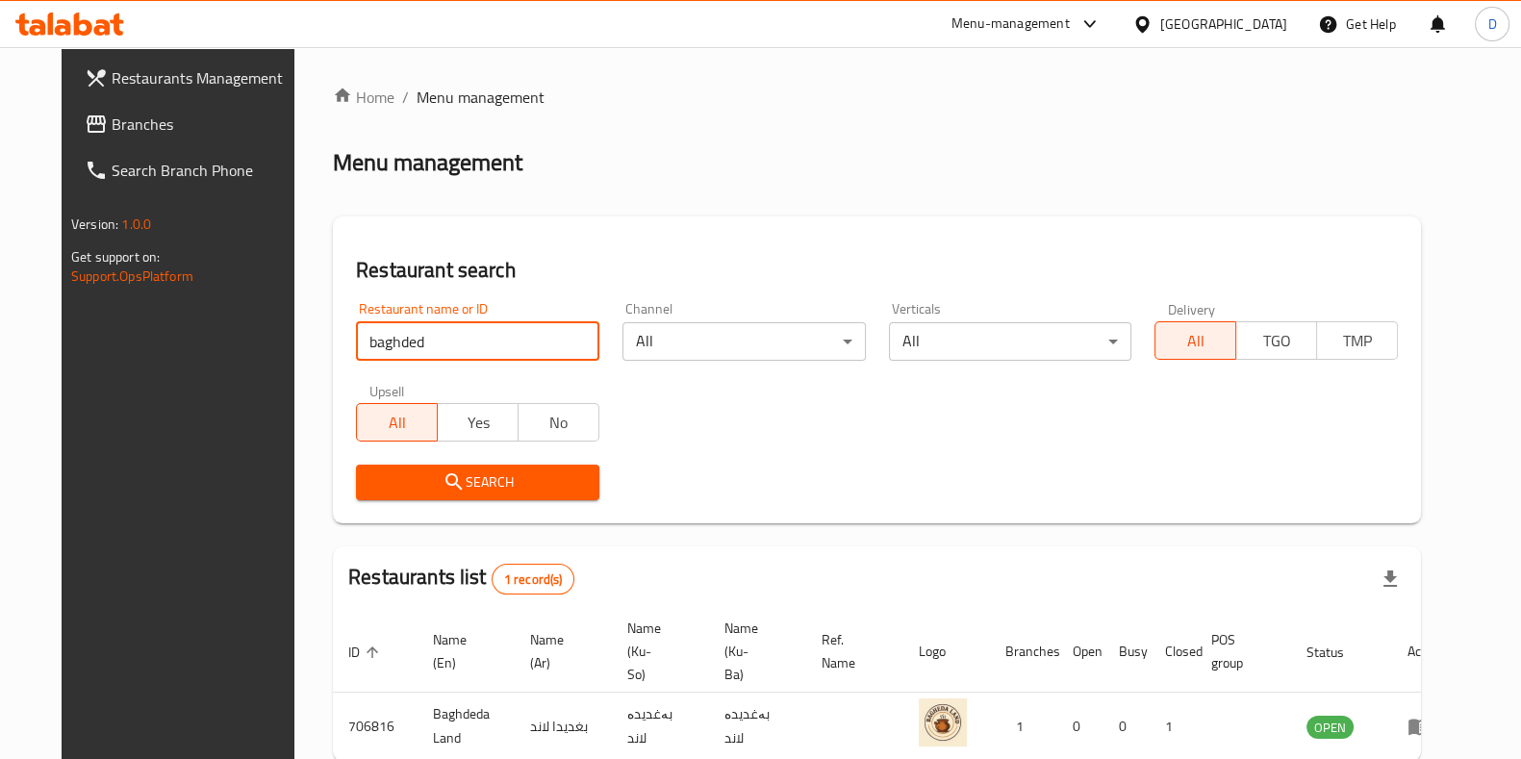
scroll to position [83, 0]
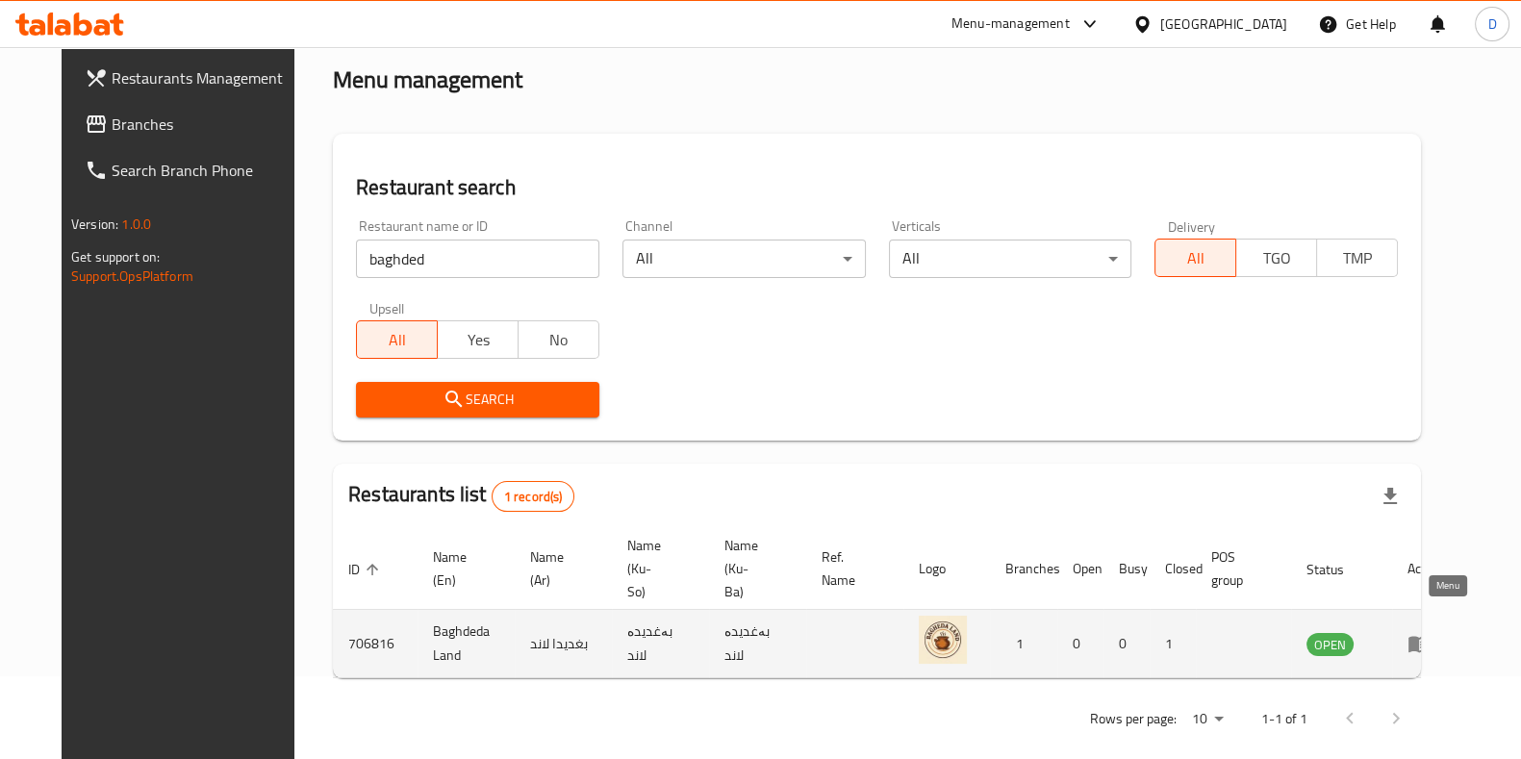
click at [1429, 637] on icon "enhanced table" at bounding box center [1418, 645] width 21 height 16
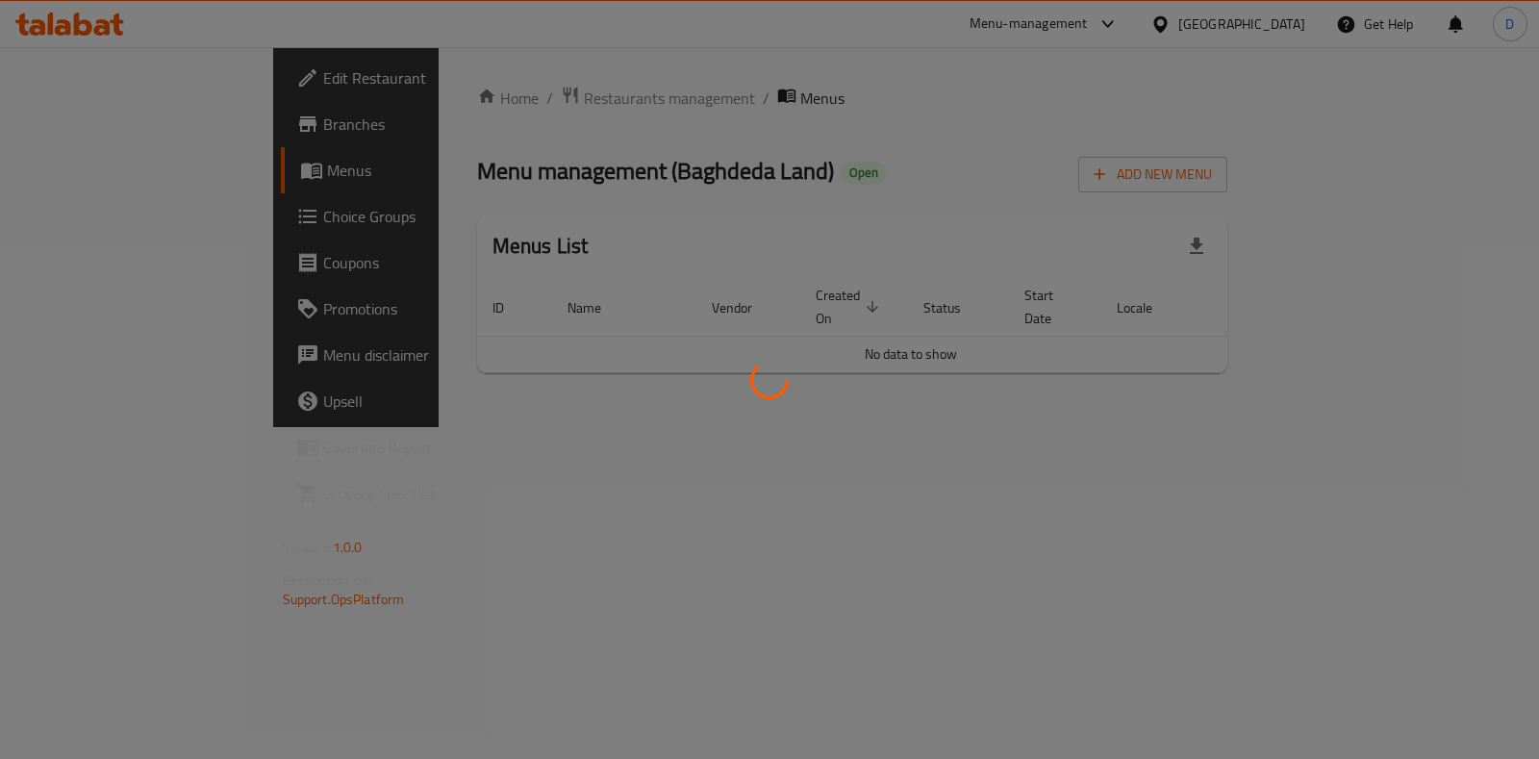
click at [704, 377] on div at bounding box center [769, 379] width 1539 height 759
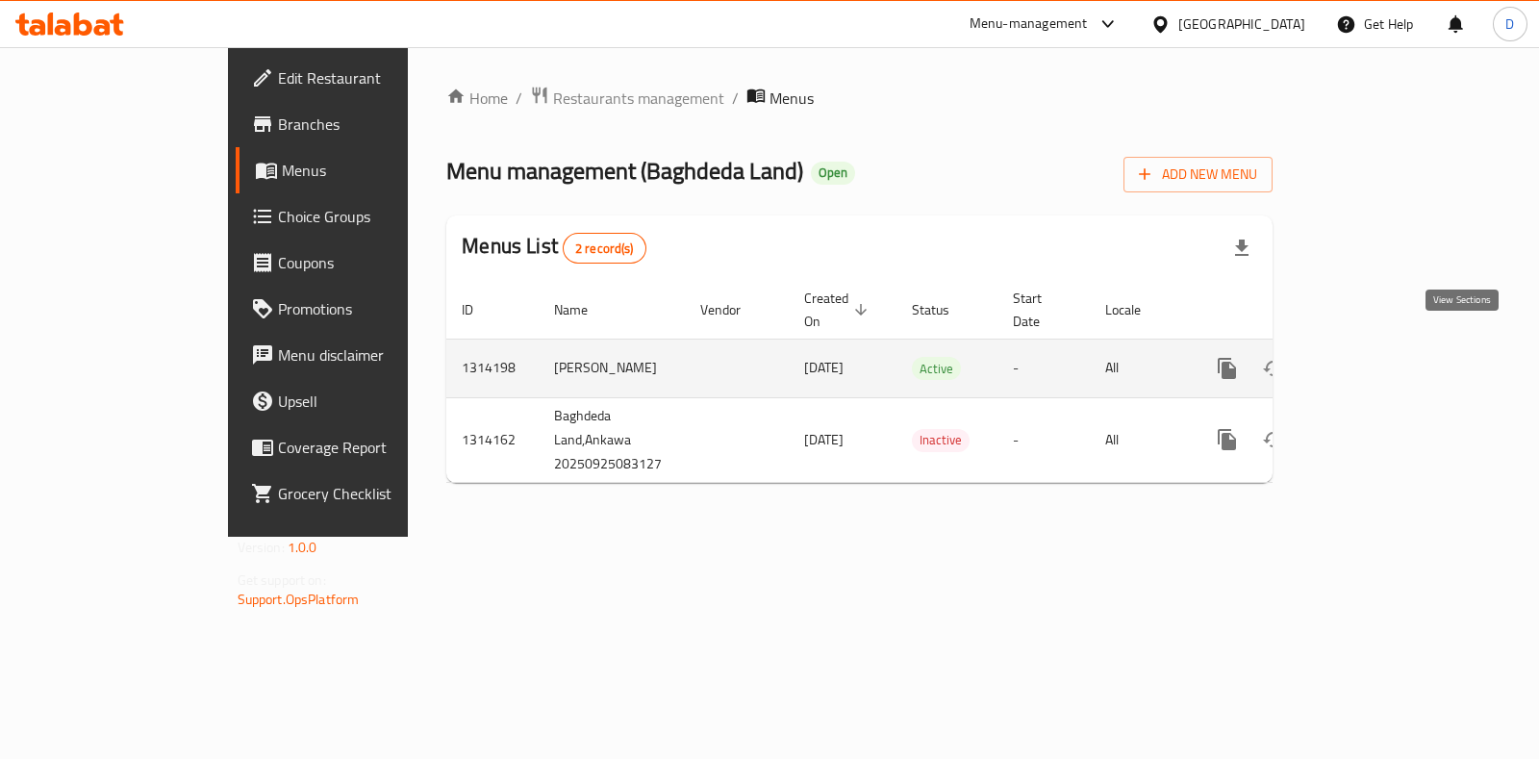
click at [1377, 357] on icon "enhanced table" at bounding box center [1365, 368] width 23 height 23
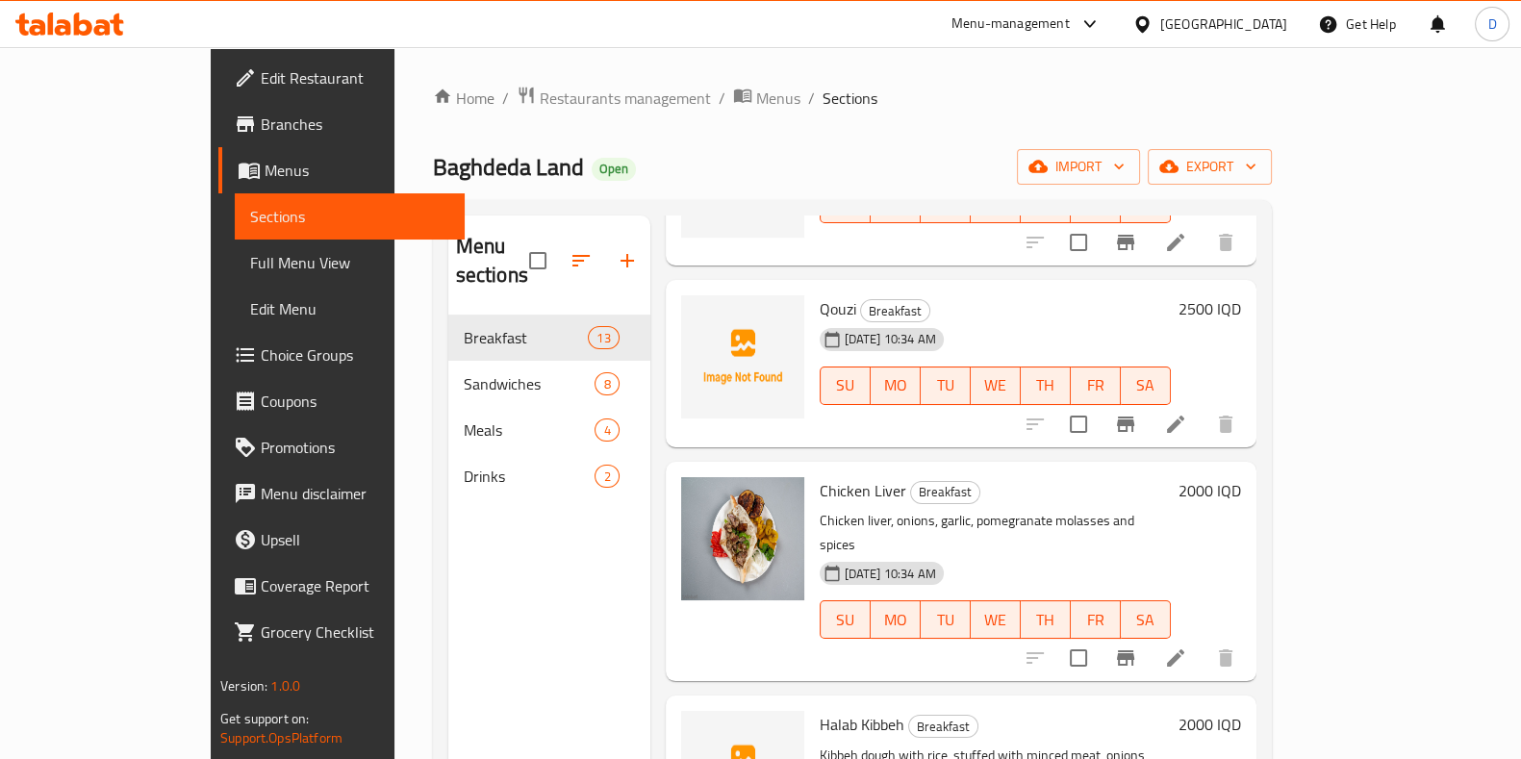
scroll to position [269, 0]
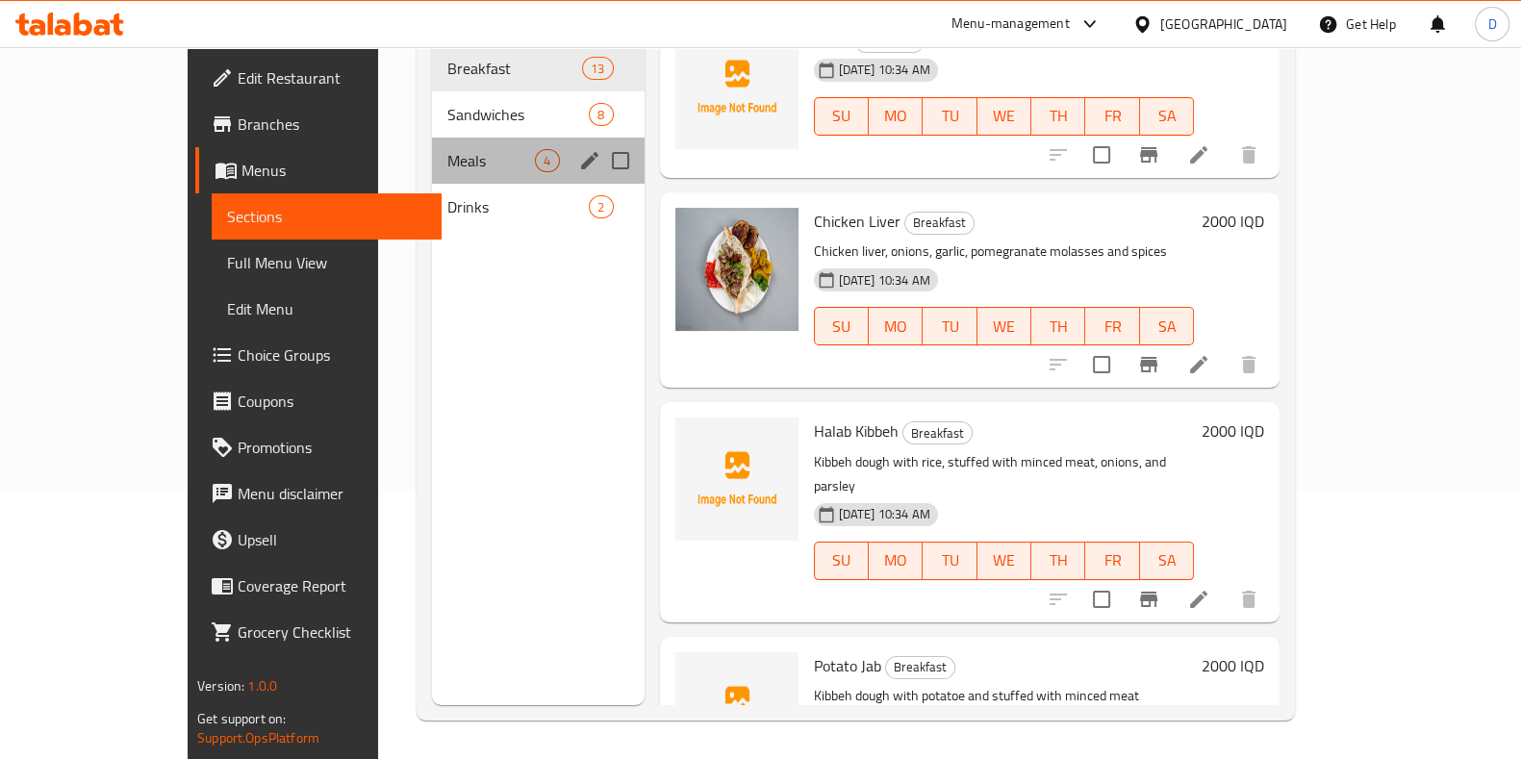
click at [432, 138] on div "Meals 4" at bounding box center [538, 161] width 212 height 46
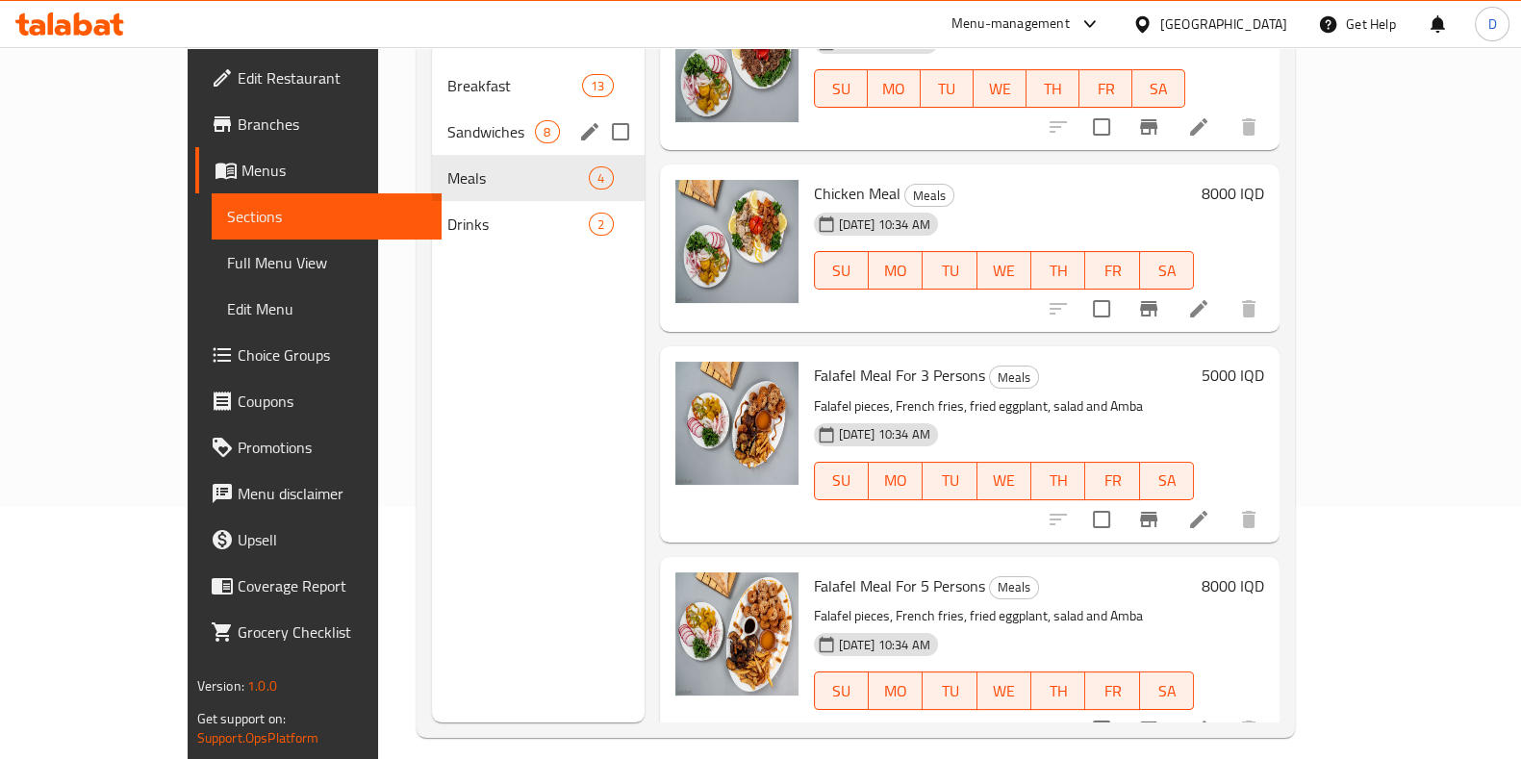
scroll to position [251, 0]
click at [447, 121] on span "Sandwiches" at bounding box center [491, 132] width 88 height 23
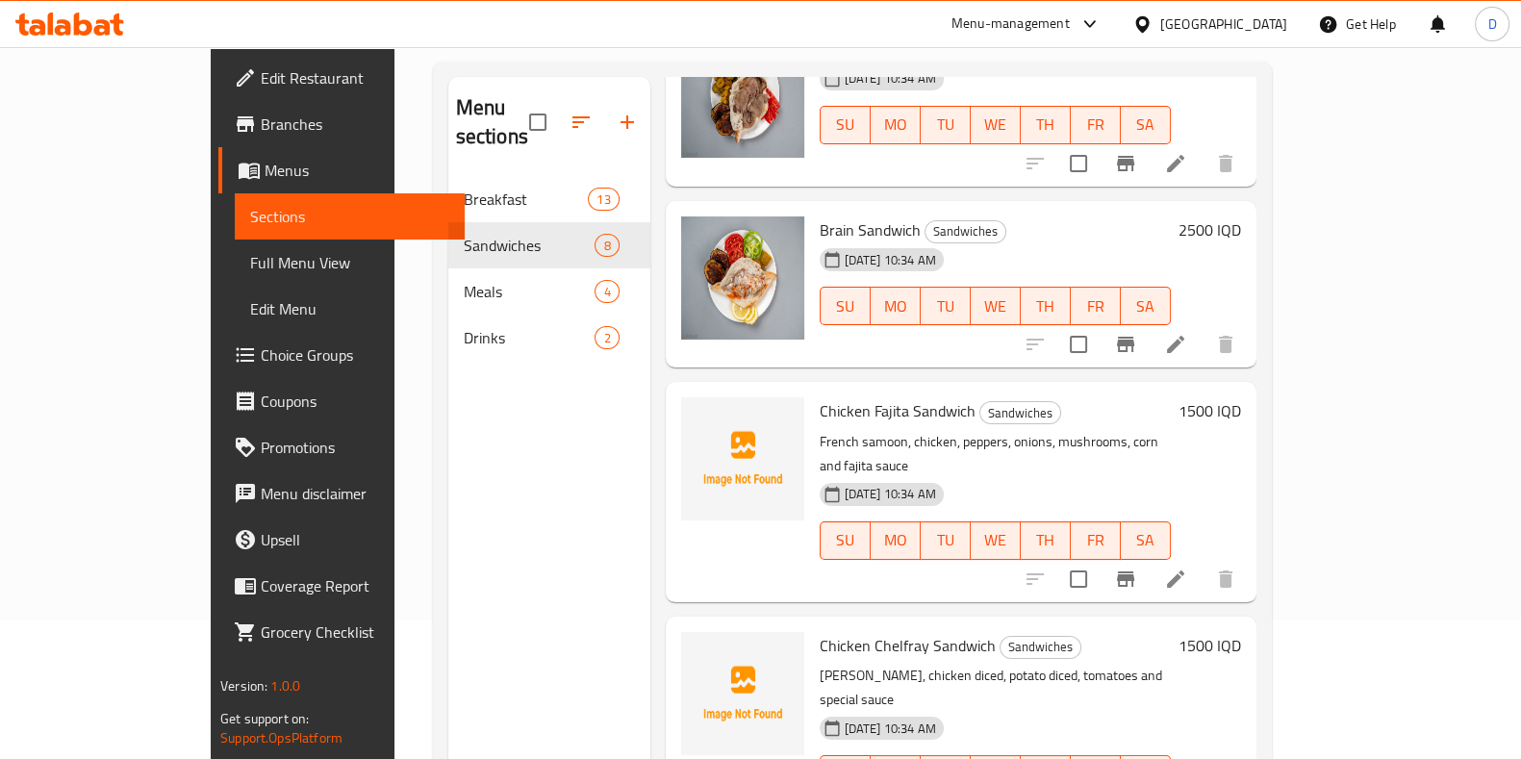
scroll to position [883, 0]
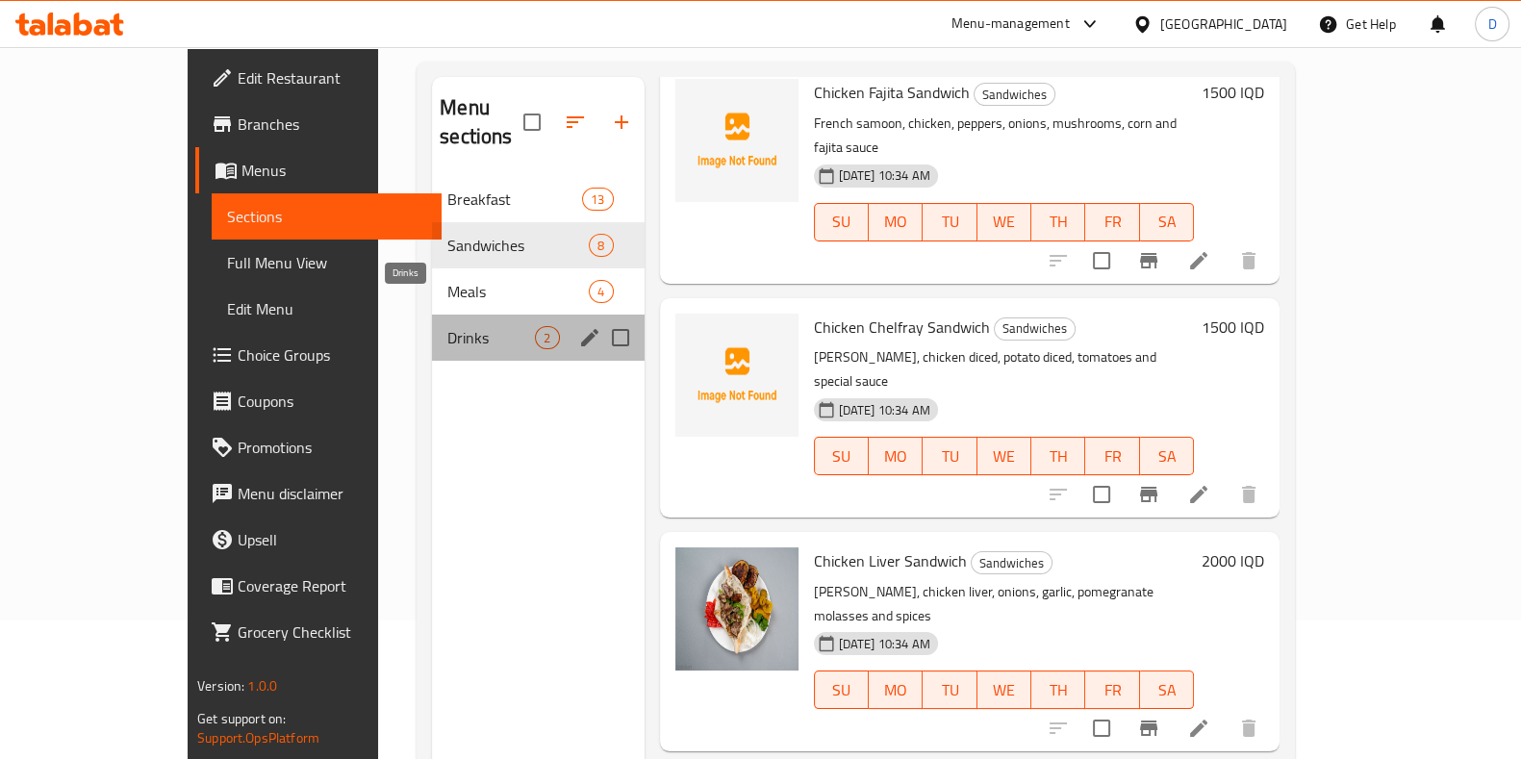
click at [447, 326] on span "Drinks" at bounding box center [491, 337] width 88 height 23
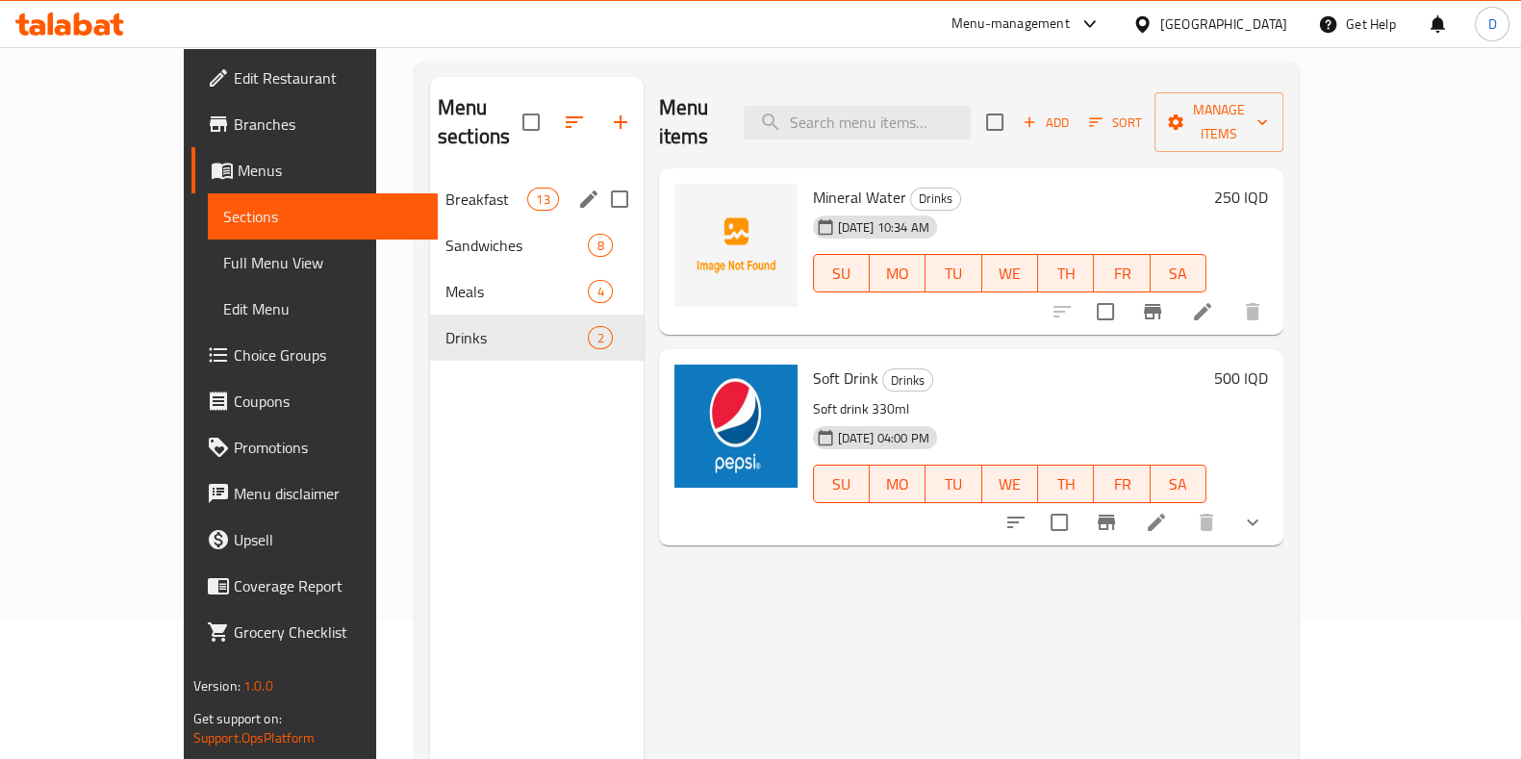
click at [445, 188] on span "Breakfast" at bounding box center [486, 199] width 82 height 23
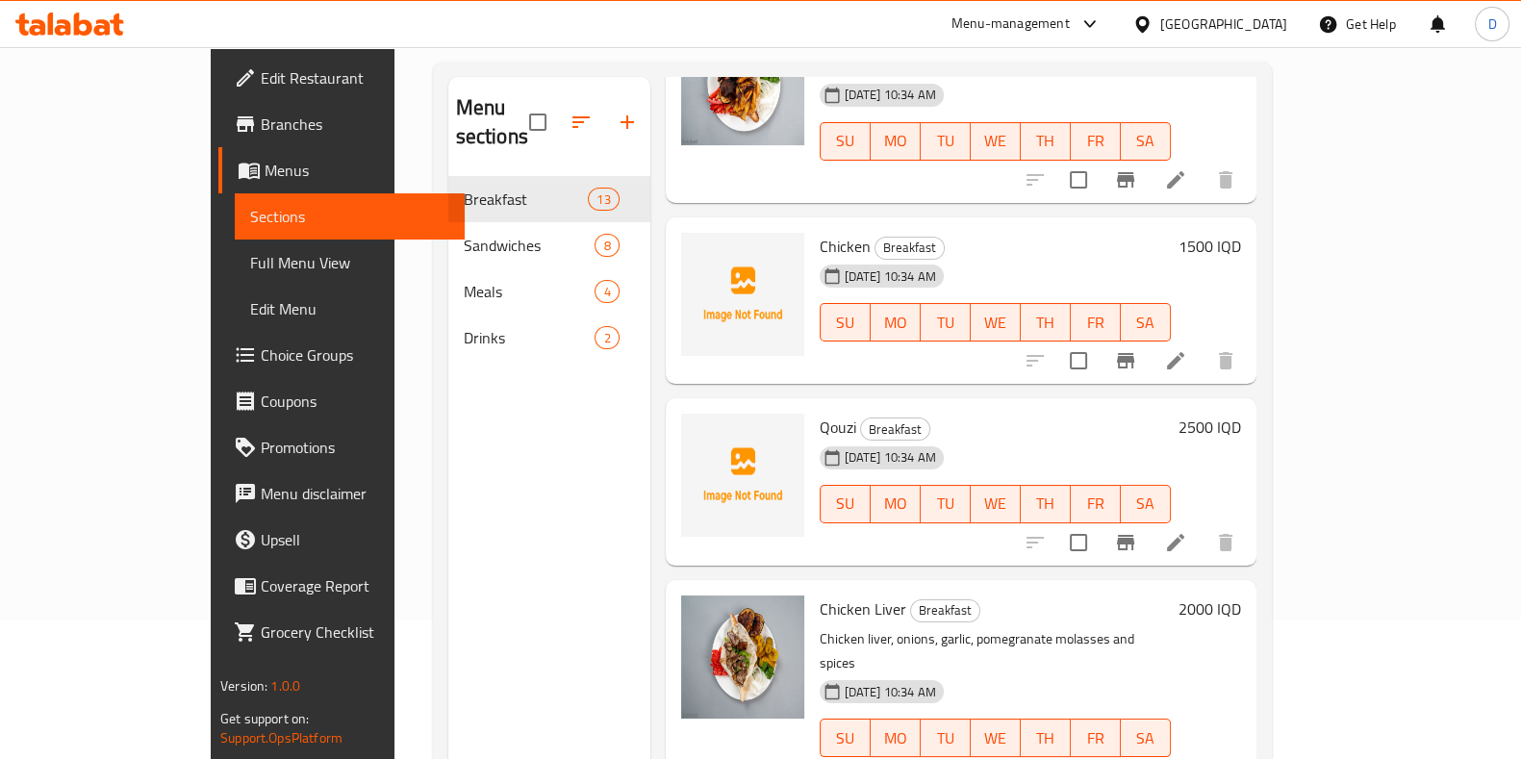
scroll to position [1699, 0]
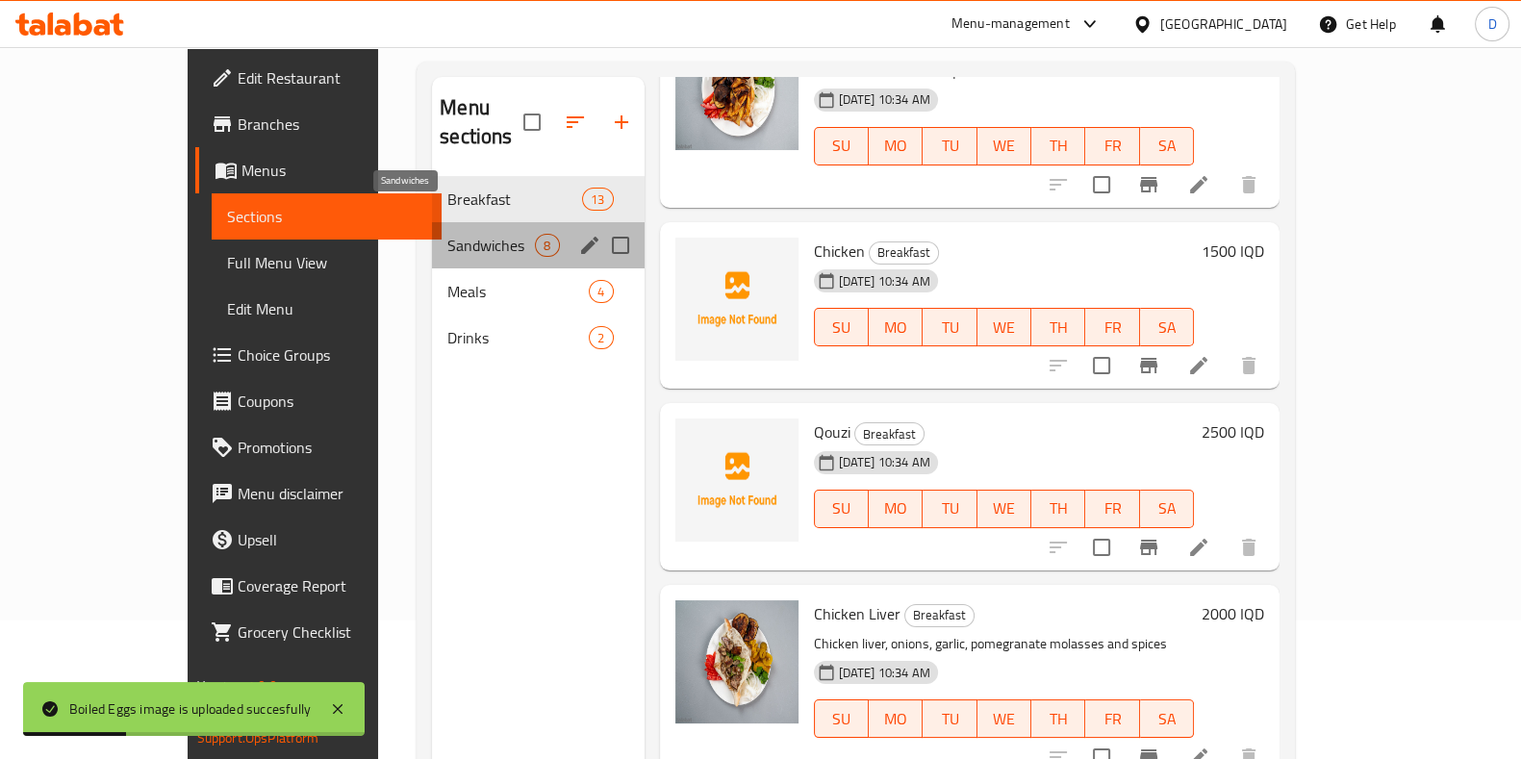
click at [447, 234] on span "Sandwiches" at bounding box center [491, 245] width 88 height 23
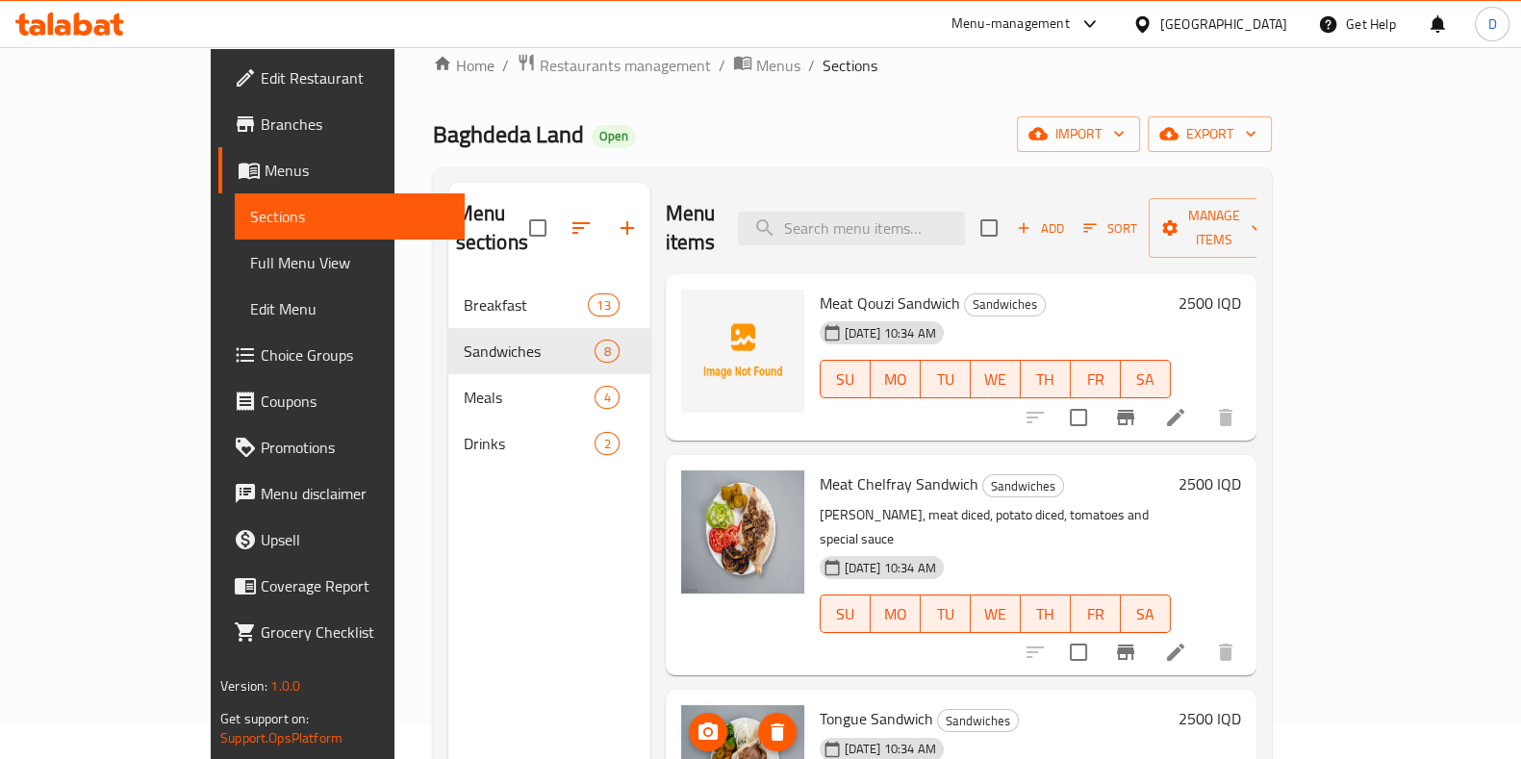
scroll to position [31, 0]
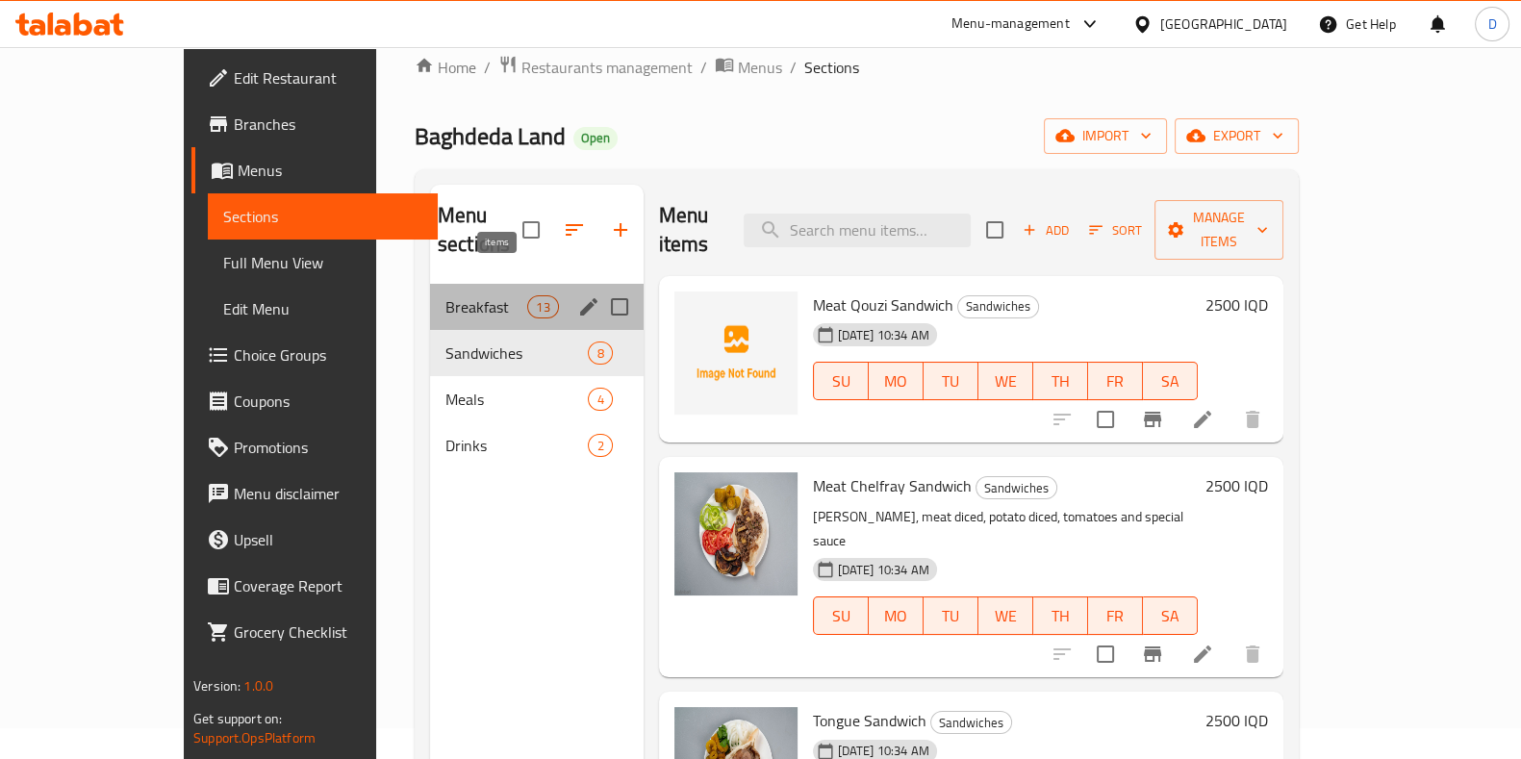
click at [528, 298] on span "13" at bounding box center [542, 307] width 29 height 18
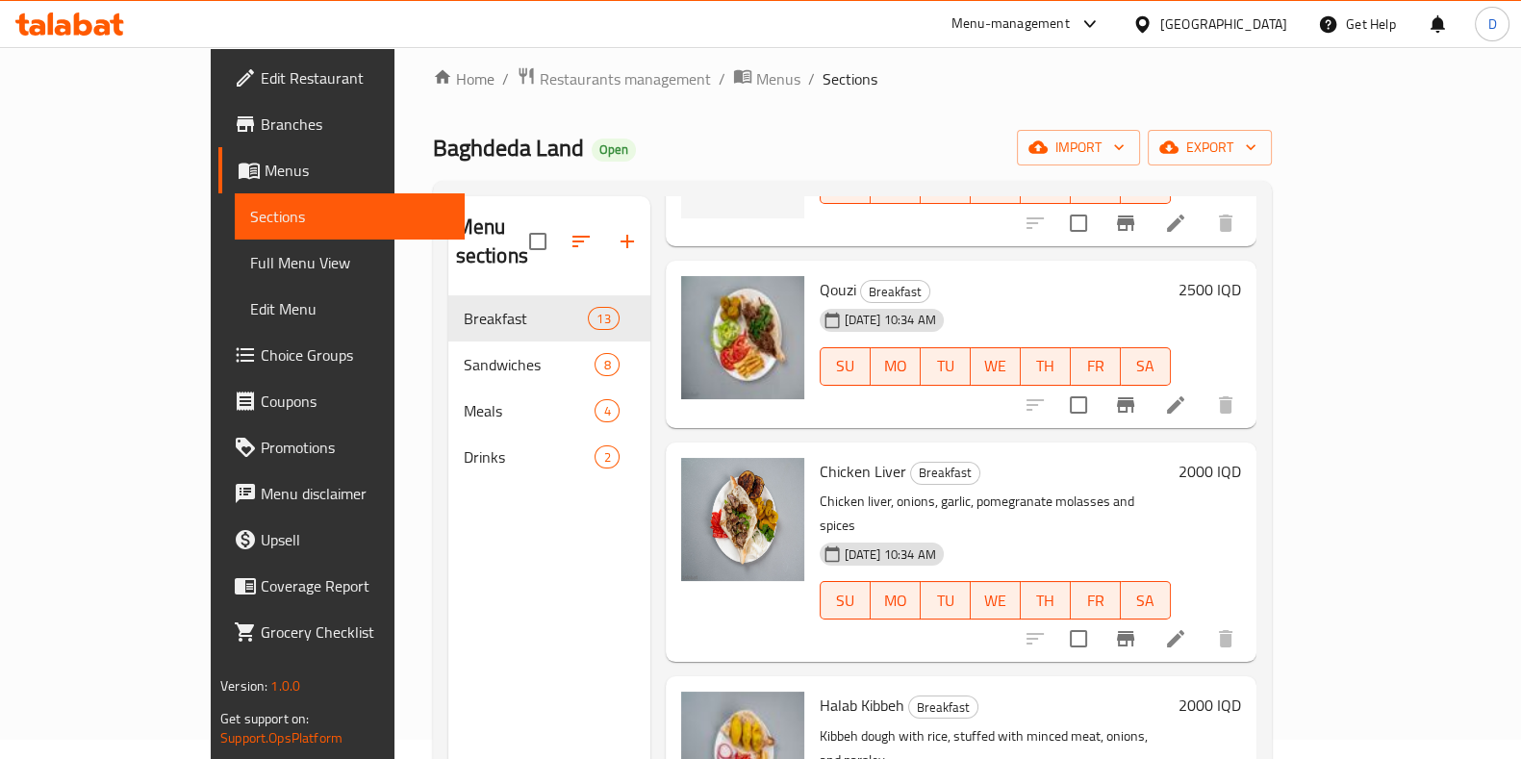
scroll to position [269, 0]
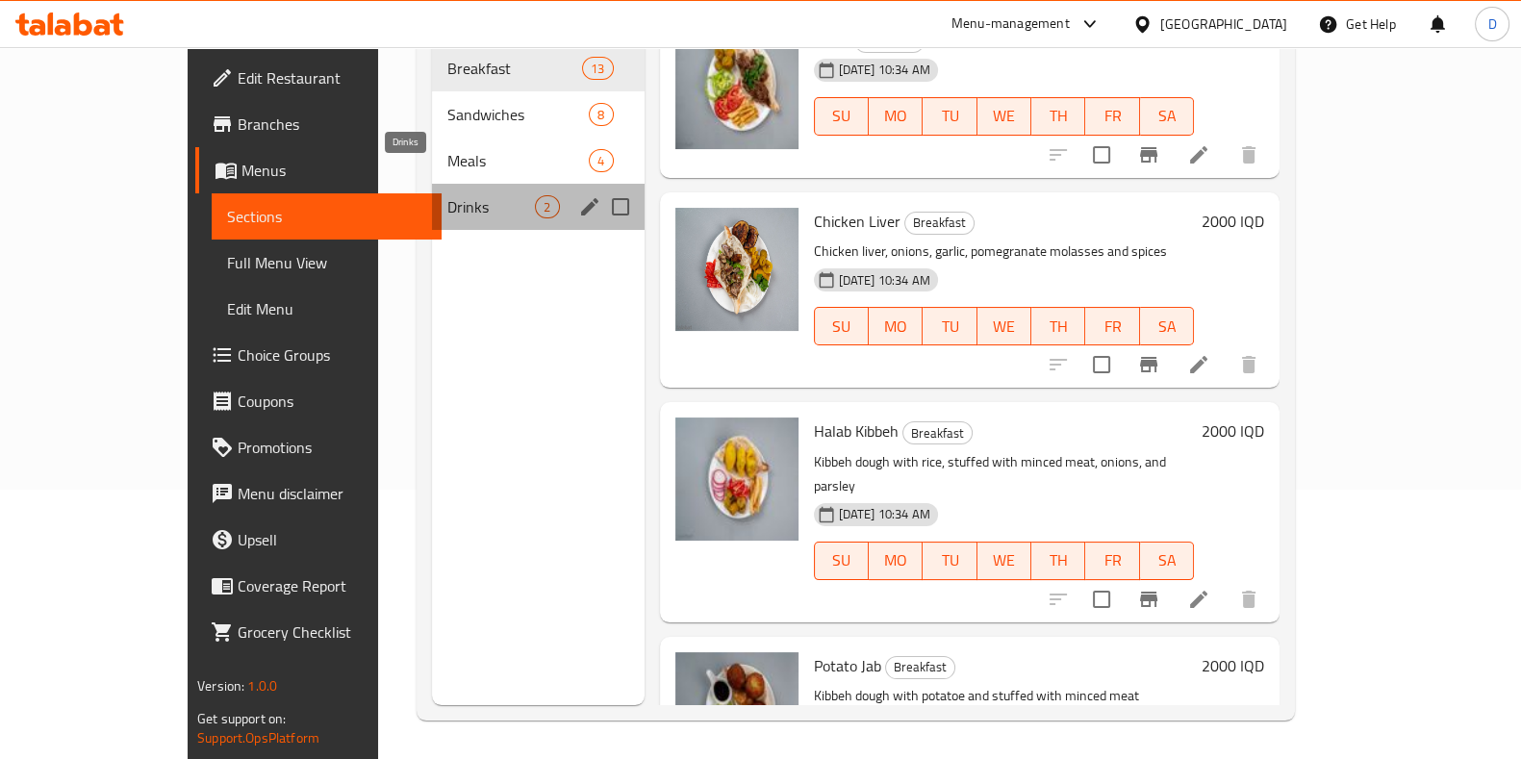
click at [453, 195] on span "Drinks" at bounding box center [491, 206] width 88 height 23
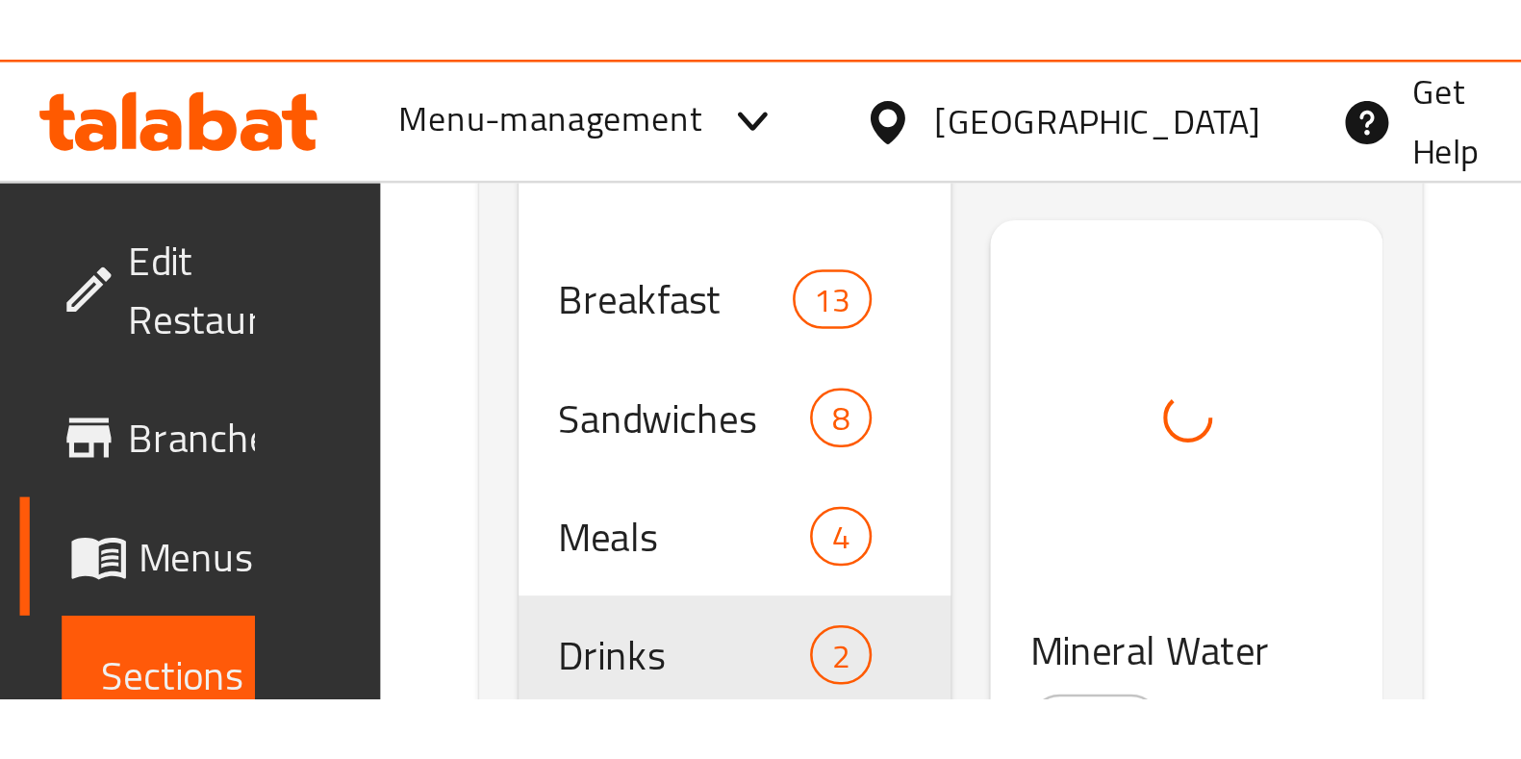
scroll to position [269, 0]
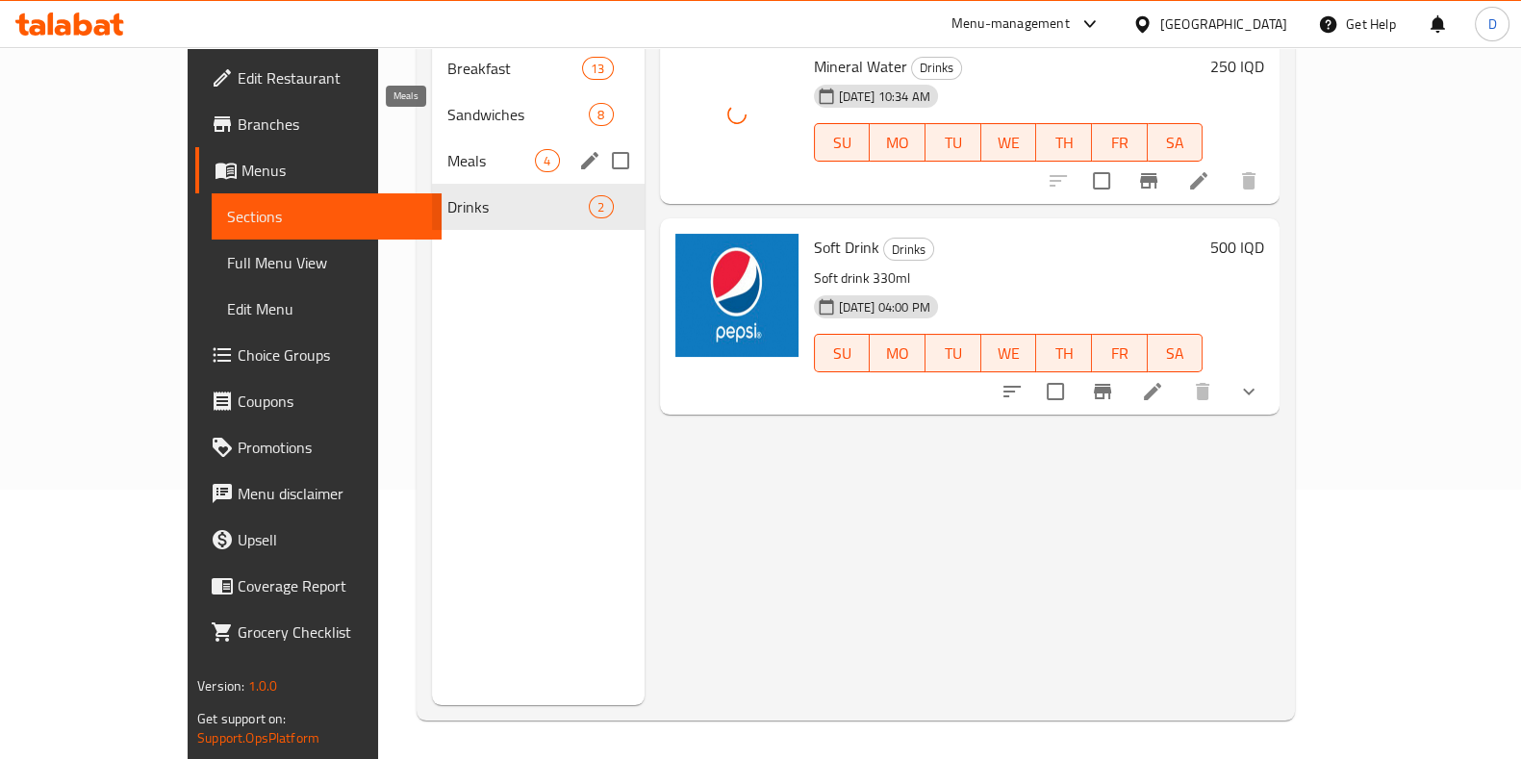
click at [447, 149] on span "Meals" at bounding box center [491, 160] width 88 height 23
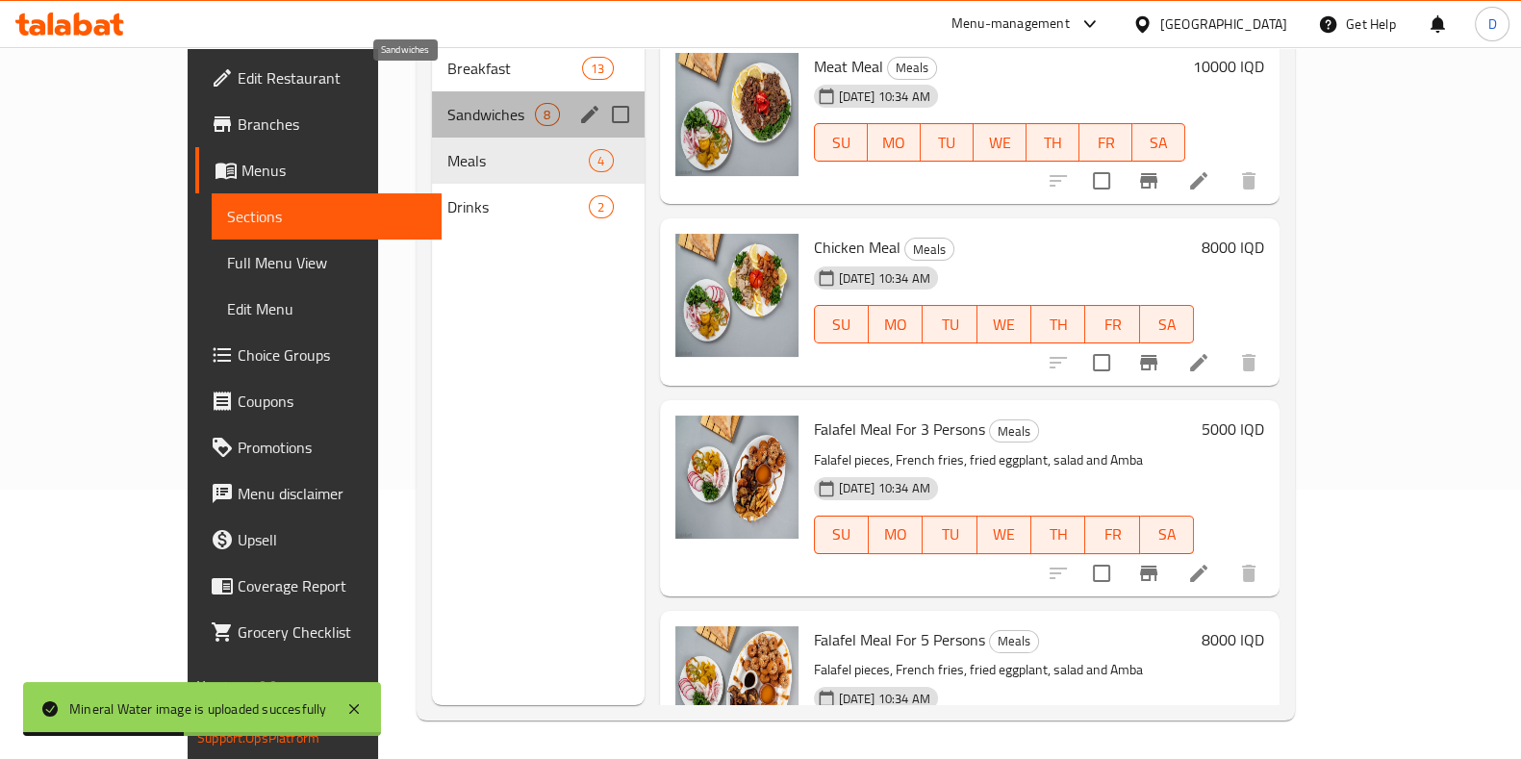
click at [447, 103] on span "Sandwiches" at bounding box center [491, 114] width 88 height 23
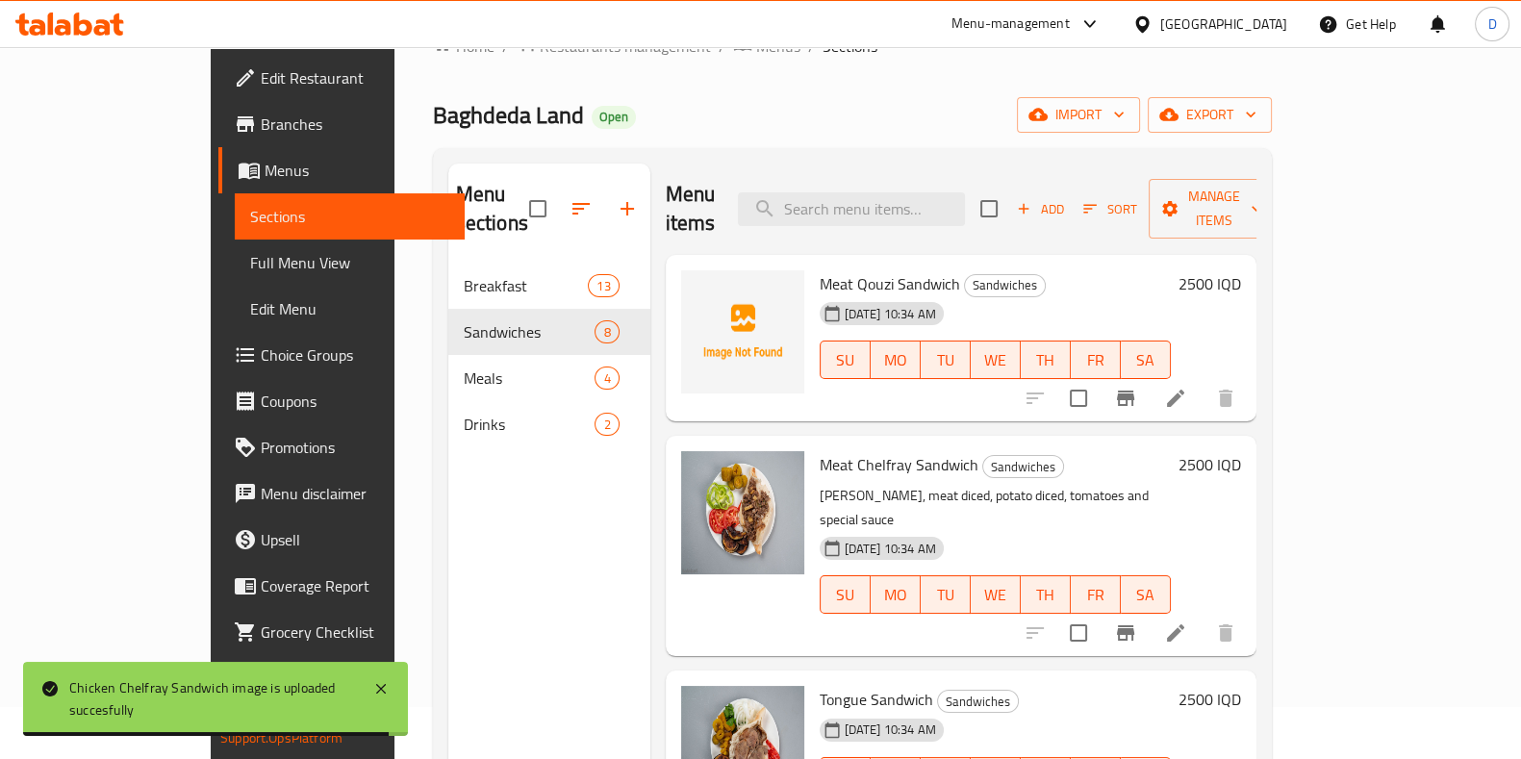
scroll to position [1, 0]
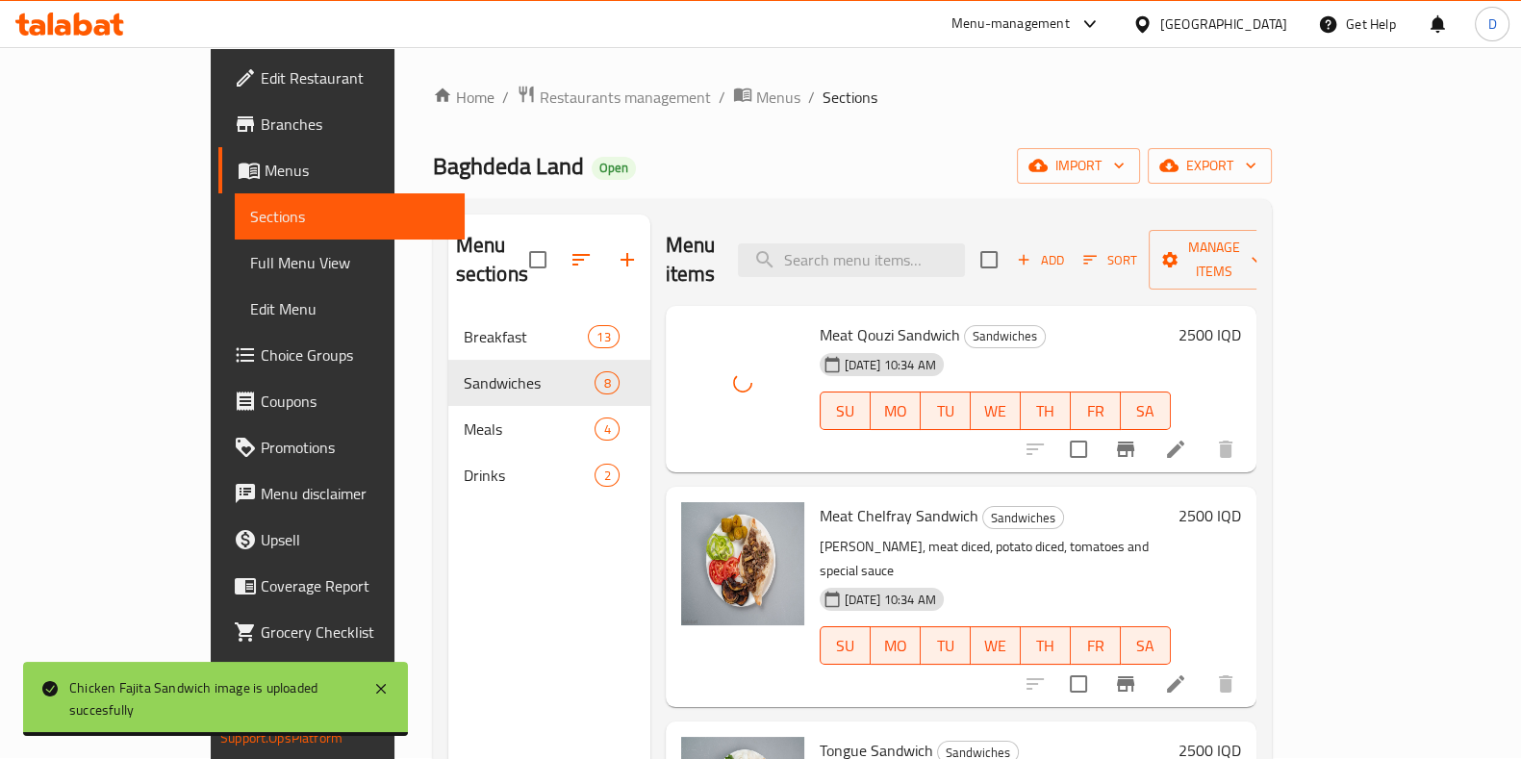
click at [574, 96] on ol "Home / Restaurants management / Menus / Sections" at bounding box center [852, 97] width 839 height 25
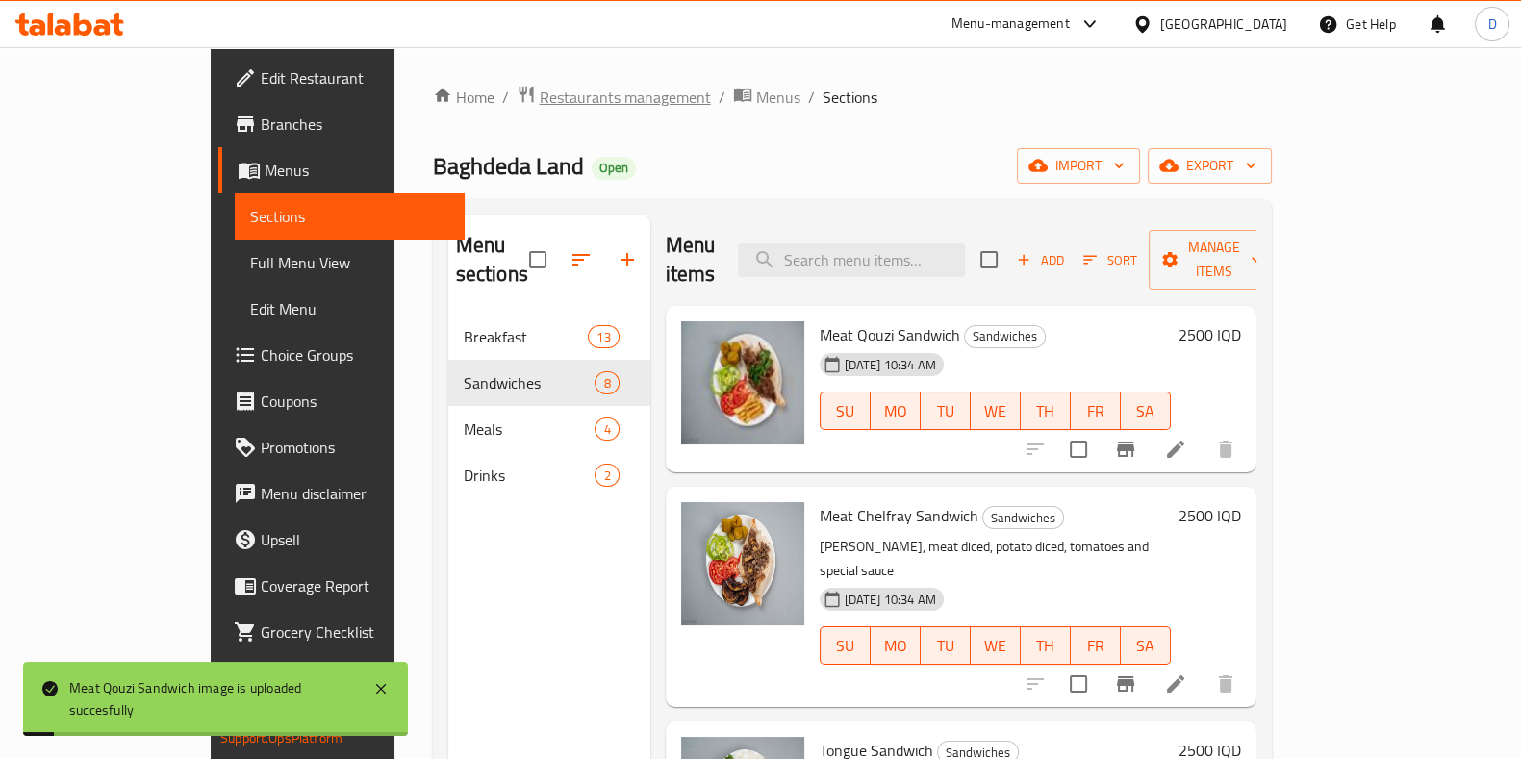
click at [540, 103] on span "Restaurants management" at bounding box center [625, 97] width 171 height 23
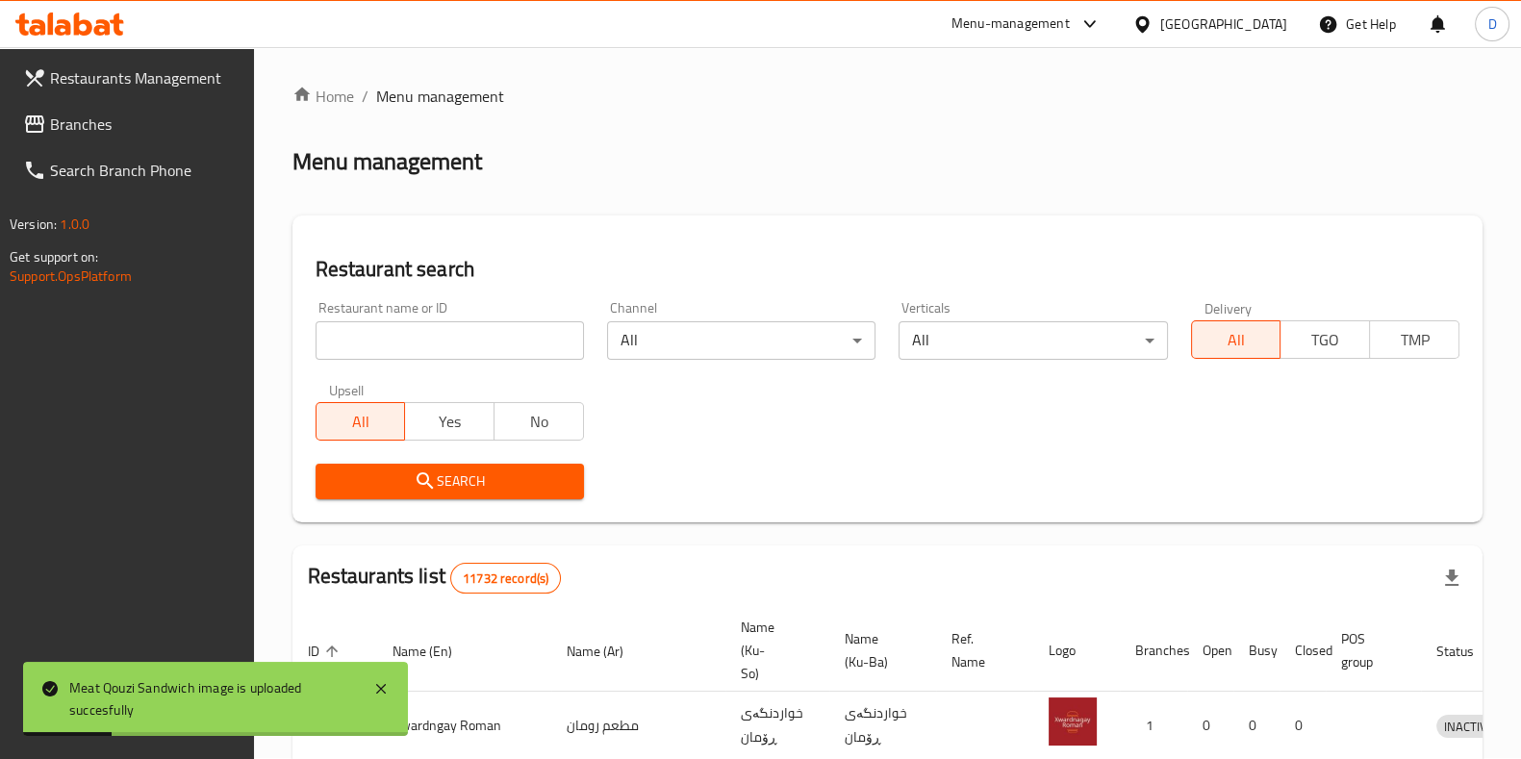
click at [464, 306] on div "Restaurant name or ID Restaurant name or ID" at bounding box center [449, 330] width 268 height 59
click at [455, 338] on input "search" at bounding box center [449, 340] width 268 height 38
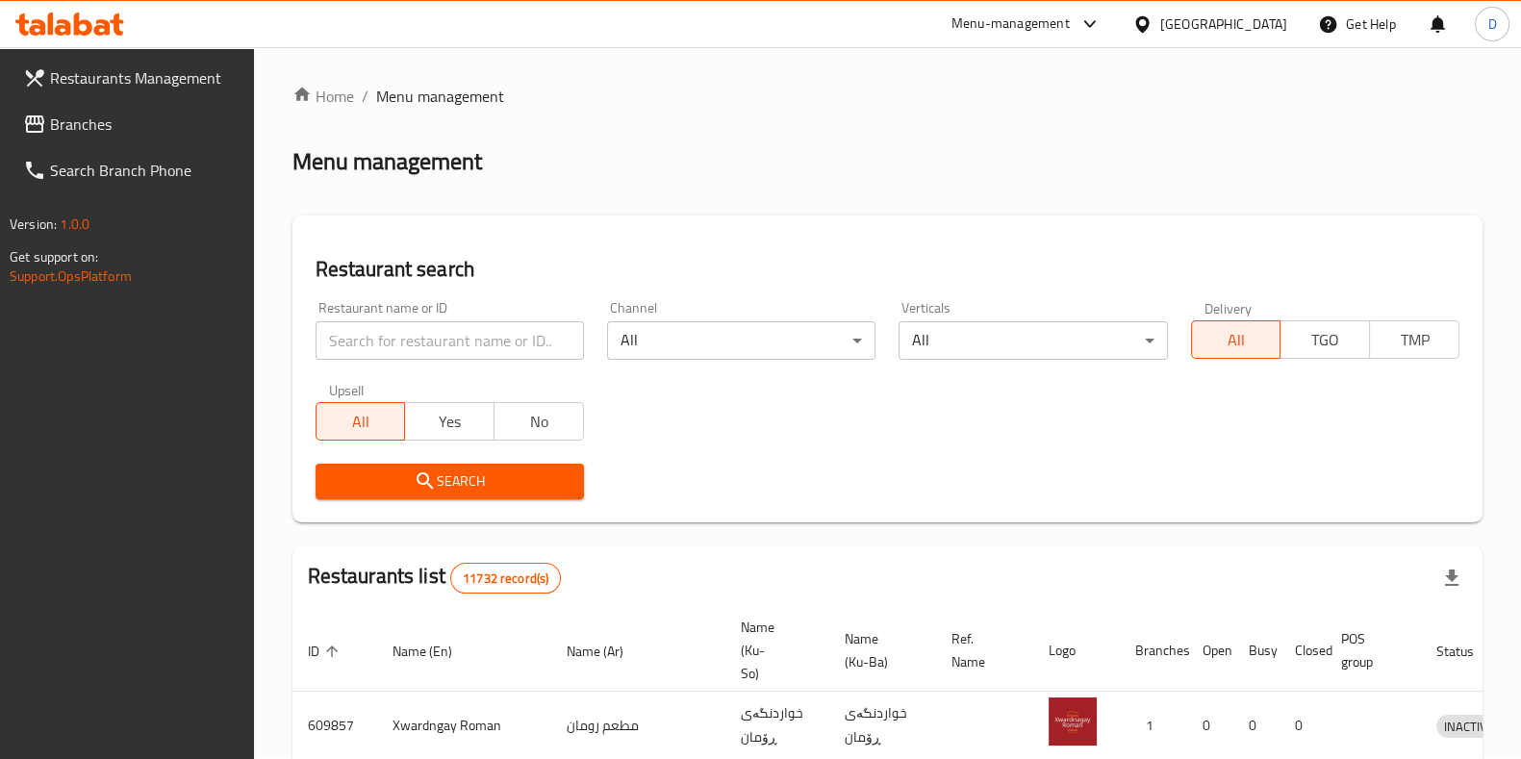
click at [460, 360] on div "Restaurant name or ID Restaurant name or ID" at bounding box center [449, 330] width 291 height 82
click at [463, 349] on input "search" at bounding box center [449, 340] width 268 height 38
type input "my land"
click button "Search" at bounding box center [449, 482] width 268 height 36
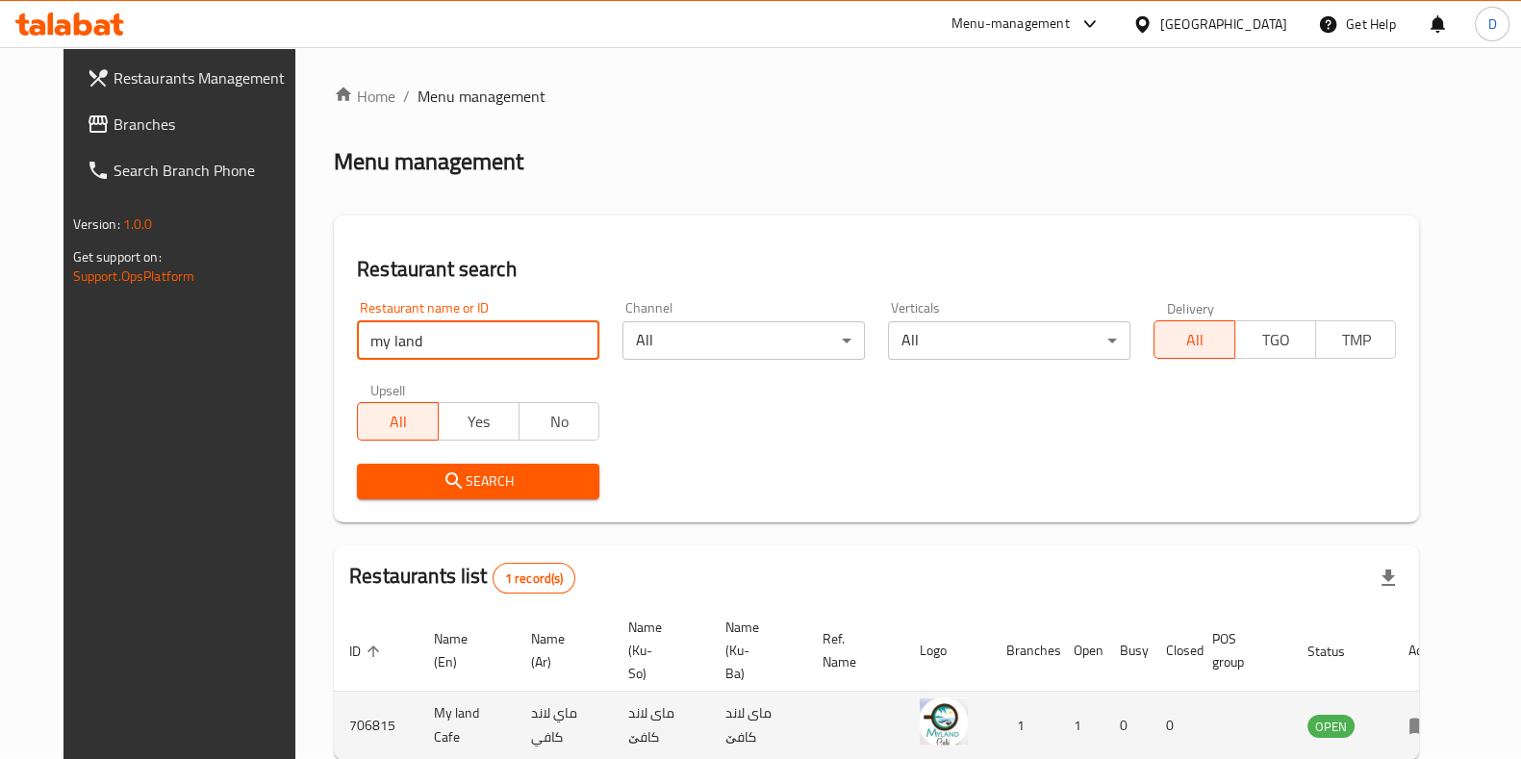
scroll to position [83, 0]
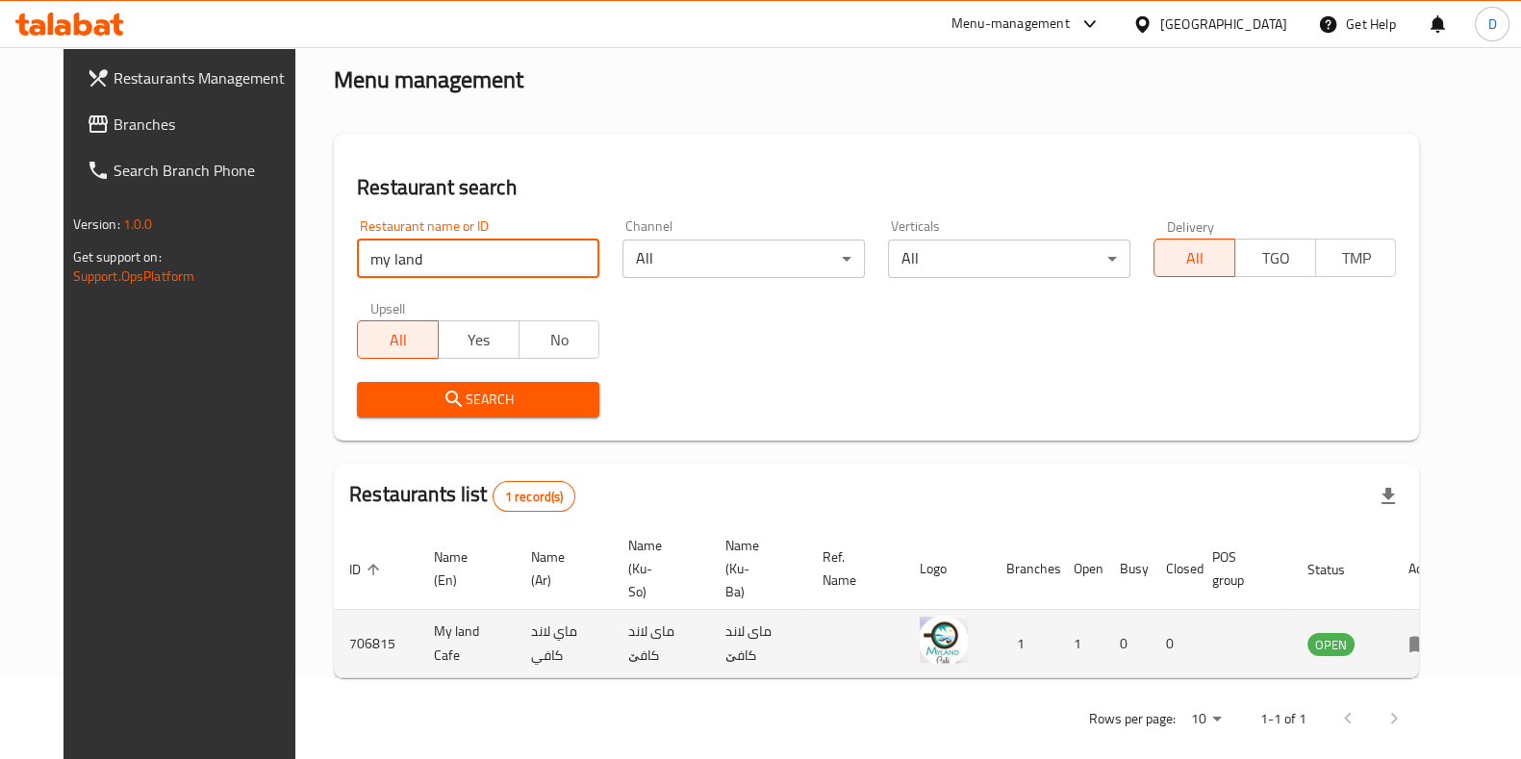
click at [1430, 637] on icon "enhanced table" at bounding box center [1419, 645] width 21 height 16
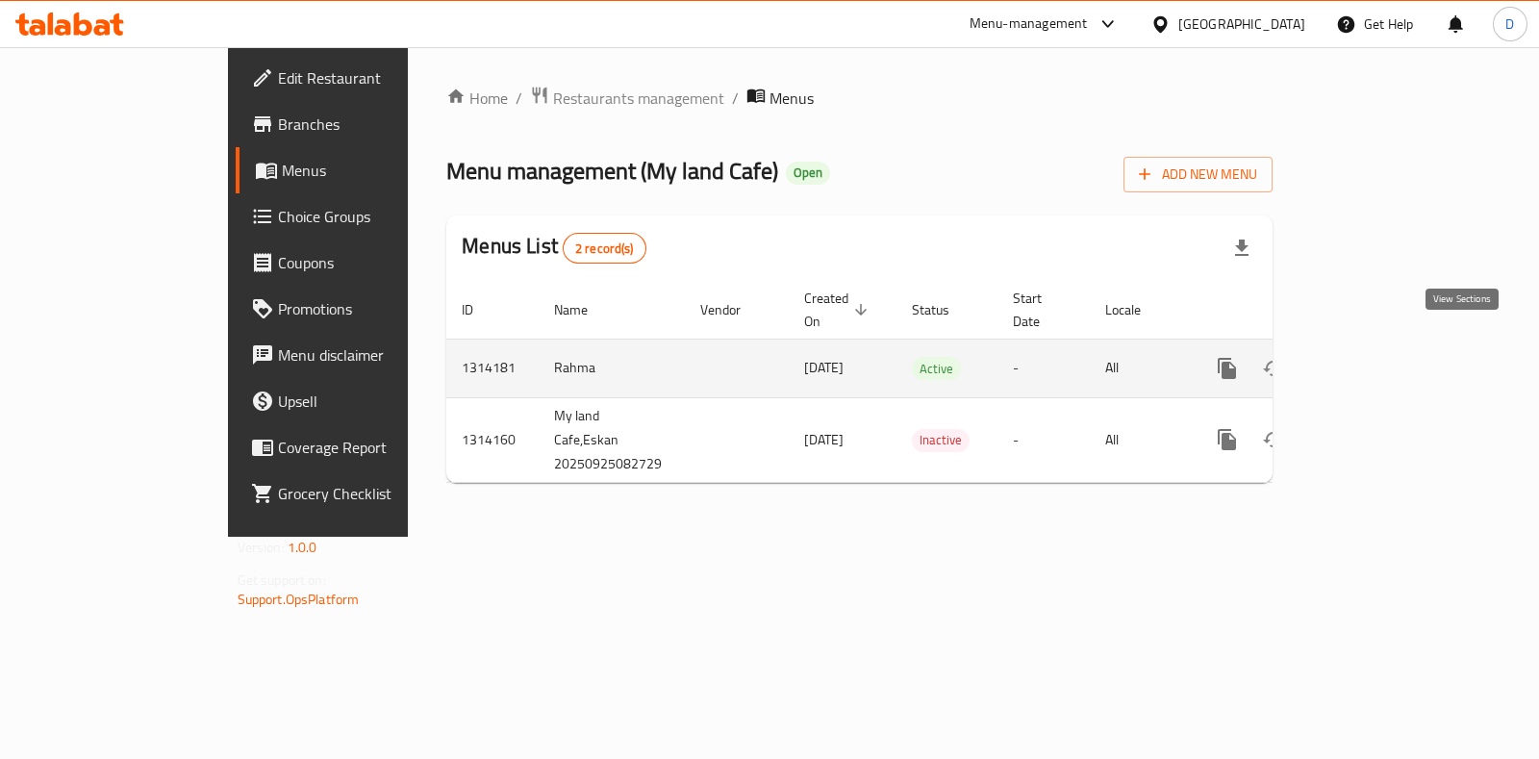
click at [1377, 357] on icon "enhanced table" at bounding box center [1365, 368] width 23 height 23
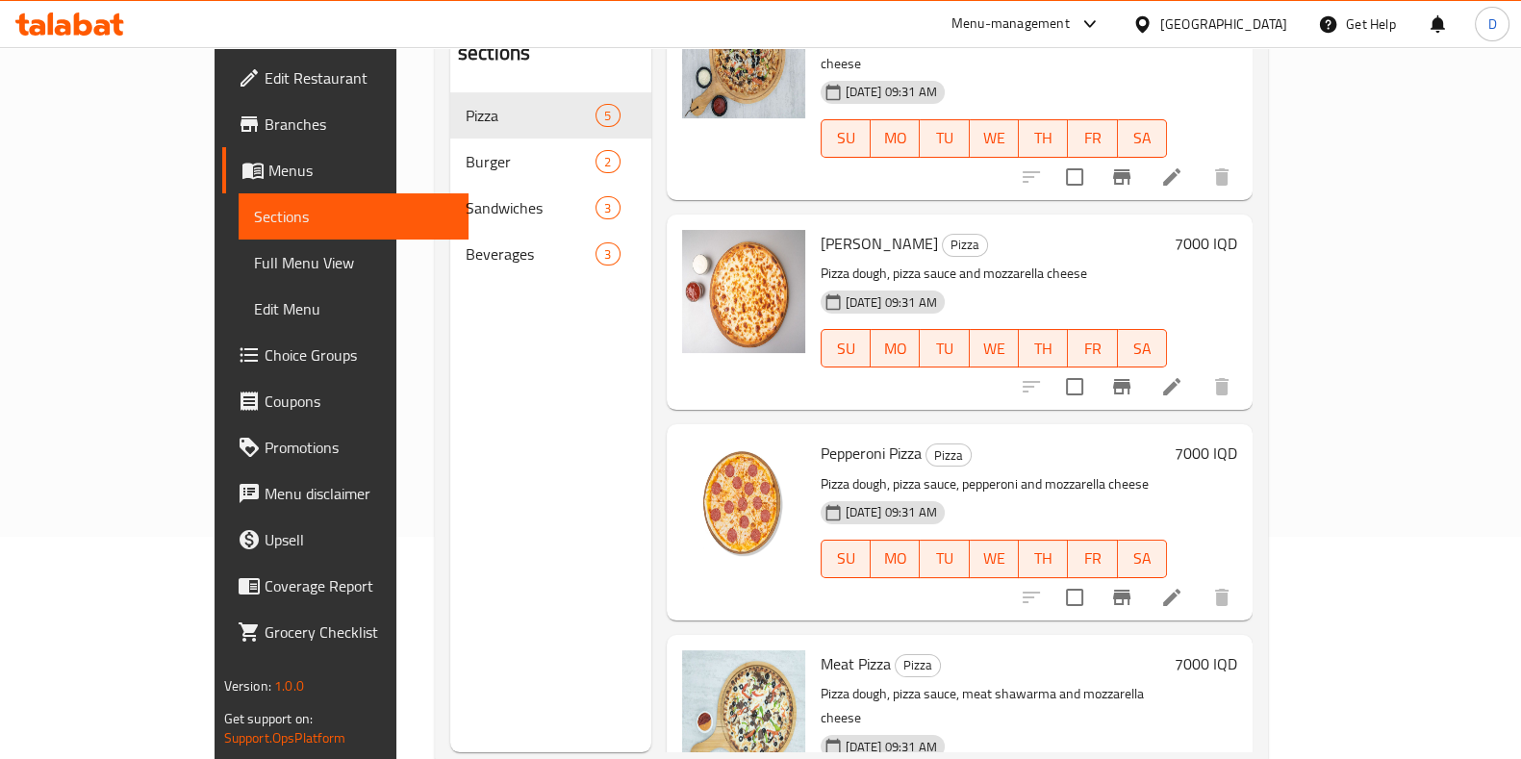
scroll to position [269, 0]
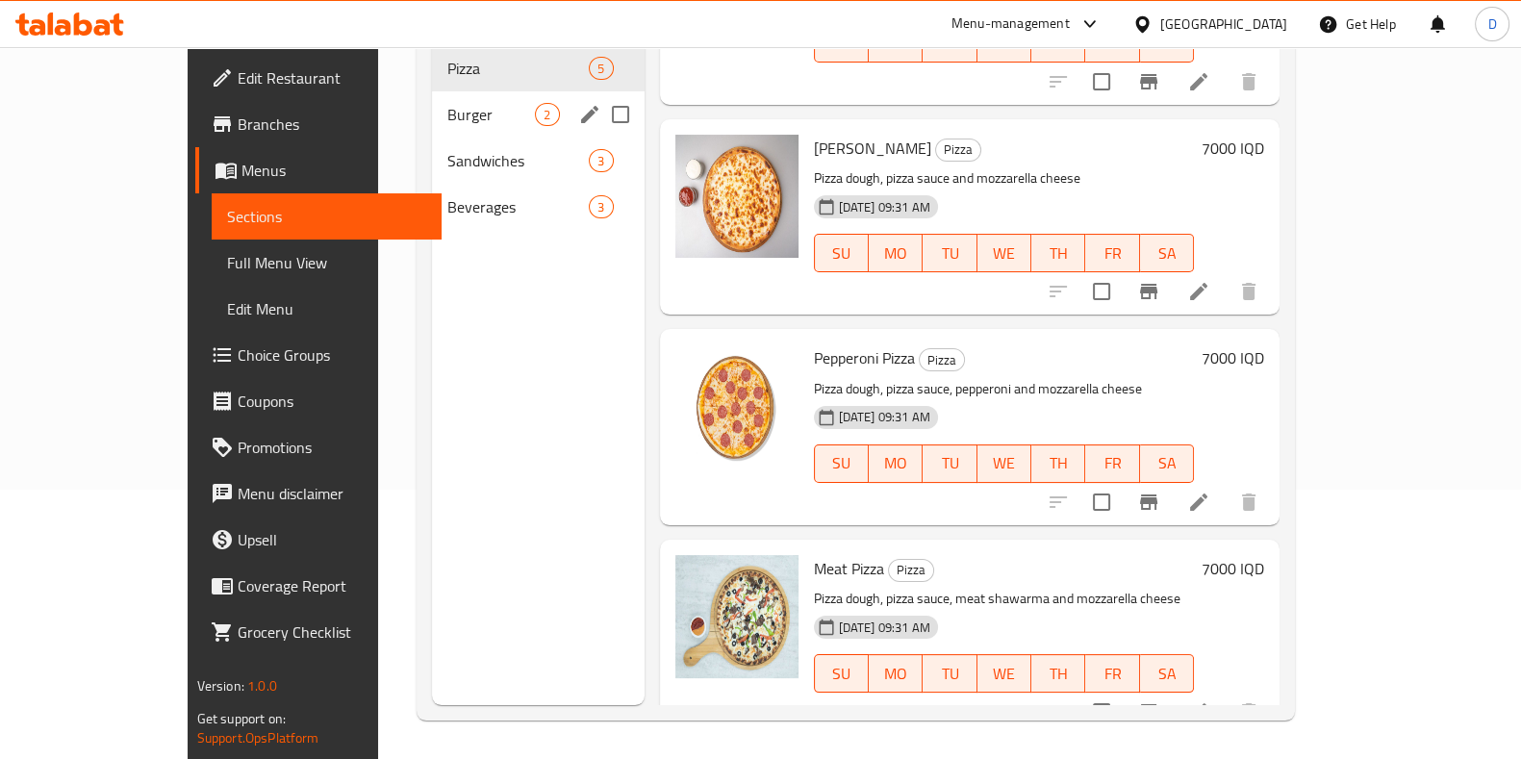
click at [470, 103] on div "Burger 2" at bounding box center [538, 114] width 212 height 46
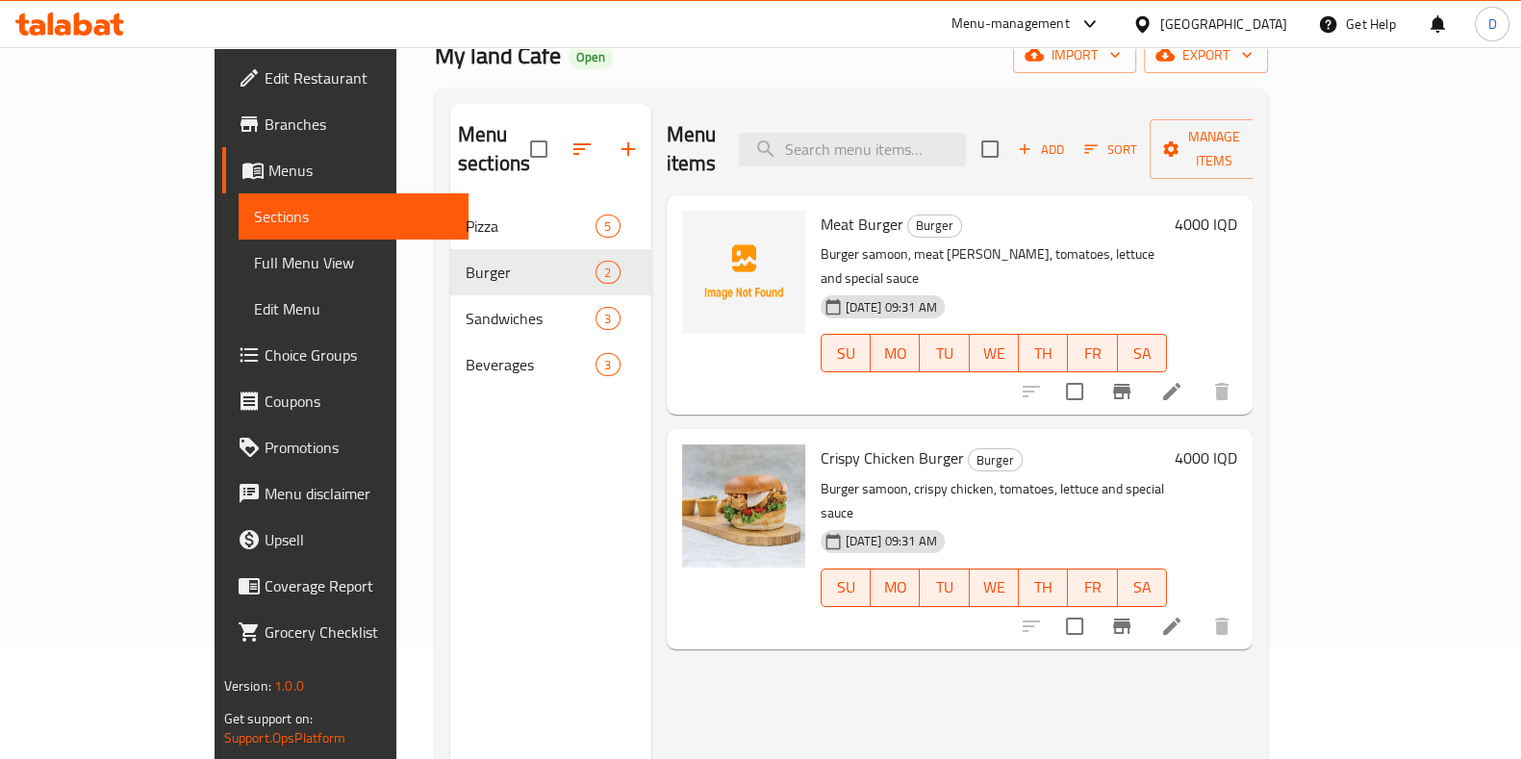
scroll to position [110, 0]
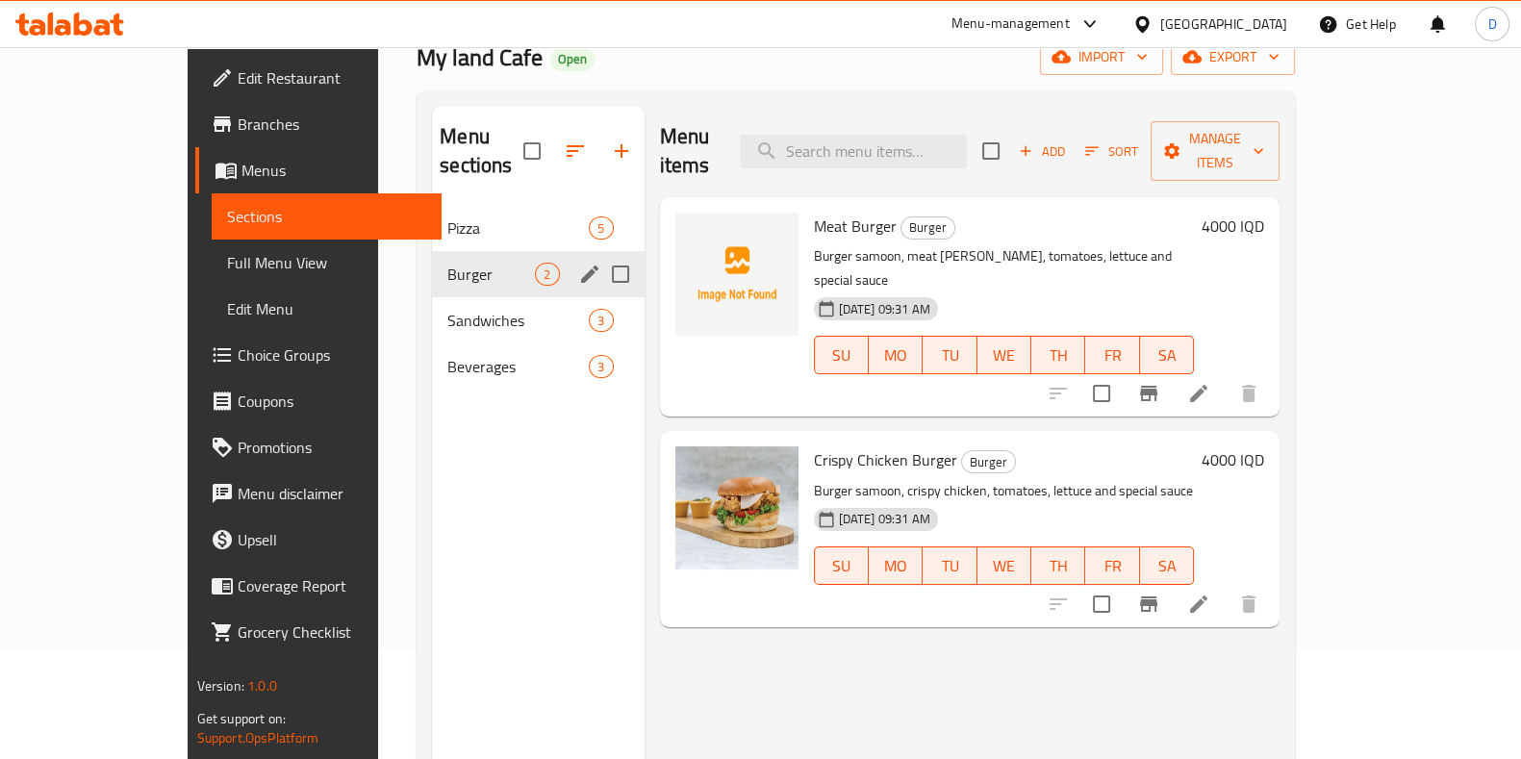
click at [449, 265] on div "Burger 2" at bounding box center [538, 274] width 212 height 46
click at [447, 309] on span "Sandwiches" at bounding box center [491, 320] width 88 height 23
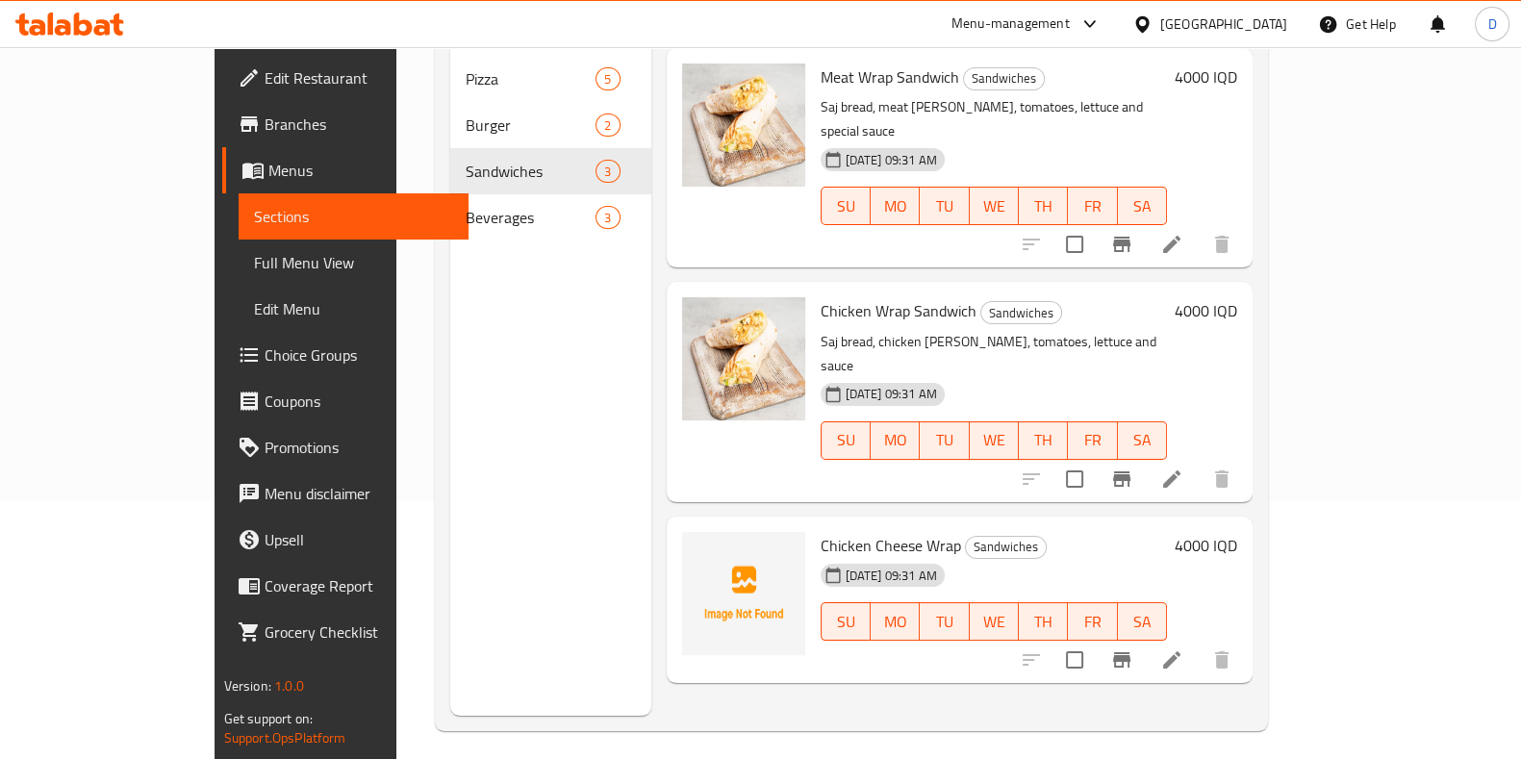
scroll to position [269, 0]
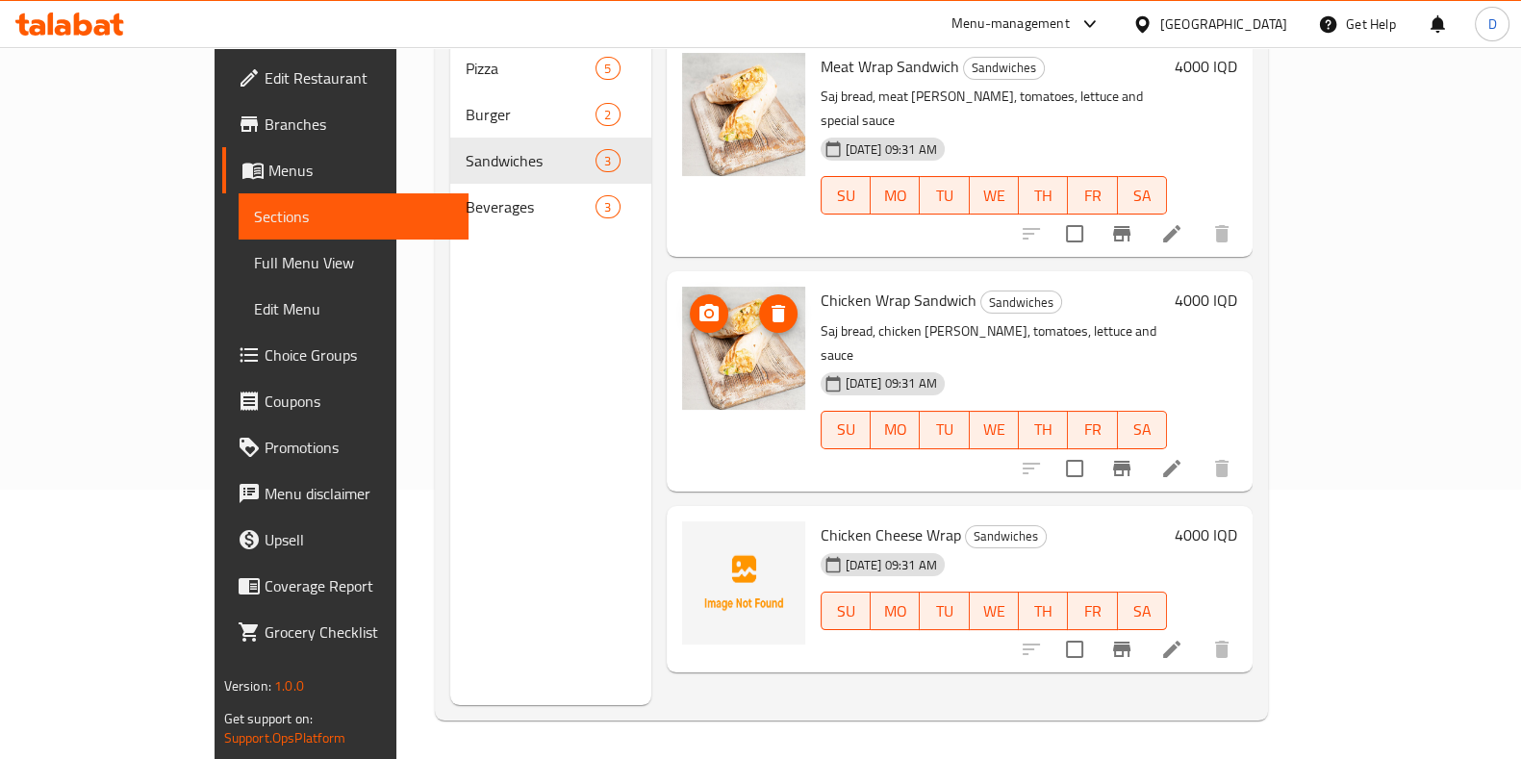
drag, startPoint x: 737, startPoint y: 383, endPoint x: 727, endPoint y: 337, distance: 47.2
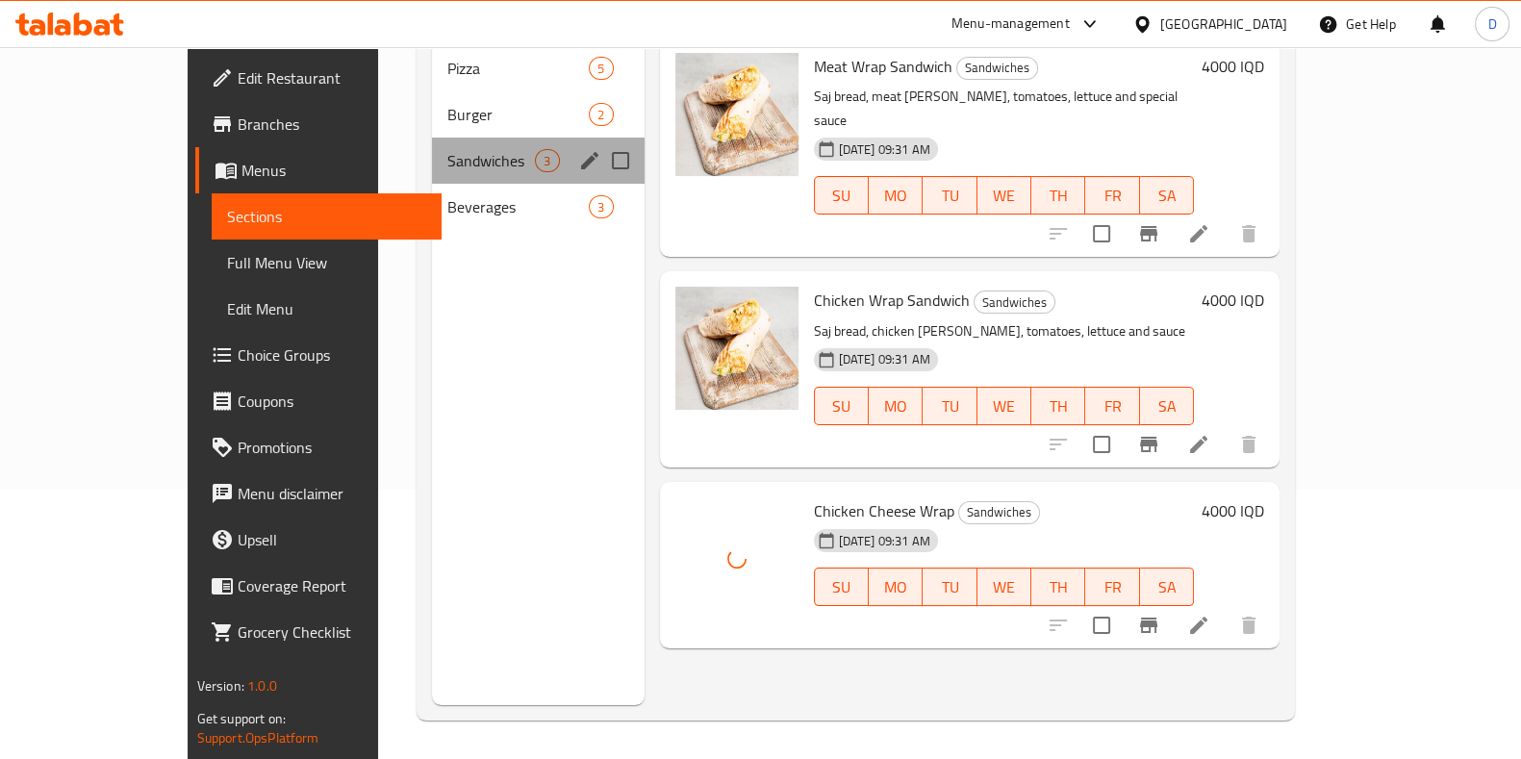
click at [432, 149] on div "Sandwiches 3" at bounding box center [538, 161] width 212 height 46
click at [447, 195] on span "Beverages" at bounding box center [491, 206] width 88 height 23
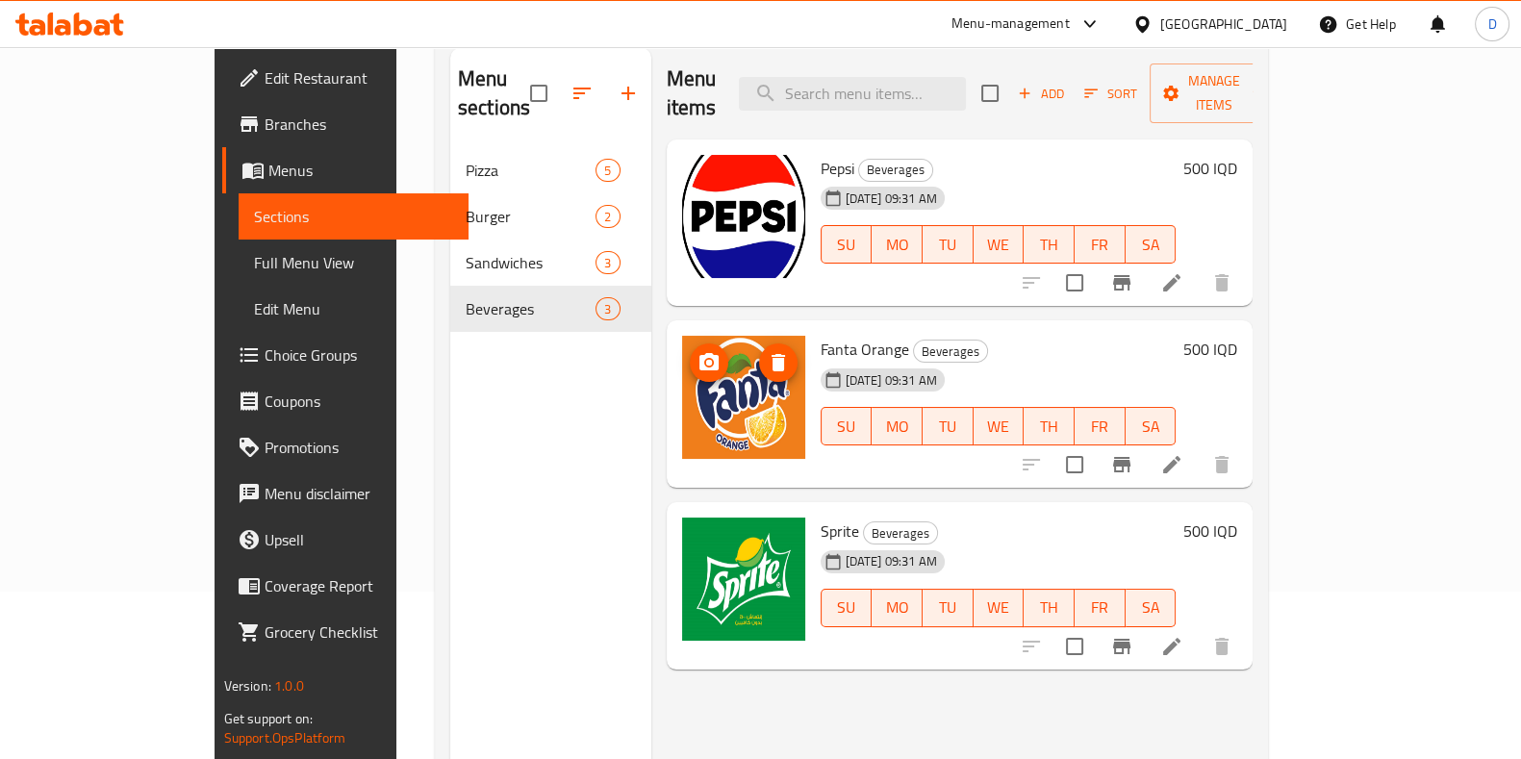
scroll to position [165, 0]
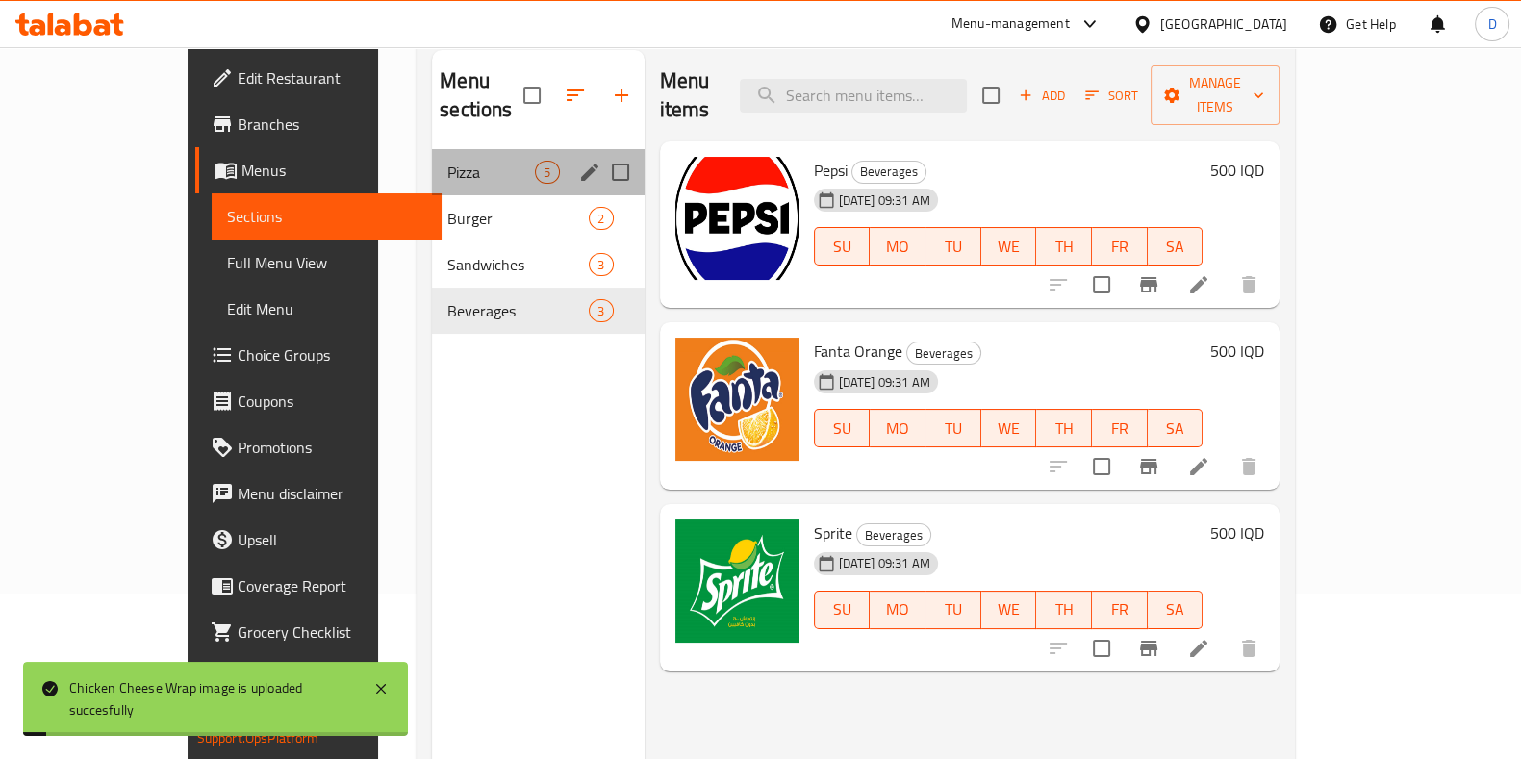
click at [440, 159] on div "Pizza 5" at bounding box center [538, 172] width 212 height 46
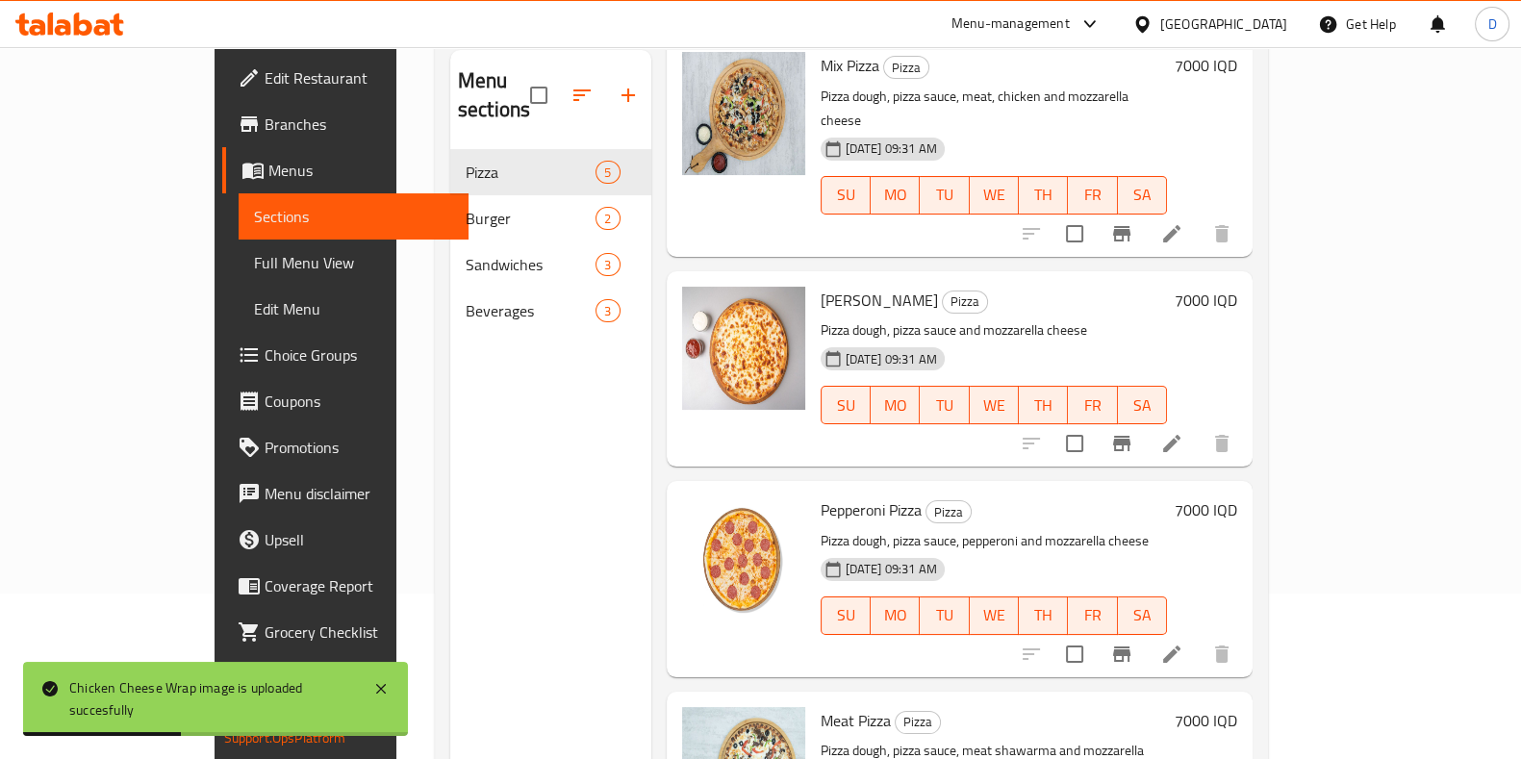
scroll to position [269, 0]
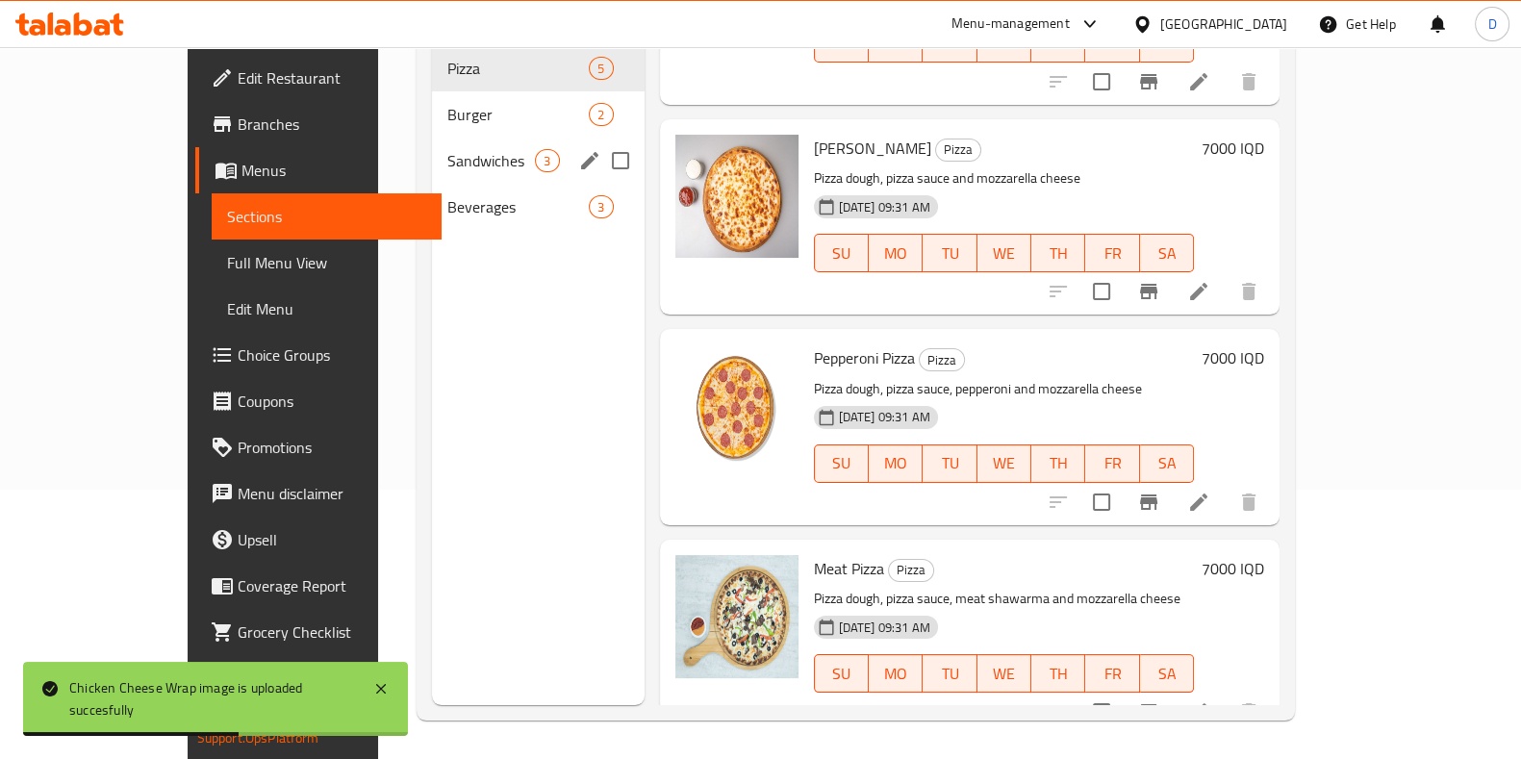
click at [447, 103] on span "Burger" at bounding box center [517, 114] width 141 height 23
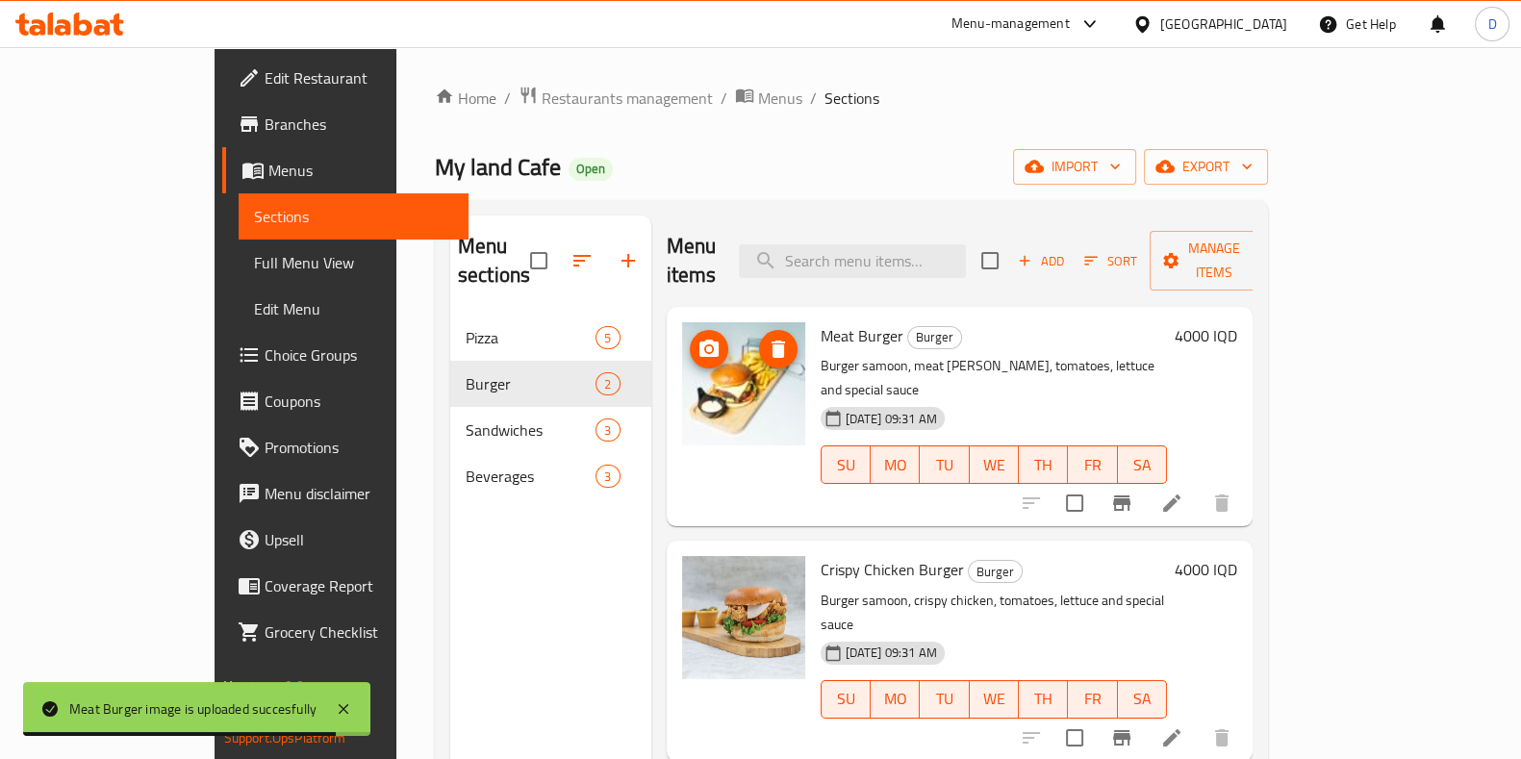
click at [759, 338] on span "delete image" at bounding box center [778, 349] width 38 height 23
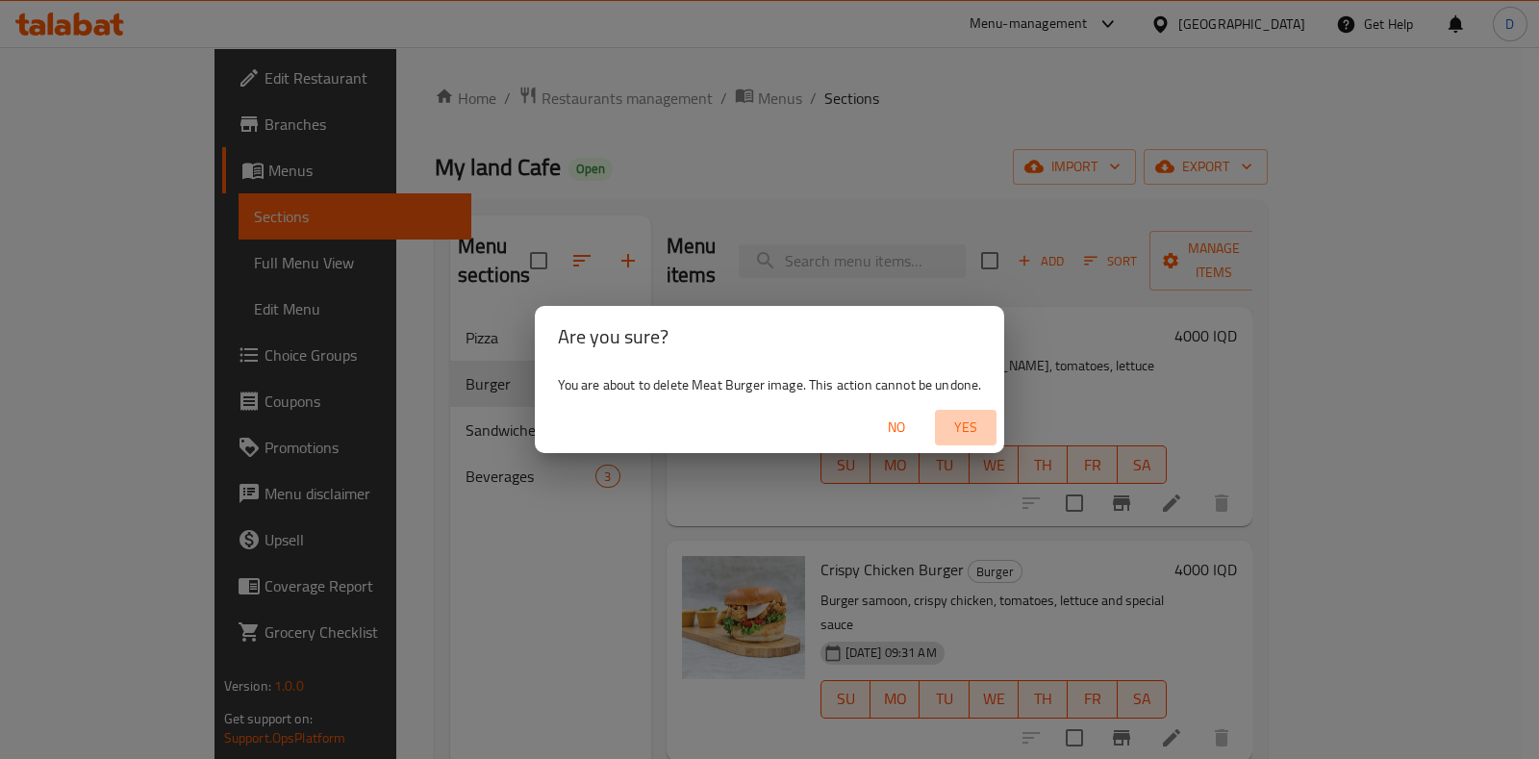
click at [955, 432] on span "Yes" at bounding box center [966, 427] width 46 height 24
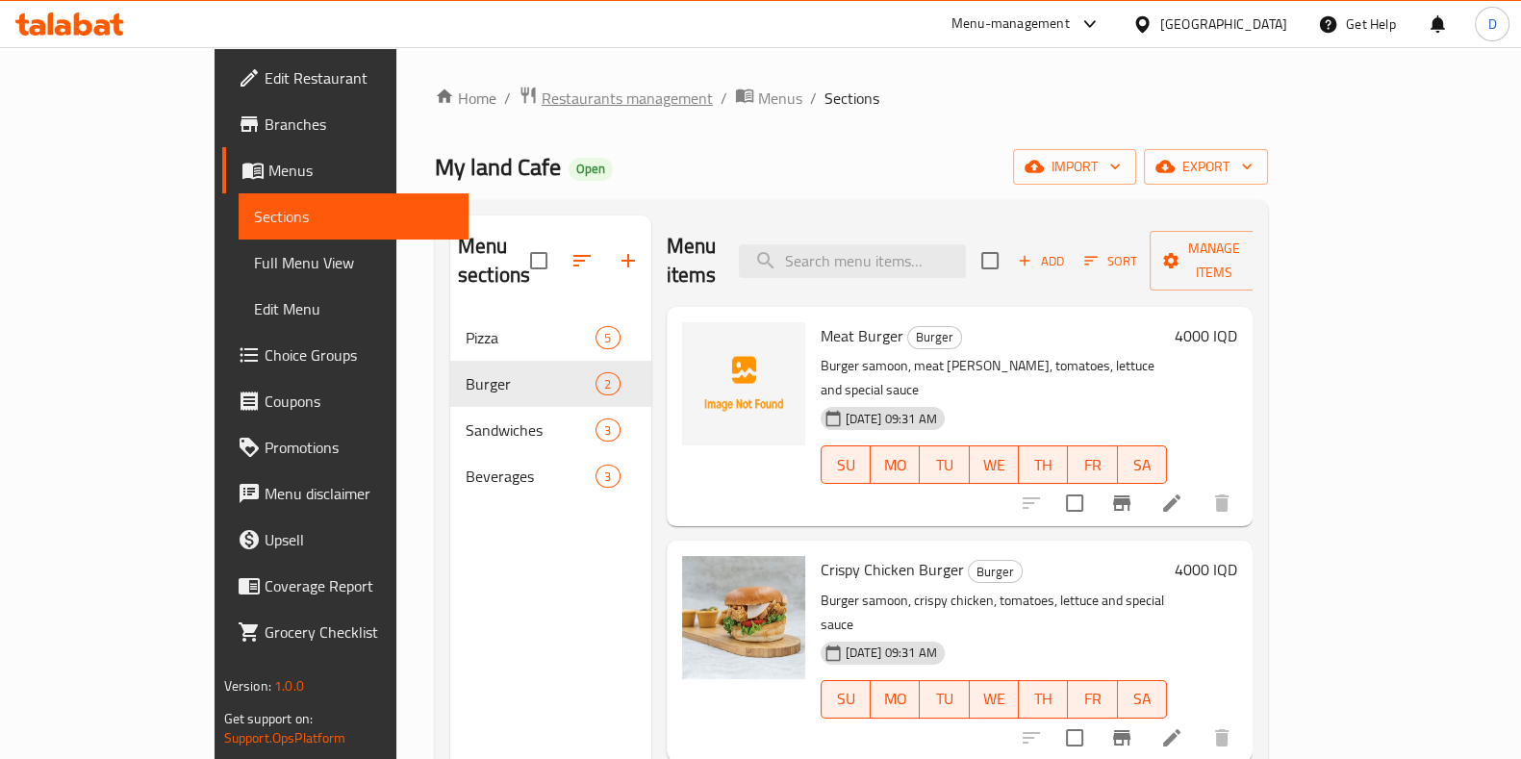
click at [541, 103] on span "Restaurants management" at bounding box center [626, 98] width 171 height 23
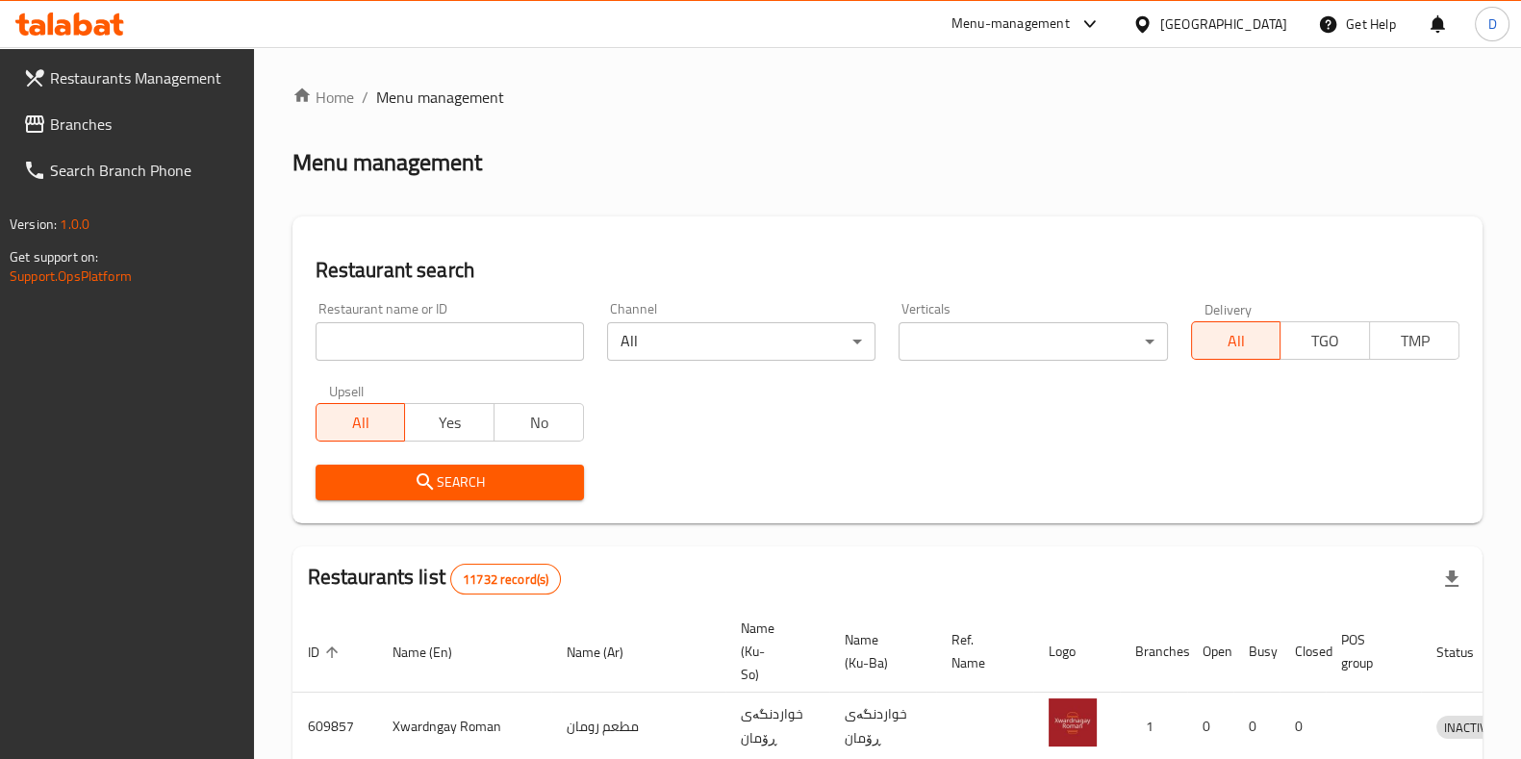
click at [452, 340] on input "search" at bounding box center [449, 341] width 268 height 38
type input "wasta ahm"
click button "Search" at bounding box center [449, 483] width 268 height 36
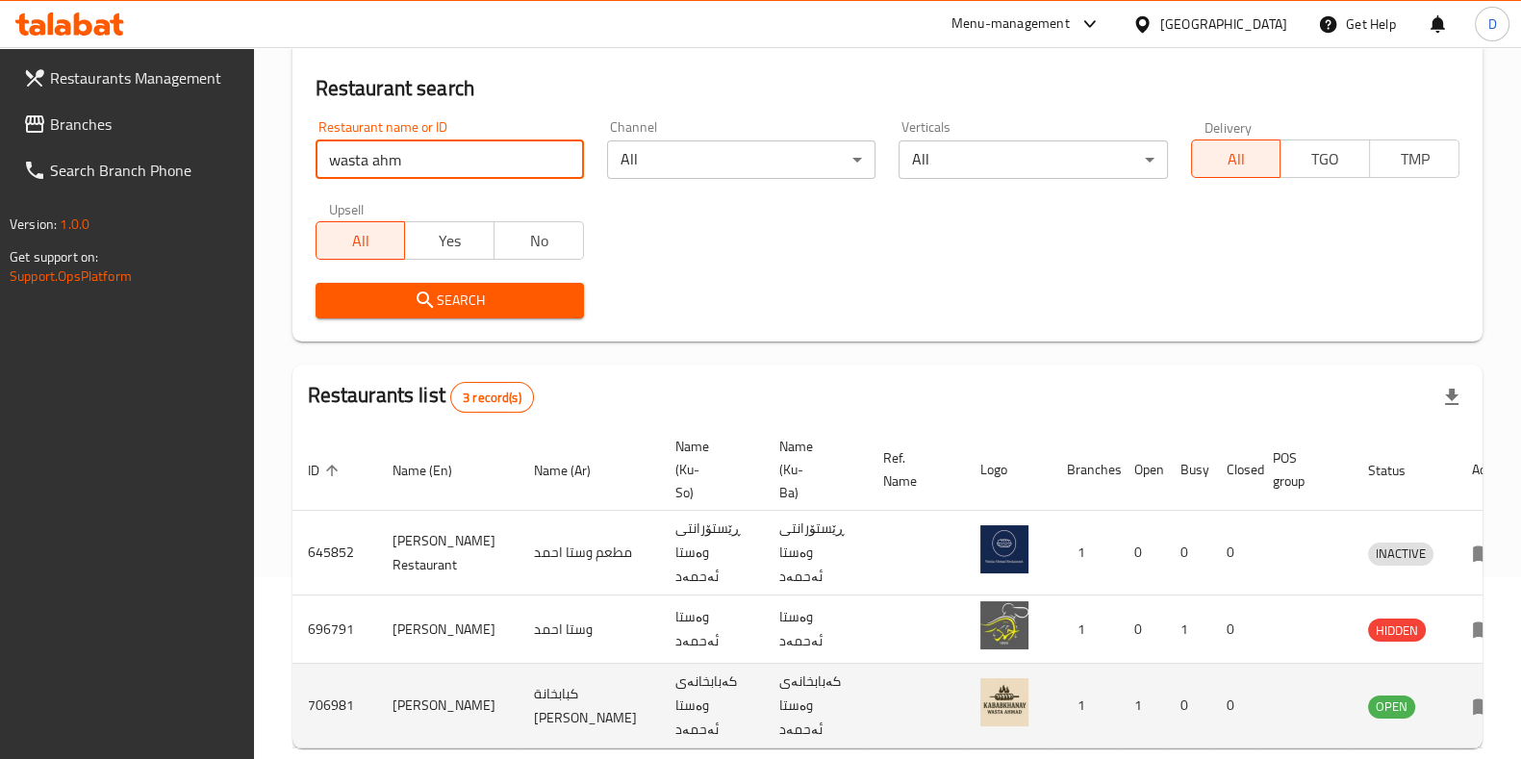
scroll to position [187, 0]
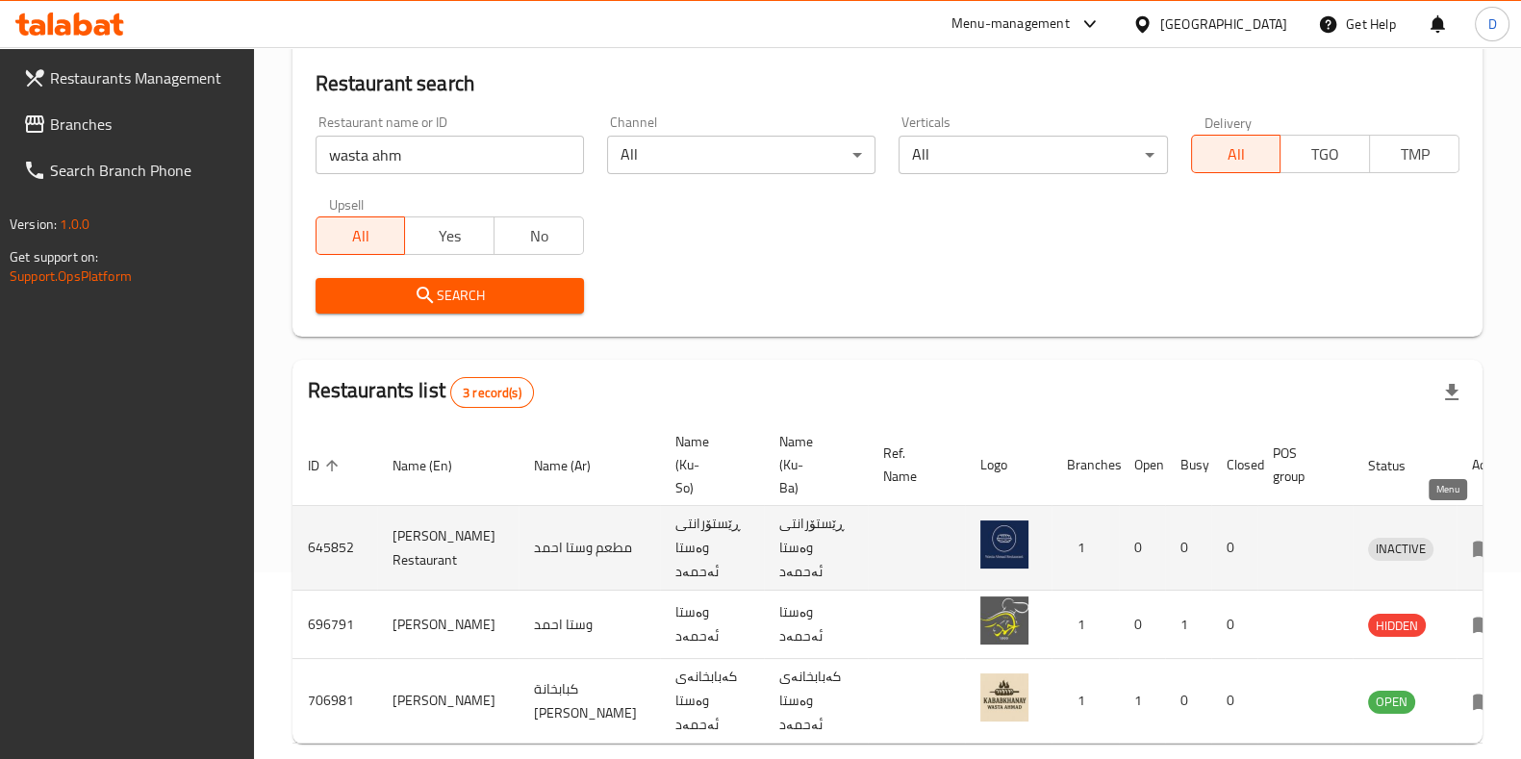
click at [1484, 545] on icon "enhanced table" at bounding box center [1487, 549] width 7 height 8
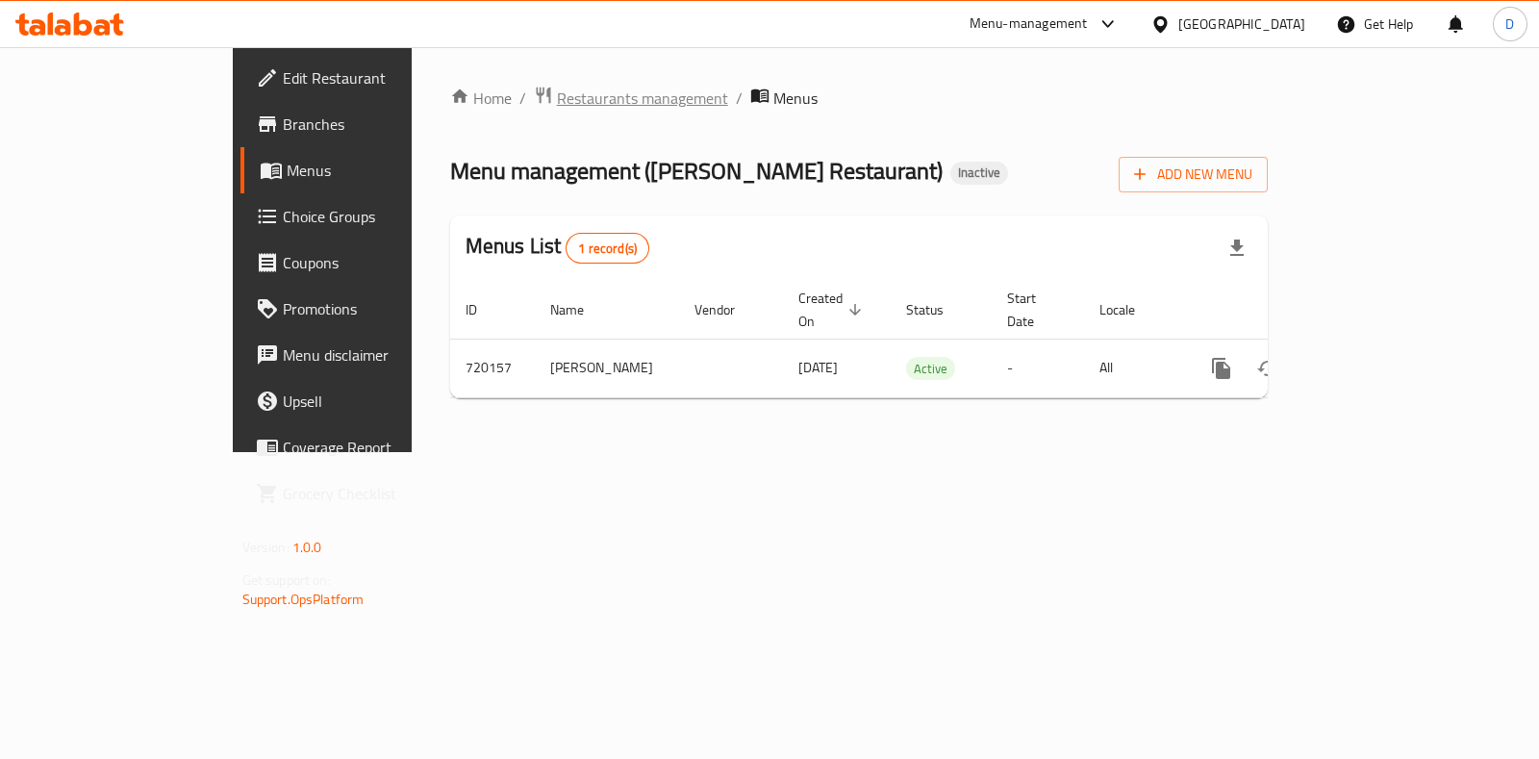
click at [557, 103] on span "Restaurants management" at bounding box center [642, 98] width 171 height 23
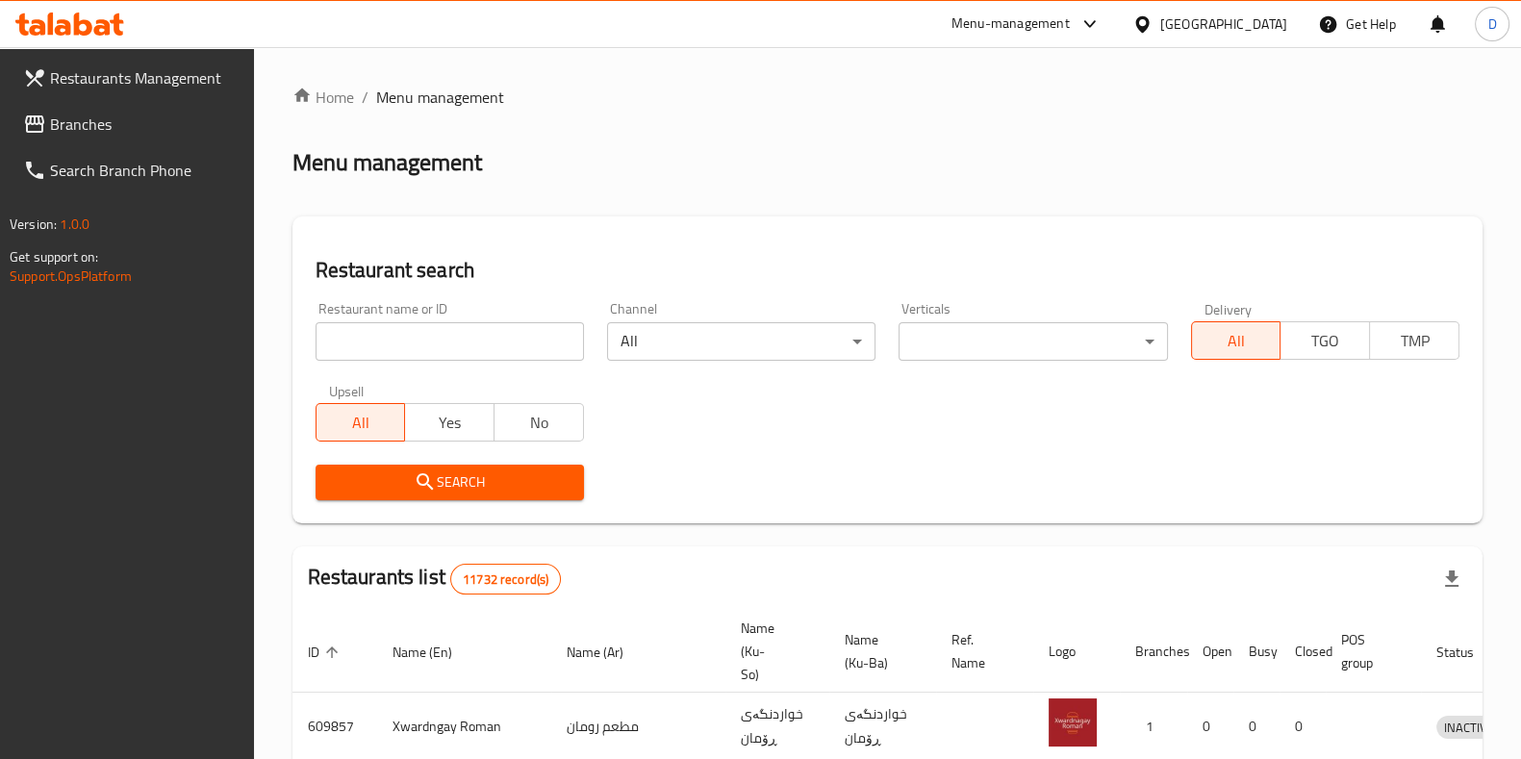
click at [533, 337] on input "search" at bounding box center [449, 341] width 268 height 38
type input "wasta ahm"
click button "Search" at bounding box center [449, 483] width 268 height 36
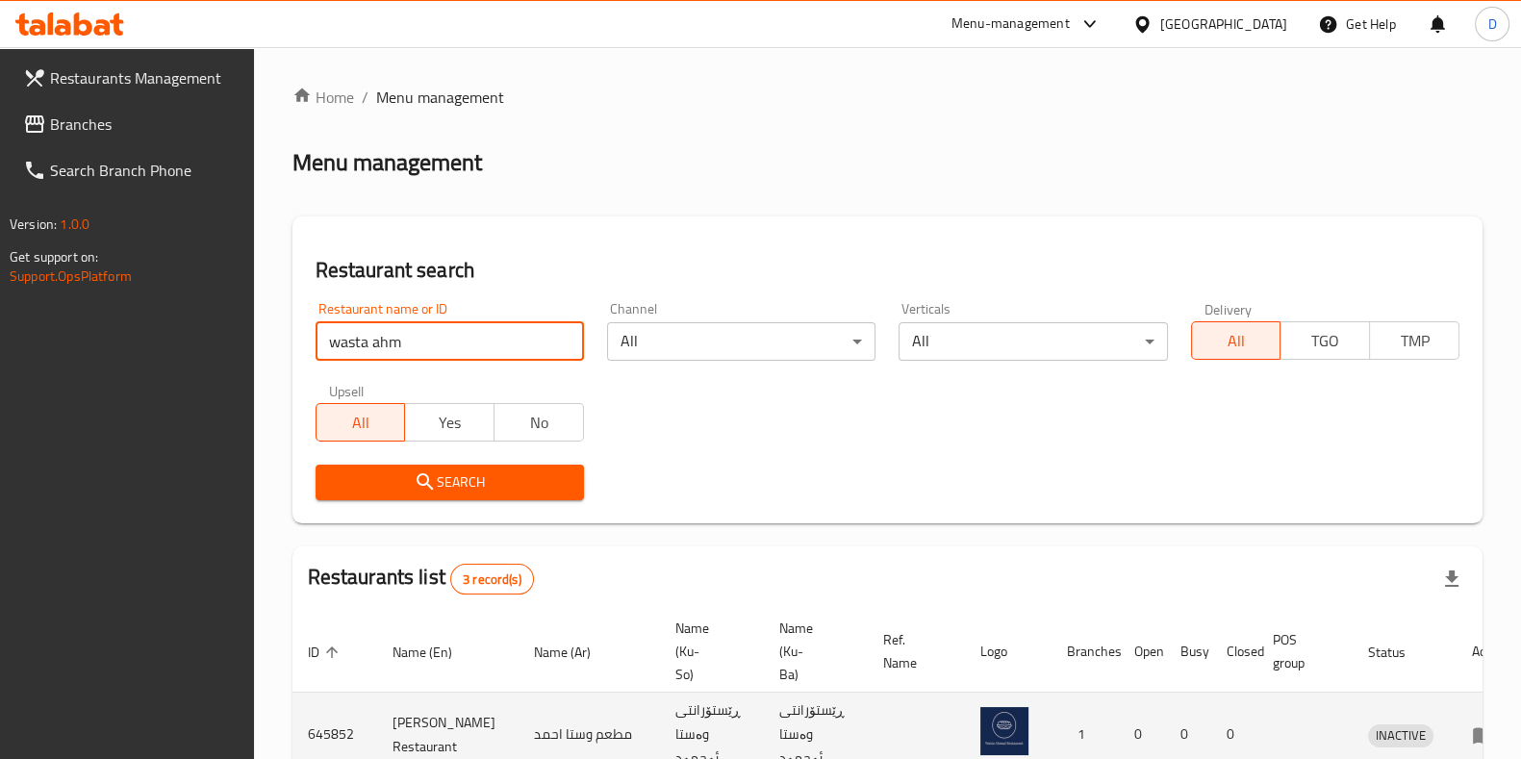
scroll to position [251, 0]
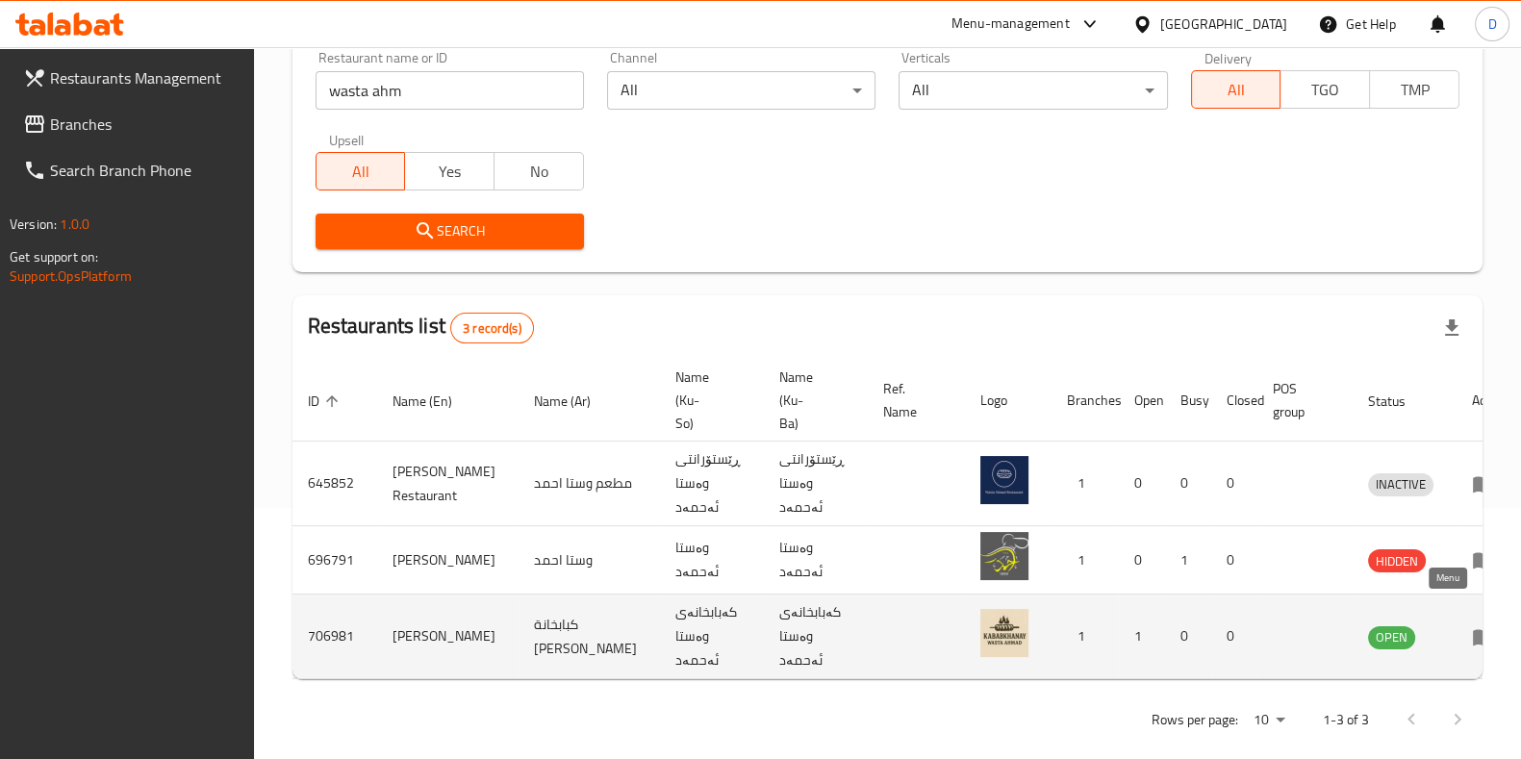
click at [1472, 625] on icon "enhanced table" at bounding box center [1483, 636] width 23 height 23
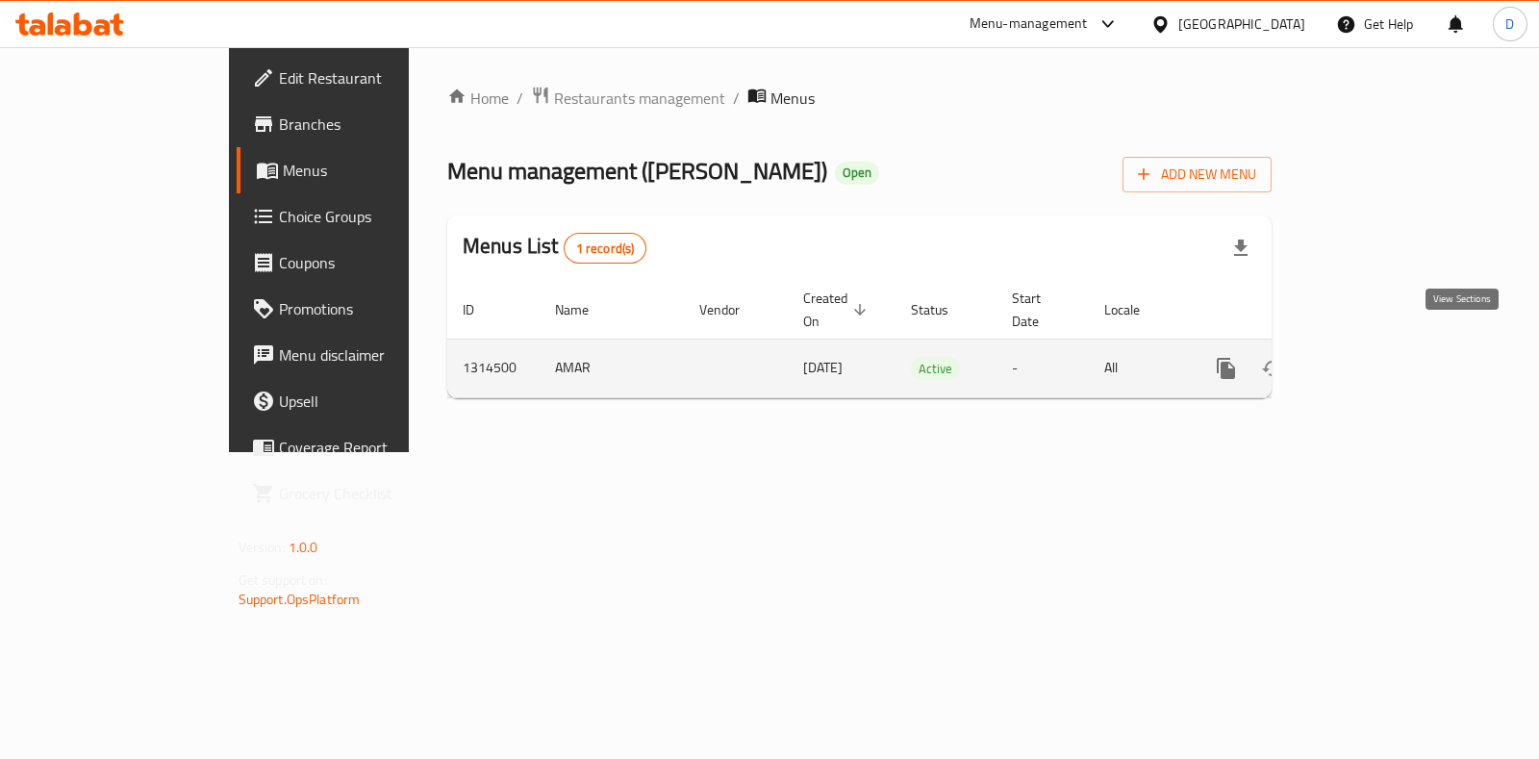
click at [1373, 360] on icon "enhanced table" at bounding box center [1364, 368] width 17 height 17
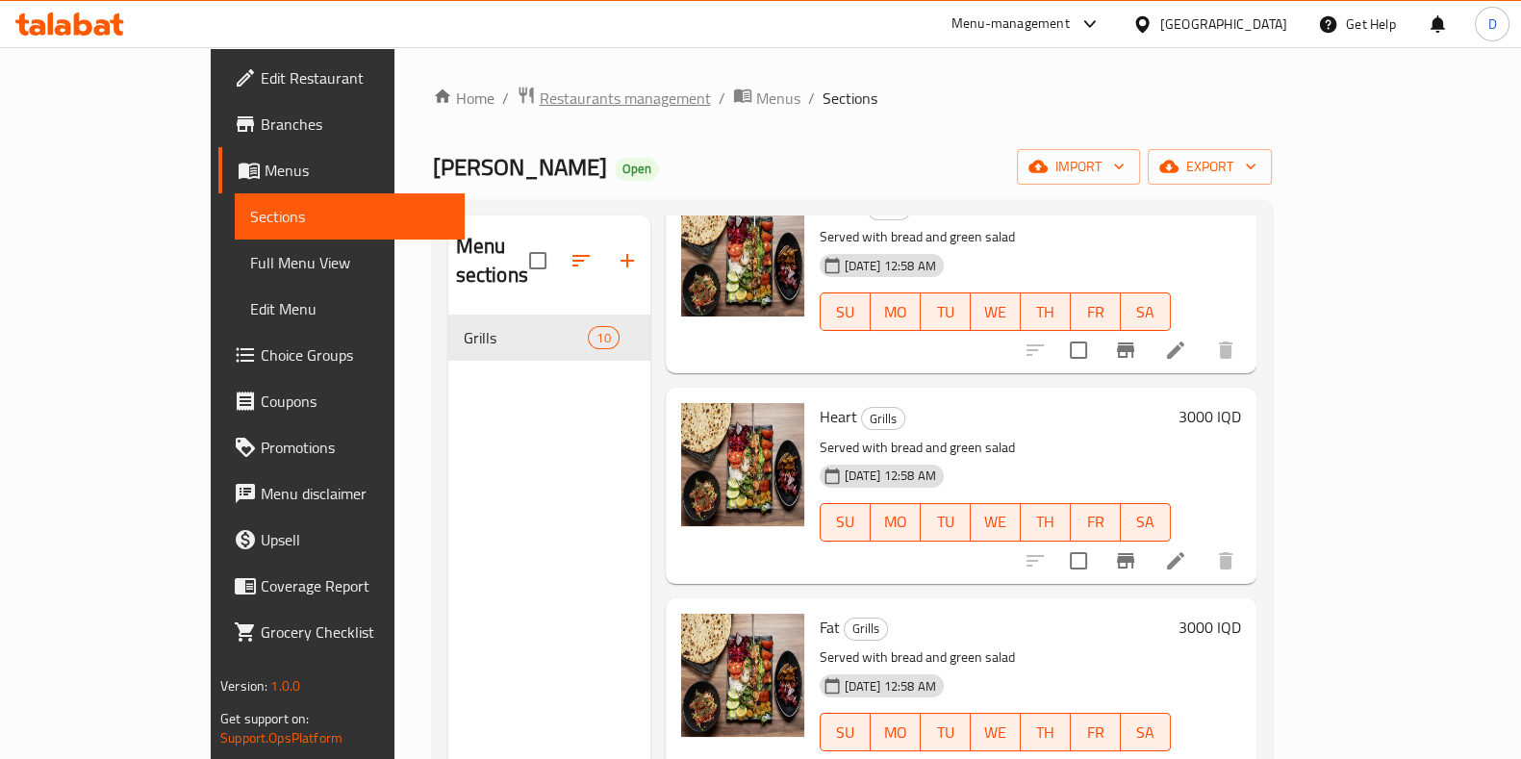
click at [540, 89] on span "Restaurants management" at bounding box center [625, 98] width 171 height 23
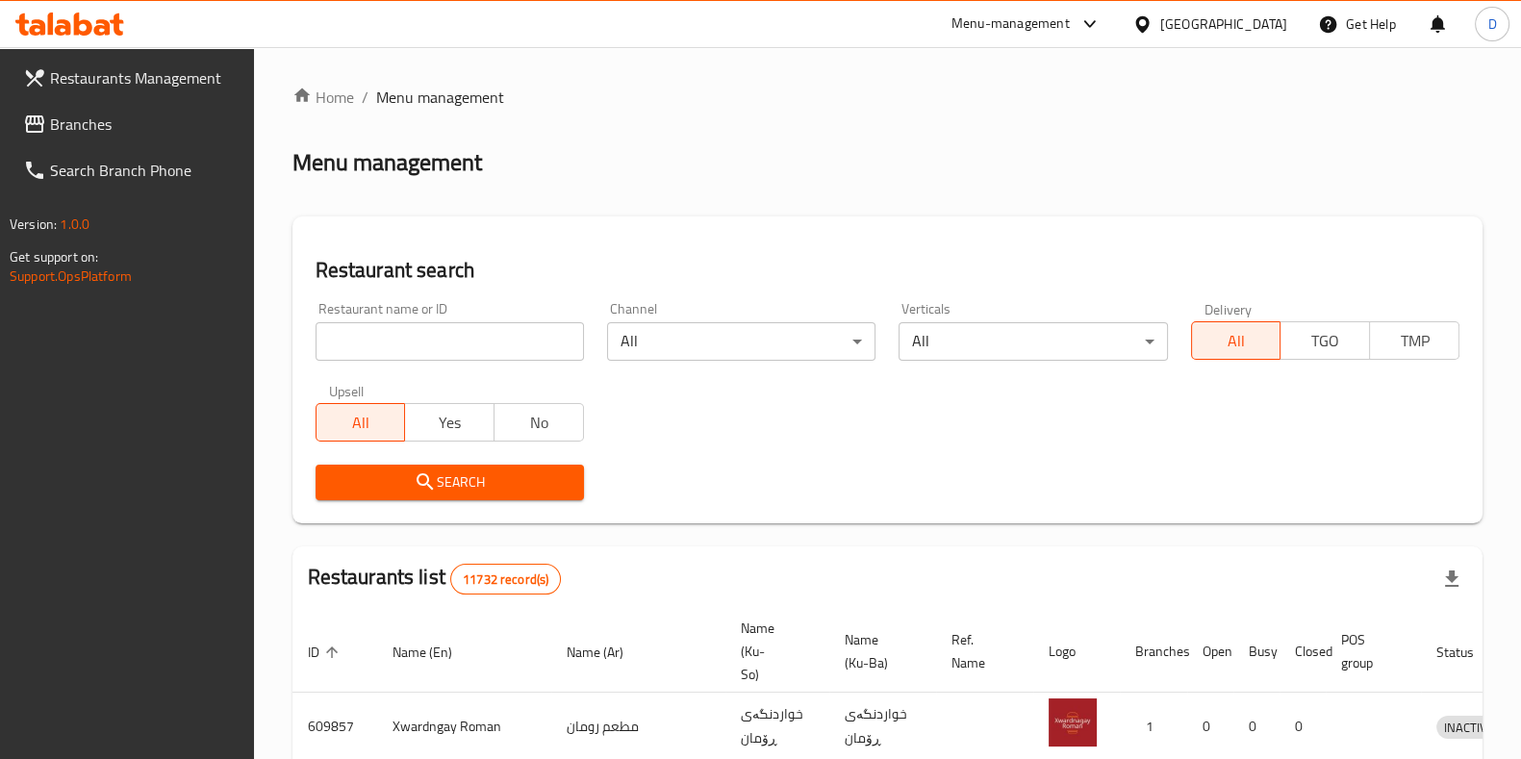
drag, startPoint x: 430, startPoint y: 361, endPoint x: 427, endPoint y: 345, distance: 15.7
click at [431, 359] on div "Restaurant name or ID Restaurant name or ID" at bounding box center [449, 331] width 291 height 82
click at [439, 347] on input "search" at bounding box center [449, 341] width 268 height 38
click at [505, 340] on input "search" at bounding box center [449, 341] width 268 height 38
type input "lush loa"
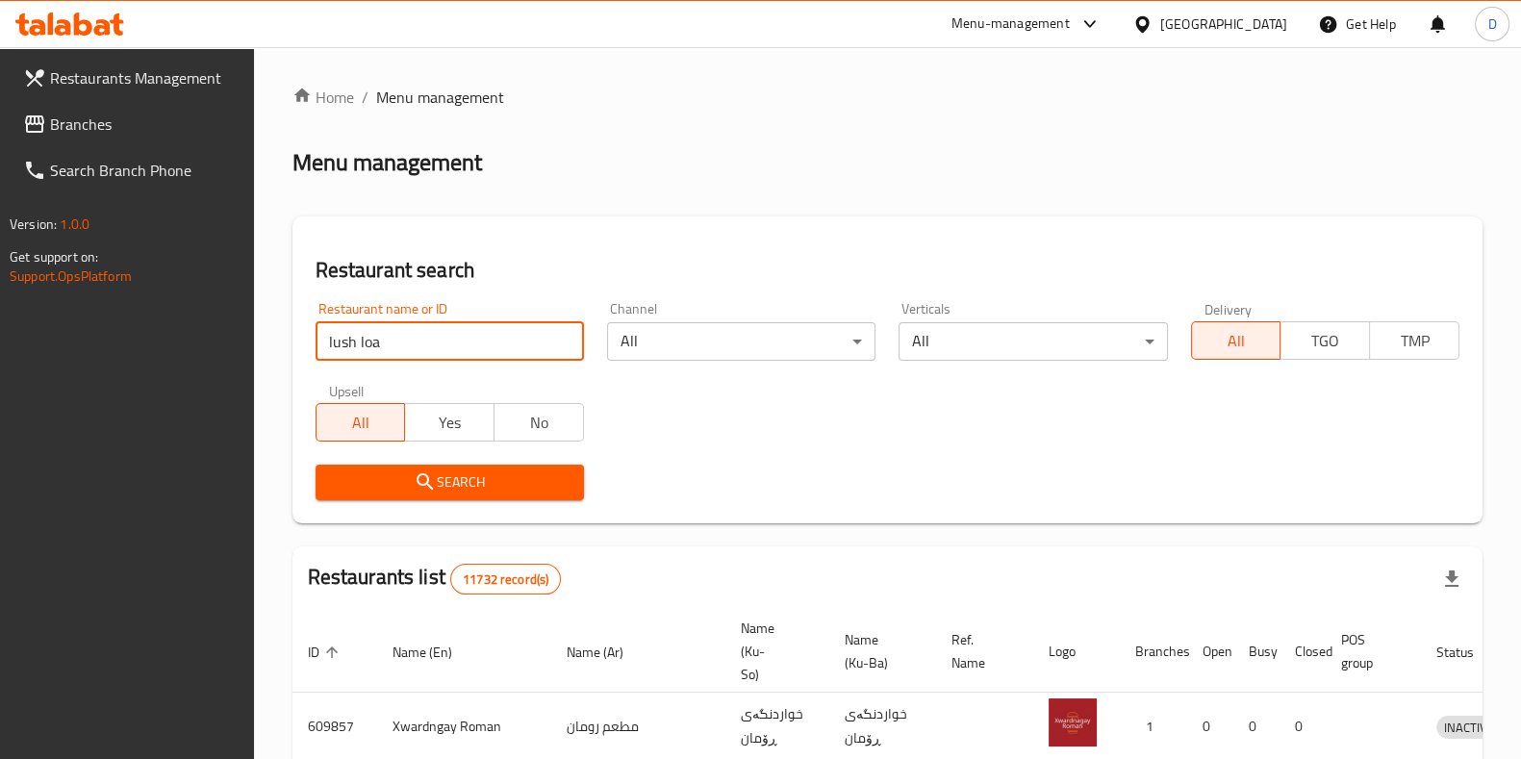
click button "Search" at bounding box center [449, 483] width 268 height 36
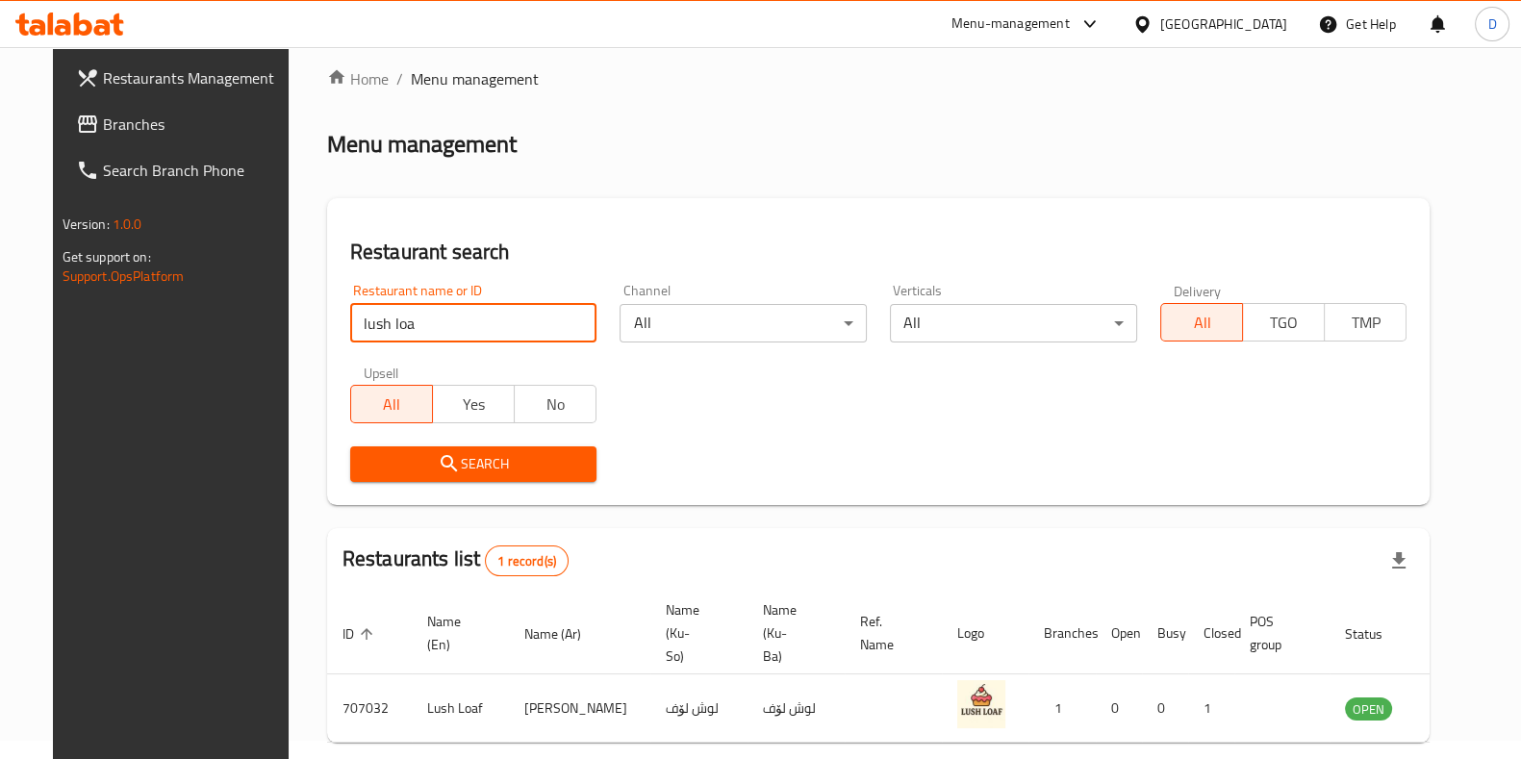
scroll to position [83, 0]
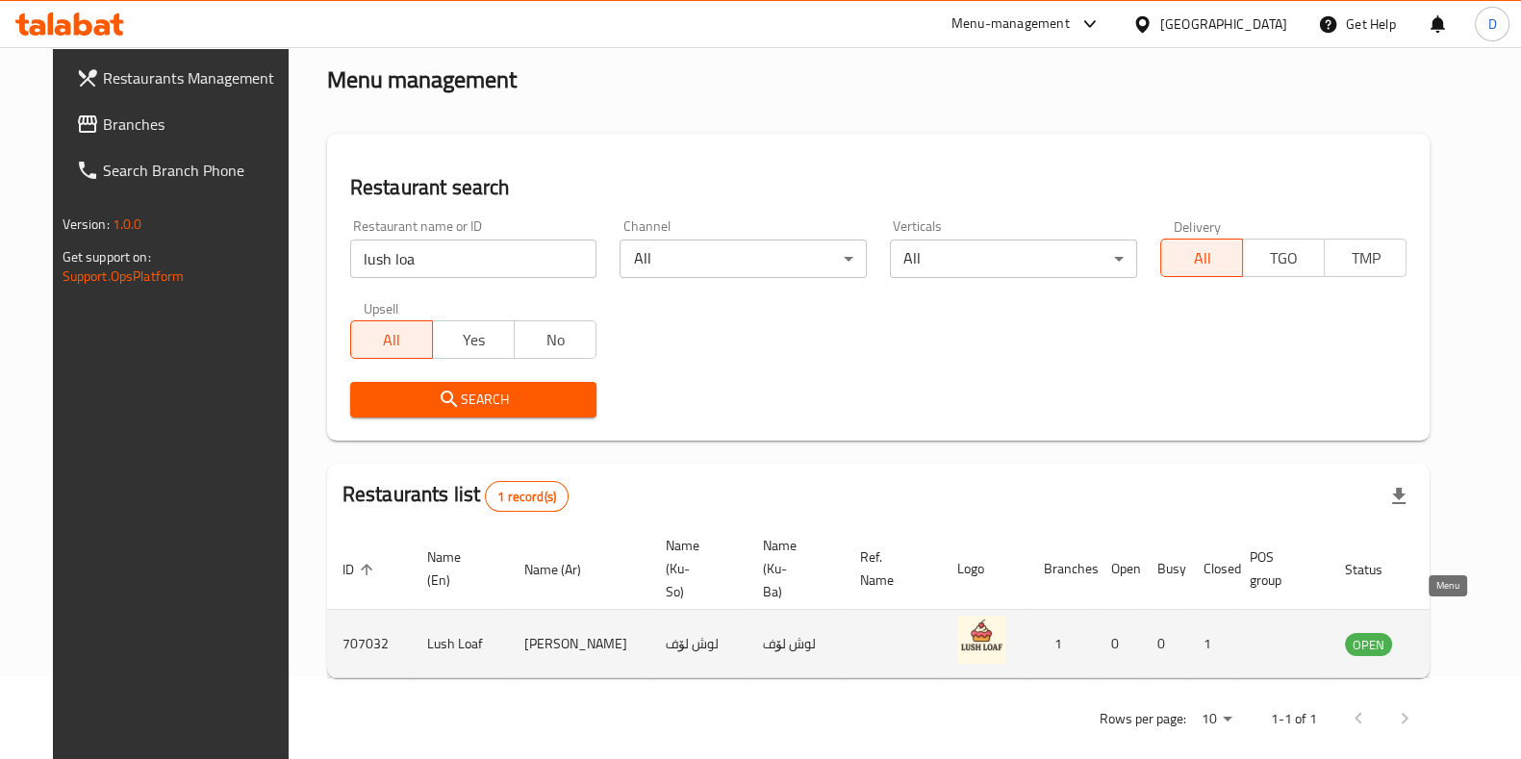
click at [1448, 632] on icon "enhanced table" at bounding box center [1457, 643] width 23 height 23
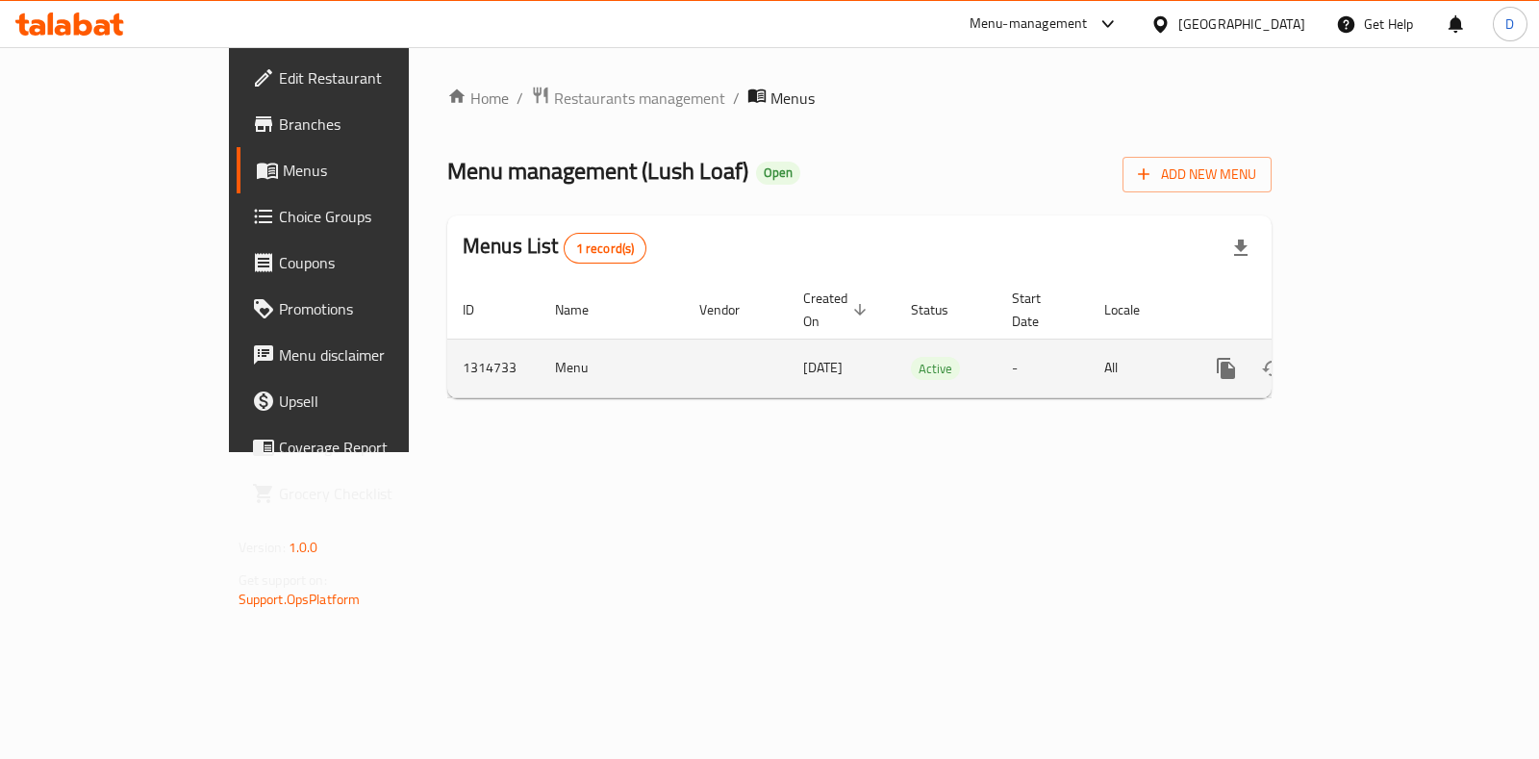
click at [1376, 357] on icon "enhanced table" at bounding box center [1364, 368] width 23 height 23
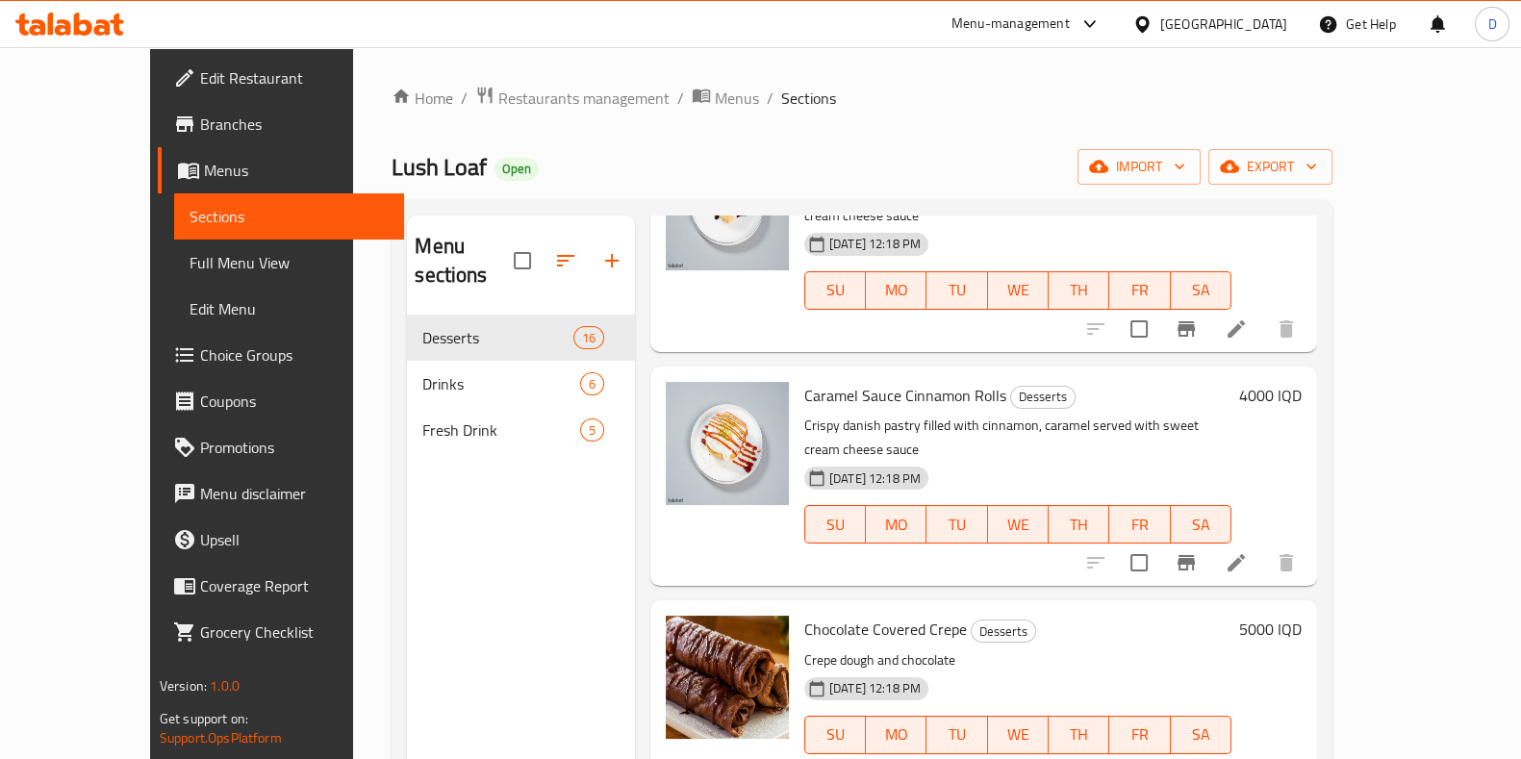
scroll to position [2025, 0]
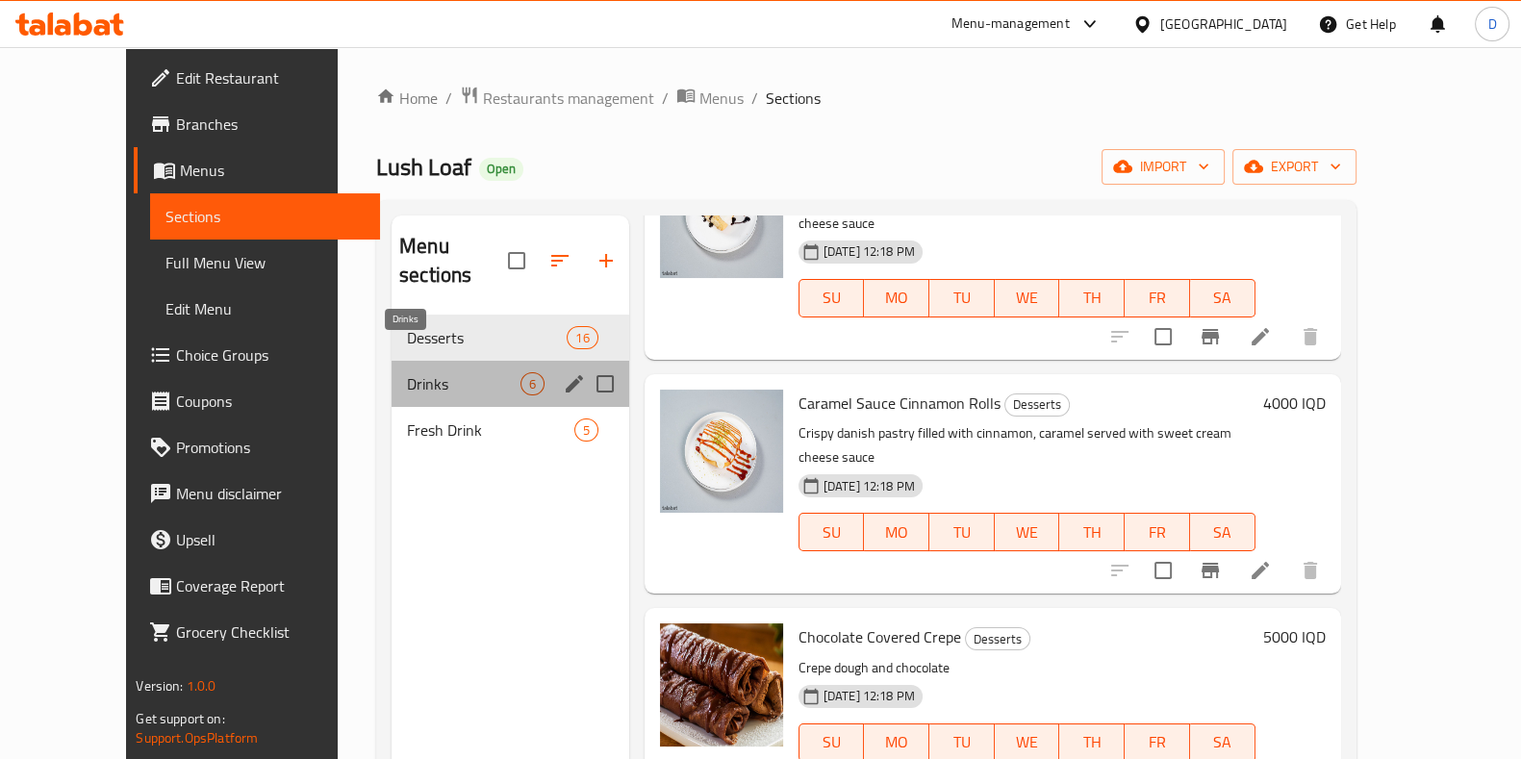
click at [449, 372] on span "Drinks" at bounding box center [463, 383] width 113 height 23
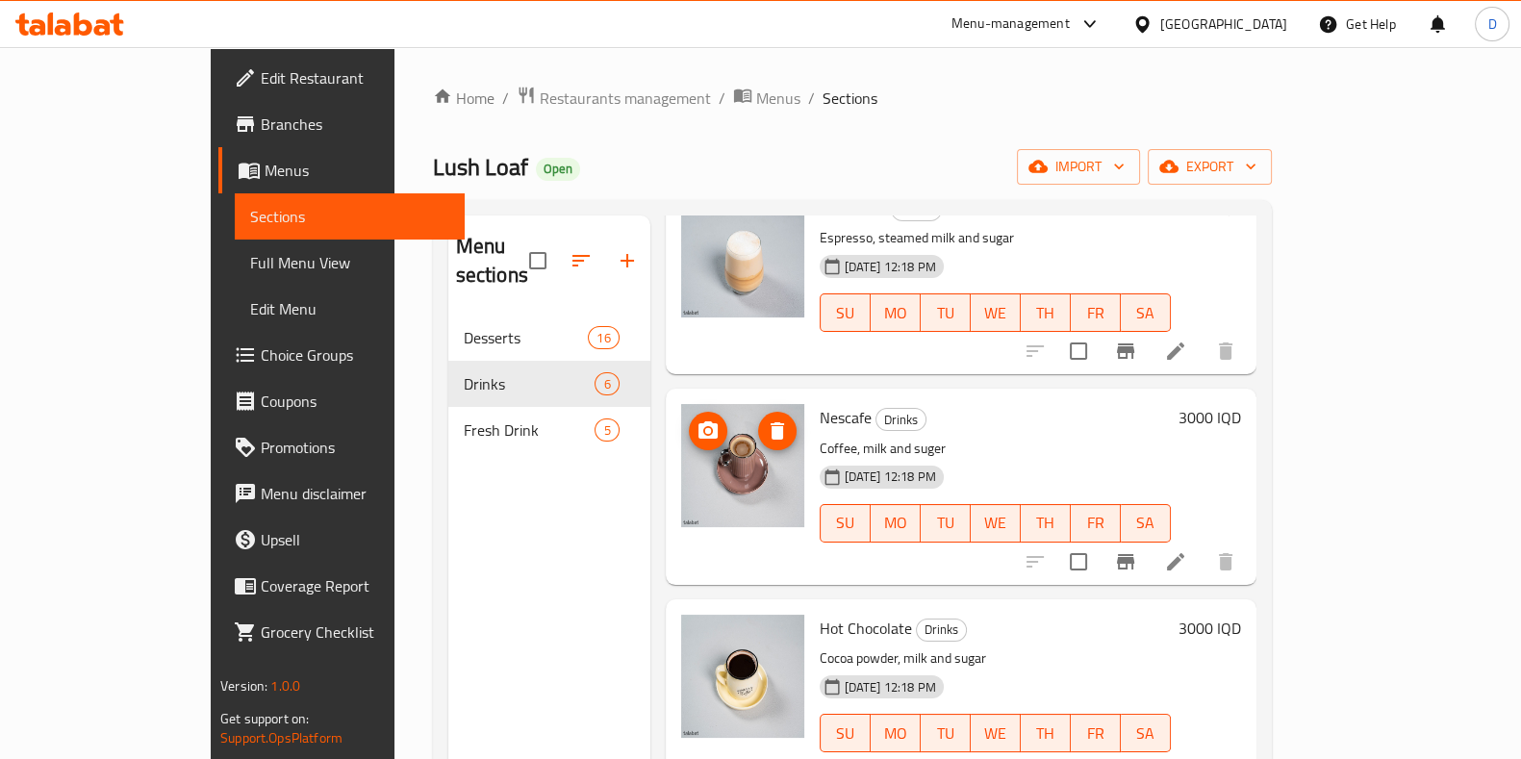
scroll to position [269, 0]
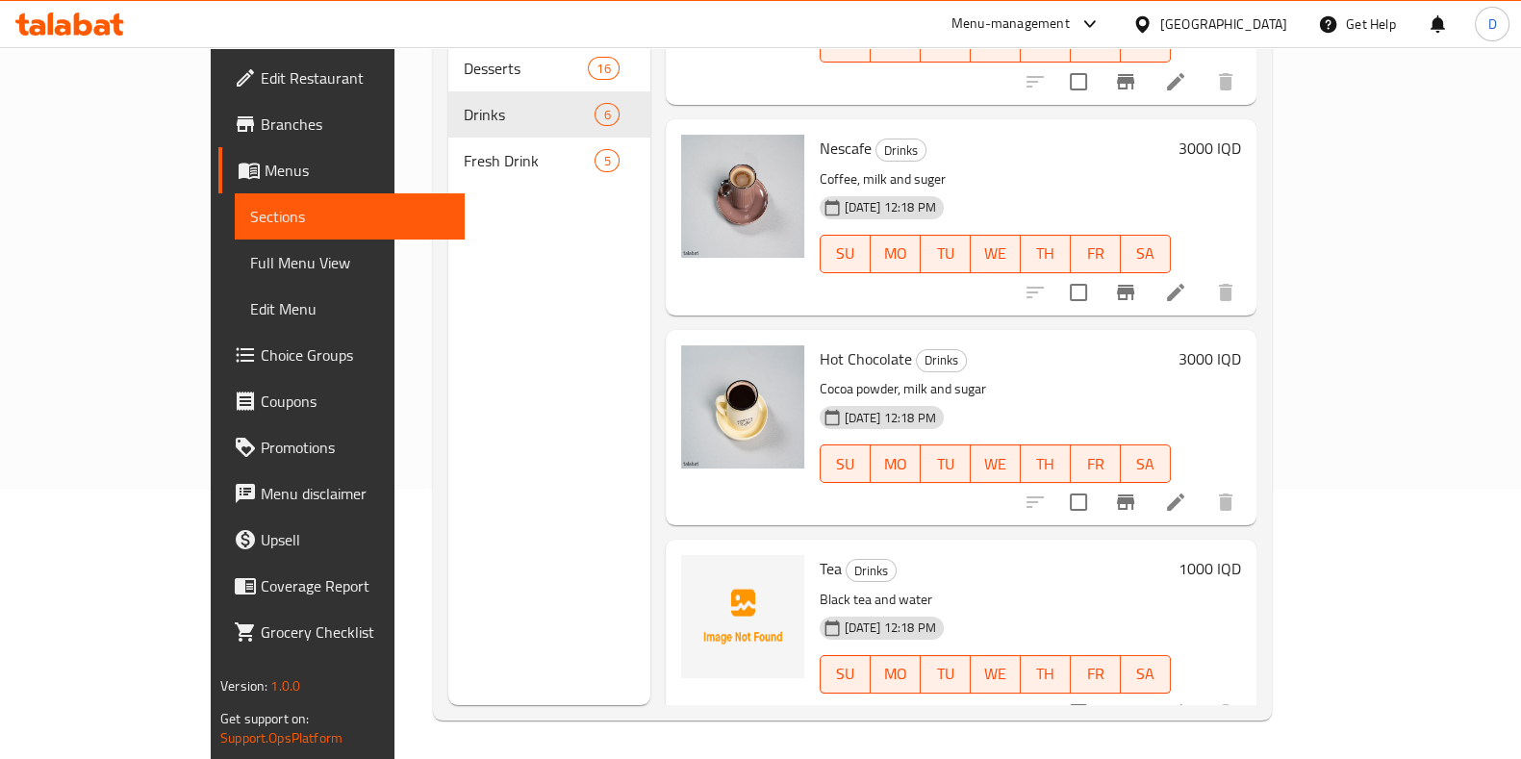
click at [448, 163] on div "Menu sections Desserts 16 Drinks 6 Fresh Drink 5" at bounding box center [549, 325] width 202 height 759
click at [464, 149] on span "Fresh Drink" at bounding box center [530, 160] width 132 height 23
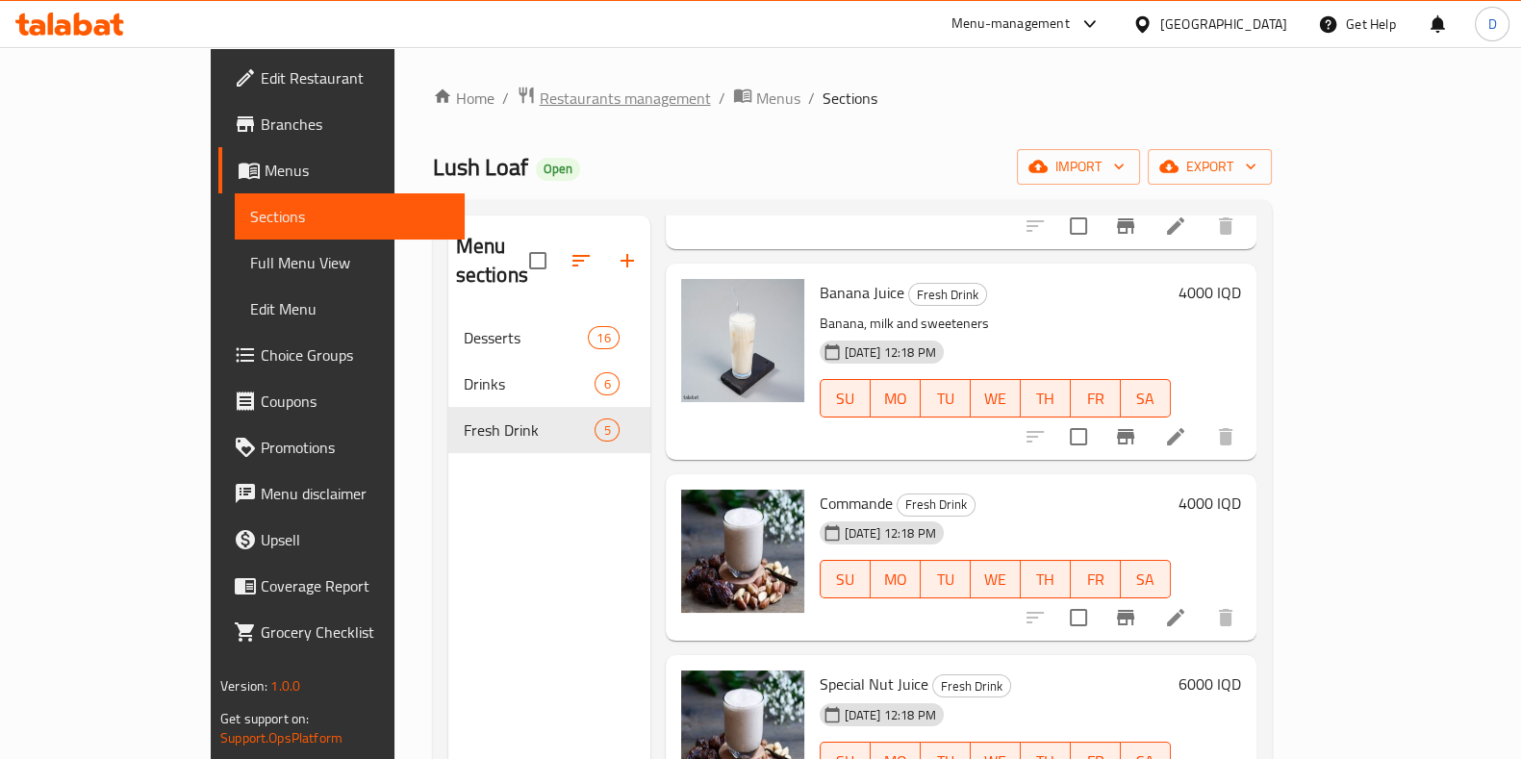
click at [540, 103] on span "Restaurants management" at bounding box center [625, 98] width 171 height 23
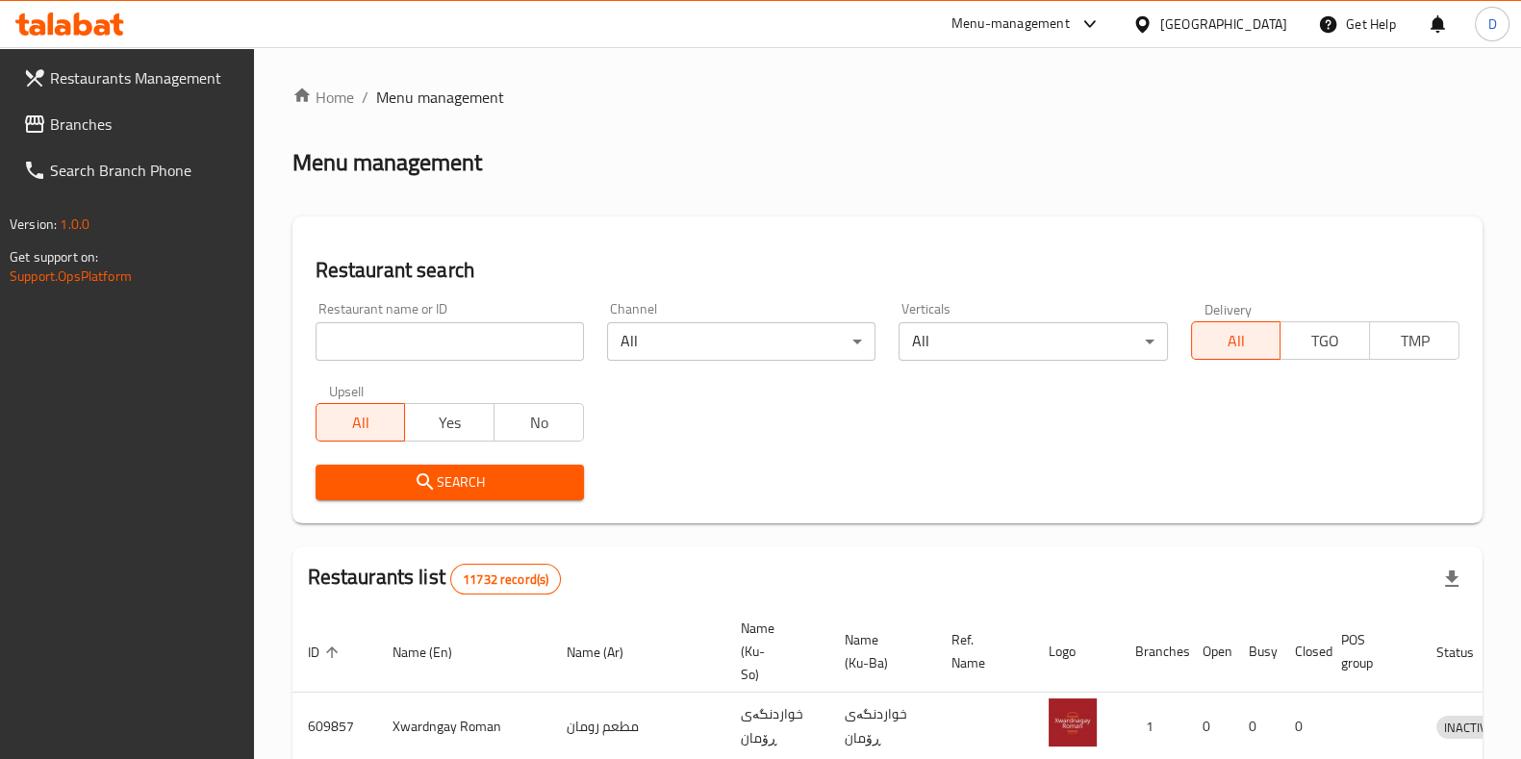
click at [540, 343] on input "search" at bounding box center [449, 341] width 268 height 38
type input "kasa brnj"
click button "Search" at bounding box center [449, 483] width 268 height 36
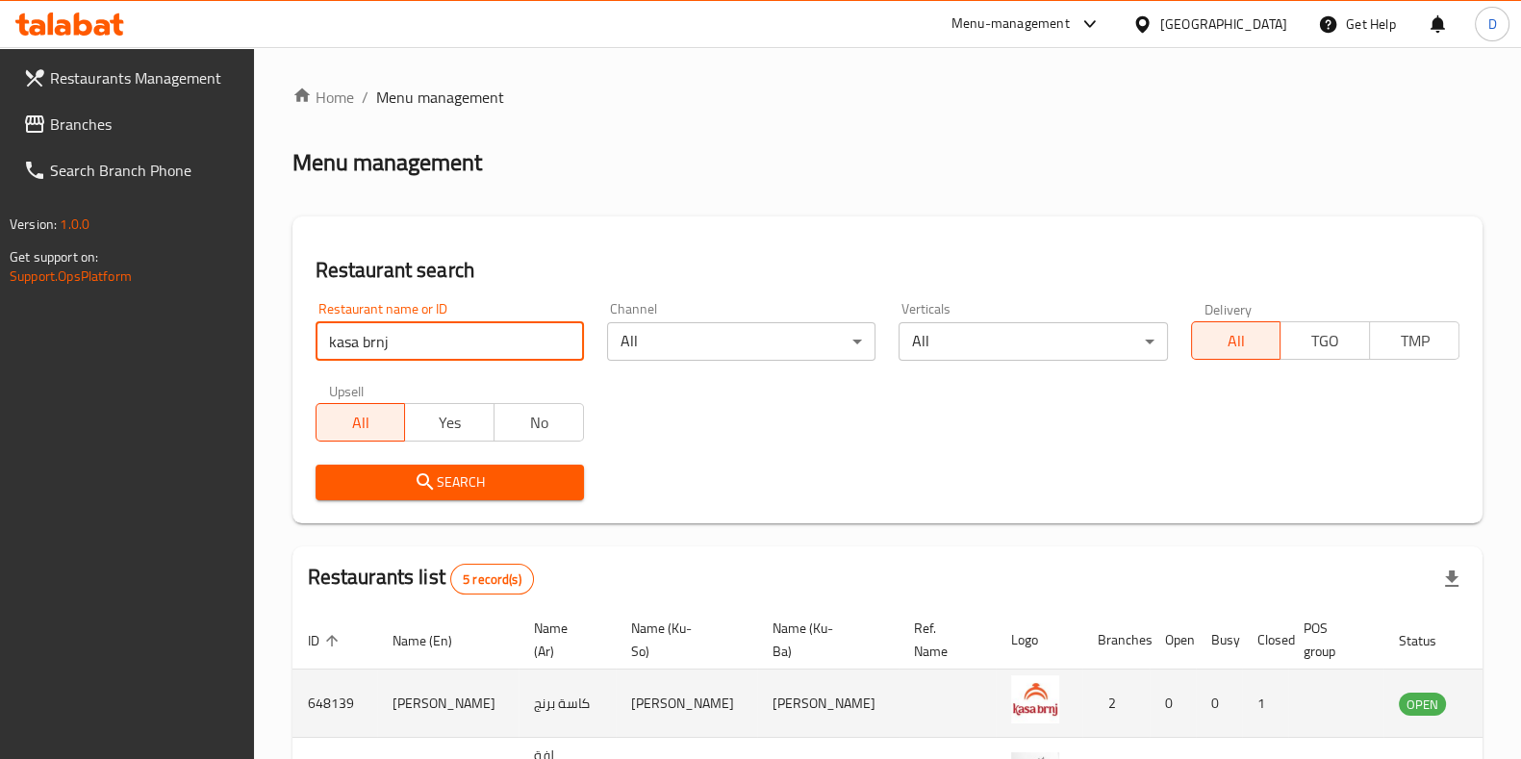
click at [1503, 697] on icon "enhanced table" at bounding box center [1513, 704] width 21 height 16
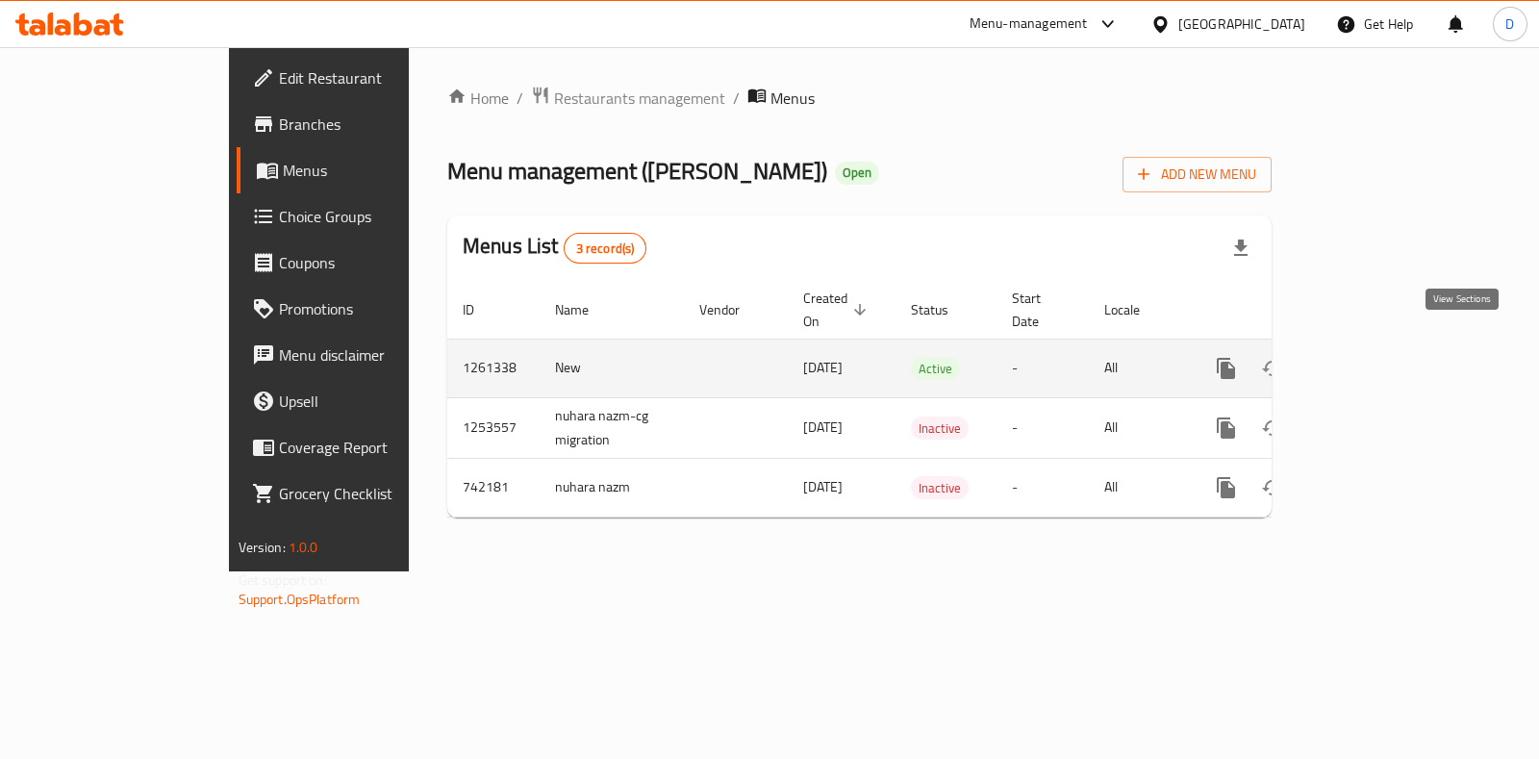
click at [1373, 360] on icon "enhanced table" at bounding box center [1364, 368] width 17 height 17
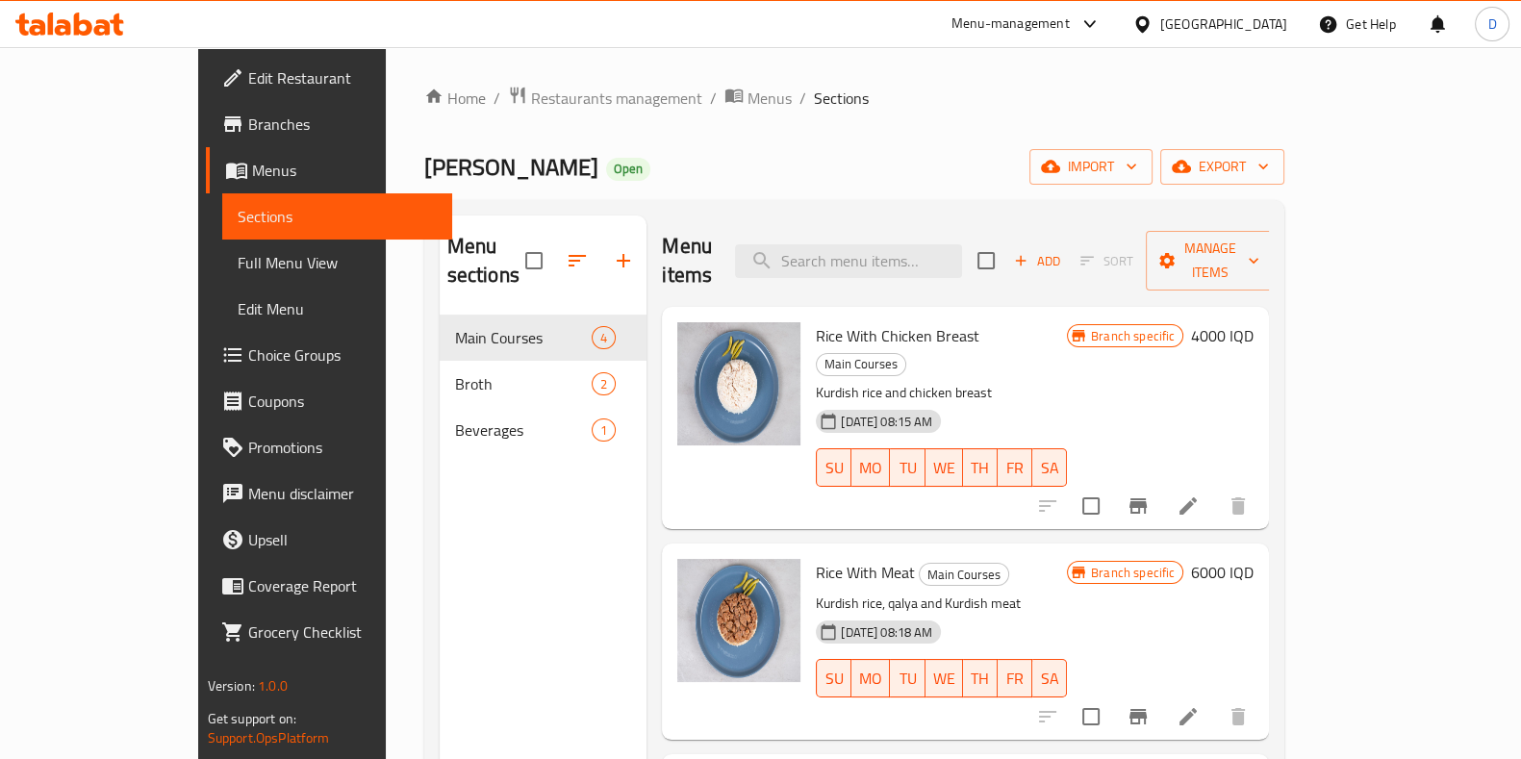
click at [510, 113] on div "Home / Restaurants management / Menus / Sections Kasa Brnj Open import export M…" at bounding box center [854, 538] width 861 height 904
click at [531, 100] on span "Restaurants management" at bounding box center [616, 98] width 171 height 23
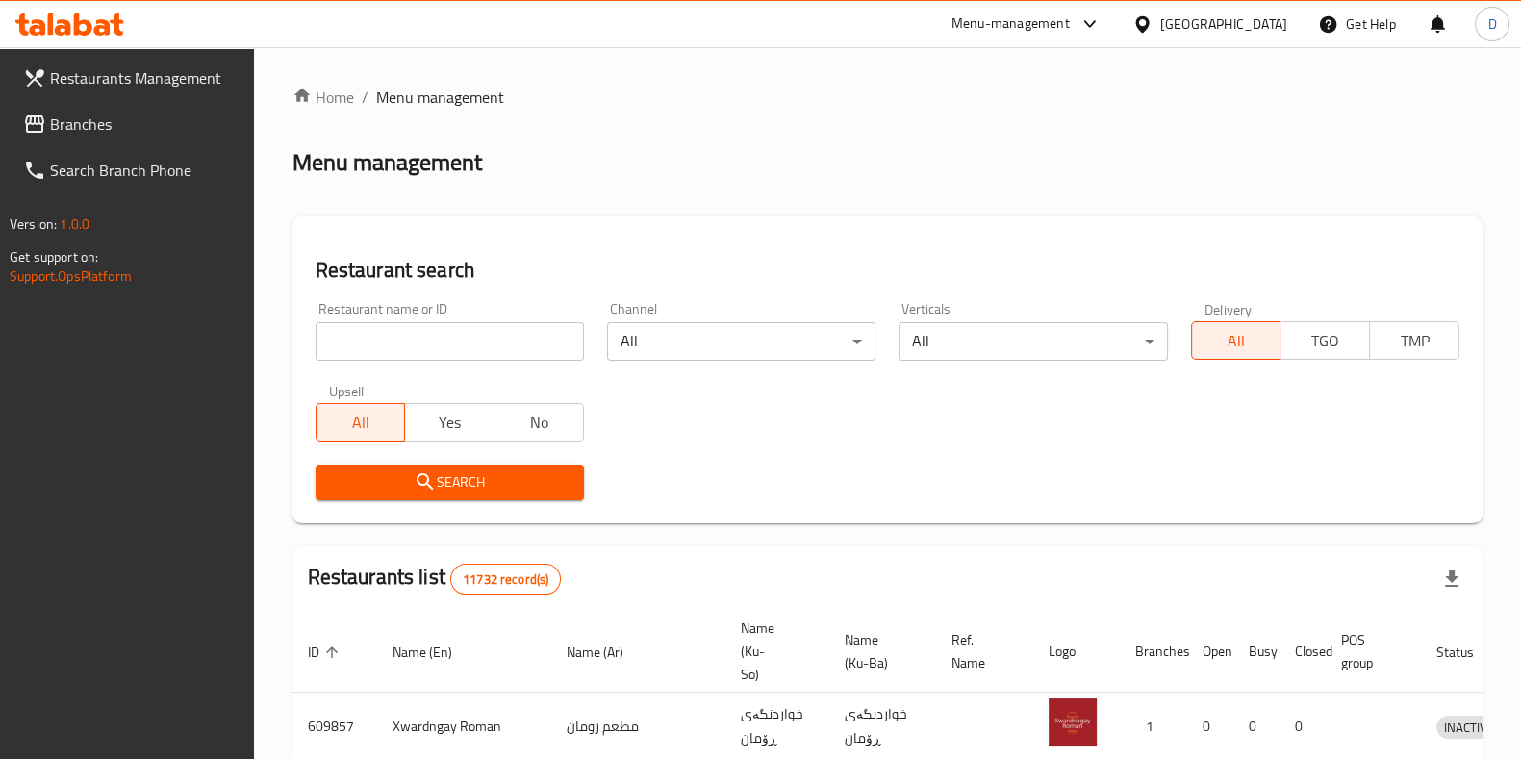
click at [516, 300] on div "Restaurant name or ID Restaurant name or ID" at bounding box center [449, 331] width 291 height 82
click at [498, 342] on input "search" at bounding box center [449, 341] width 268 height 38
type input "fastfood"
click button "Search" at bounding box center [449, 483] width 268 height 36
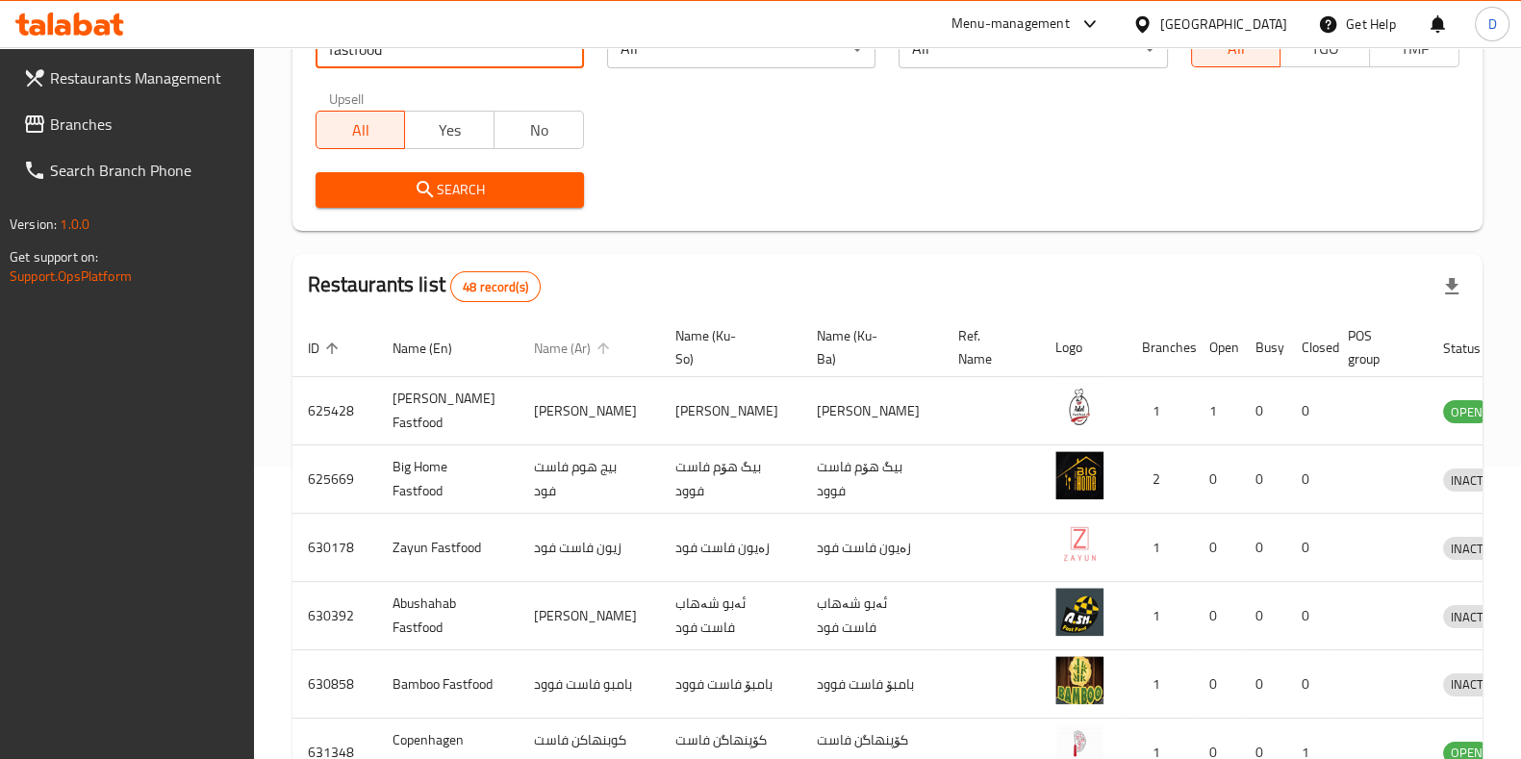
scroll to position [298, 0]
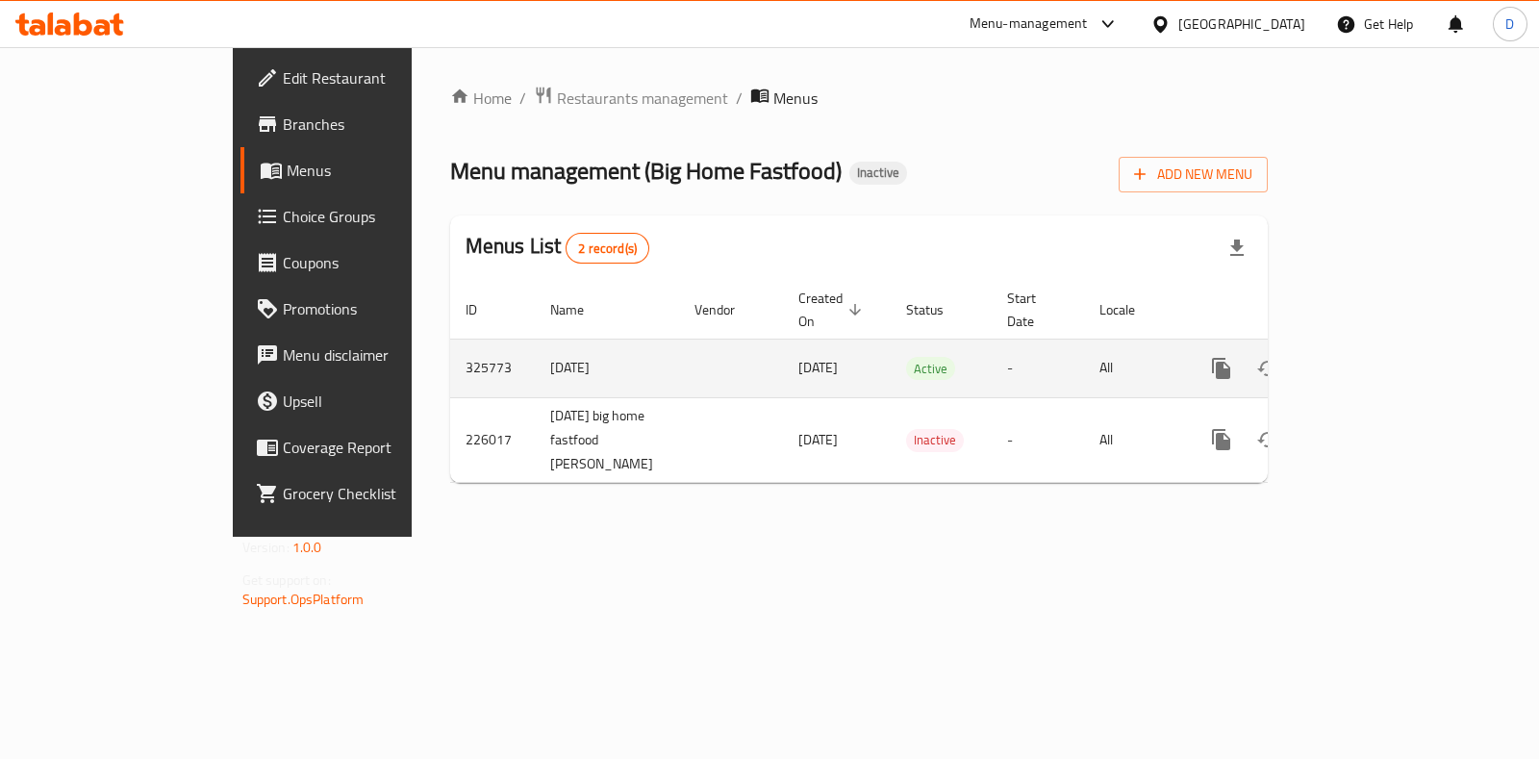
click at [1383, 365] on div "enhanced table" at bounding box center [1290, 368] width 185 height 46
click at [1371, 357] on icon "enhanced table" at bounding box center [1359, 368] width 23 height 23
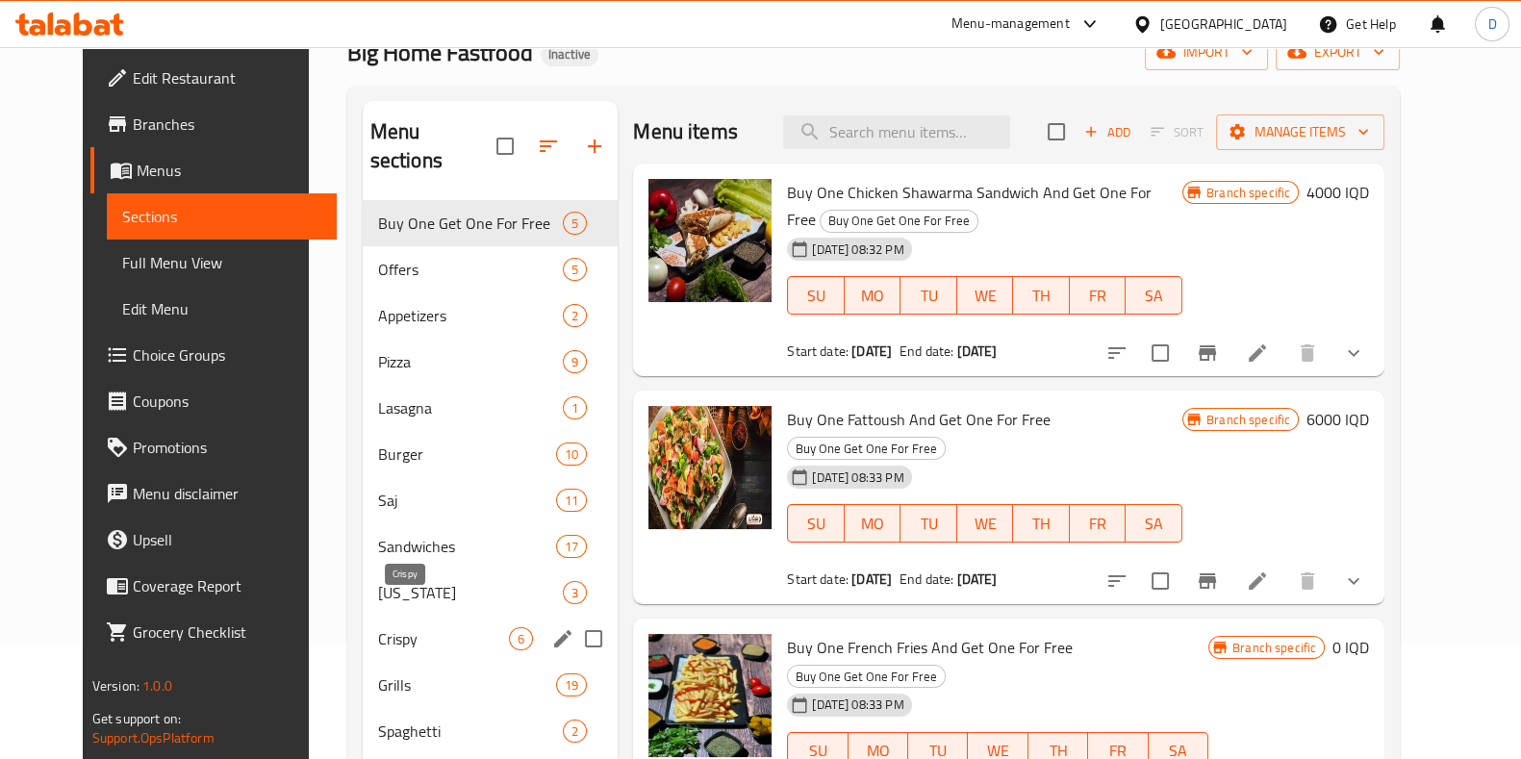
scroll to position [116, 0]
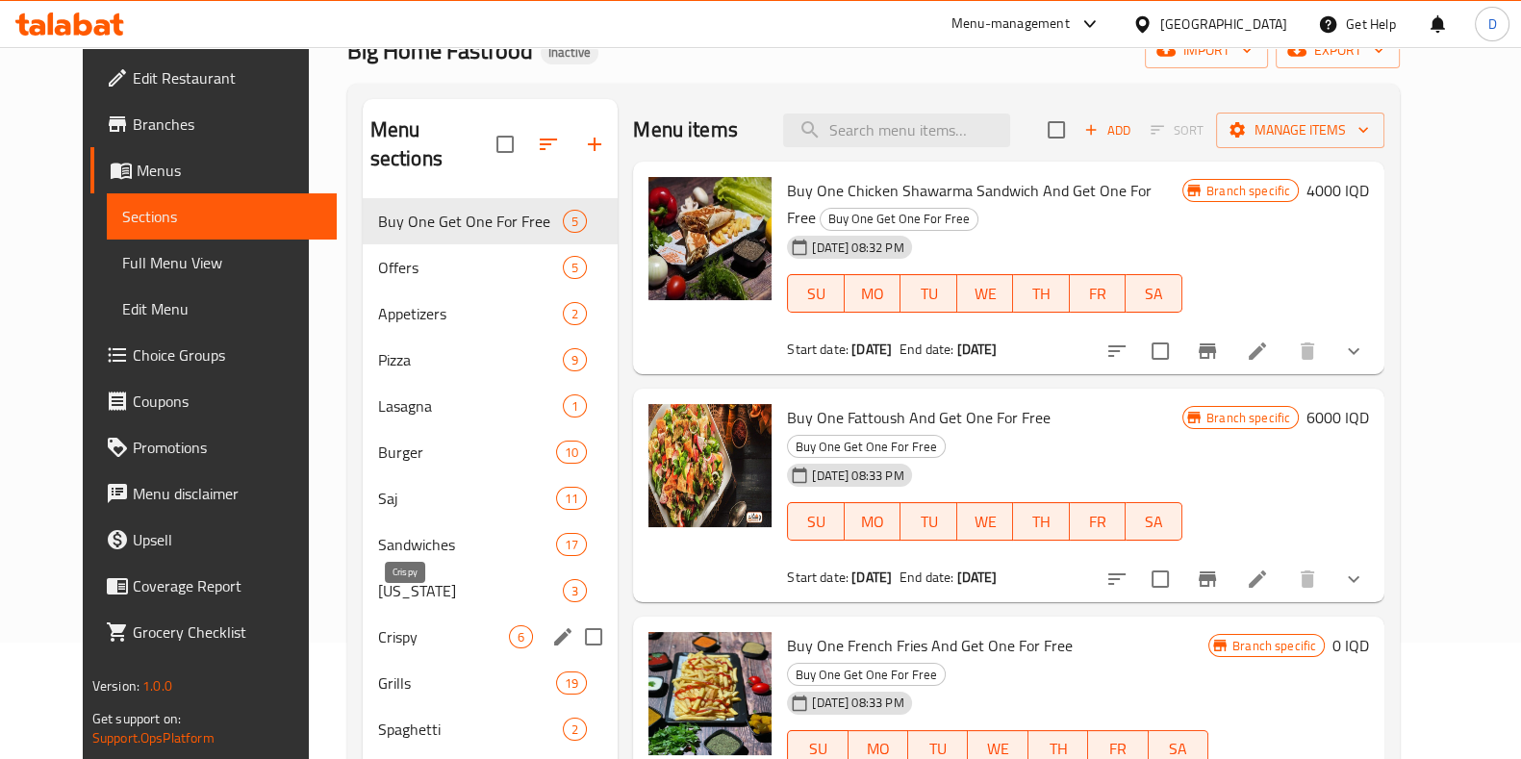
click at [385, 625] on span "Crispy" at bounding box center [443, 636] width 131 height 23
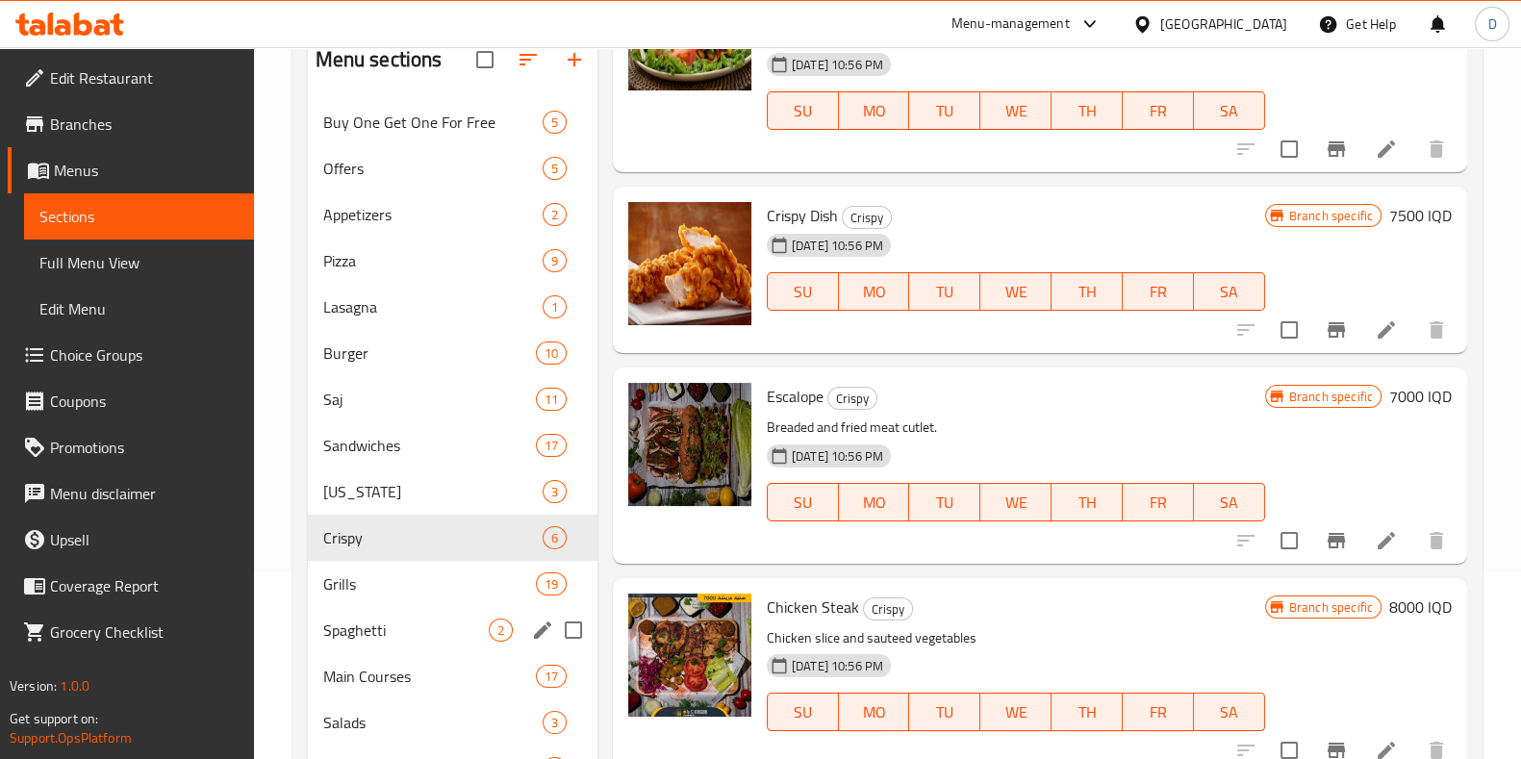
scroll to position [191, 0]
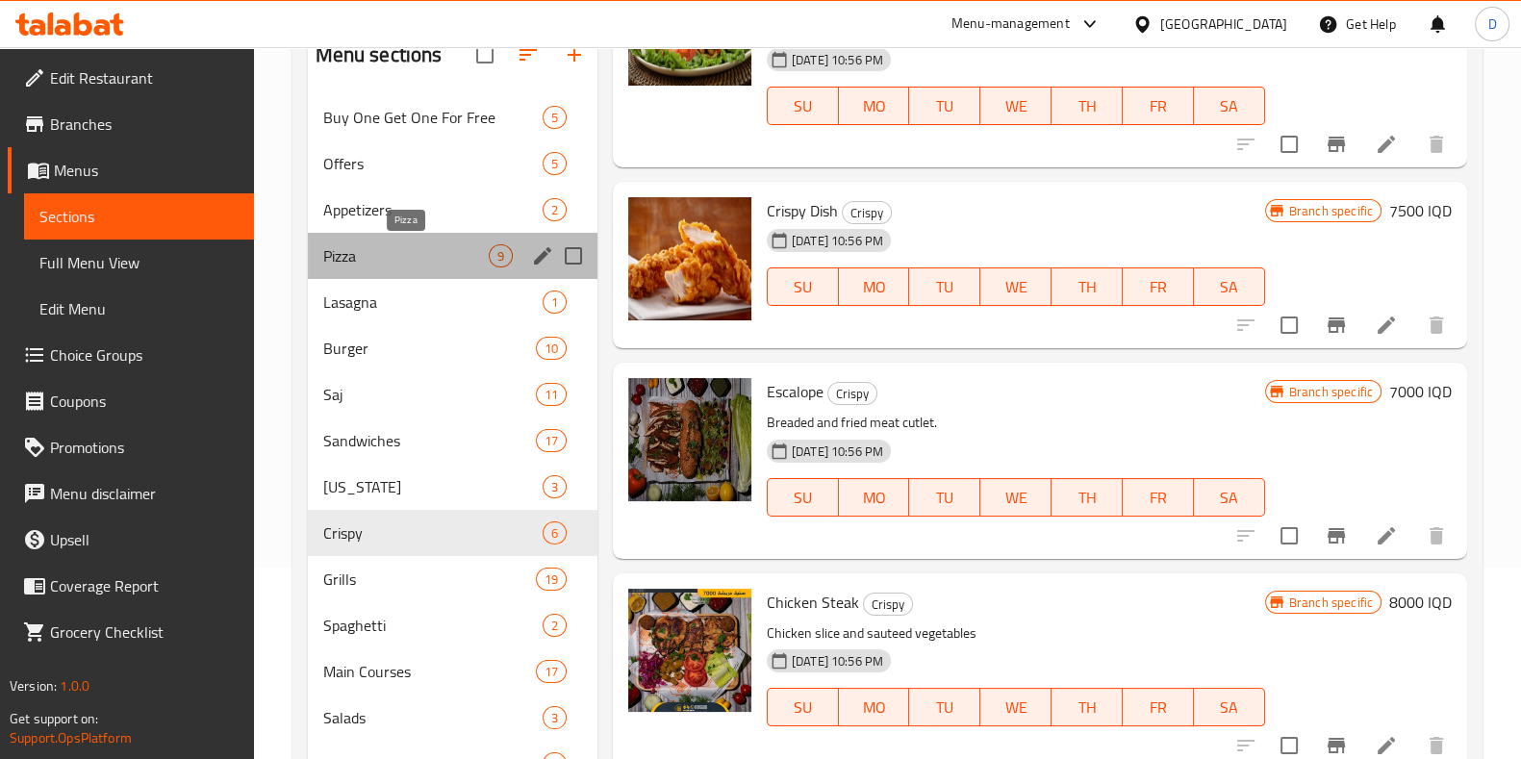
click at [415, 264] on span "Pizza" at bounding box center [405, 255] width 165 height 23
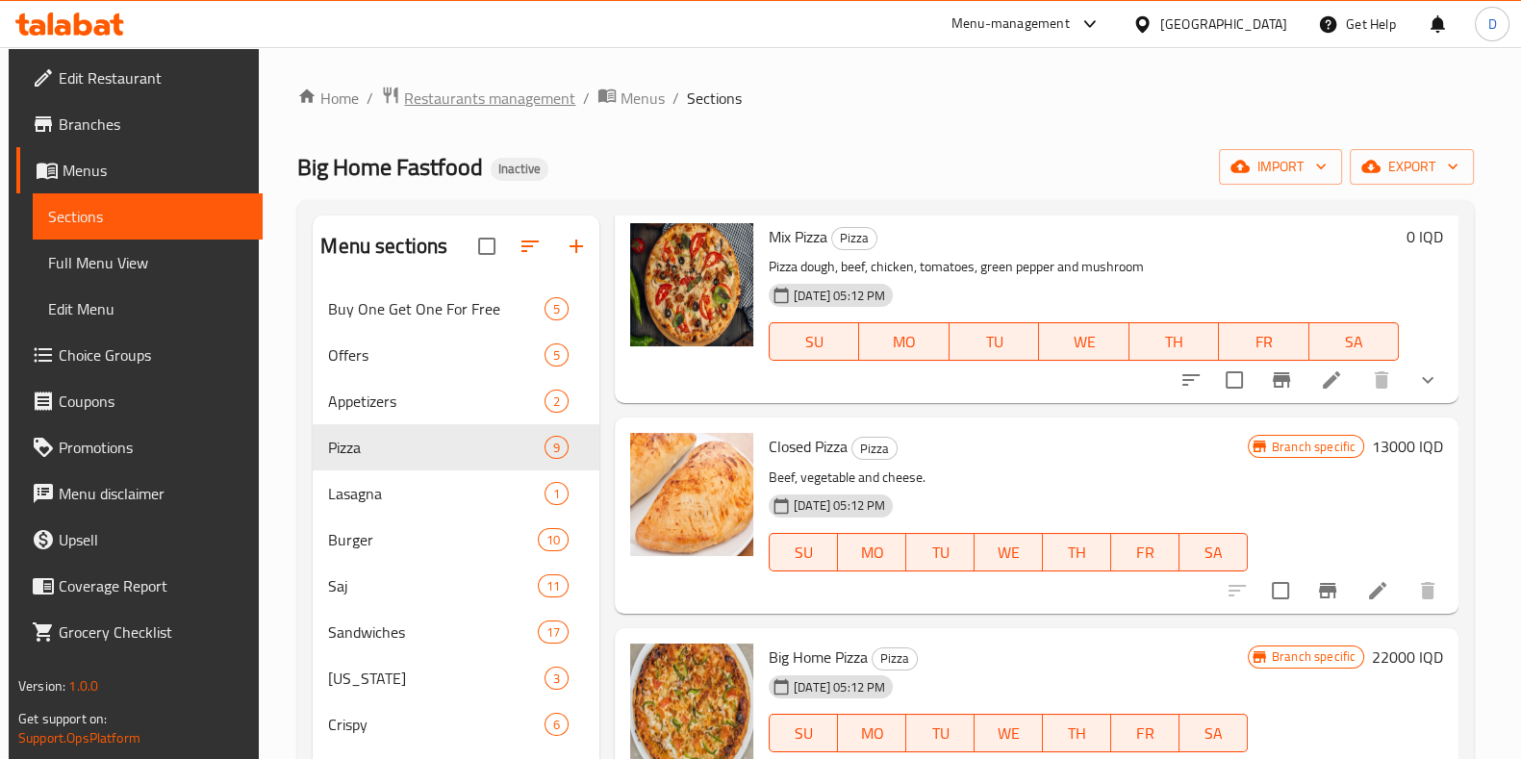
click at [544, 103] on span "Restaurants management" at bounding box center [489, 98] width 171 height 23
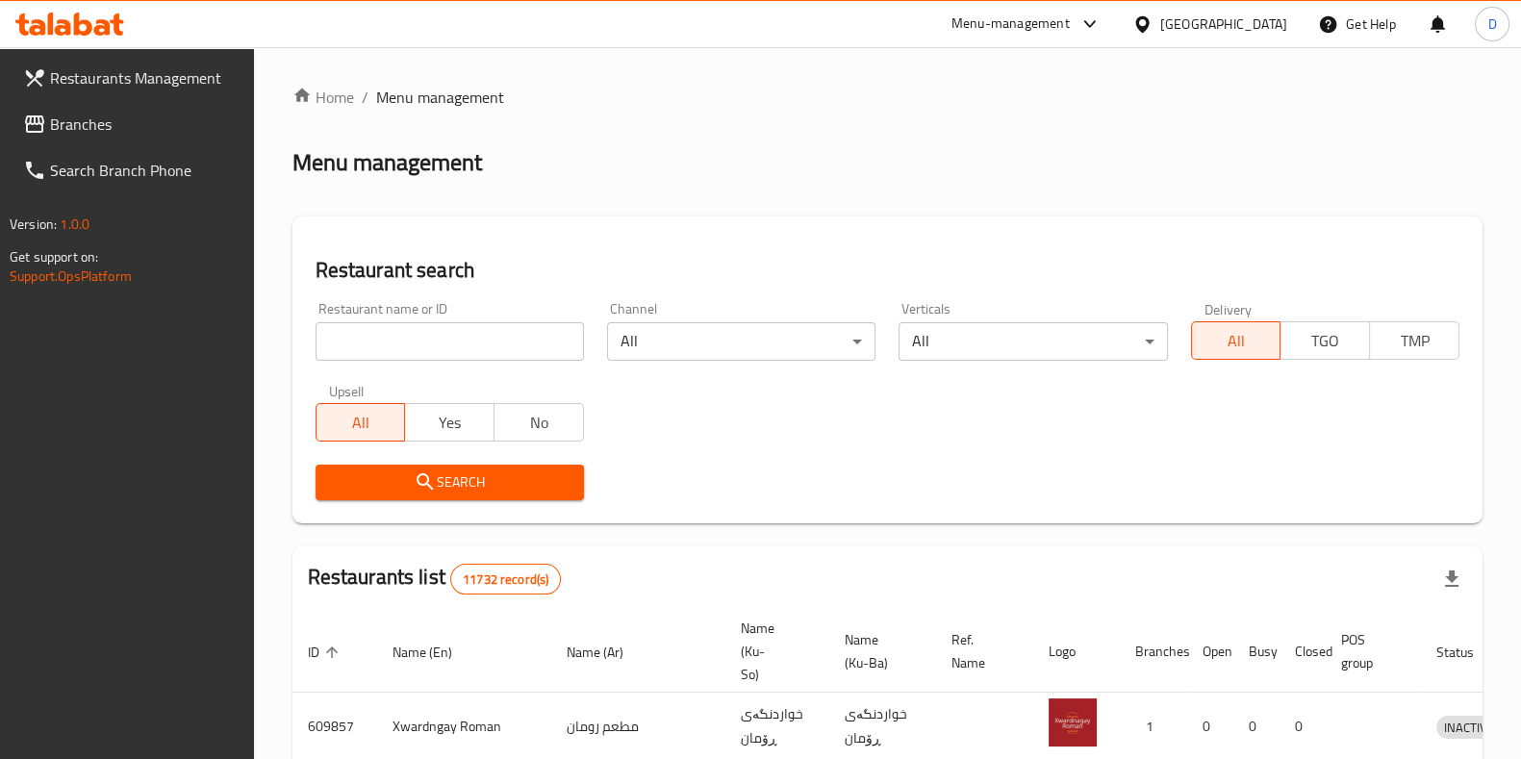
click at [509, 340] on input "search" at bounding box center [449, 341] width 268 height 38
type input "fastfood"
click button "Search" at bounding box center [449, 483] width 268 height 36
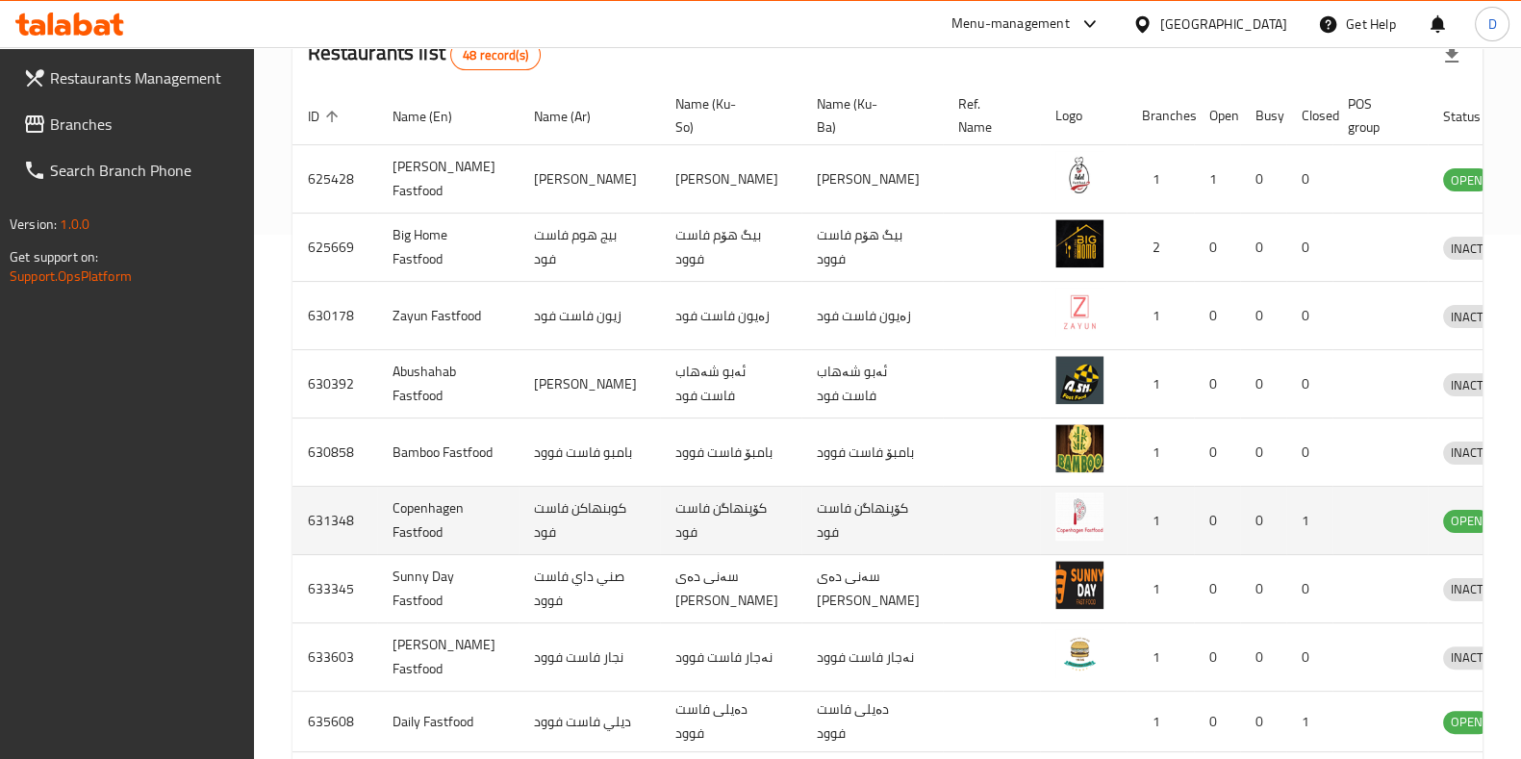
scroll to position [651, 0]
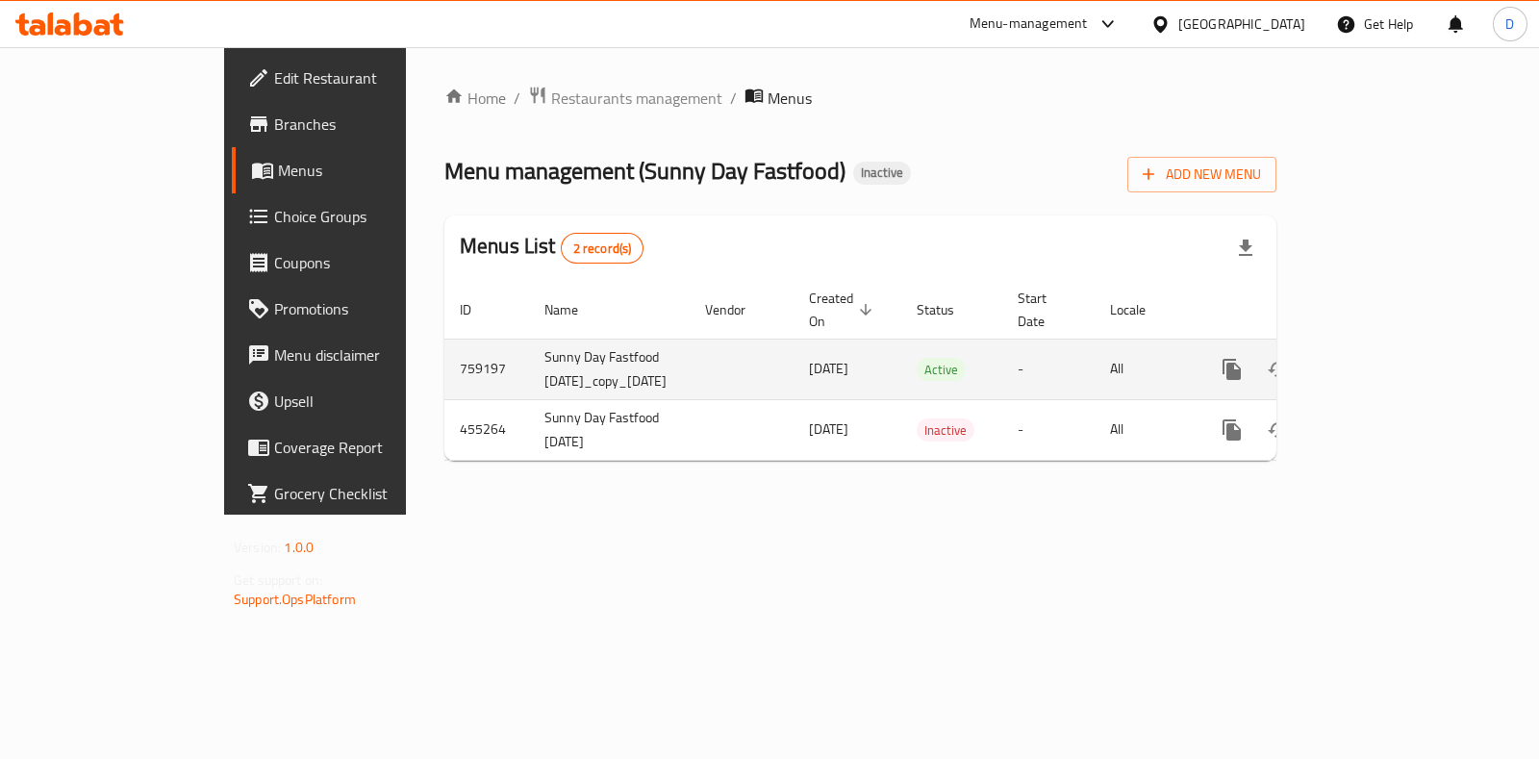
click at [1379, 361] on icon "enhanced table" at bounding box center [1370, 369] width 17 height 17
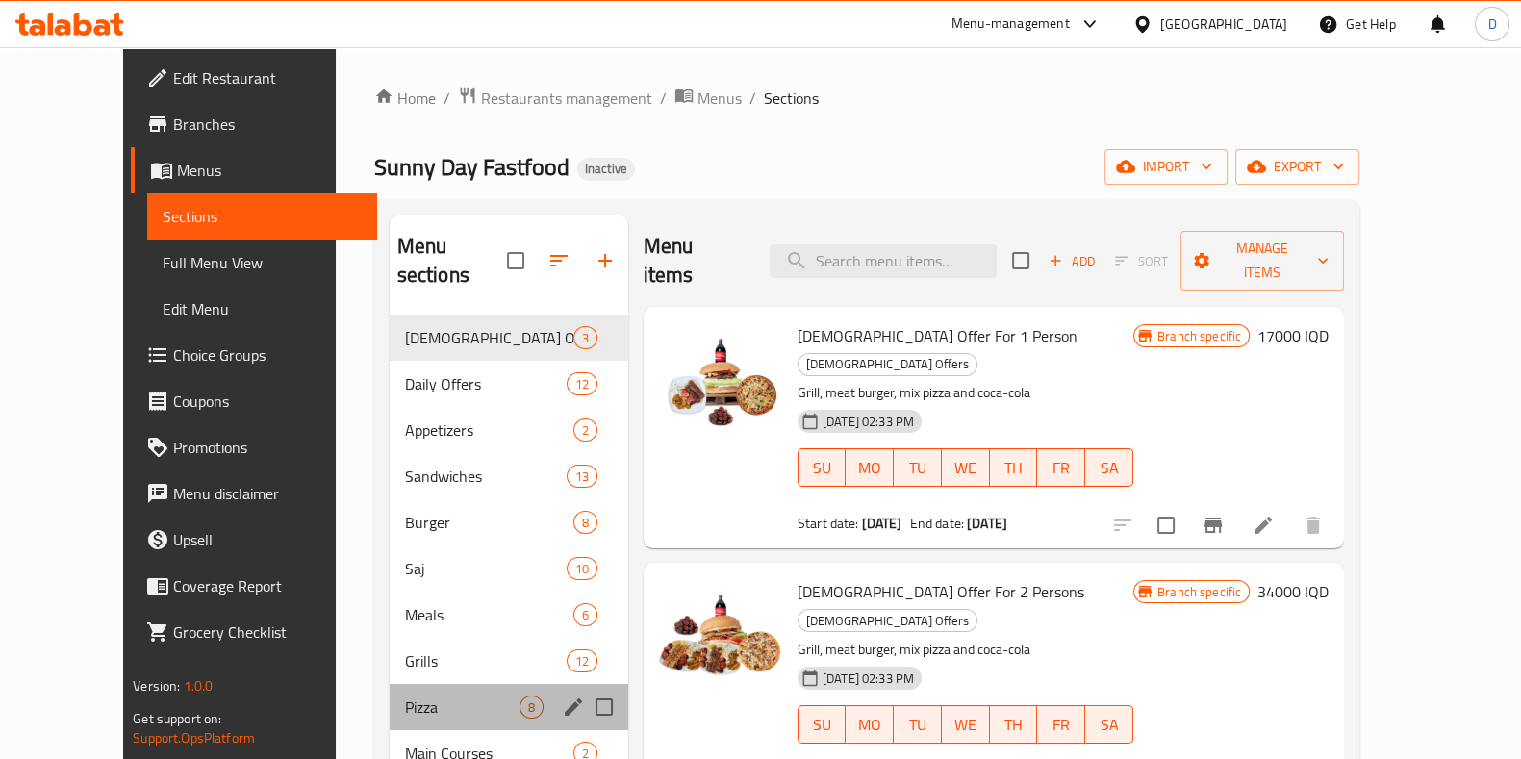
click at [441, 691] on div "Pizza 8" at bounding box center [509, 707] width 239 height 46
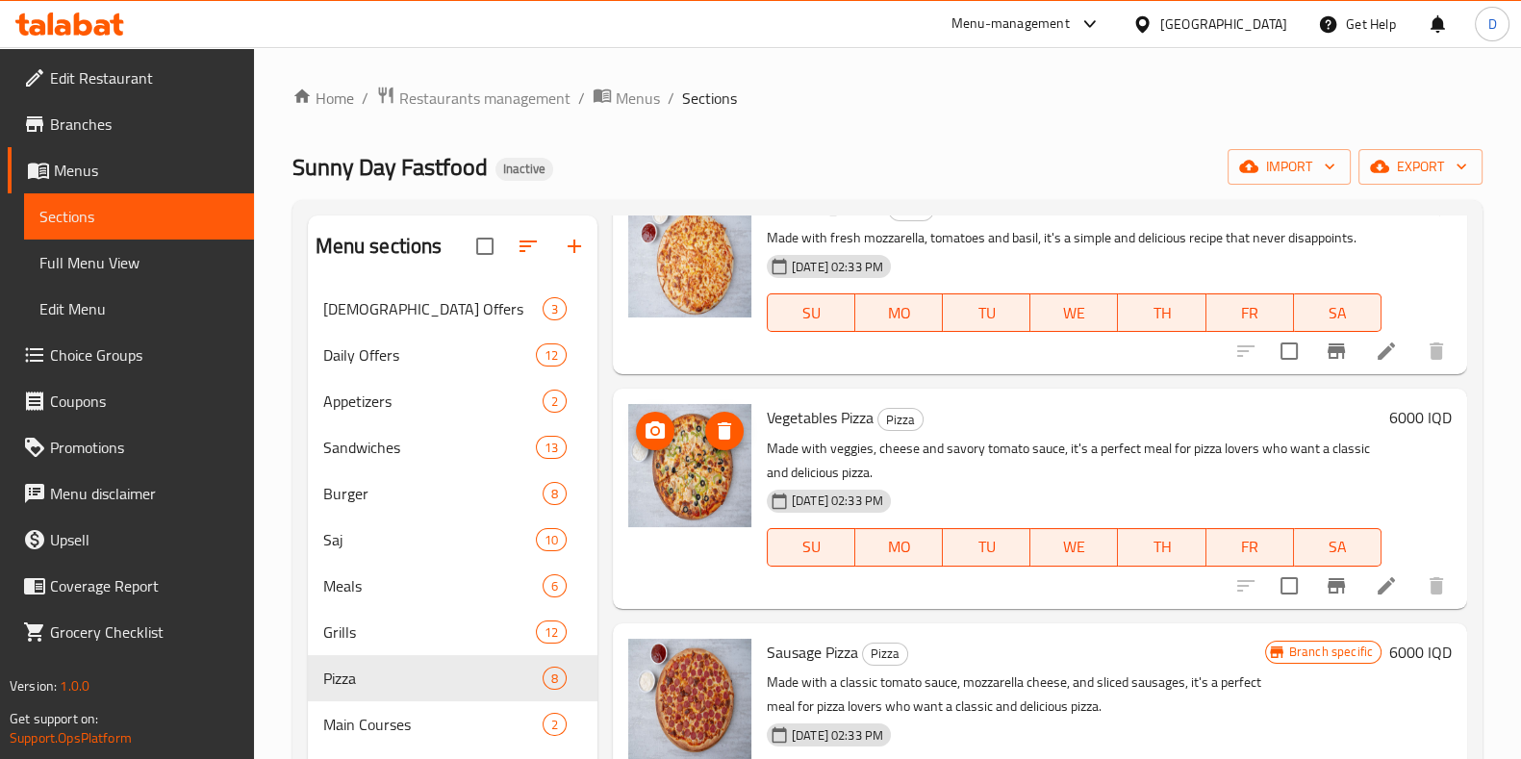
scroll to position [983, 0]
drag, startPoint x: 683, startPoint y: 485, endPoint x: 693, endPoint y: 498, distance: 17.1
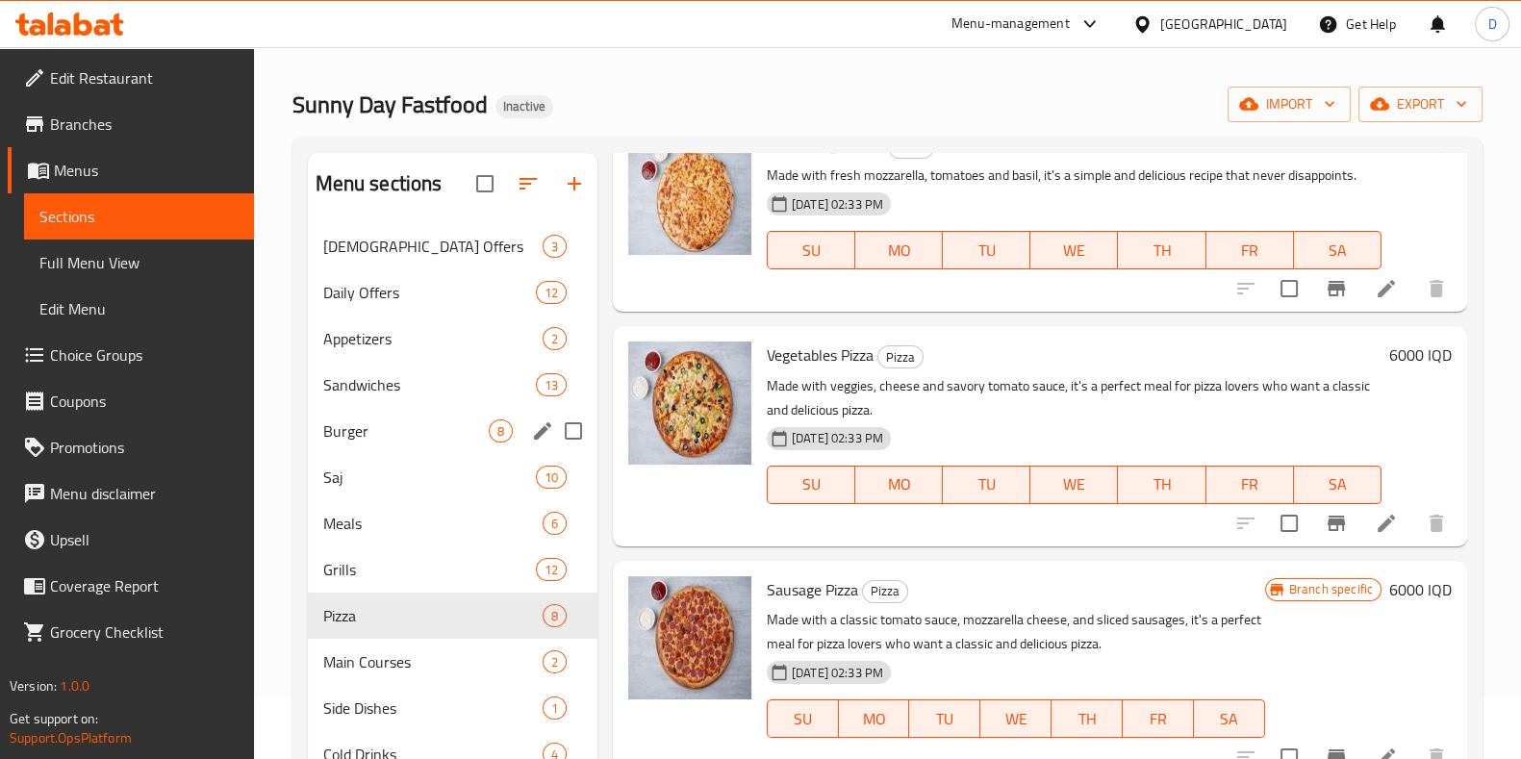
scroll to position [62, 0]
